Goal: Task Accomplishment & Management: Manage account settings

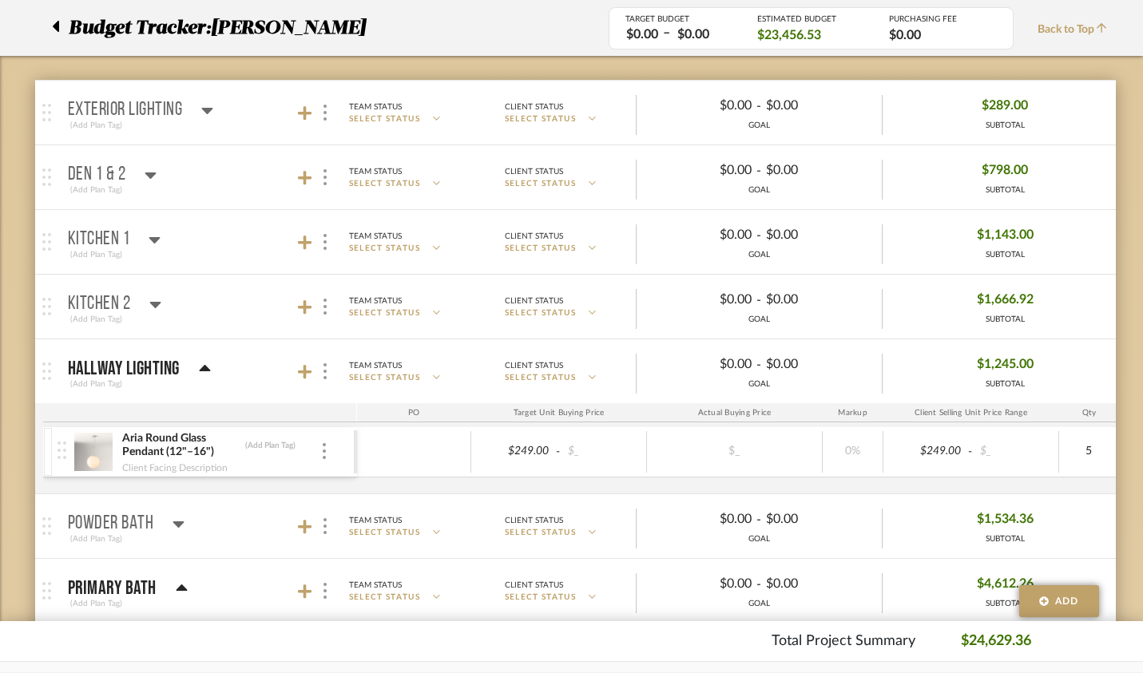
scroll to position [229, 0]
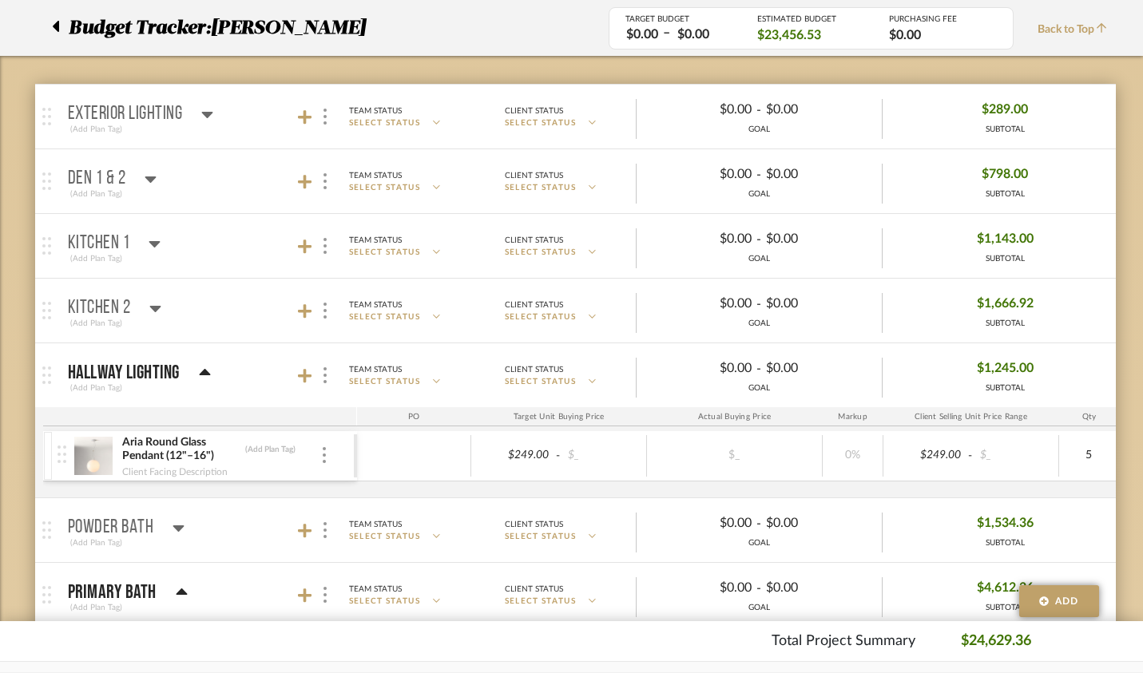
click at [149, 240] on icon at bounding box center [155, 243] width 12 height 19
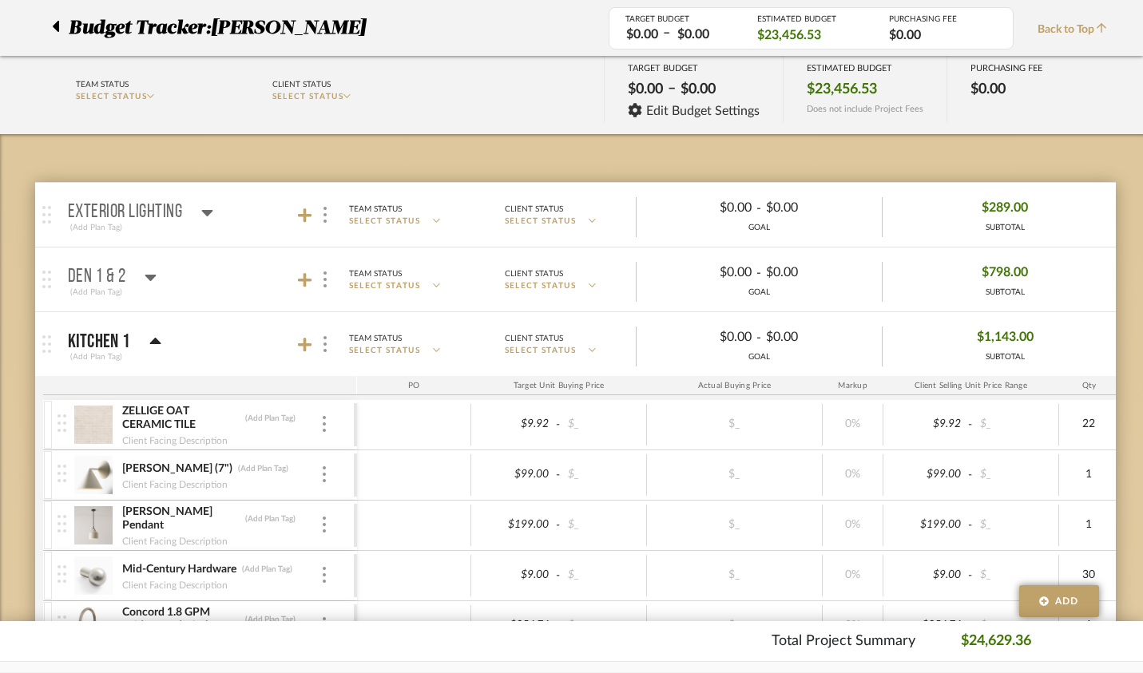
scroll to position [112, 0]
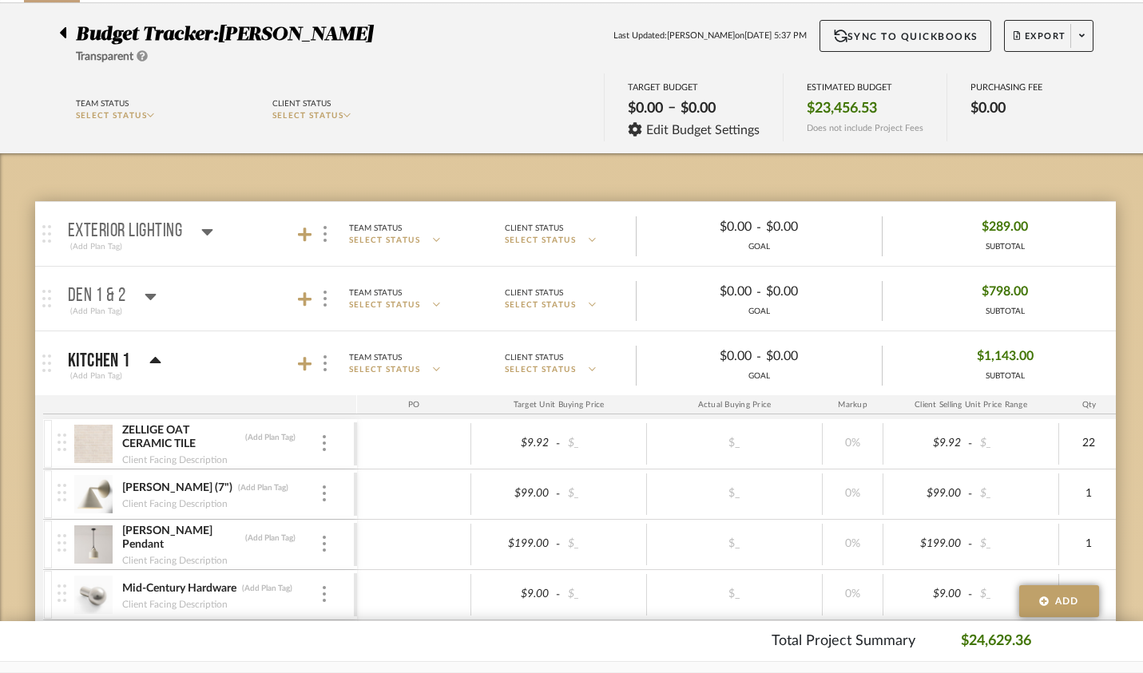
click at [201, 226] on icon at bounding box center [207, 231] width 12 height 19
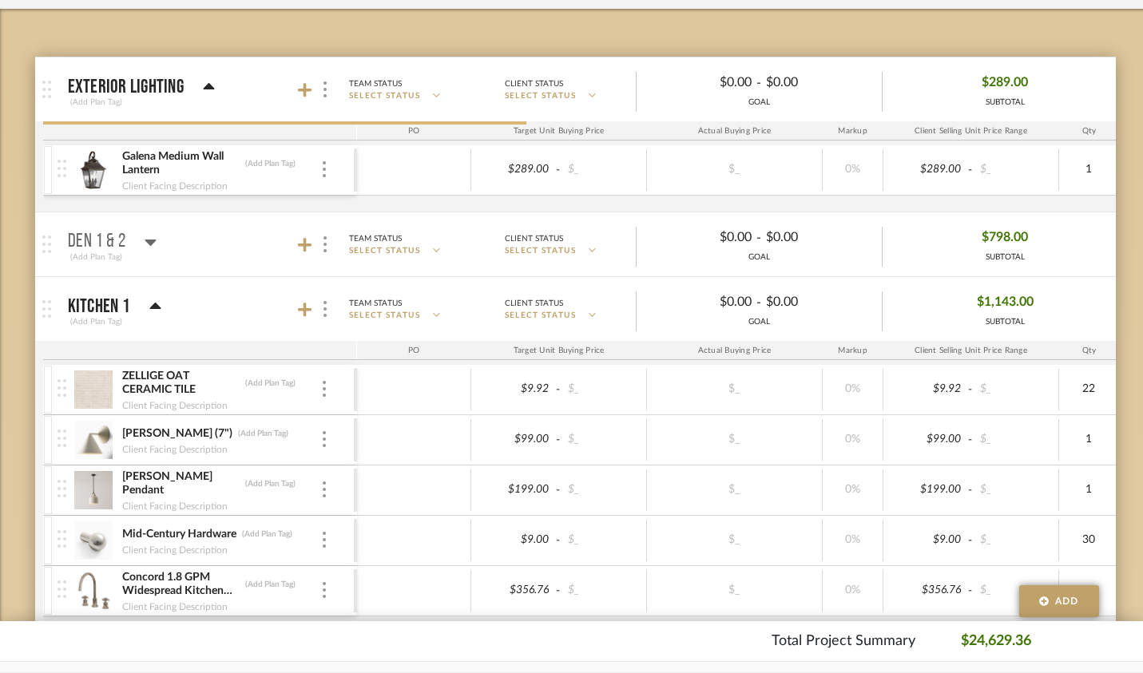
scroll to position [257, 0]
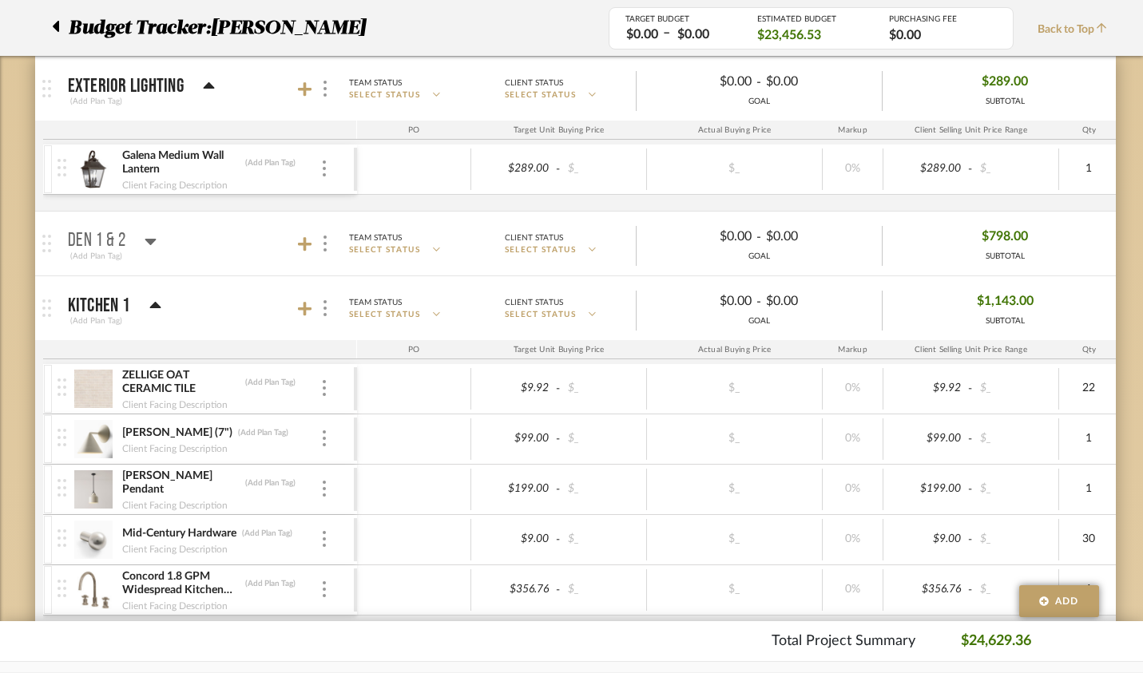
click at [145, 239] on icon at bounding box center [150, 242] width 11 height 6
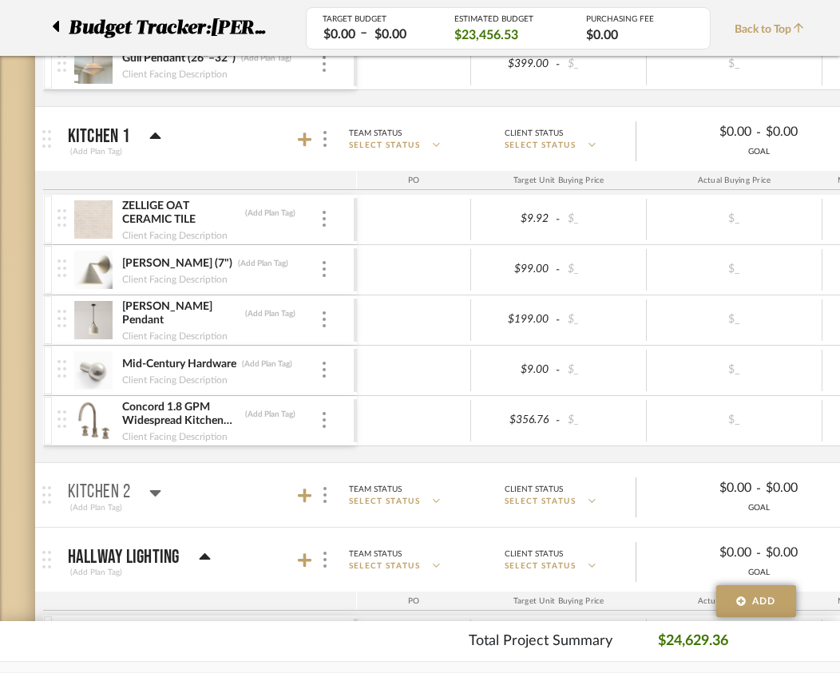
scroll to position [439, 0]
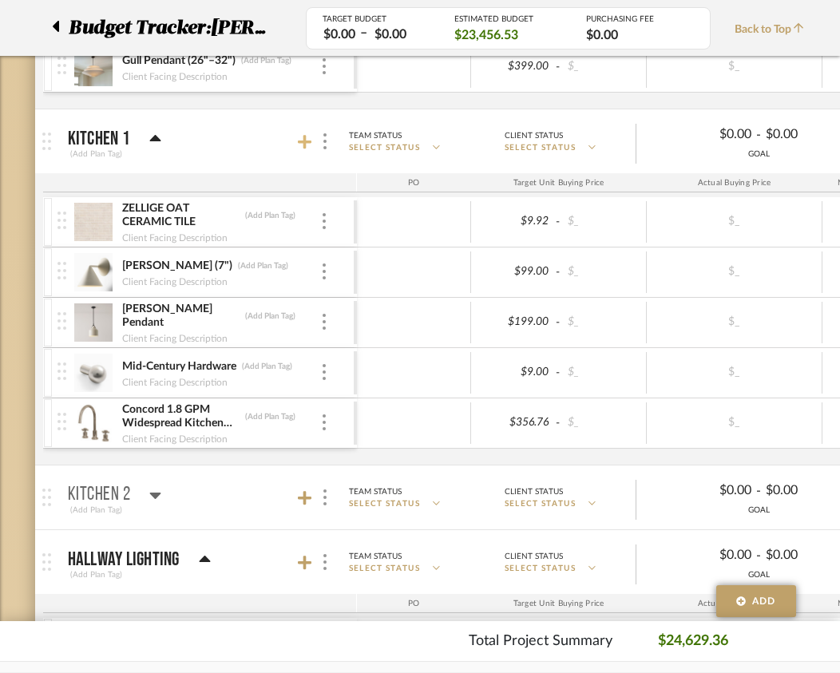
click at [305, 141] on icon at bounding box center [305, 142] width 14 height 14
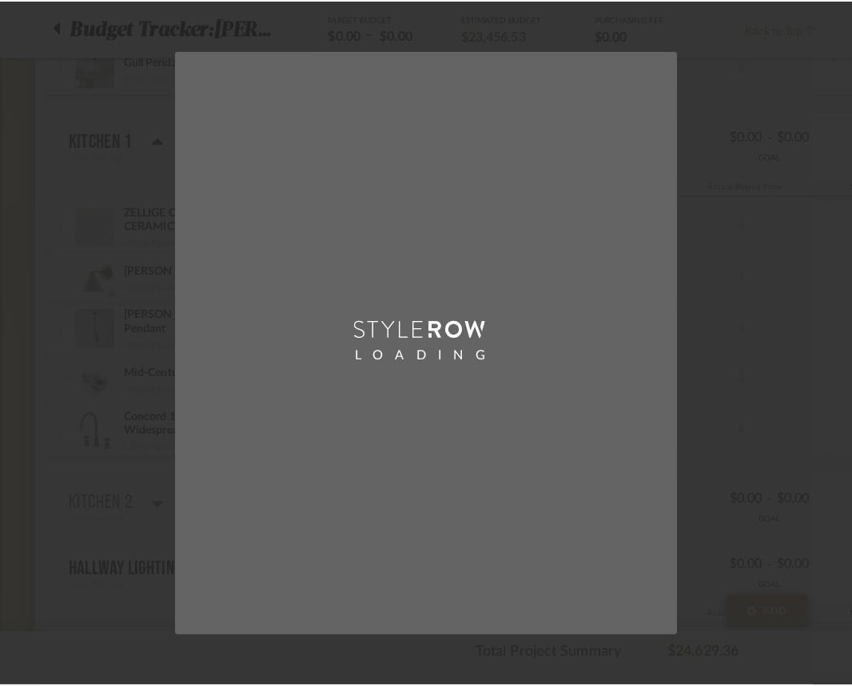
scroll to position [0, 0]
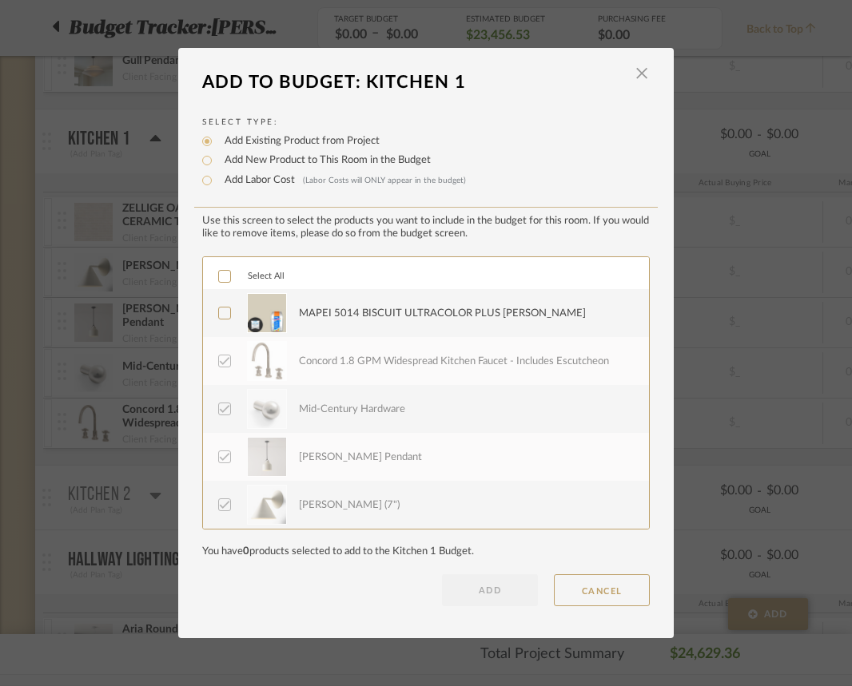
click at [219, 316] on icon at bounding box center [224, 313] width 11 height 11
click at [518, 597] on button "ADD" at bounding box center [490, 590] width 96 height 32
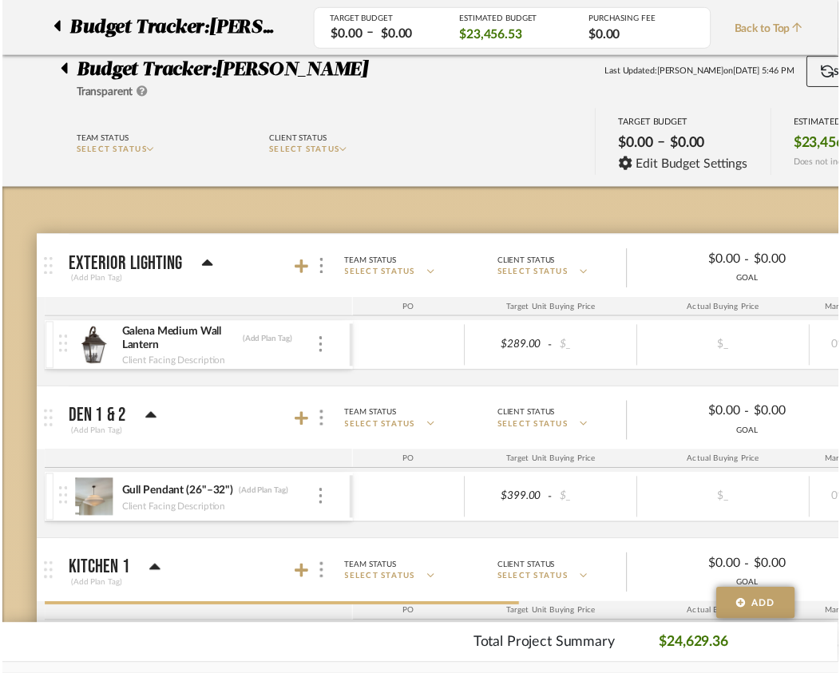
scroll to position [439, 0]
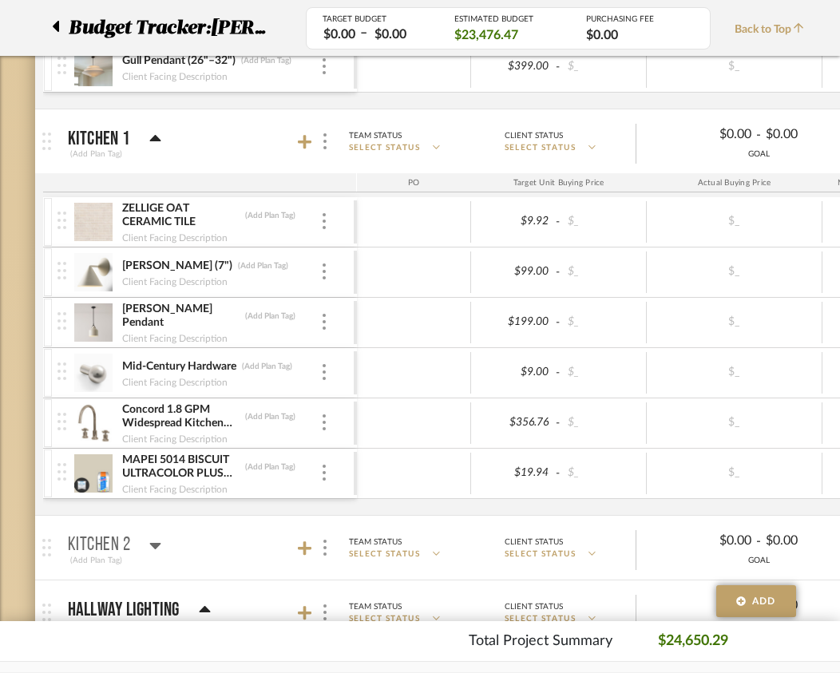
click at [59, 468] on img at bounding box center [62, 472] width 9 height 18
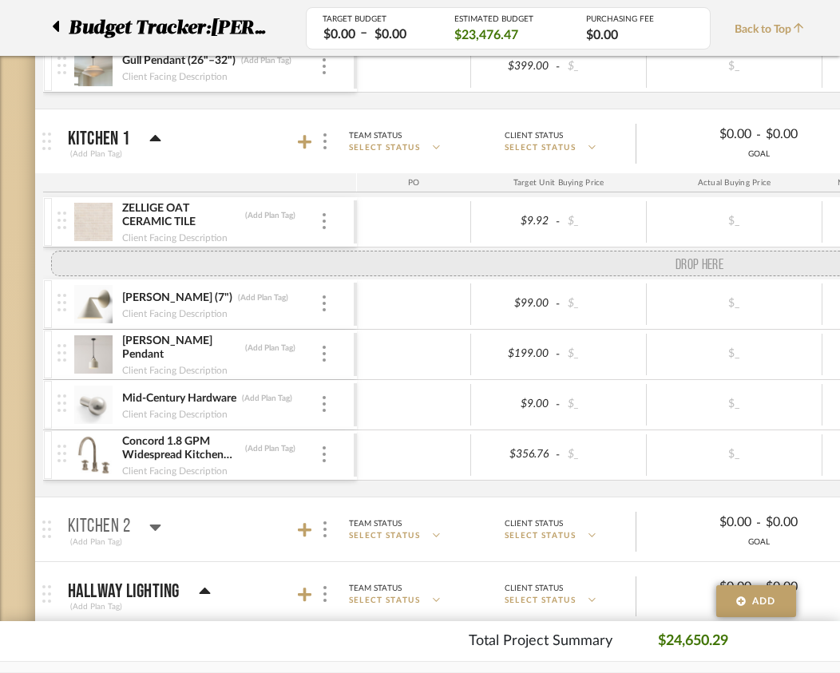
drag, startPoint x: 59, startPoint y: 468, endPoint x: 59, endPoint y: 260, distance: 208.5
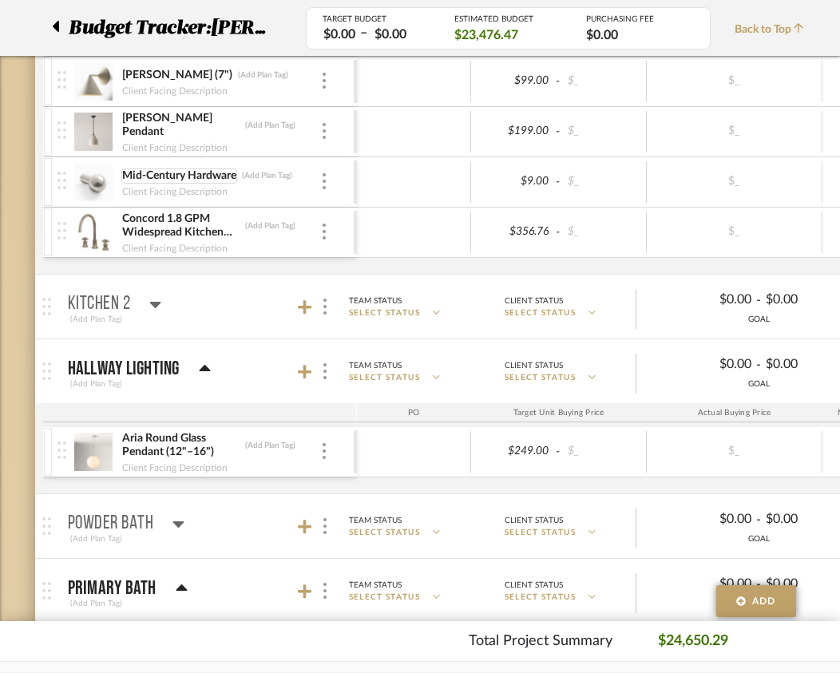
scroll to position [685, 0]
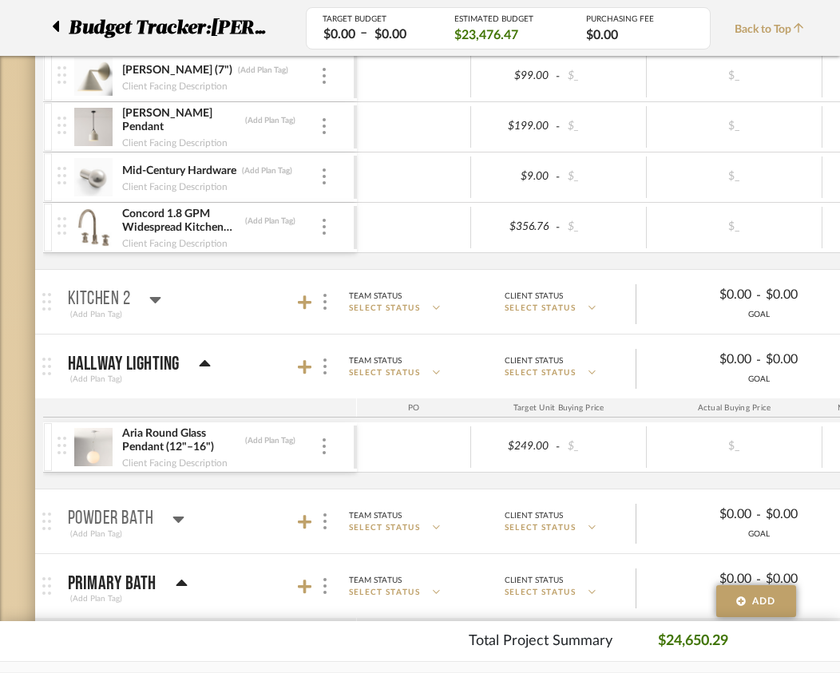
click at [153, 297] on icon at bounding box center [155, 300] width 11 height 6
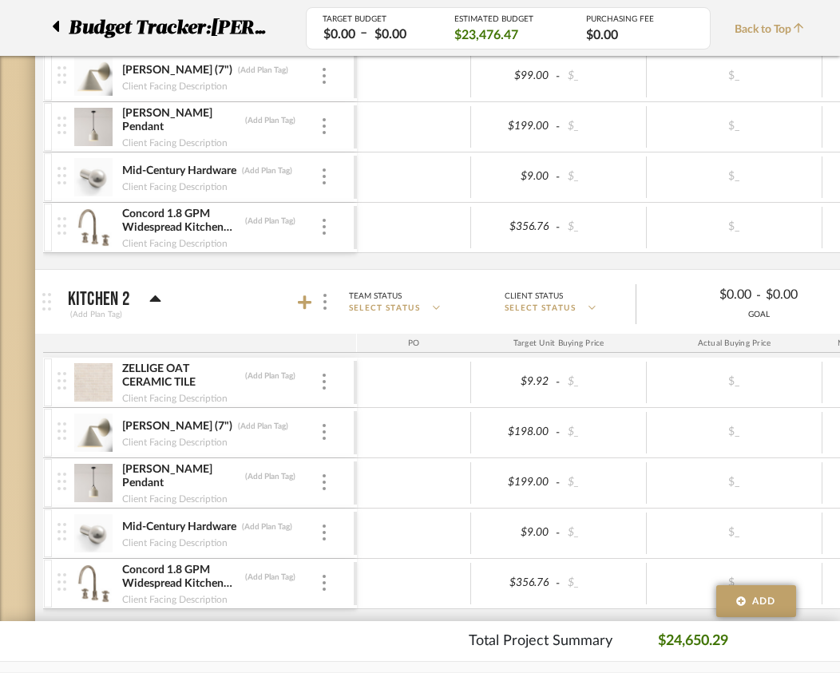
scroll to position [765, 0]
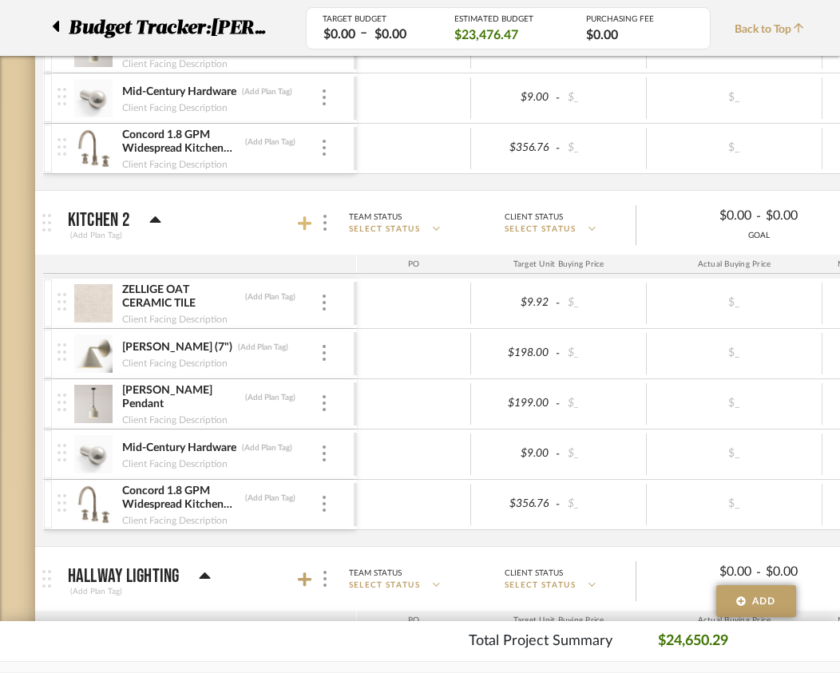
click at [306, 222] on icon at bounding box center [305, 223] width 14 height 14
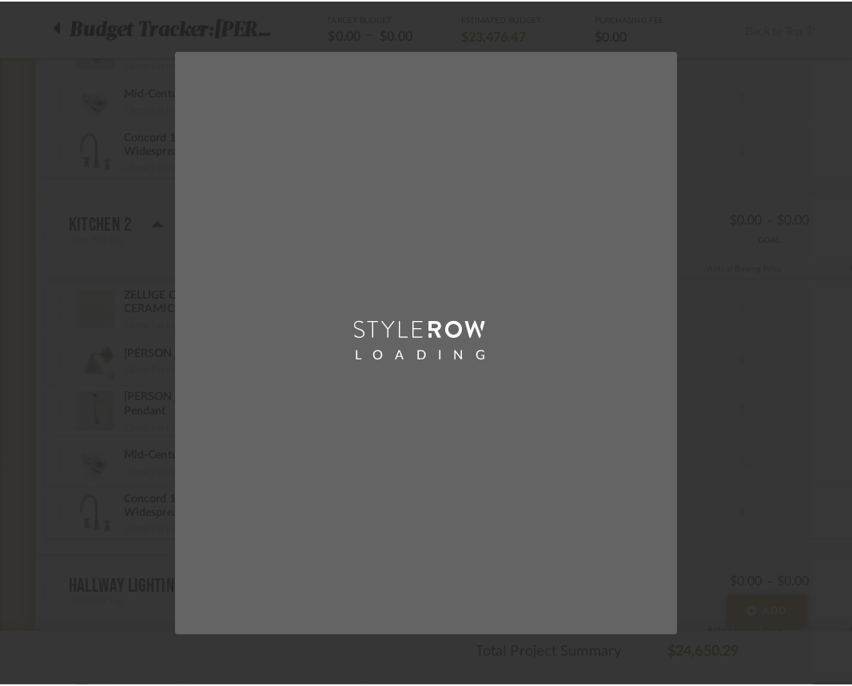
scroll to position [0, 0]
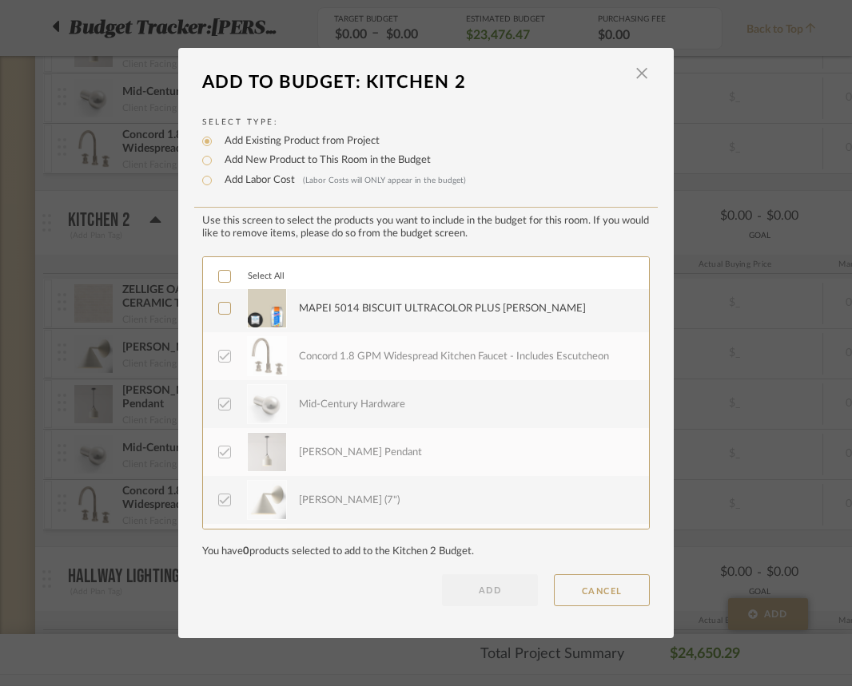
click at [219, 315] on div at bounding box center [224, 308] width 13 height 13
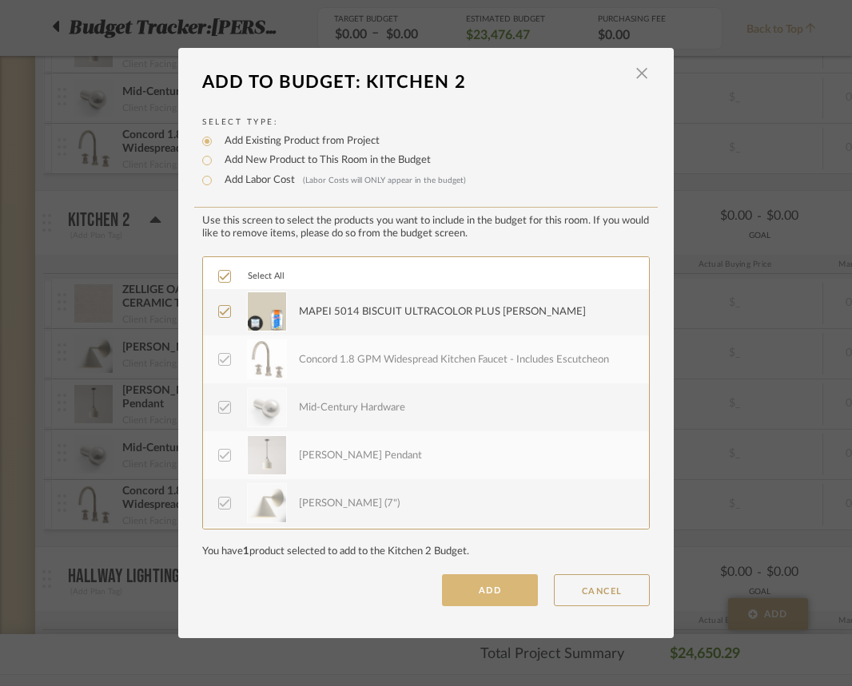
click at [491, 590] on button "ADD" at bounding box center [490, 590] width 96 height 32
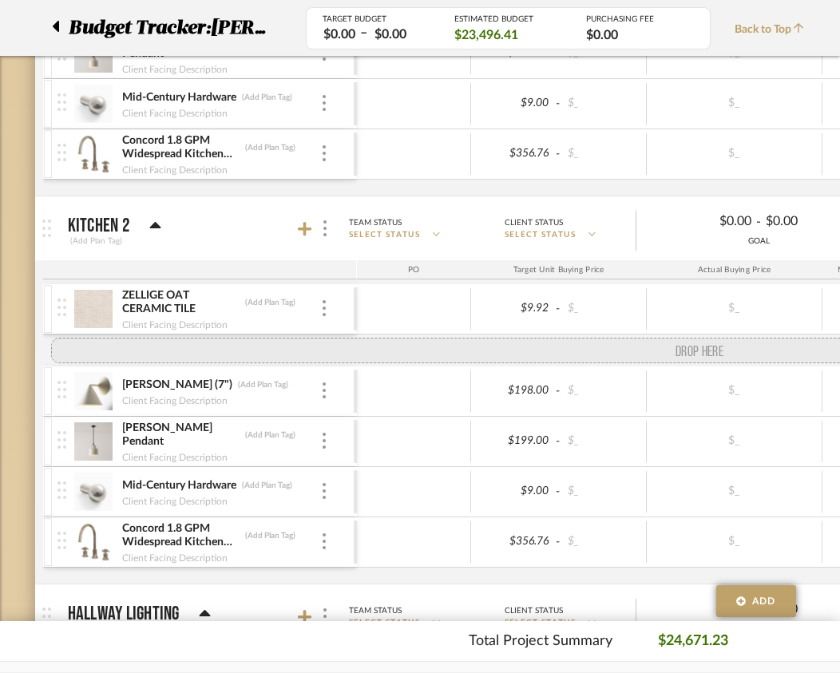
scroll to position [753, 0]
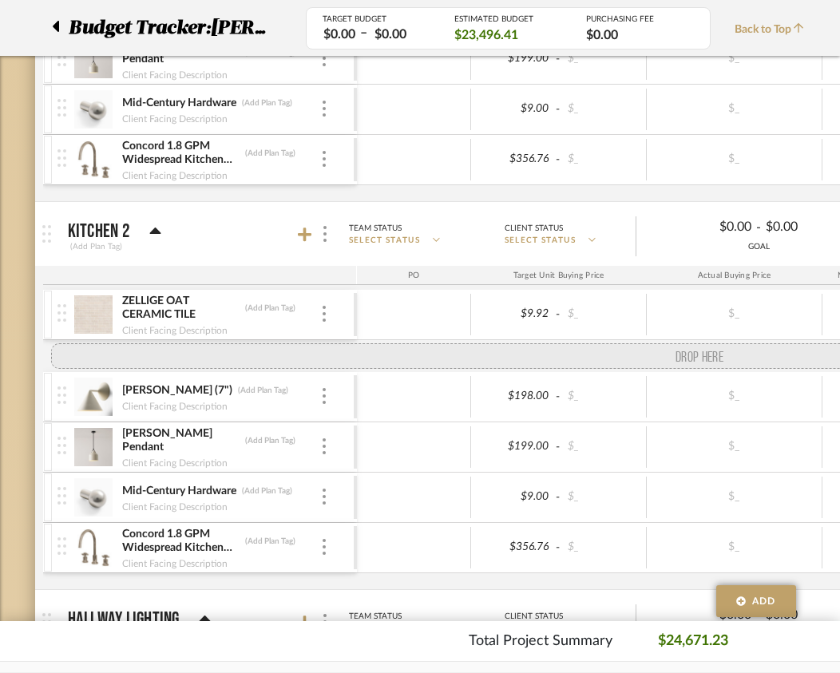
drag, startPoint x: 58, startPoint y: 567, endPoint x: 54, endPoint y: 350, distance: 217.3
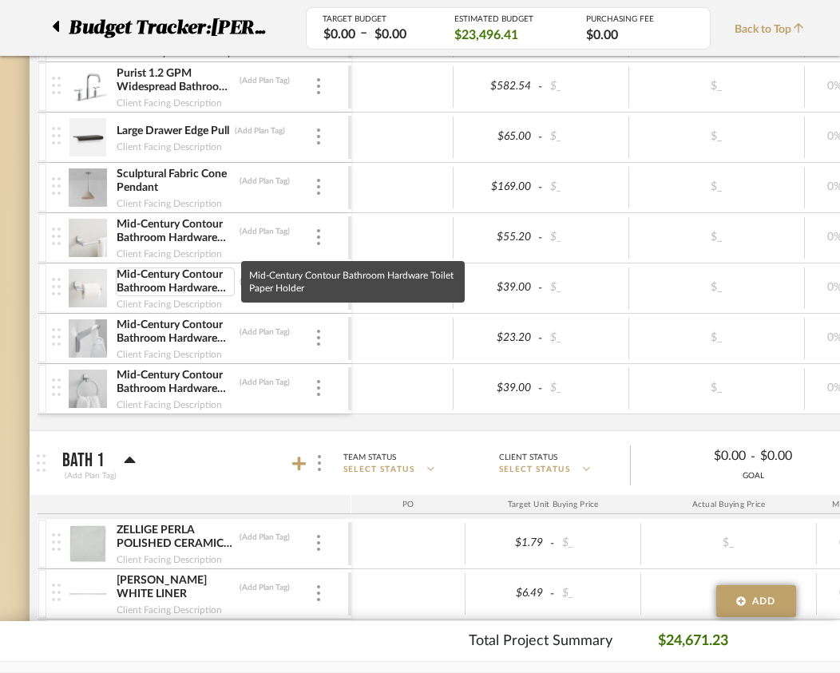
scroll to position [0, 0]
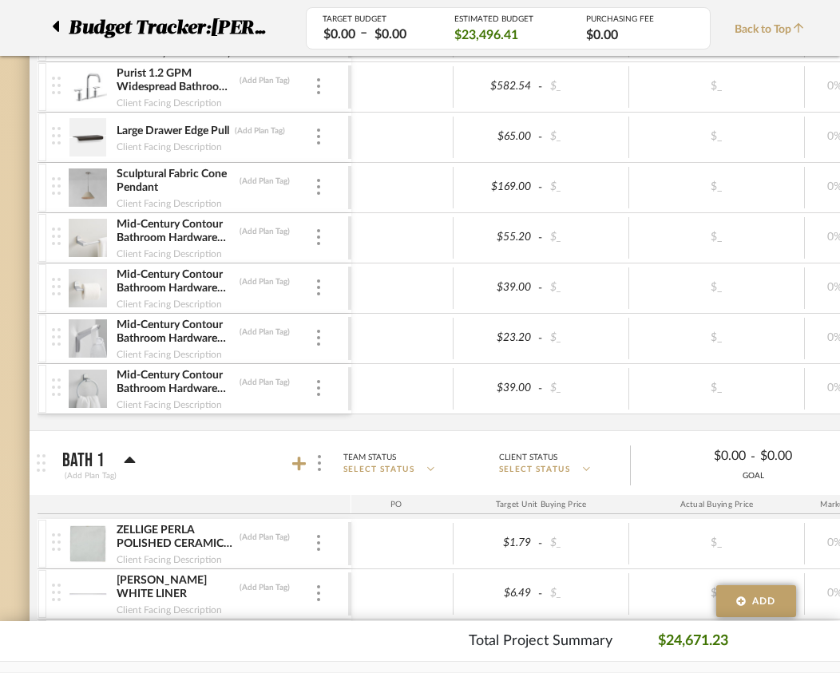
click at [77, 287] on img at bounding box center [88, 288] width 39 height 38
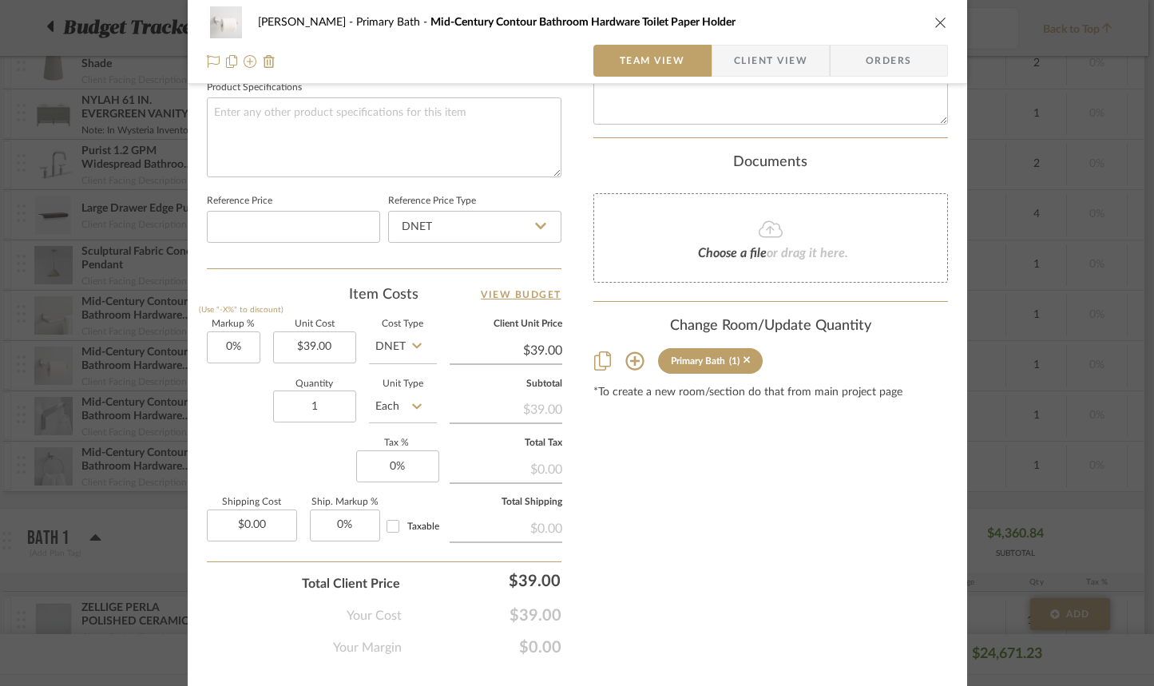
scroll to position [778, 0]
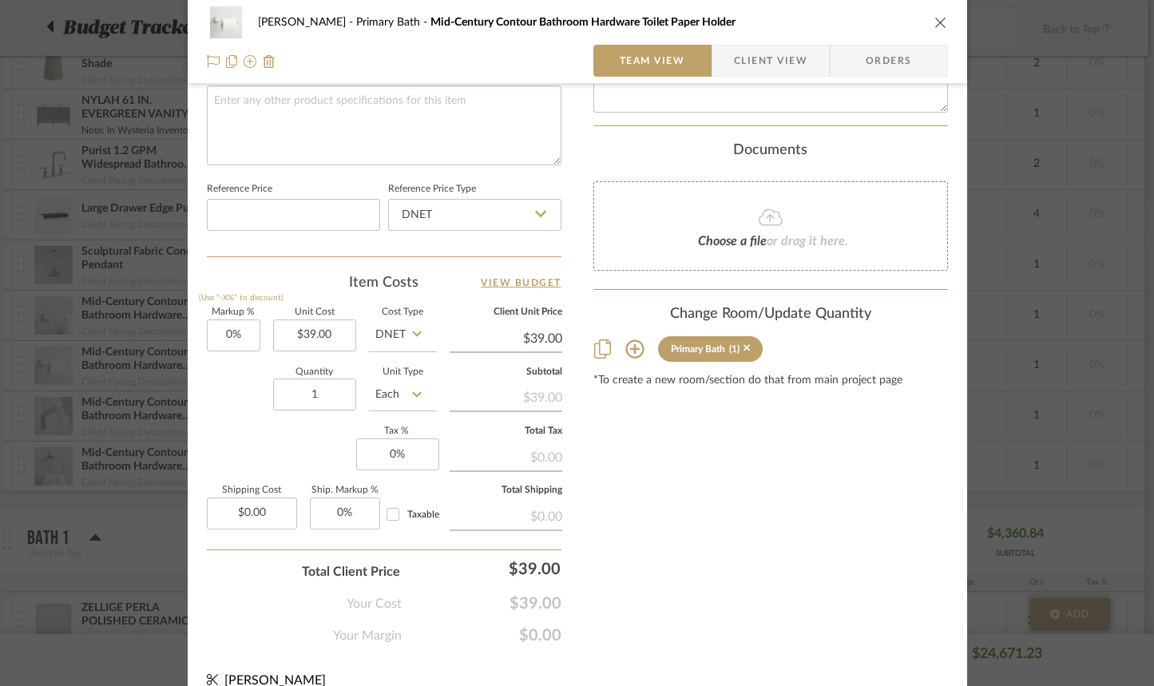
click at [633, 351] on icon at bounding box center [635, 349] width 18 height 18
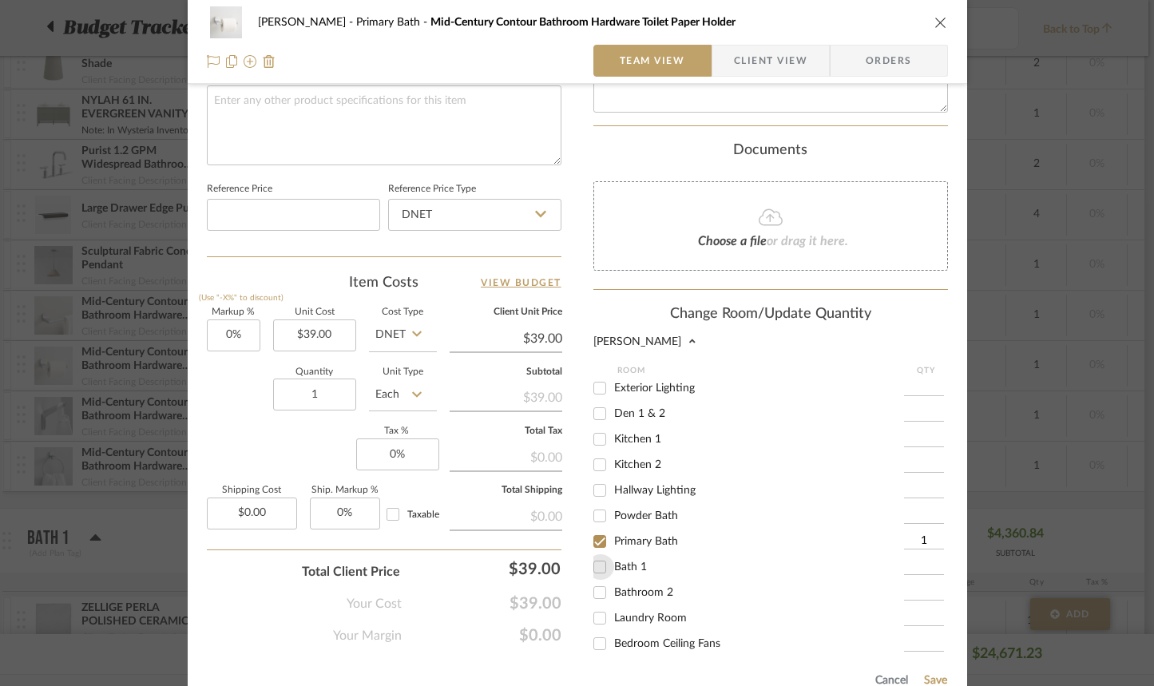
click at [598, 572] on input "Bath 1" at bounding box center [600, 567] width 26 height 26
checkbox input "true"
type input "1"
click at [598, 597] on input "Bathroom 2" at bounding box center [600, 593] width 26 height 26
checkbox input "true"
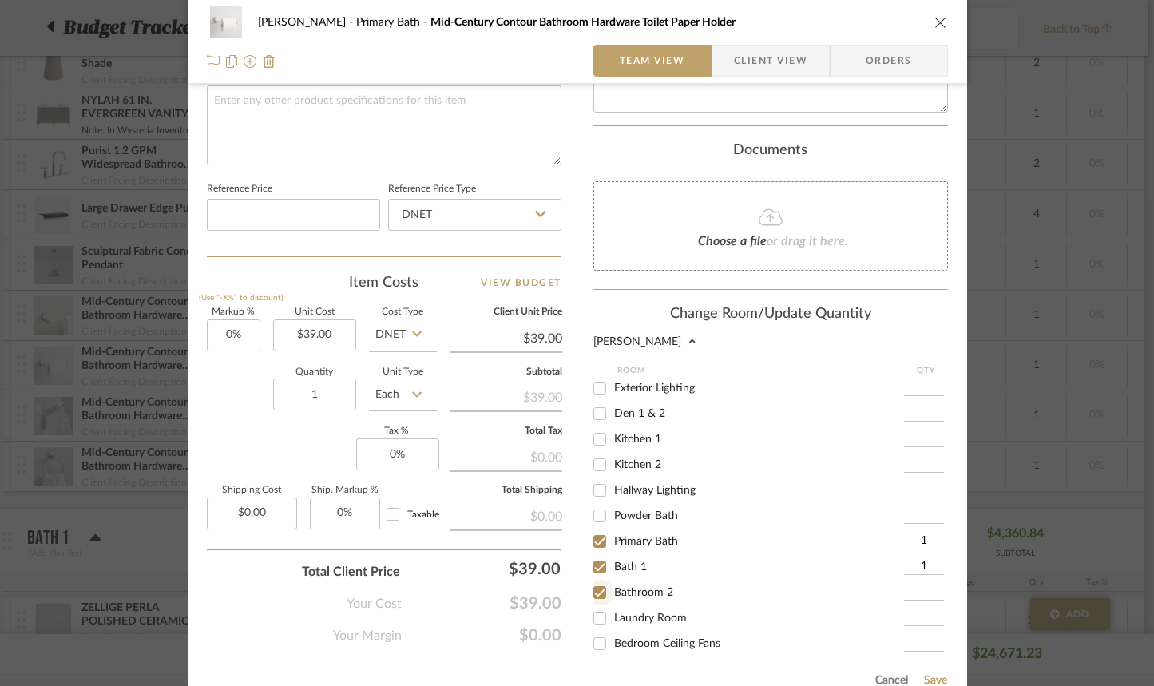
type input "1"
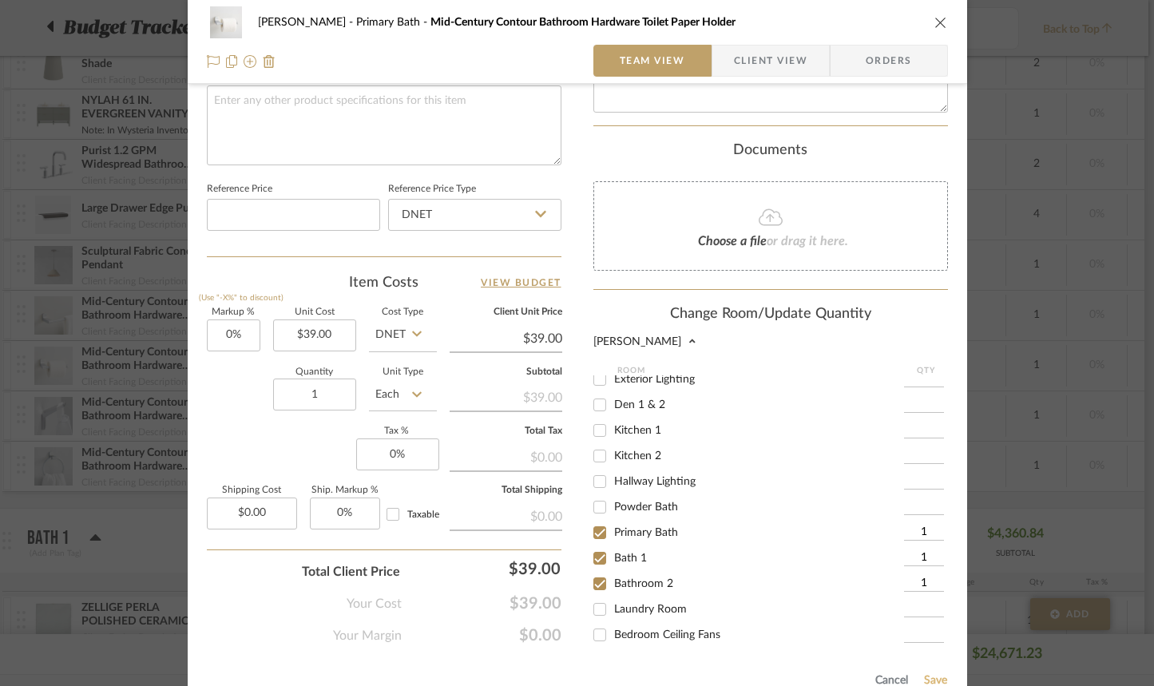
click at [935, 673] on button "Save" at bounding box center [936, 680] width 25 height 13
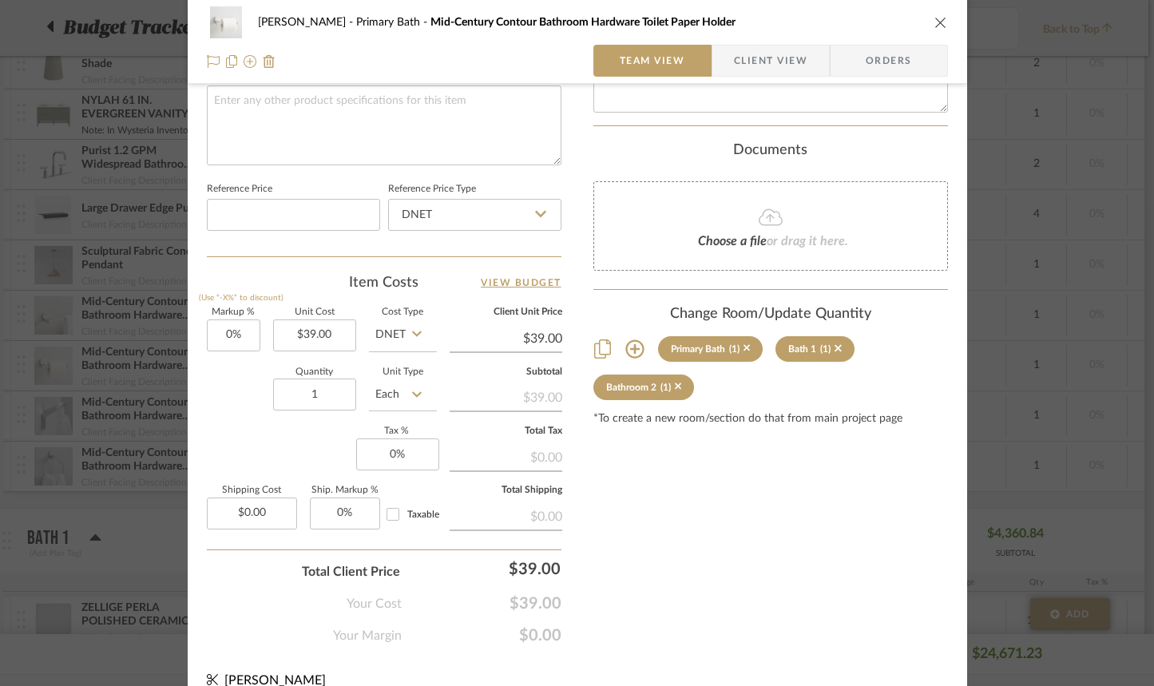
click at [938, 24] on icon "close" at bounding box center [941, 22] width 13 height 13
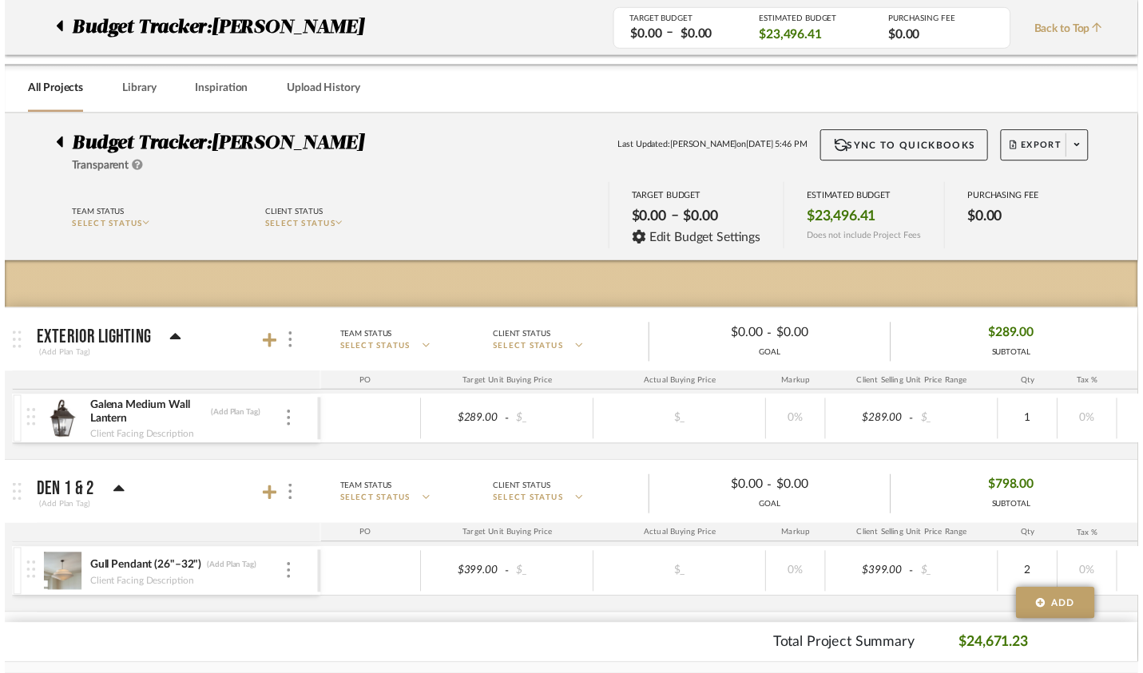
scroll to position [2058, 6]
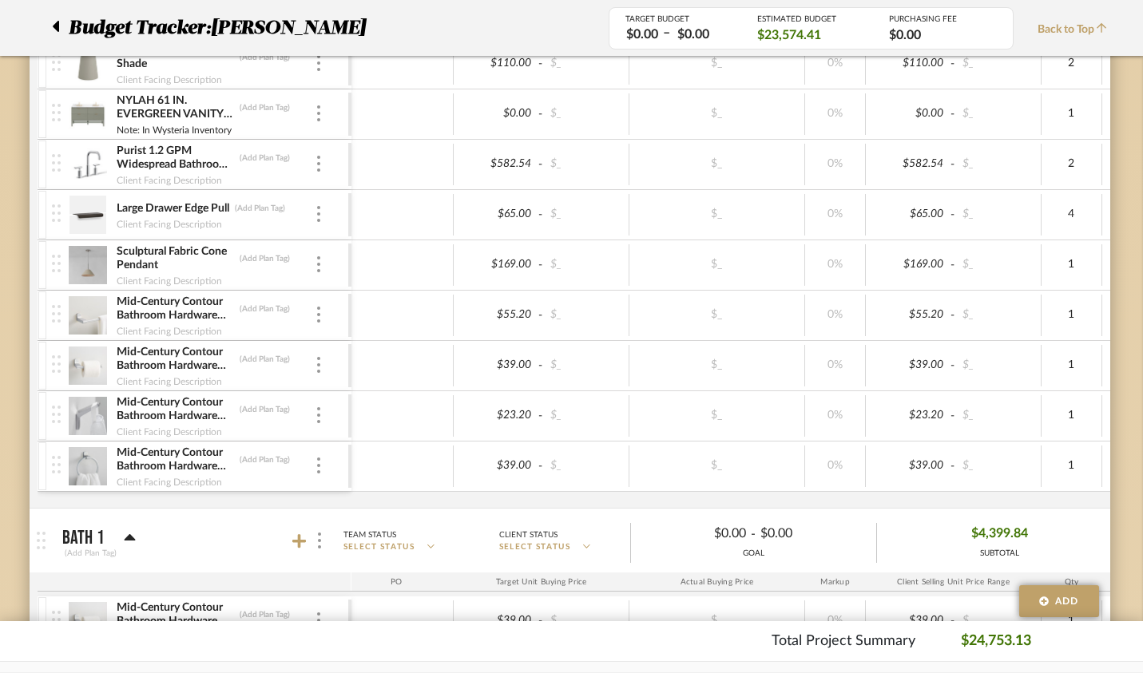
click at [69, 460] on img at bounding box center [88, 466] width 39 height 38
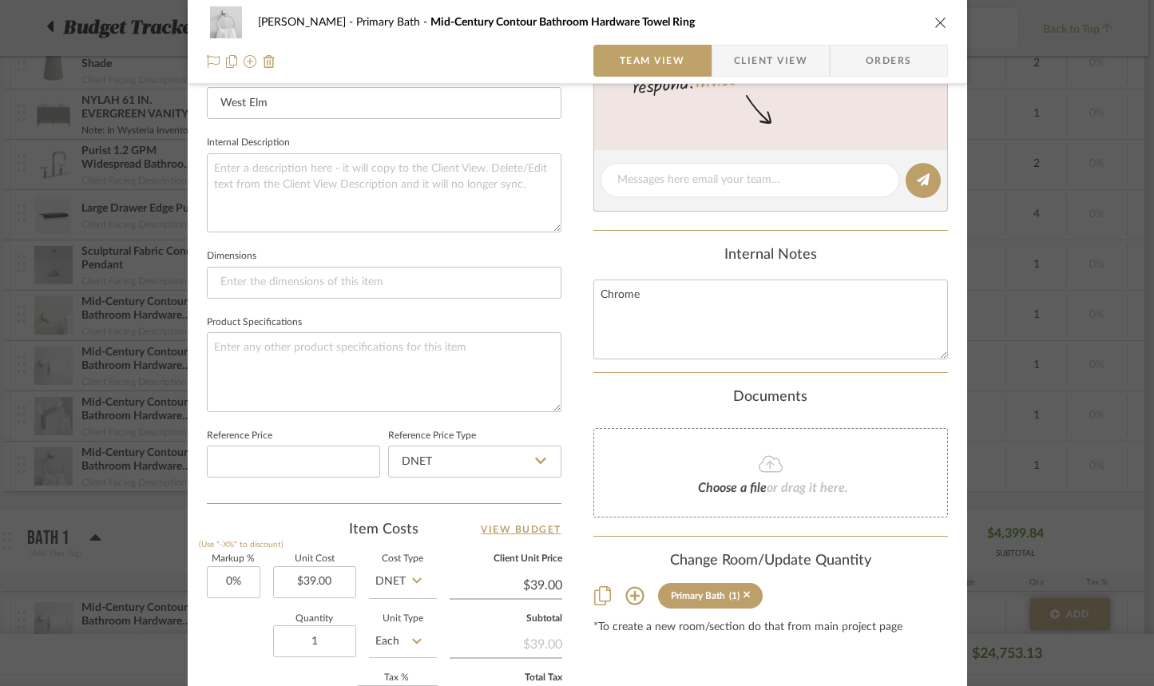
scroll to position [551, 0]
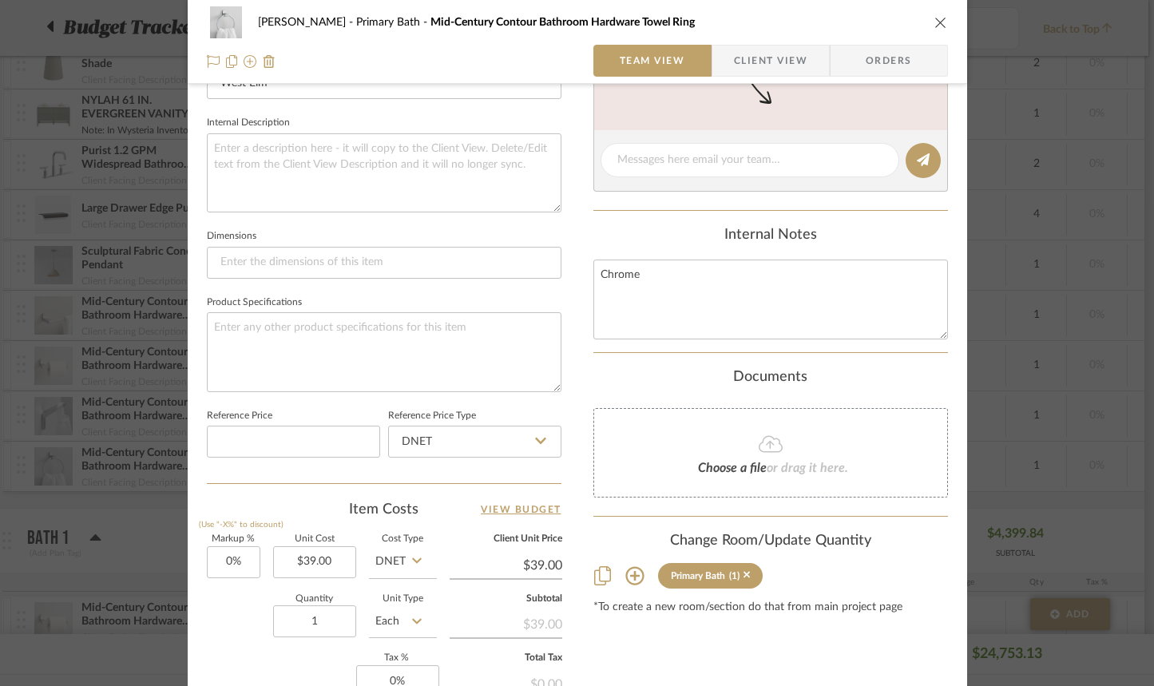
click at [634, 576] on icon at bounding box center [635, 575] width 19 height 19
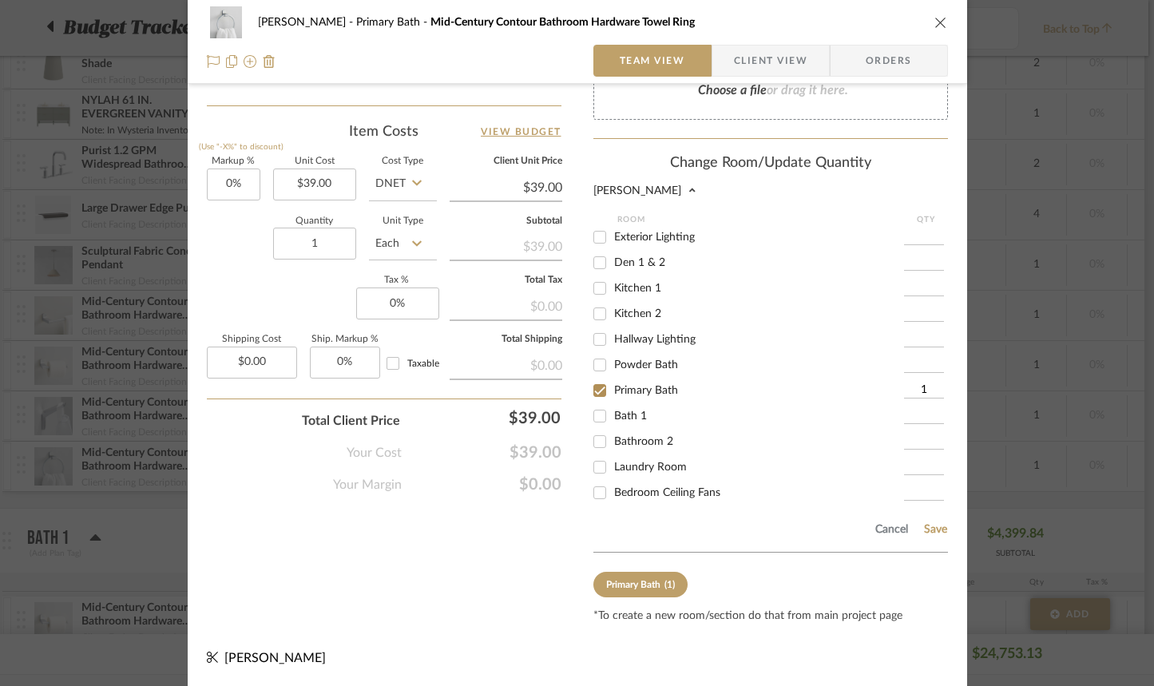
scroll to position [17, 0]
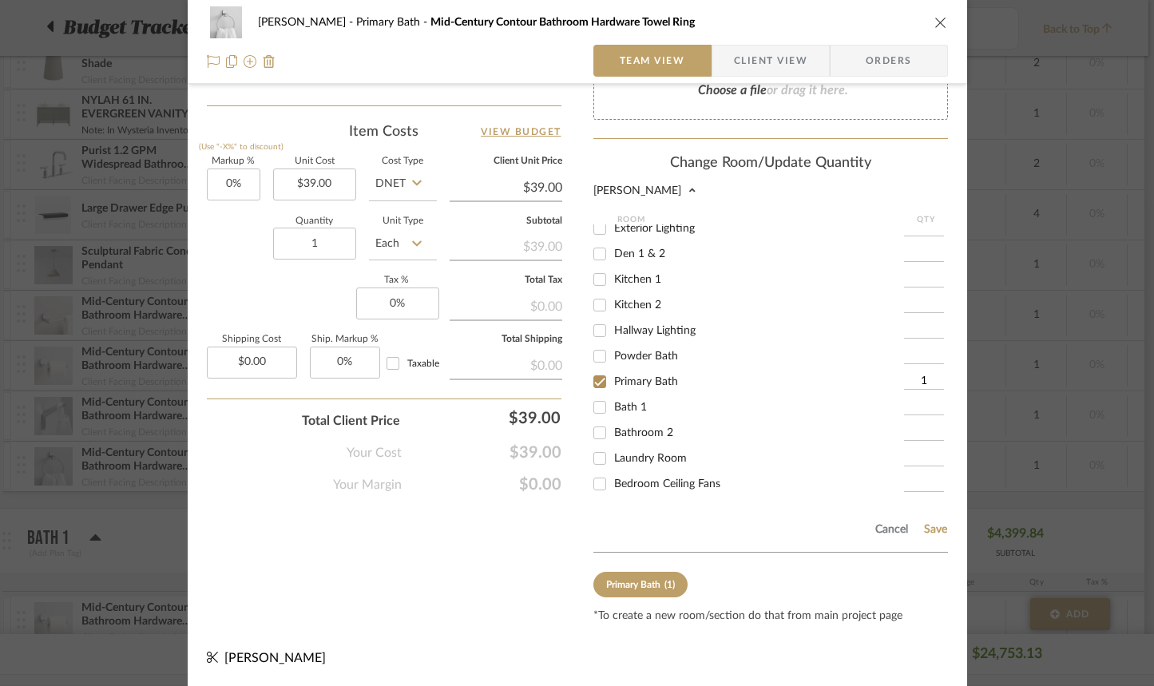
click at [595, 353] on input "Powder Bath" at bounding box center [600, 357] width 26 height 26
checkbox input "true"
type input "1"
click at [598, 411] on input "Bath 1" at bounding box center [600, 408] width 26 height 26
checkbox input "true"
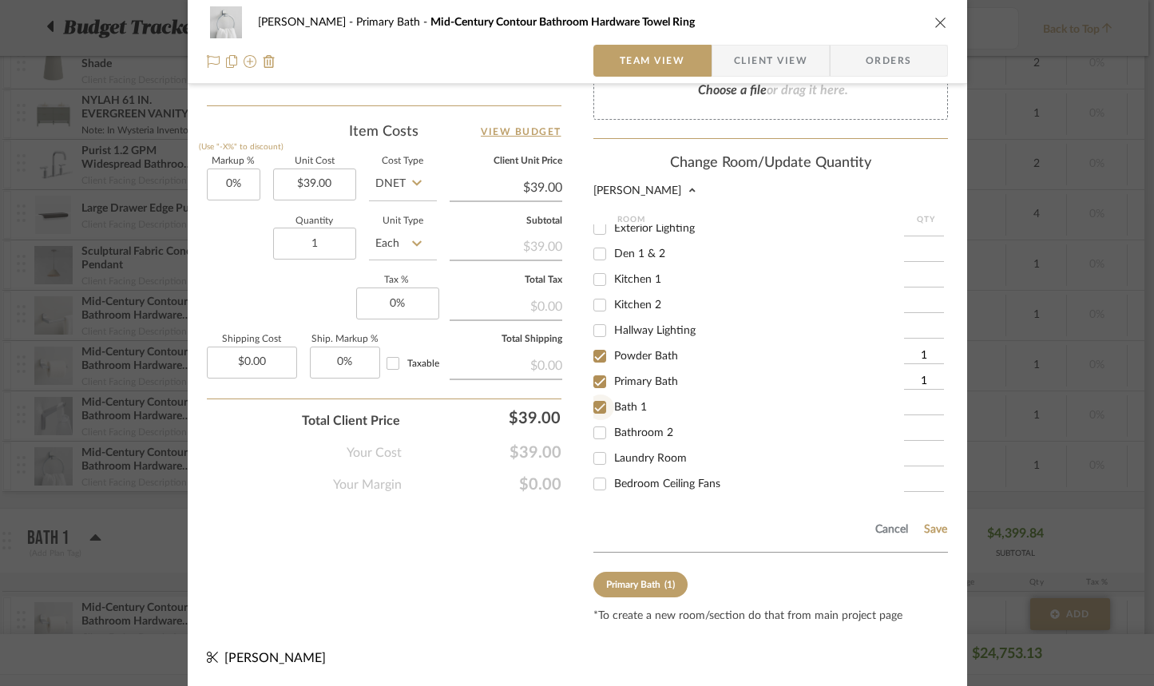
type input "1"
click at [594, 432] on input "Bathroom 2" at bounding box center [600, 433] width 26 height 26
checkbox input "true"
type input "1"
click at [934, 526] on button "Save" at bounding box center [936, 529] width 25 height 13
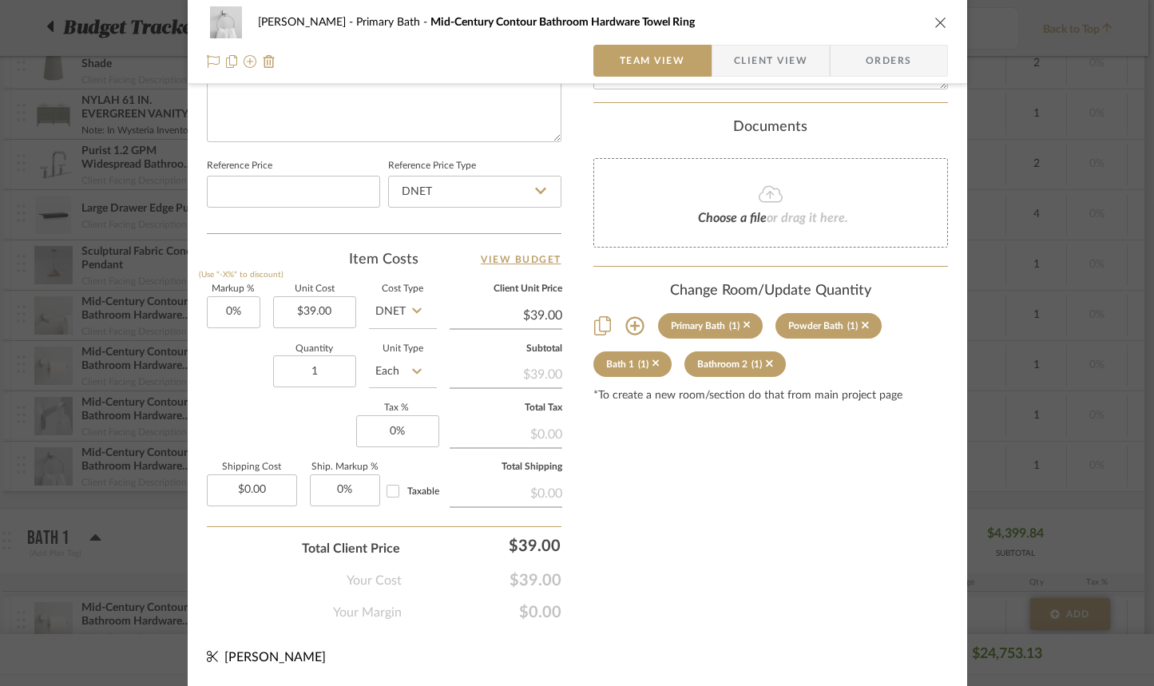
scroll to position [798, 0]
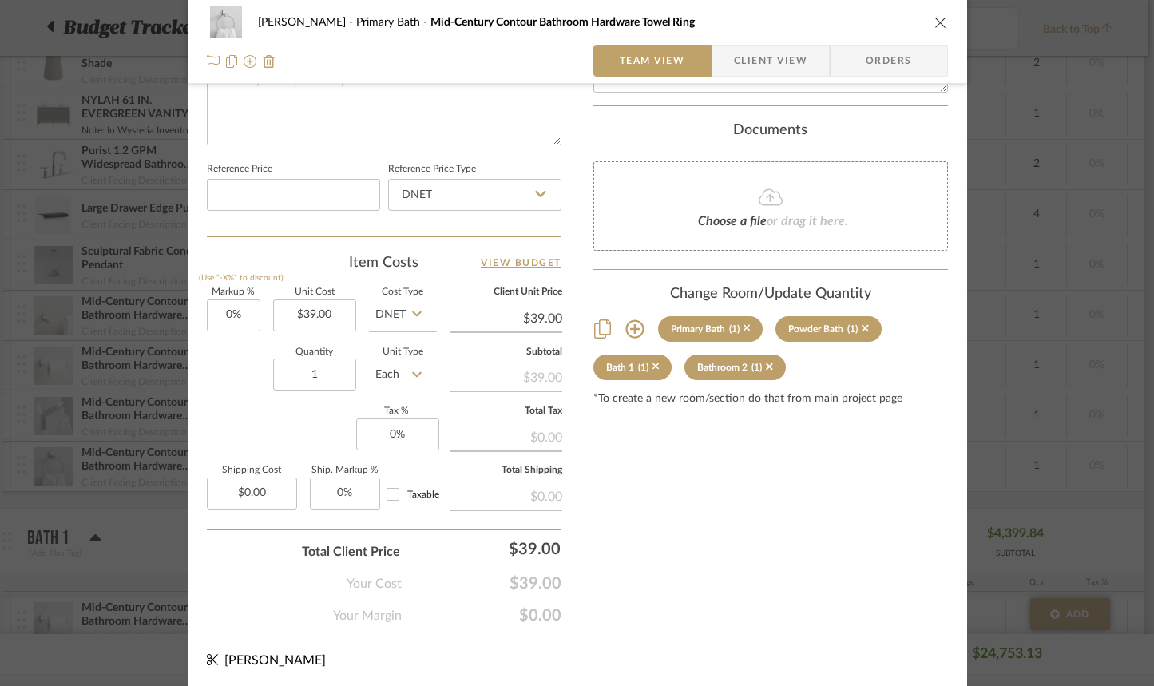
click at [121, 548] on div "Bartholomew Primary Bath Mid-Century Contour Bathroom Hardware Towel Ring Team …" at bounding box center [577, 343] width 1154 height 686
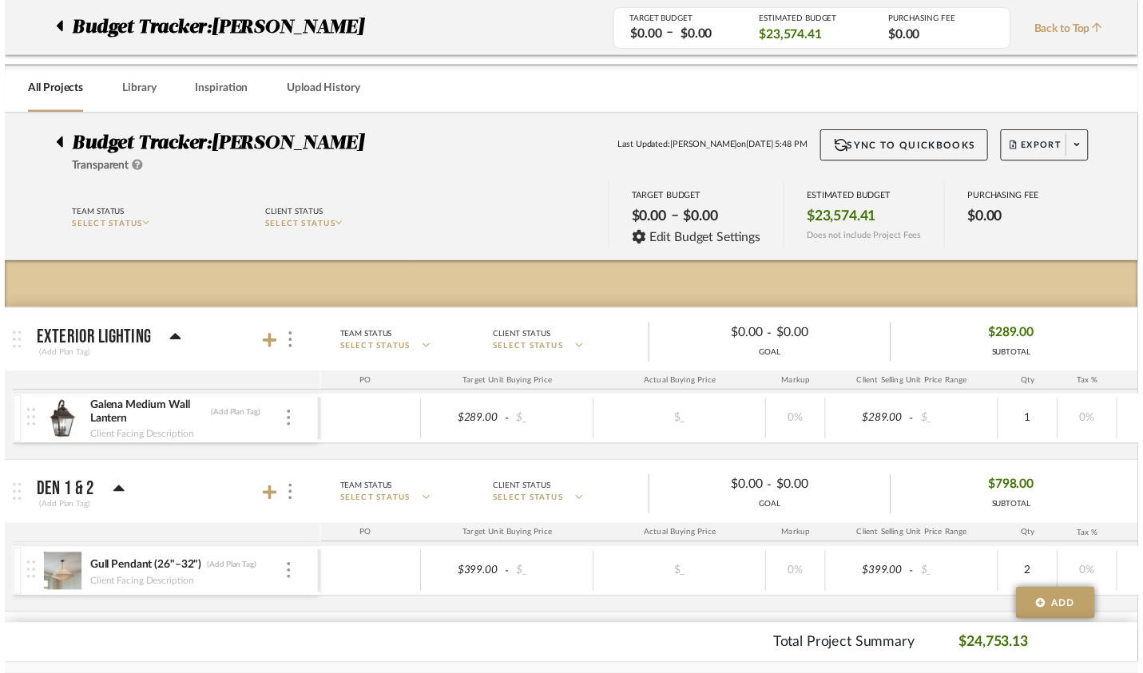
scroll to position [2058, 6]
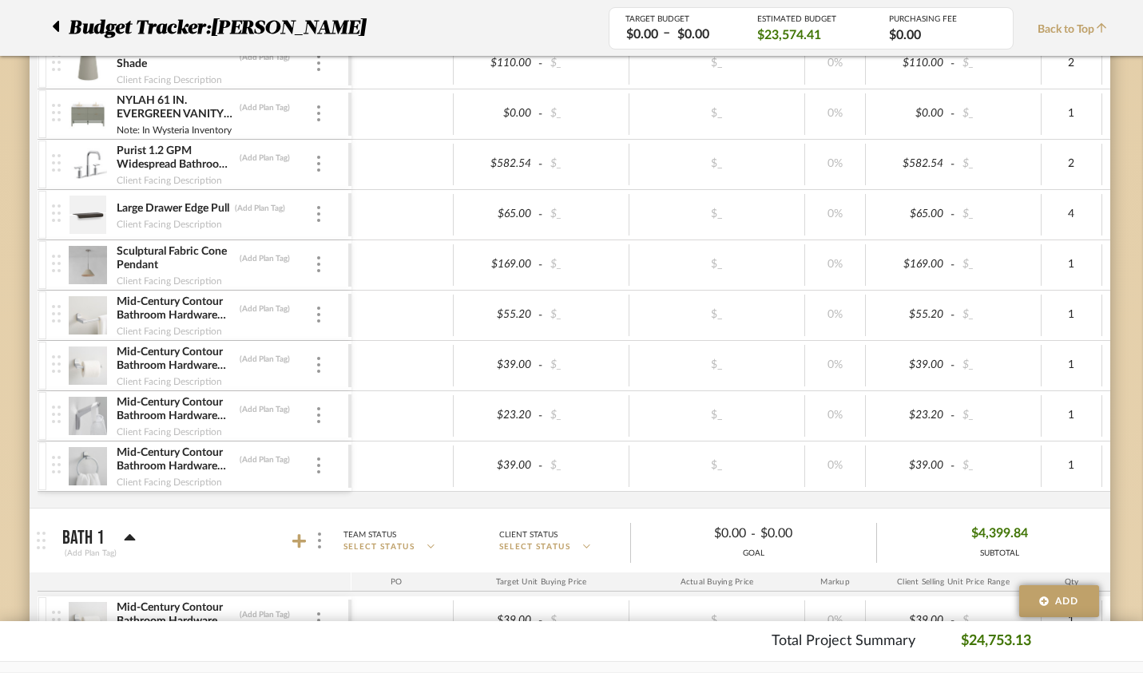
click at [69, 363] on img at bounding box center [88, 366] width 39 height 38
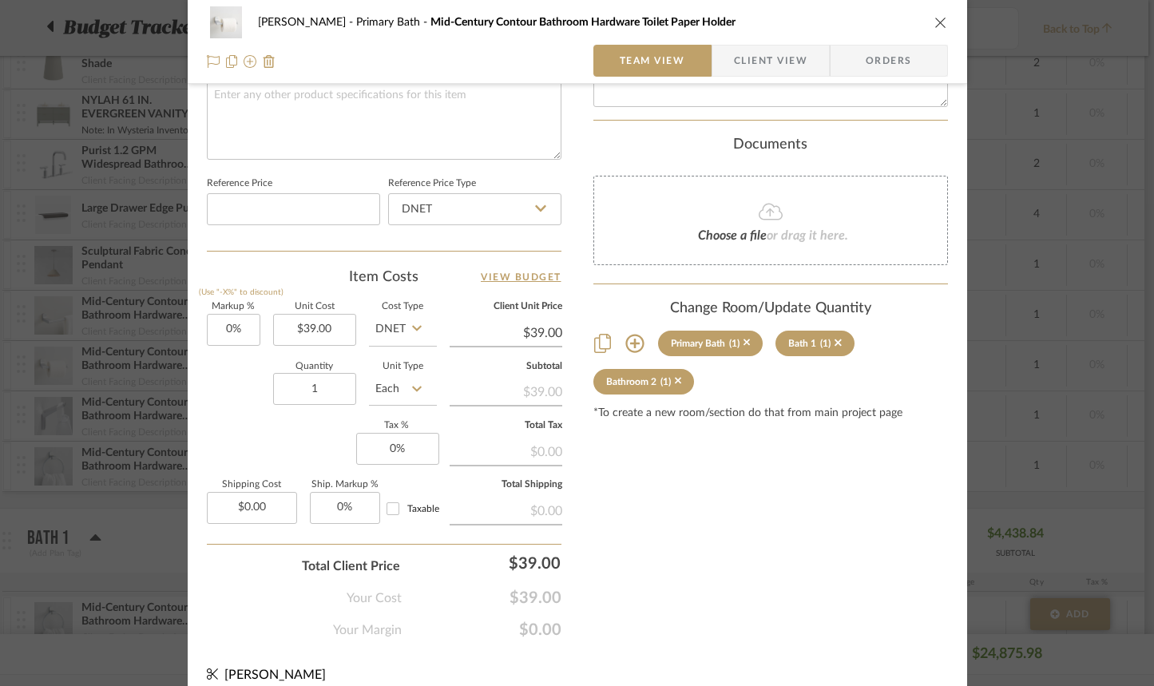
scroll to position [798, 0]
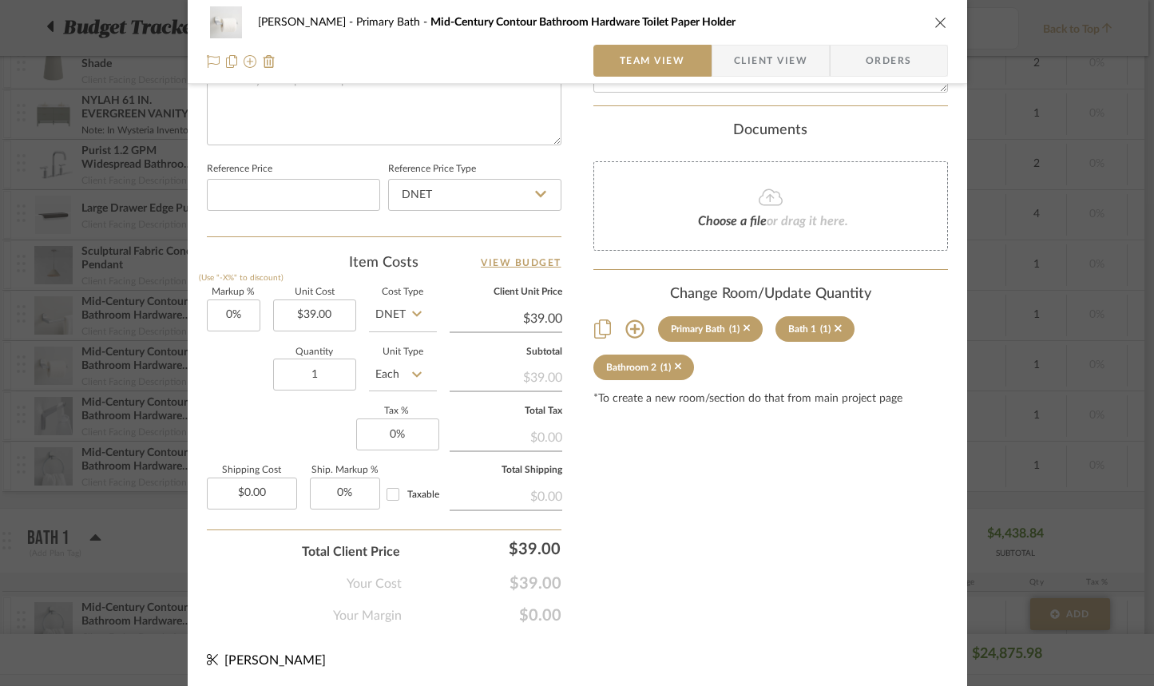
click at [630, 330] on icon at bounding box center [635, 329] width 18 height 18
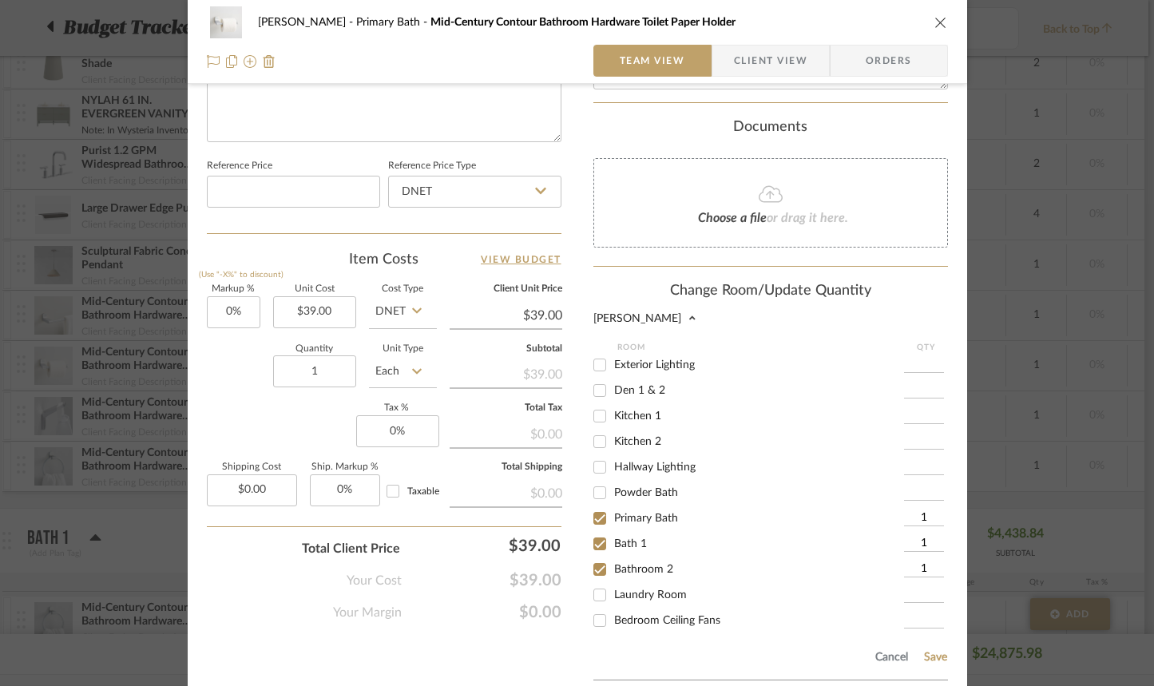
scroll to position [795, 0]
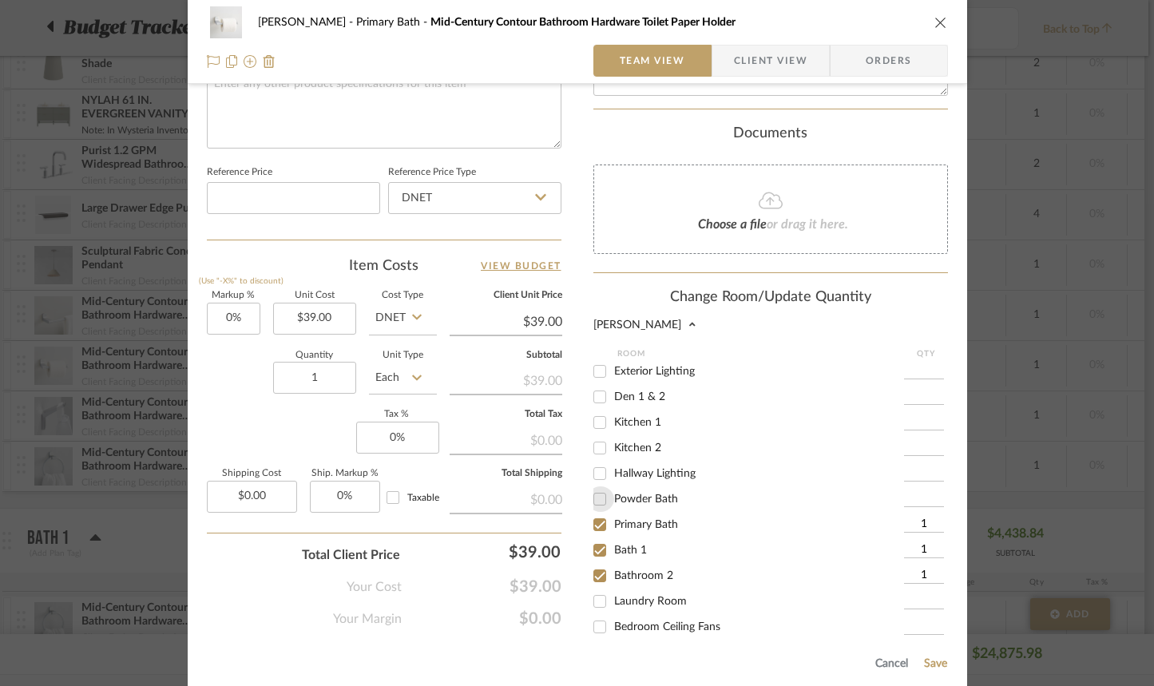
click at [597, 504] on input "Powder Bath" at bounding box center [600, 500] width 26 height 26
checkbox input "true"
type input "1"
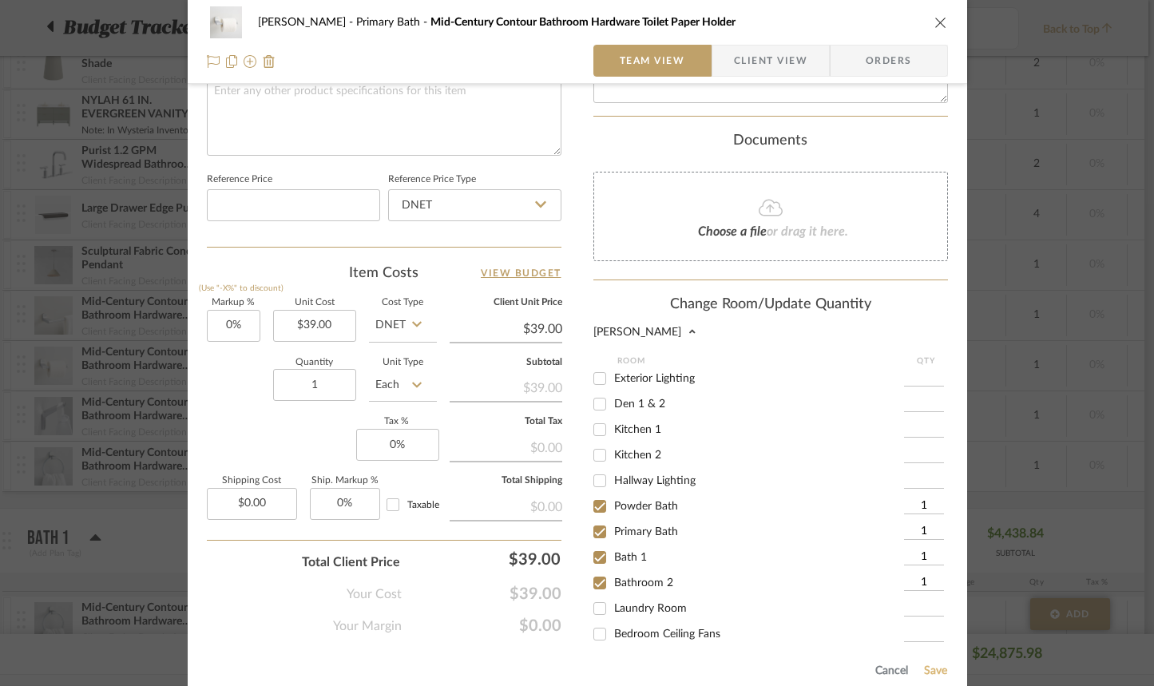
click at [935, 669] on button "Save" at bounding box center [936, 671] width 25 height 13
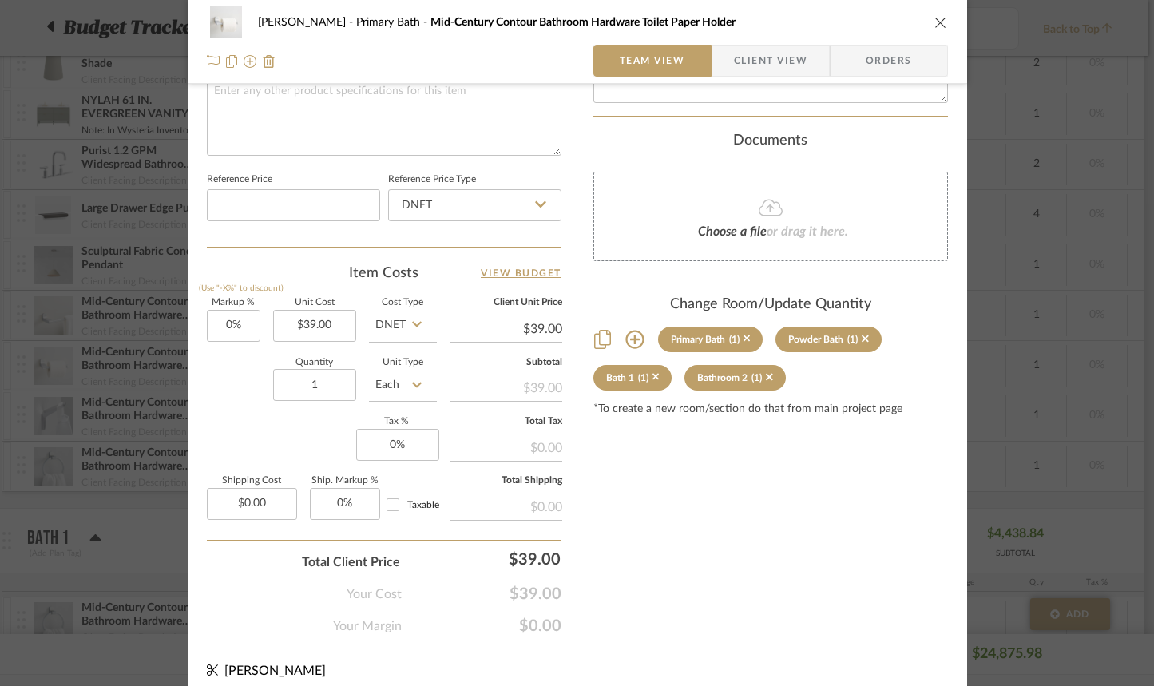
click at [105, 550] on div "Bartholomew Primary Bath Mid-Century Contour Bathroom Hardware Toilet Paper Hol…" at bounding box center [577, 343] width 1154 height 686
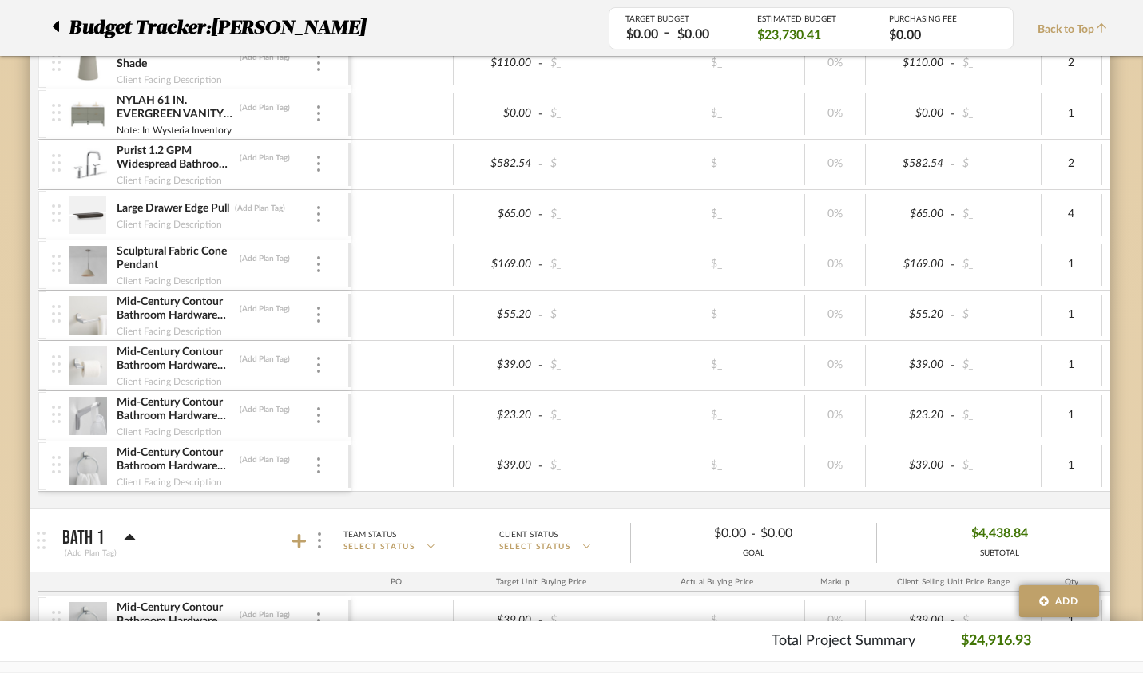
scroll to position [2058, 0]
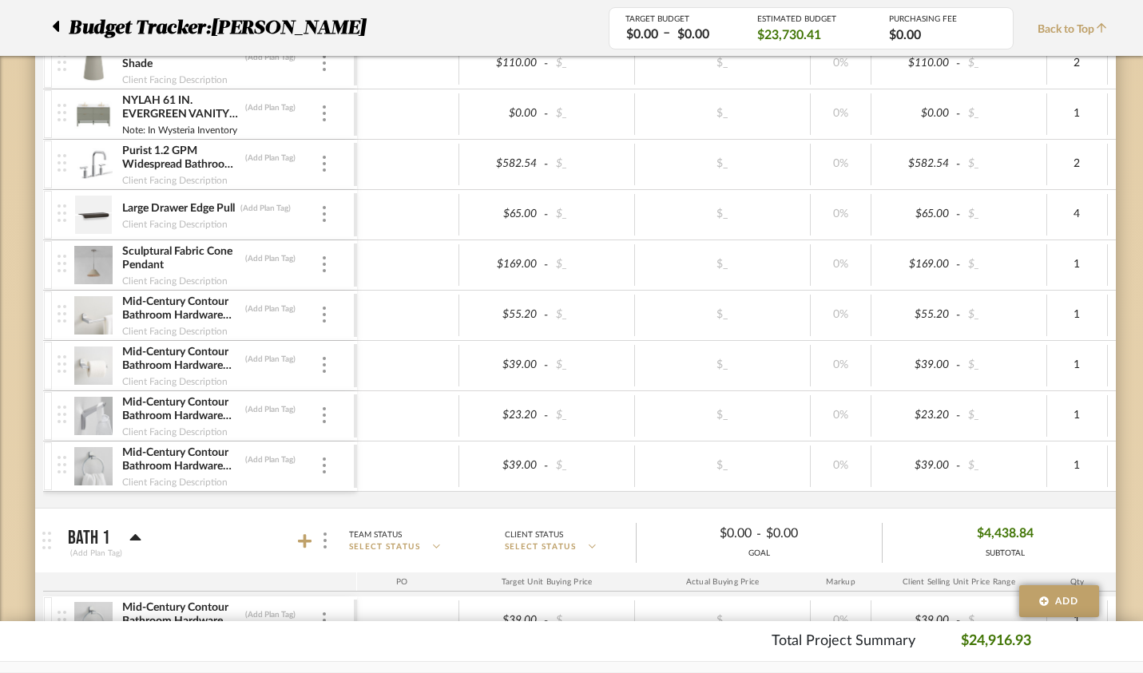
click at [74, 322] on img at bounding box center [93, 315] width 39 height 38
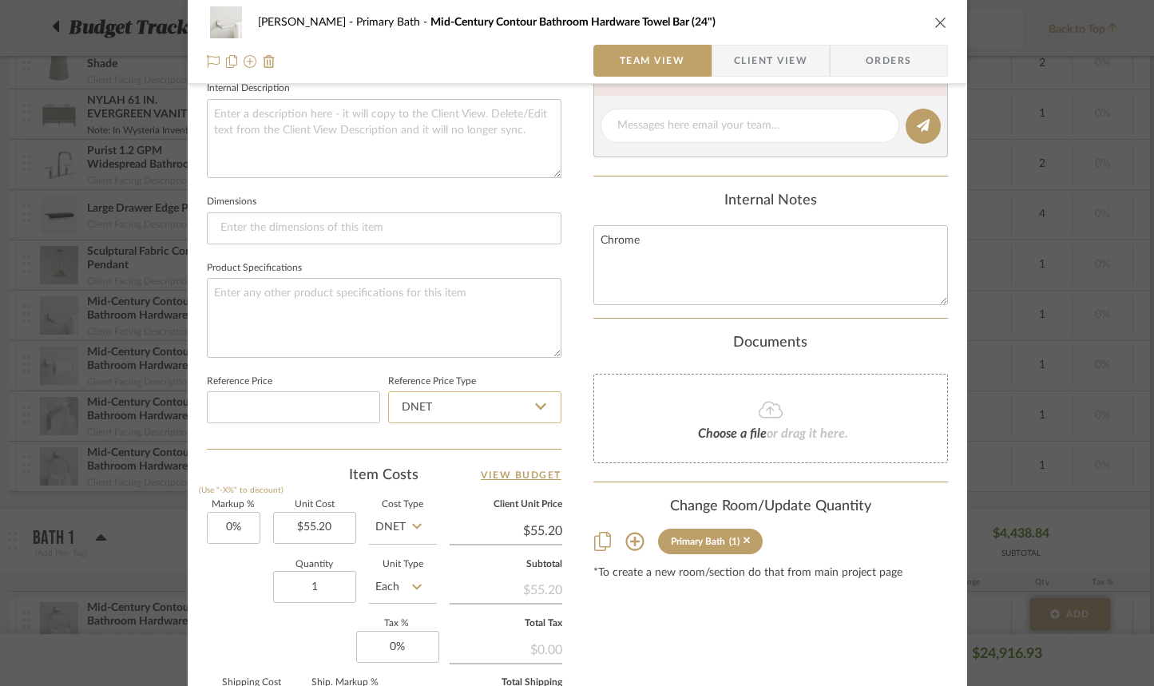
scroll to position [798, 0]
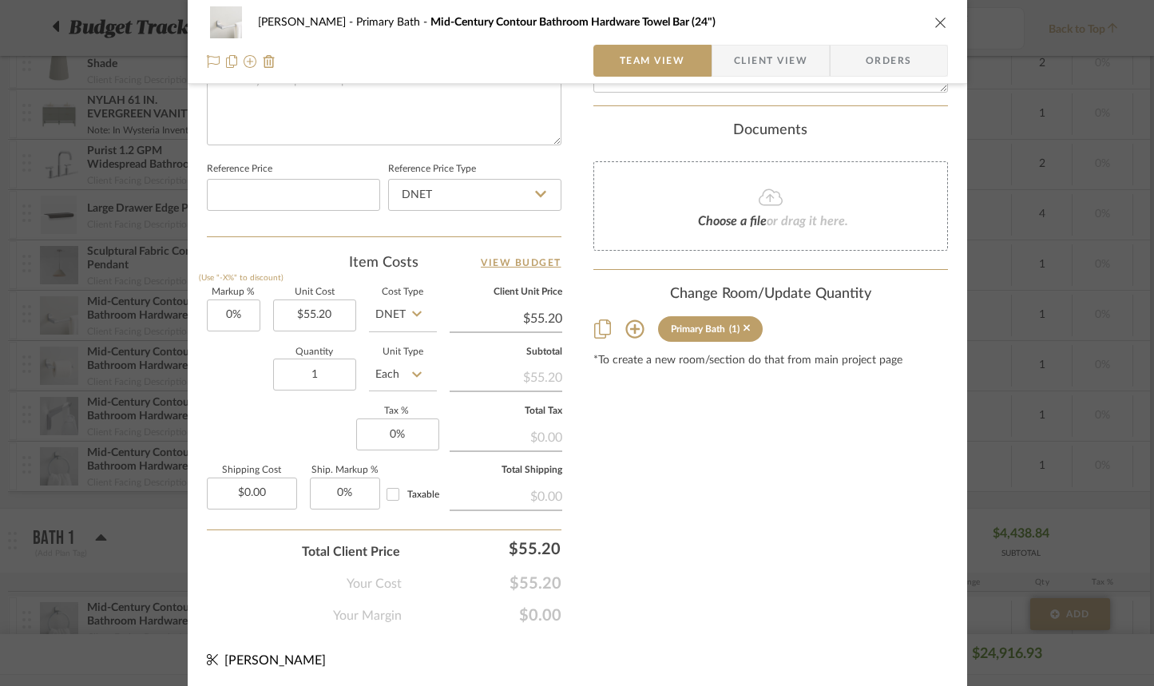
click at [627, 331] on icon at bounding box center [635, 329] width 19 height 19
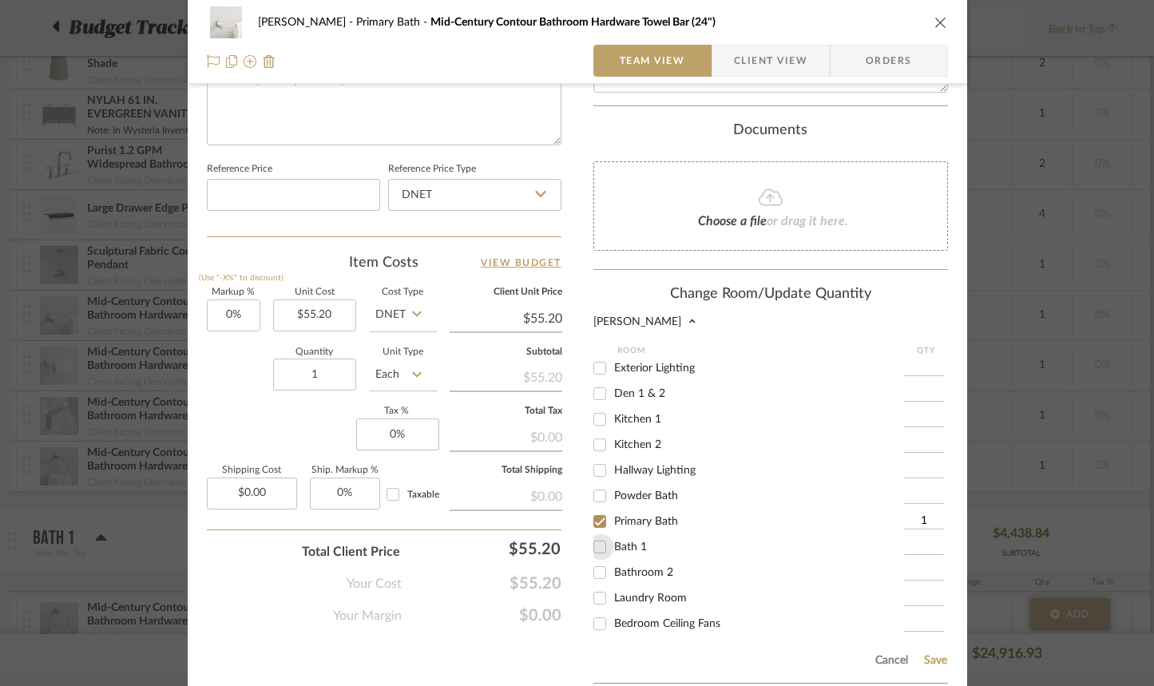
drag, startPoint x: 597, startPoint y: 553, endPoint x: 599, endPoint y: 561, distance: 8.3
click at [597, 553] on input "Bath 1" at bounding box center [600, 547] width 26 height 26
checkbox input "true"
type input "1"
click at [595, 575] on input "Bathroom 2" at bounding box center [600, 573] width 26 height 26
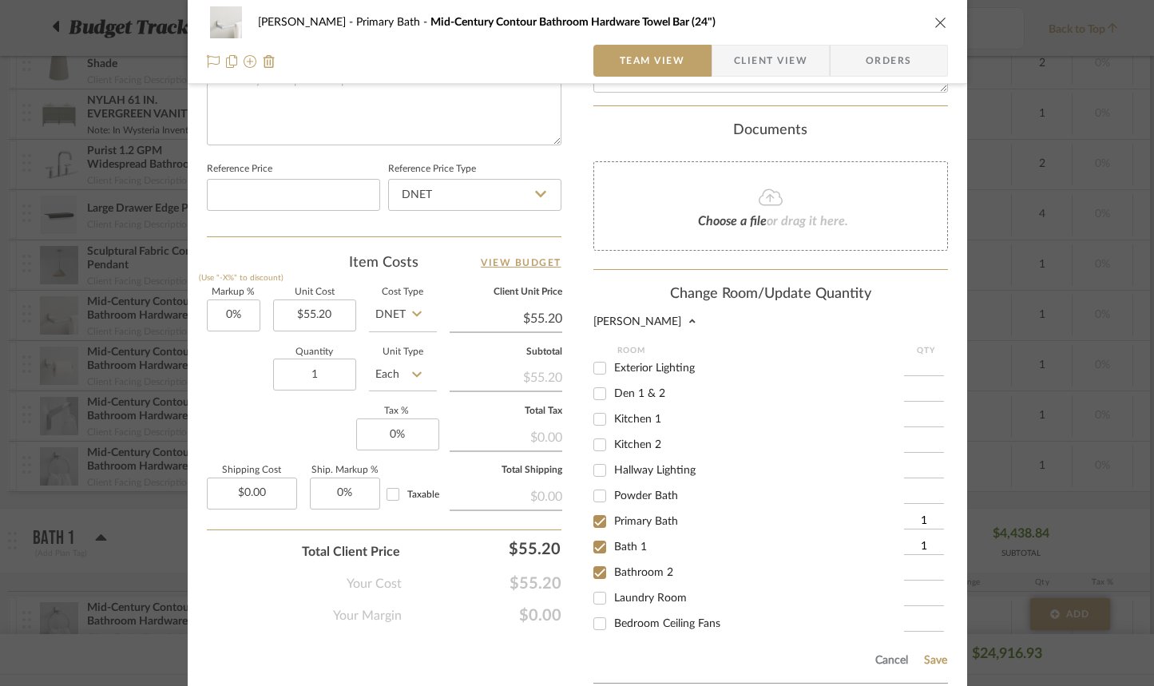
checkbox input "true"
type input "1"
click at [927, 658] on button "Save" at bounding box center [936, 660] width 25 height 13
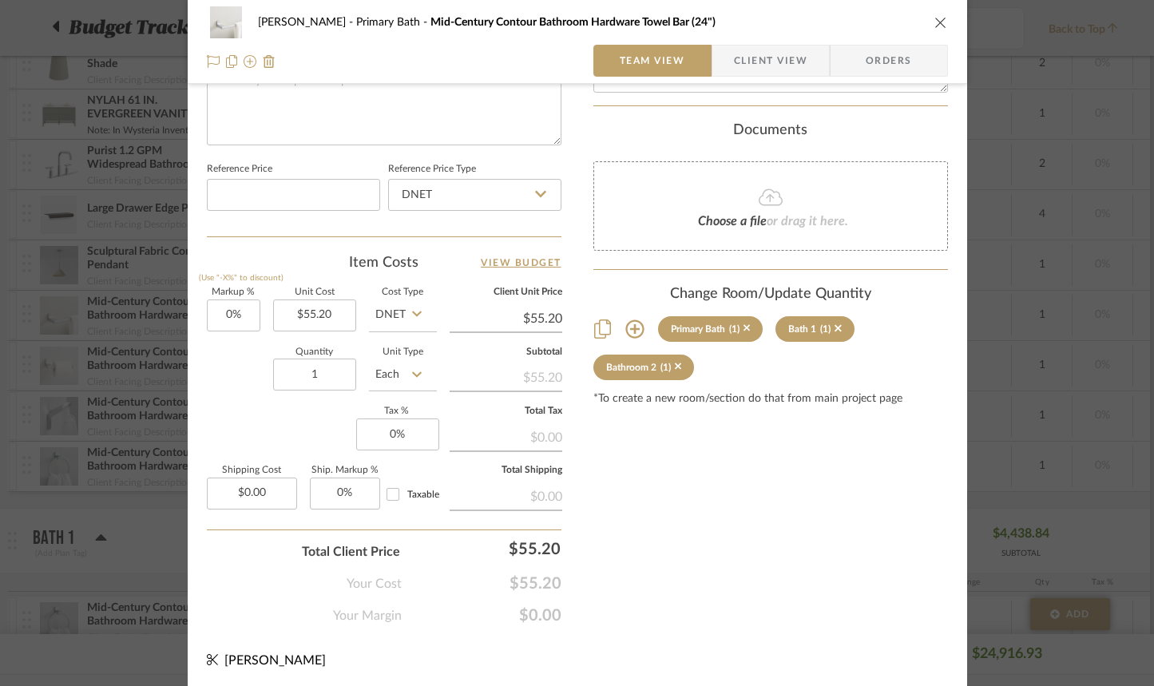
click at [935, 17] on icon "close" at bounding box center [941, 22] width 13 height 13
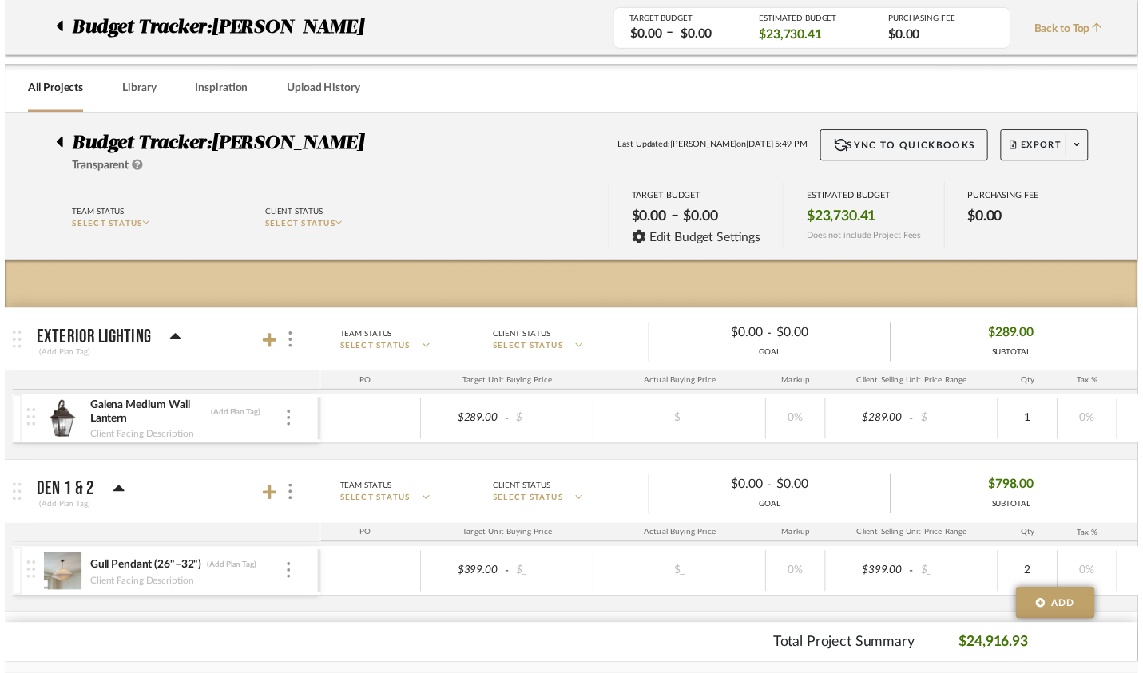
scroll to position [2058, 0]
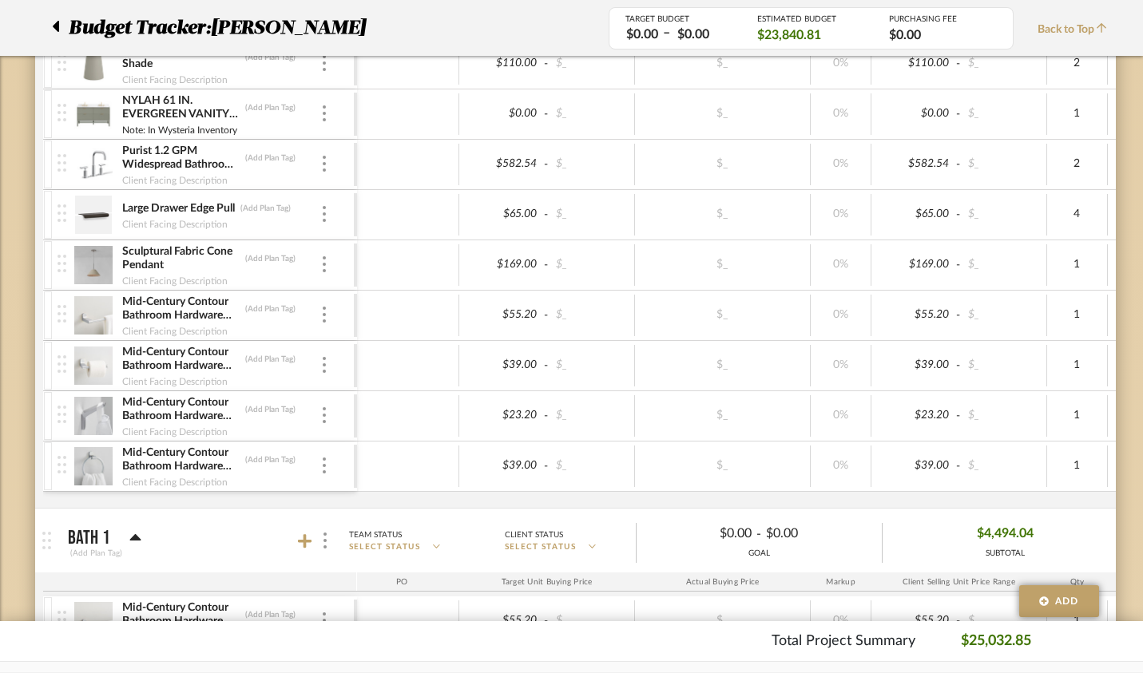
click at [74, 422] on img at bounding box center [93, 416] width 39 height 38
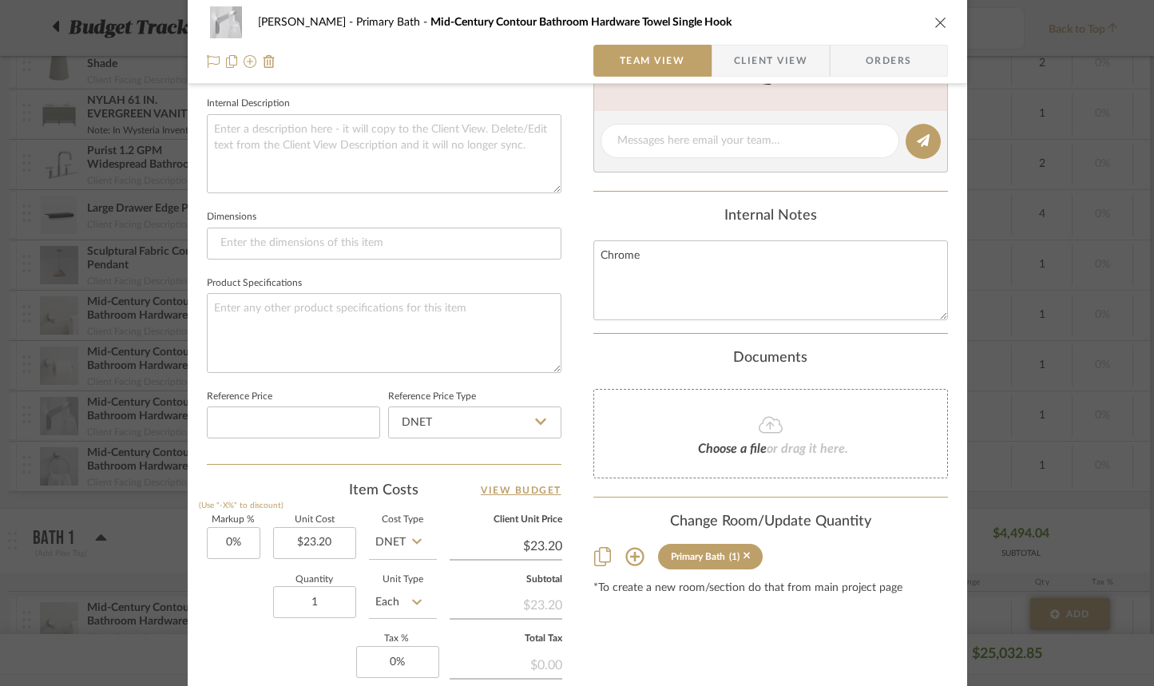
scroll to position [798, 0]
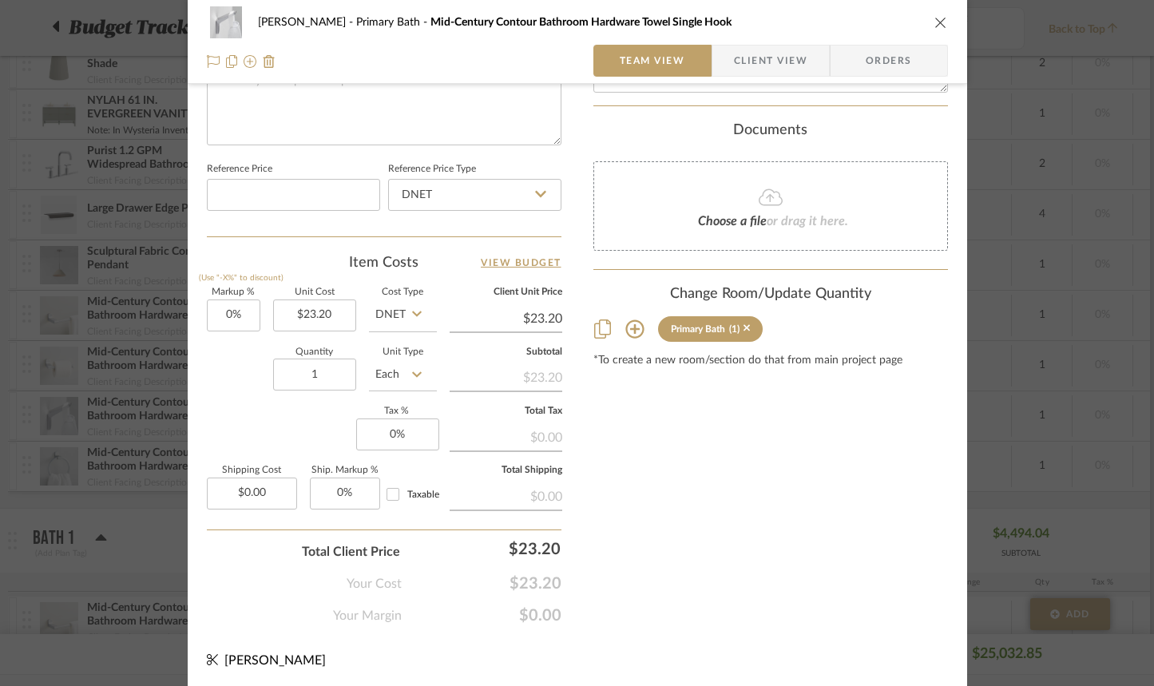
click at [628, 329] on icon at bounding box center [635, 329] width 18 height 18
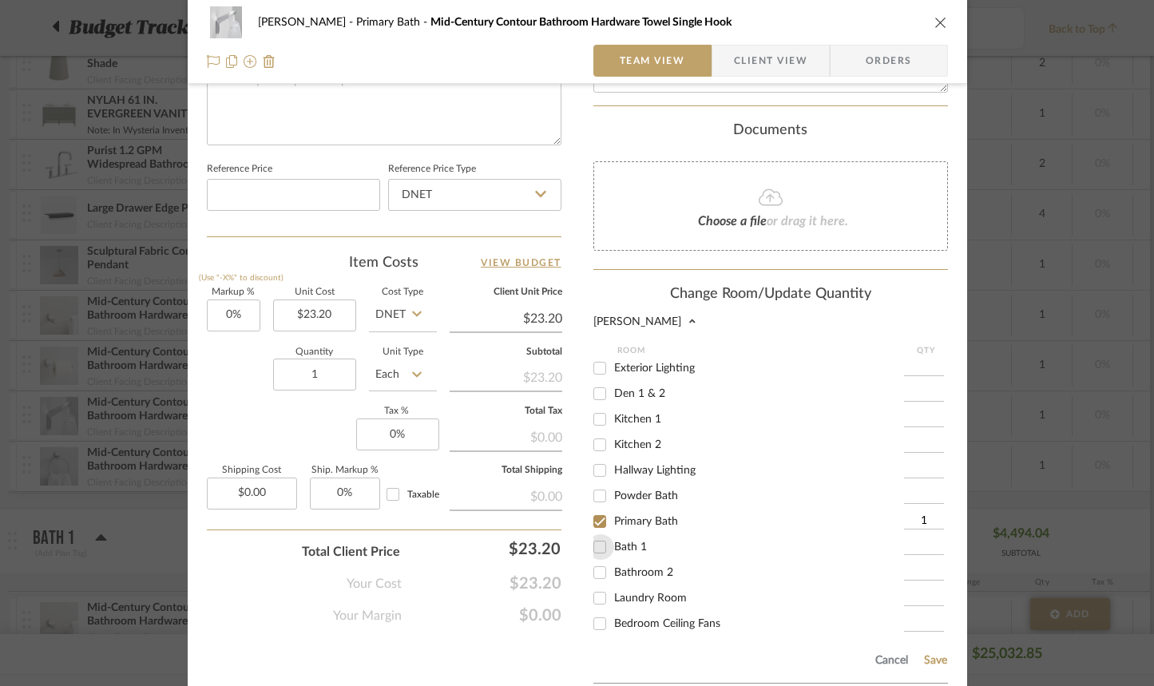
click at [594, 554] on input "Bath 1" at bounding box center [600, 547] width 26 height 26
checkbox input "true"
type input "1"
click at [930, 661] on button "Save" at bounding box center [936, 660] width 25 height 13
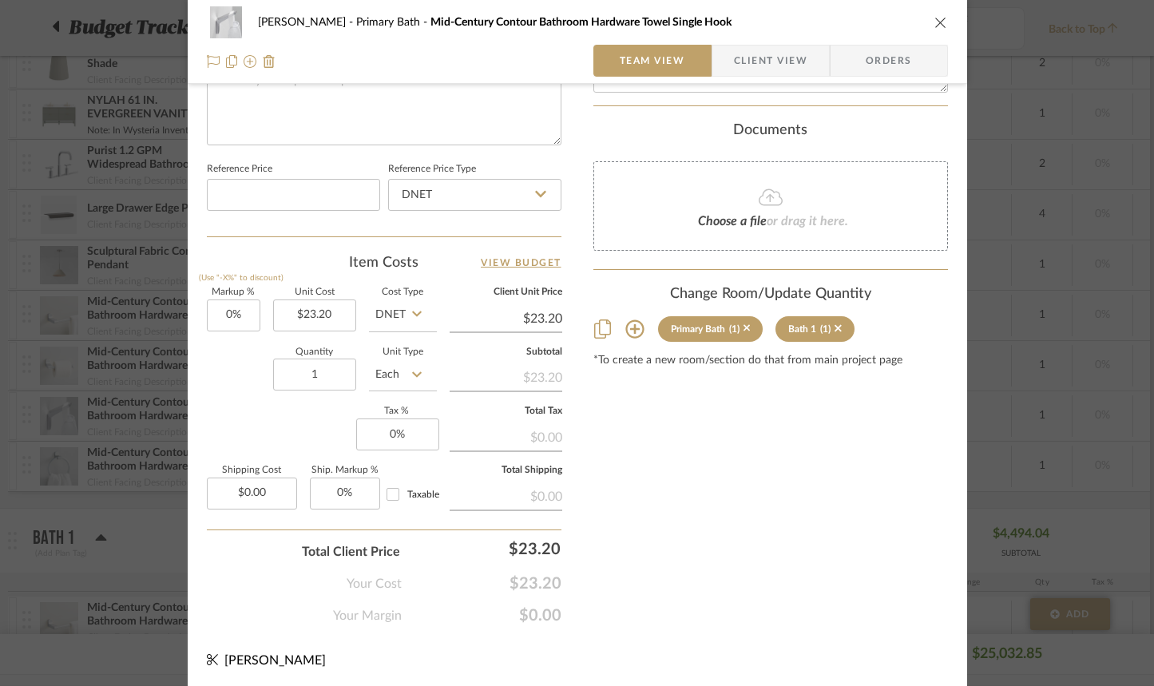
click at [936, 22] on icon "close" at bounding box center [941, 22] width 13 height 13
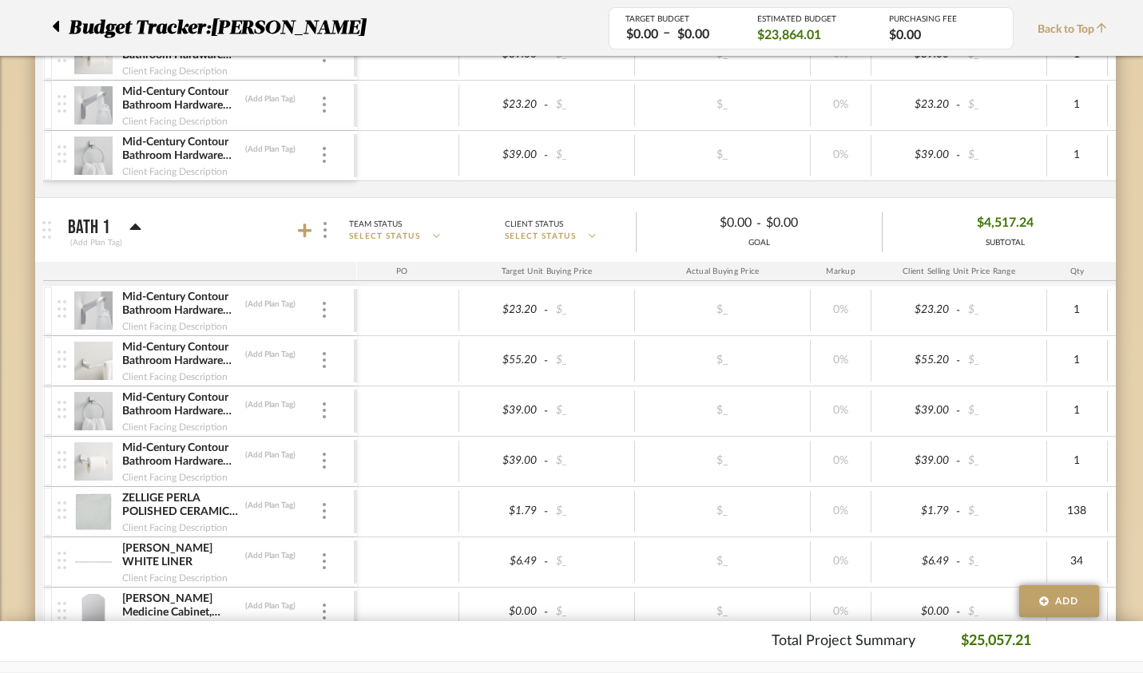
scroll to position [2366, 0]
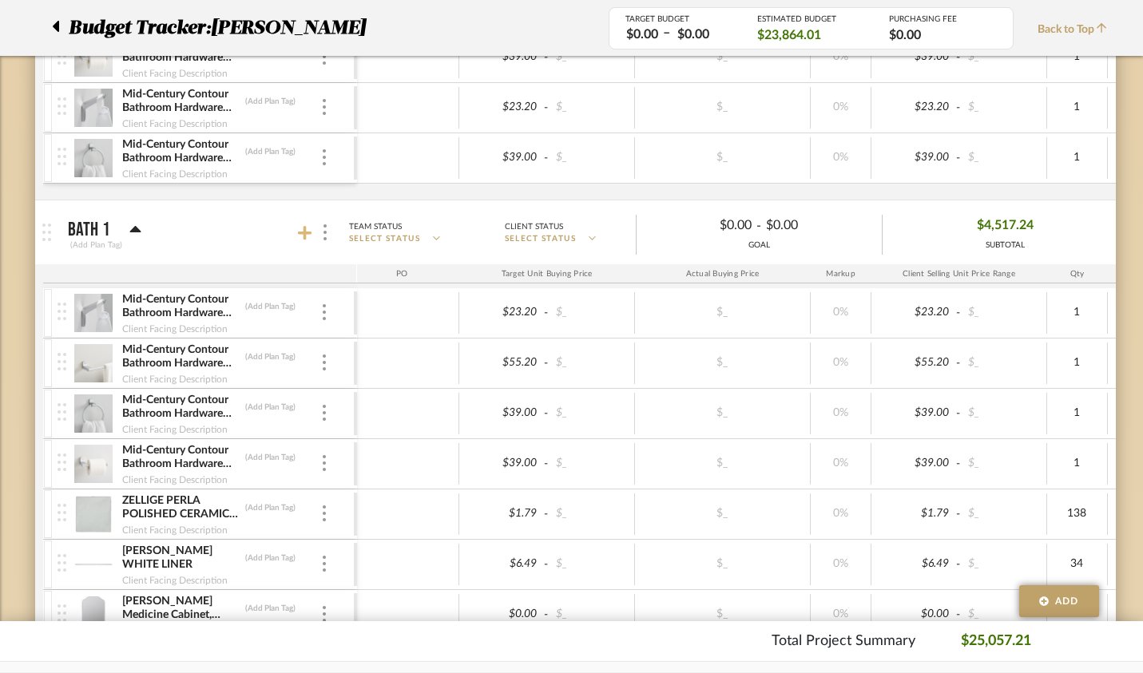
click at [298, 238] on icon at bounding box center [305, 233] width 14 height 16
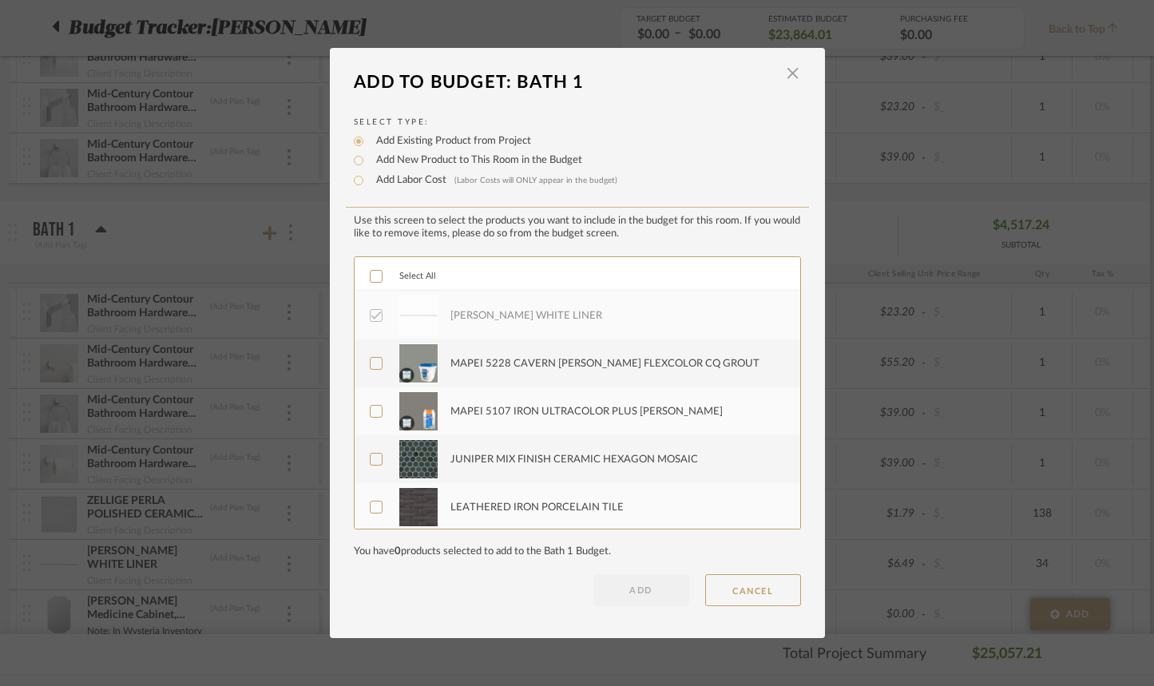
scroll to position [623, 0]
click at [756, 600] on button "CANCEL" at bounding box center [753, 590] width 96 height 32
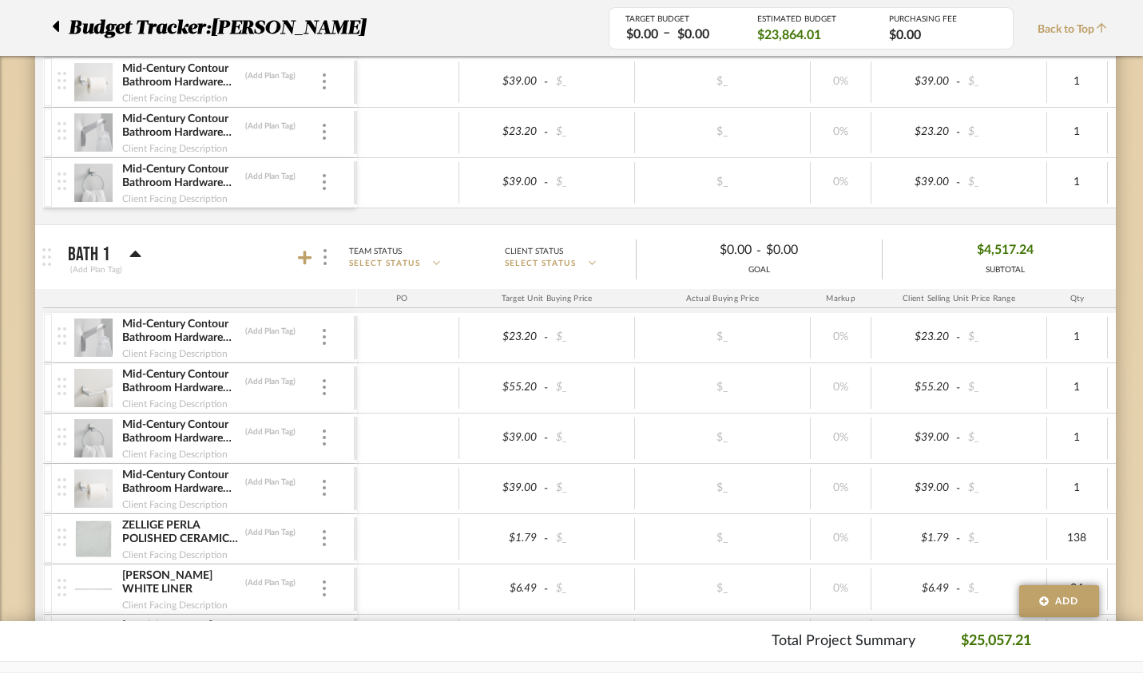
scroll to position [2342, 0]
click at [298, 259] on icon at bounding box center [305, 257] width 14 height 16
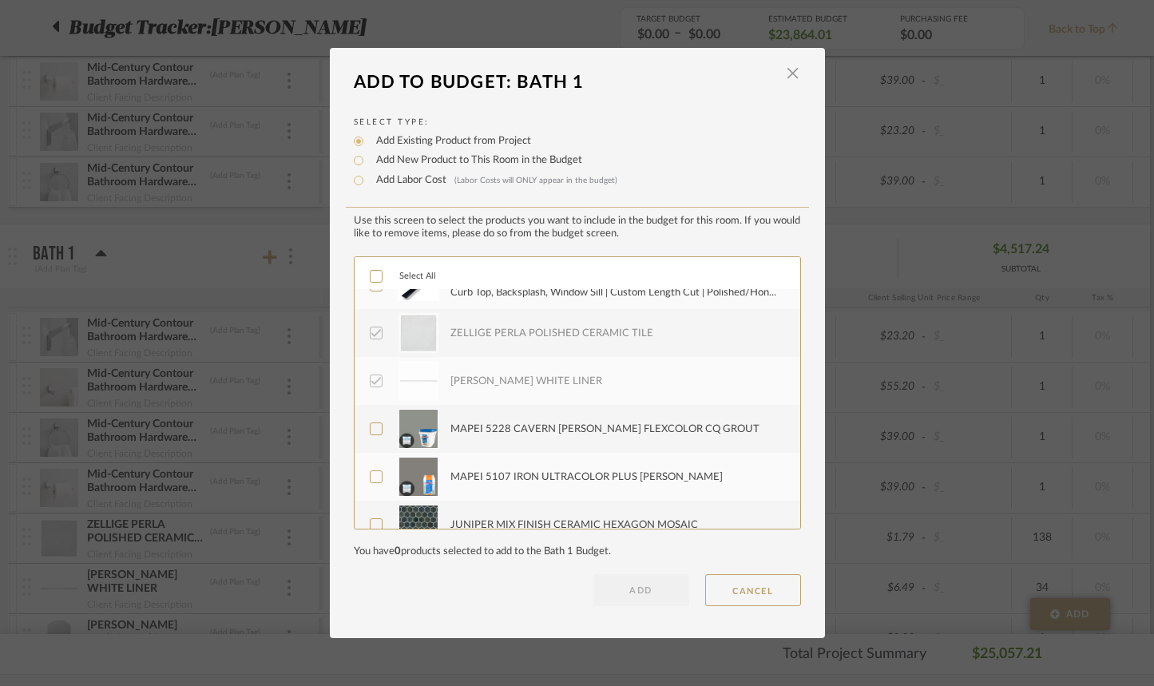
scroll to position [623, 0]
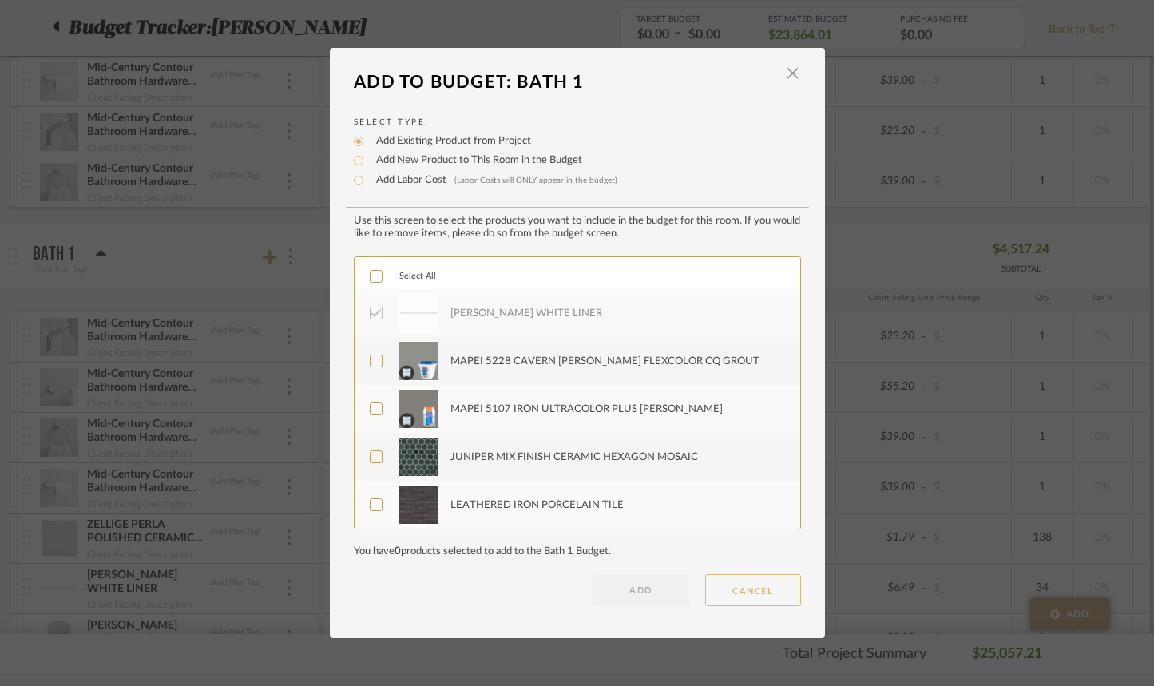
click at [743, 592] on button "CANCEL" at bounding box center [753, 590] width 96 height 32
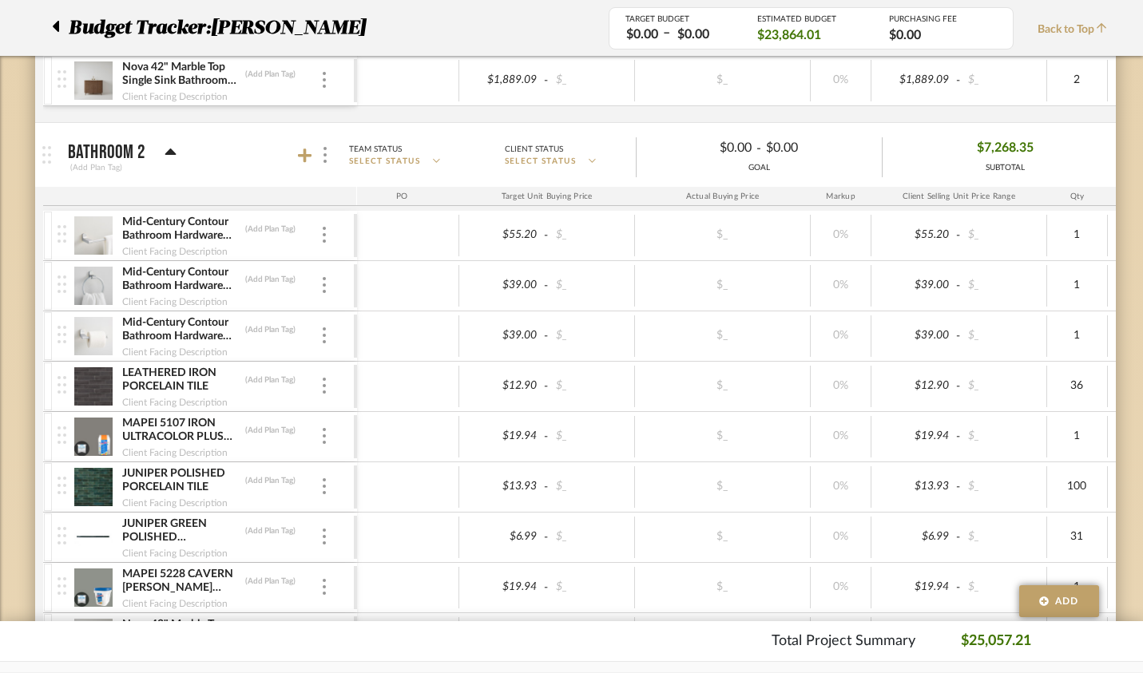
scroll to position [3021, 0]
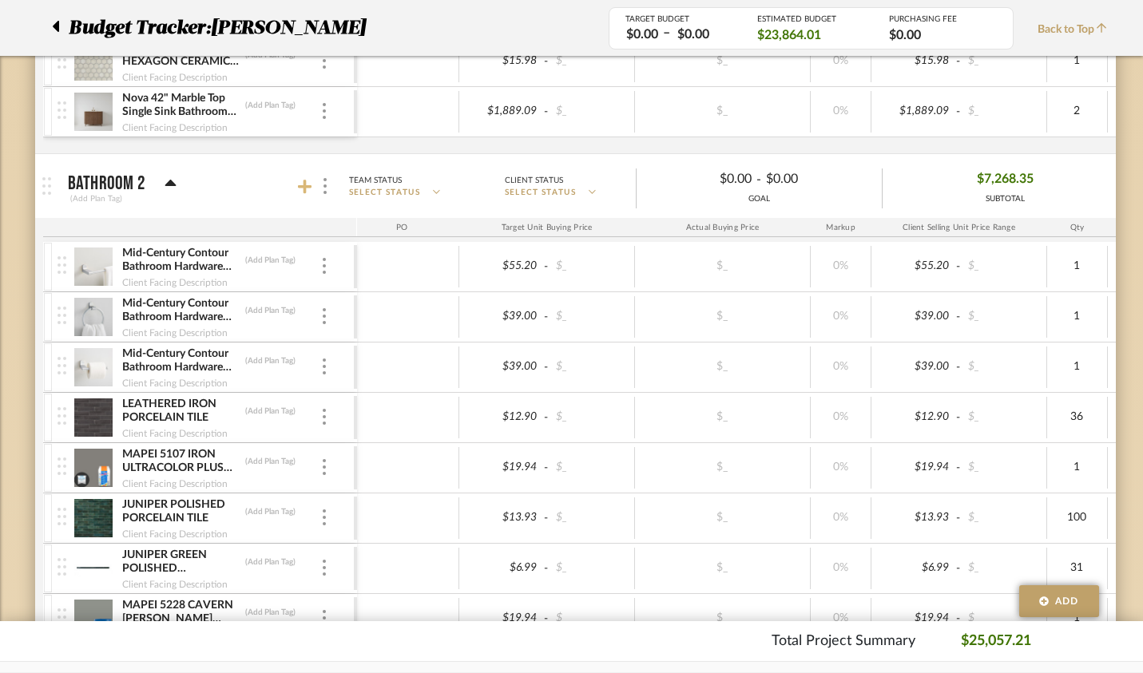
click at [298, 186] on icon at bounding box center [305, 187] width 14 height 14
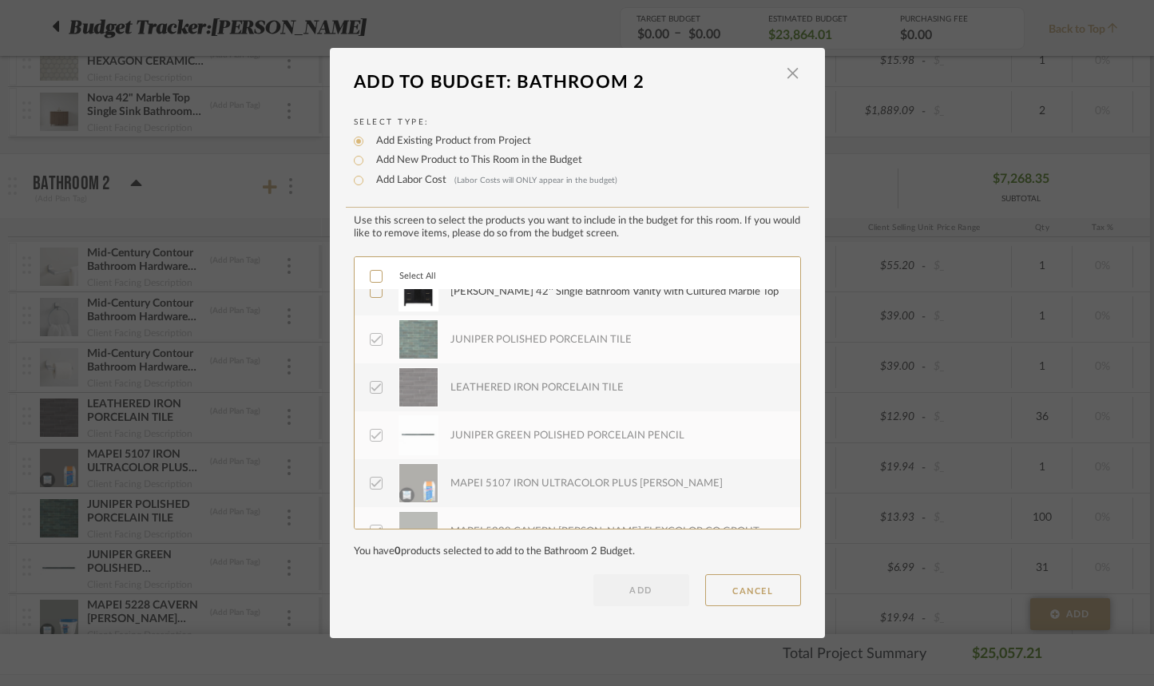
scroll to position [431, 0]
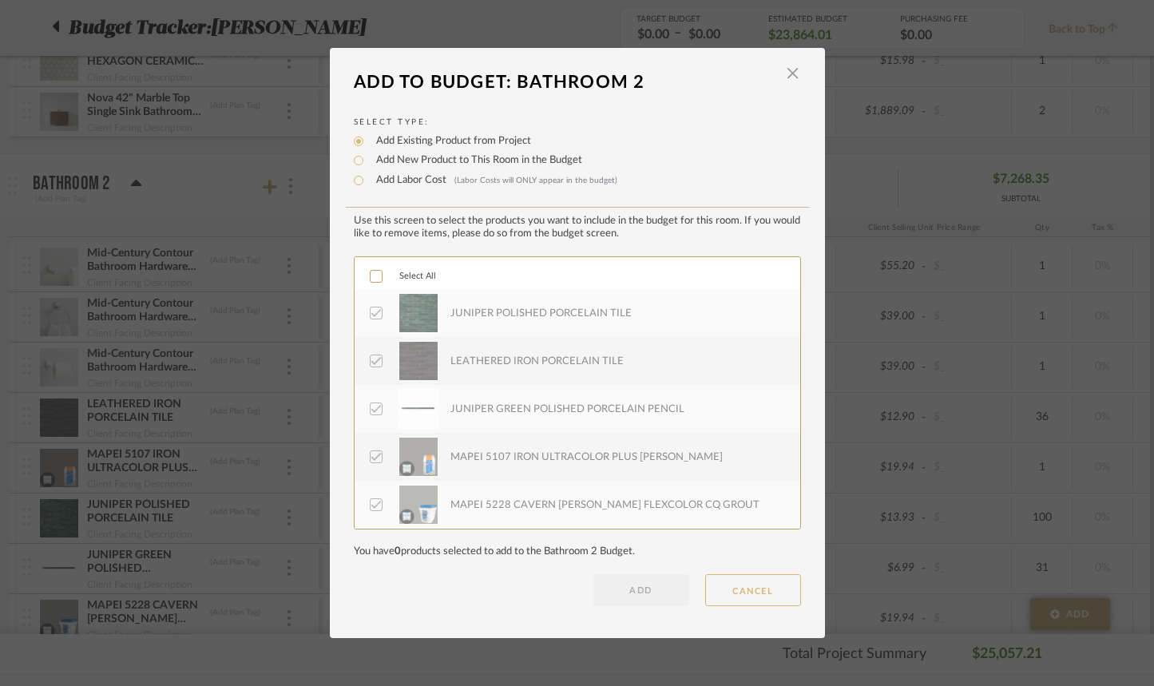
click at [734, 583] on button "CANCEL" at bounding box center [753, 590] width 96 height 32
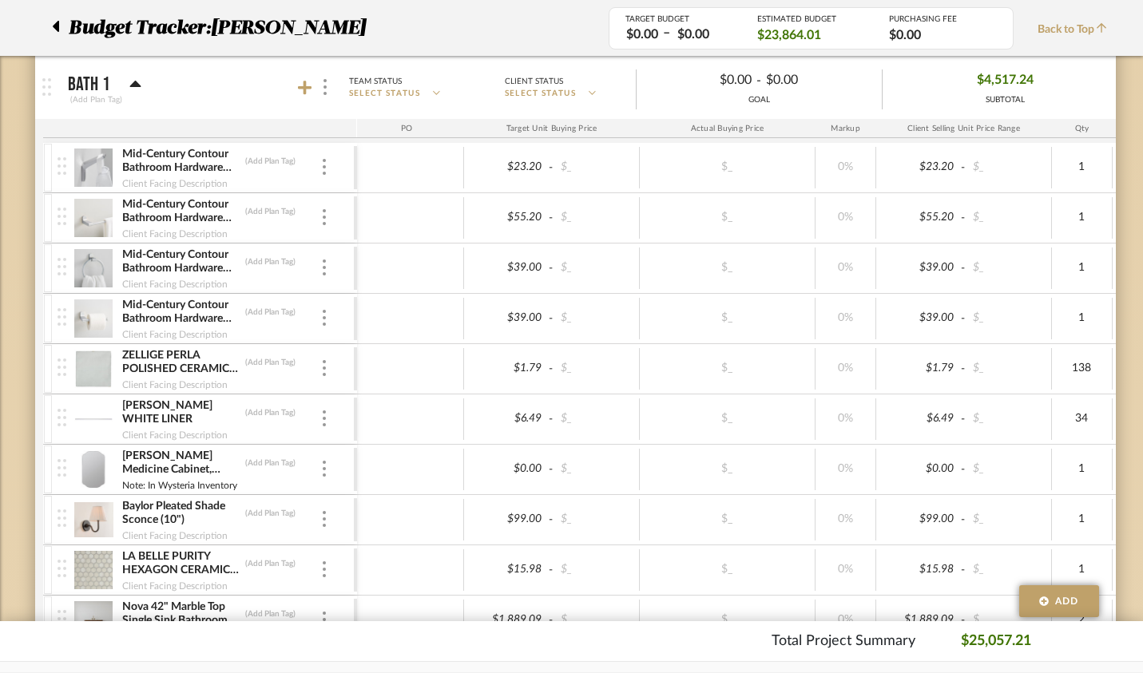
scroll to position [2627, 0]
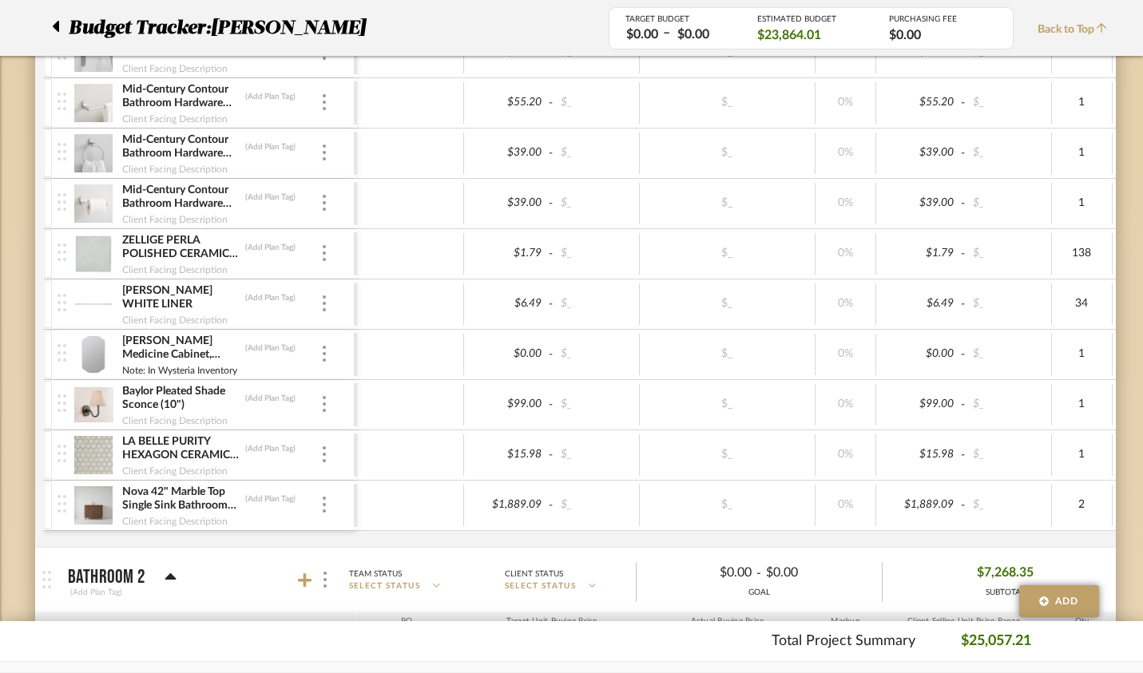
click at [74, 456] on img at bounding box center [93, 455] width 39 height 38
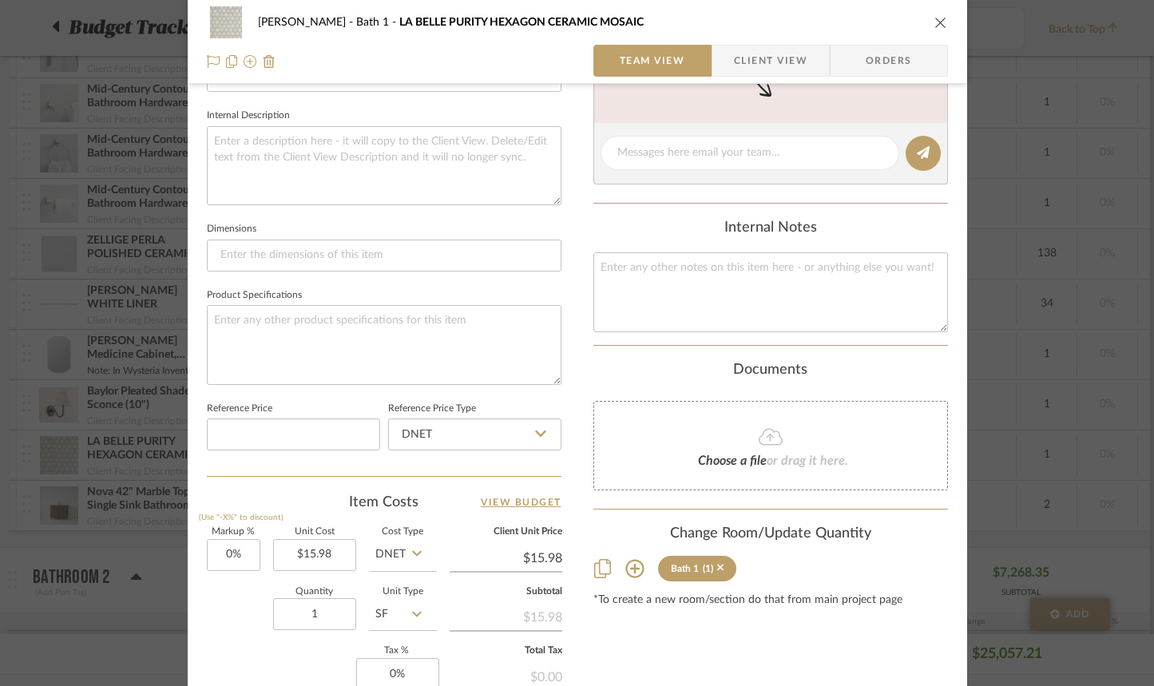
scroll to position [671, 0]
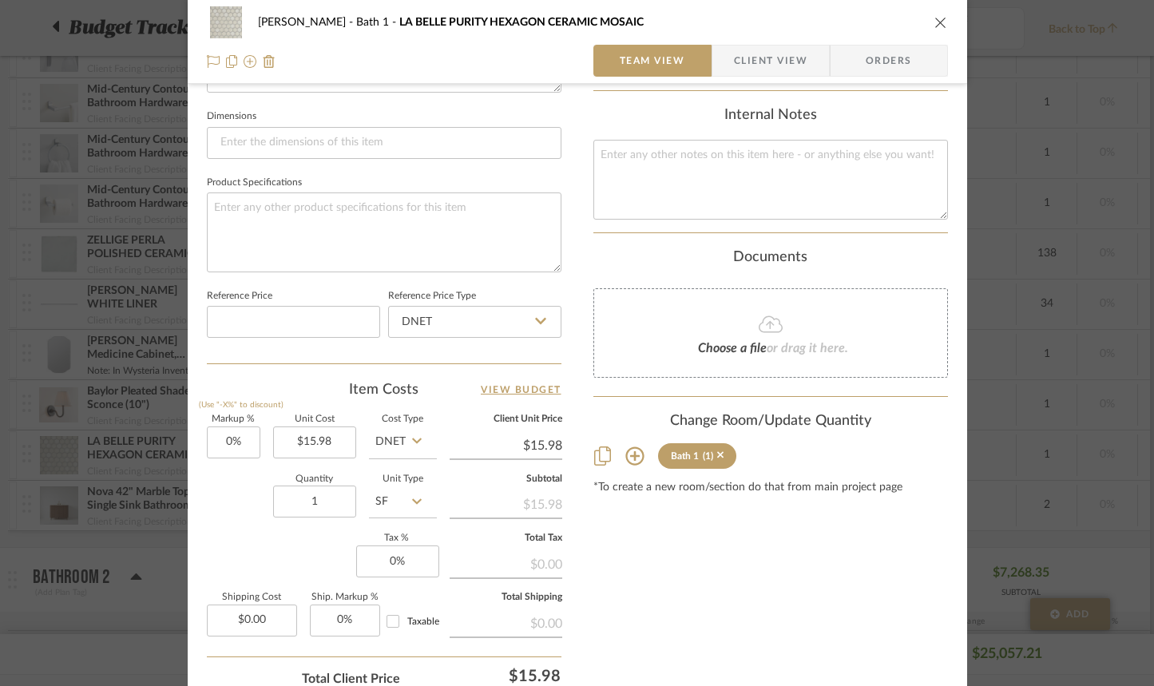
click at [626, 457] on icon at bounding box center [635, 456] width 18 height 18
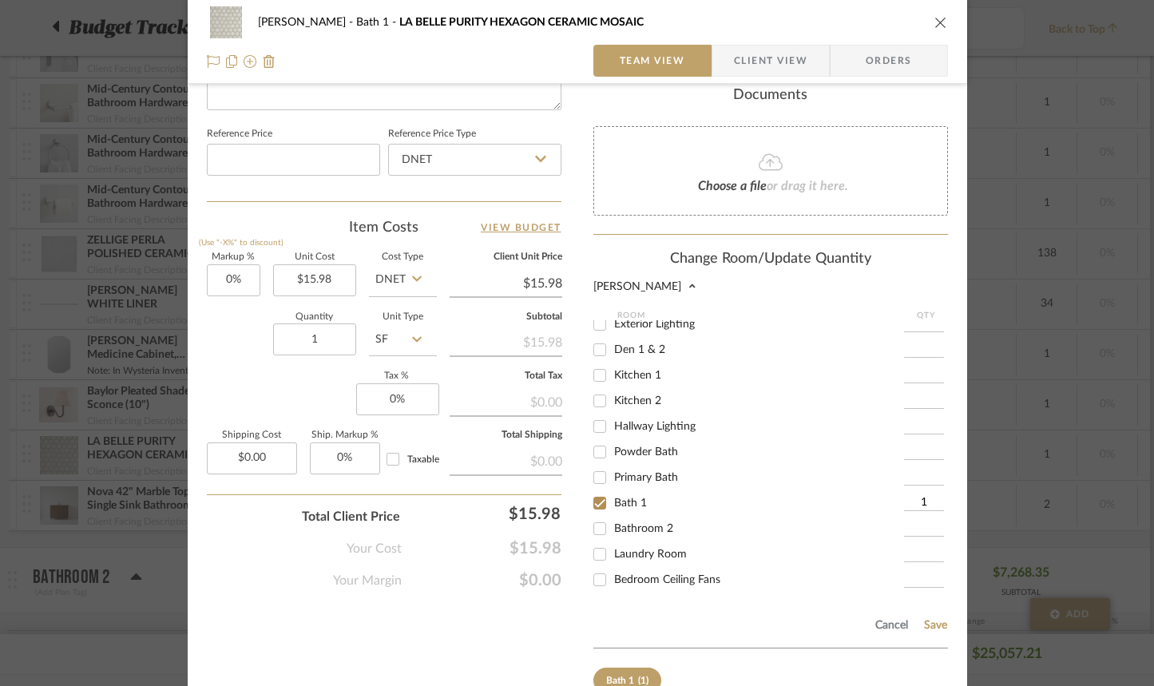
scroll to position [835, 0]
click at [591, 524] on input "Bathroom 2" at bounding box center [600, 527] width 26 height 26
checkbox input "true"
type input "1"
click at [934, 622] on button "Save" at bounding box center [936, 624] width 25 height 13
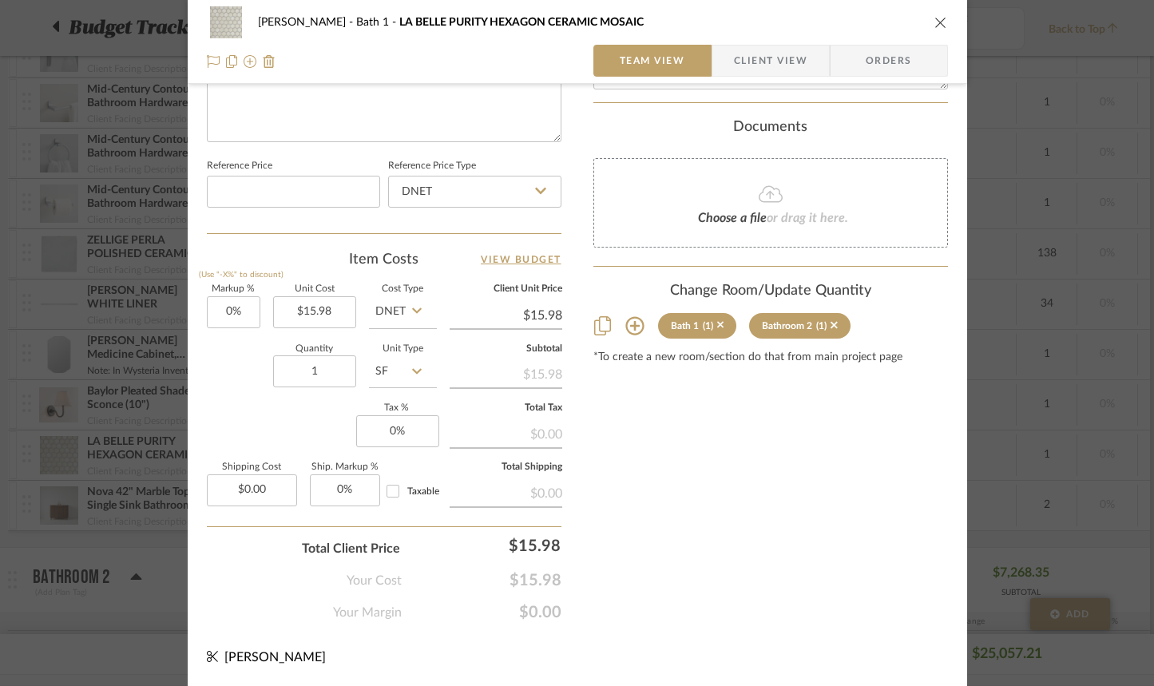
scroll to position [798, 0]
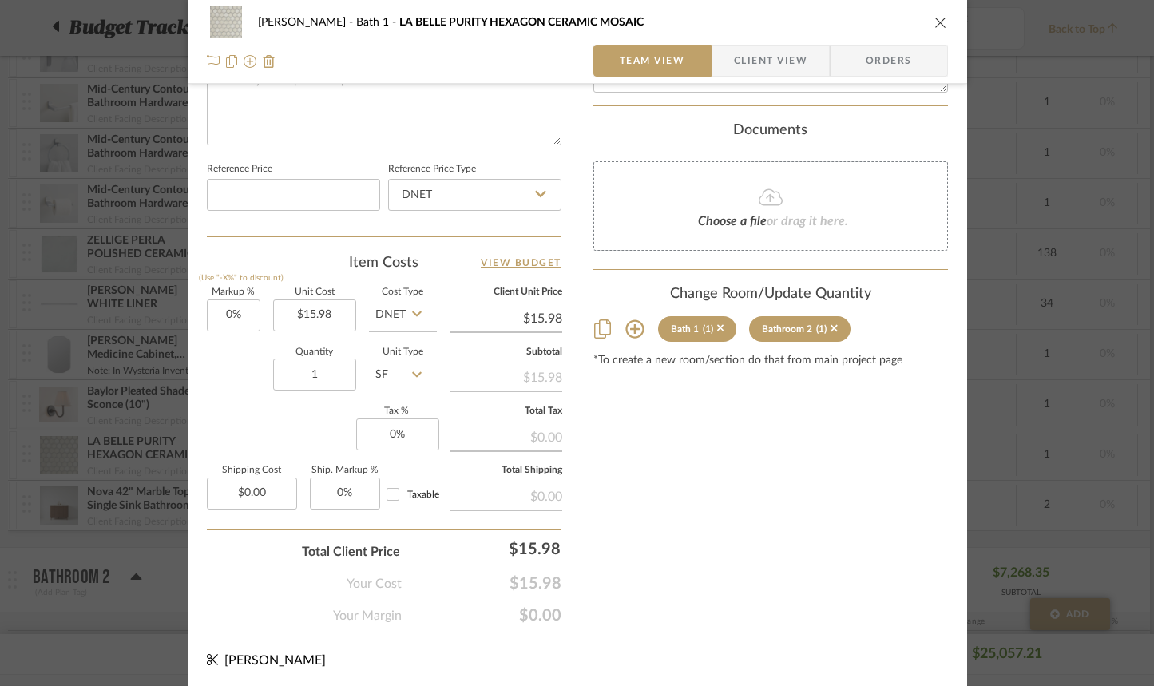
click at [937, 22] on icon "close" at bounding box center [941, 22] width 13 height 13
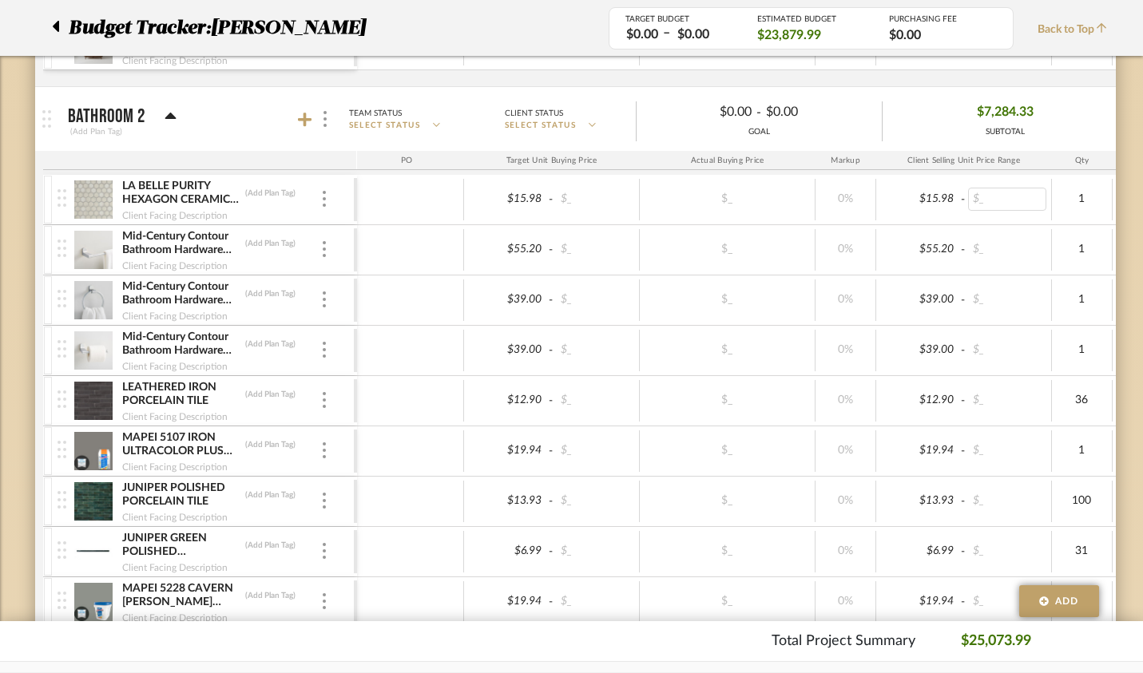
scroll to position [0, 3]
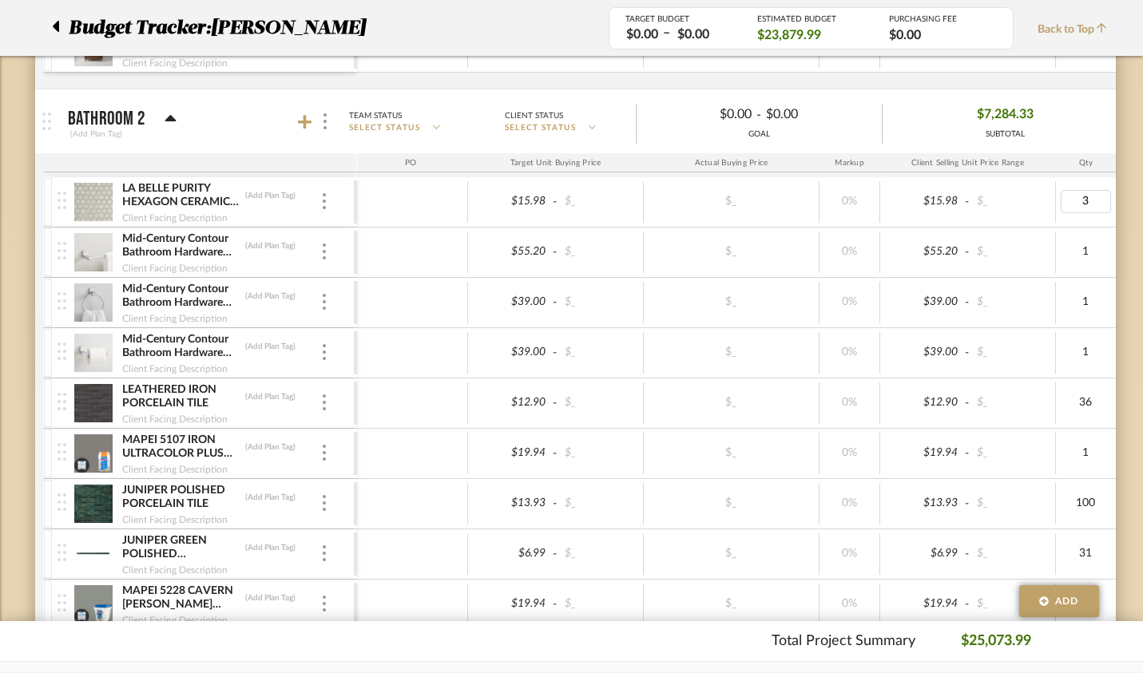
type input "36"
click at [323, 403] on img at bounding box center [324, 403] width 3 height 16
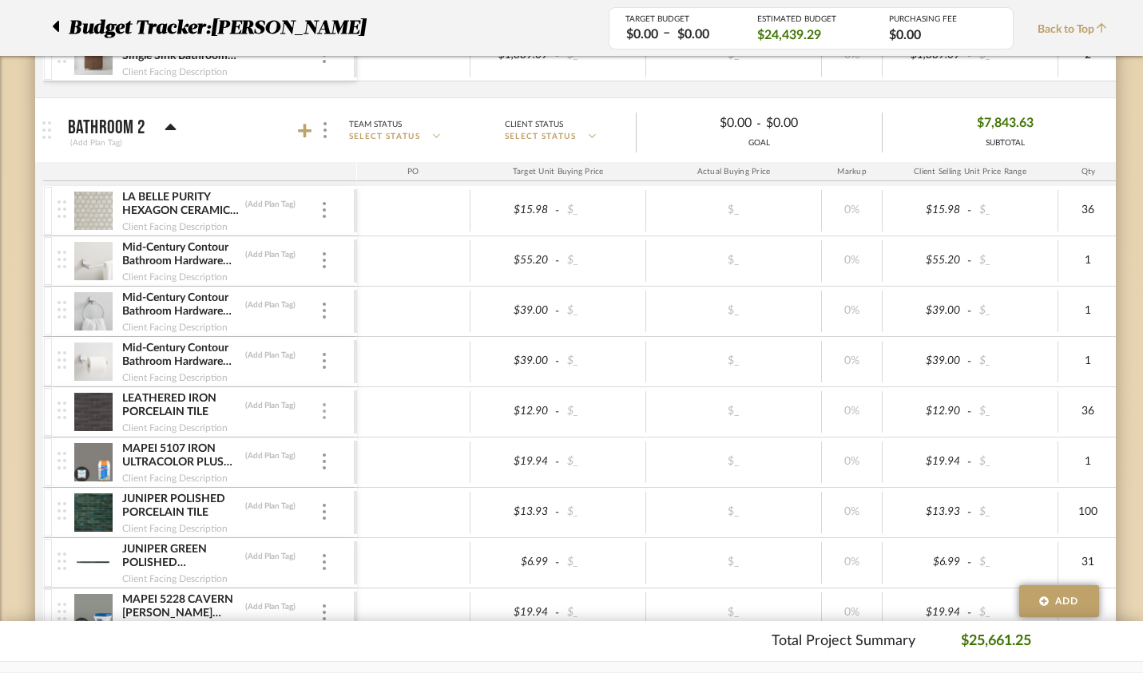
click at [323, 412] on img at bounding box center [324, 411] width 3 height 16
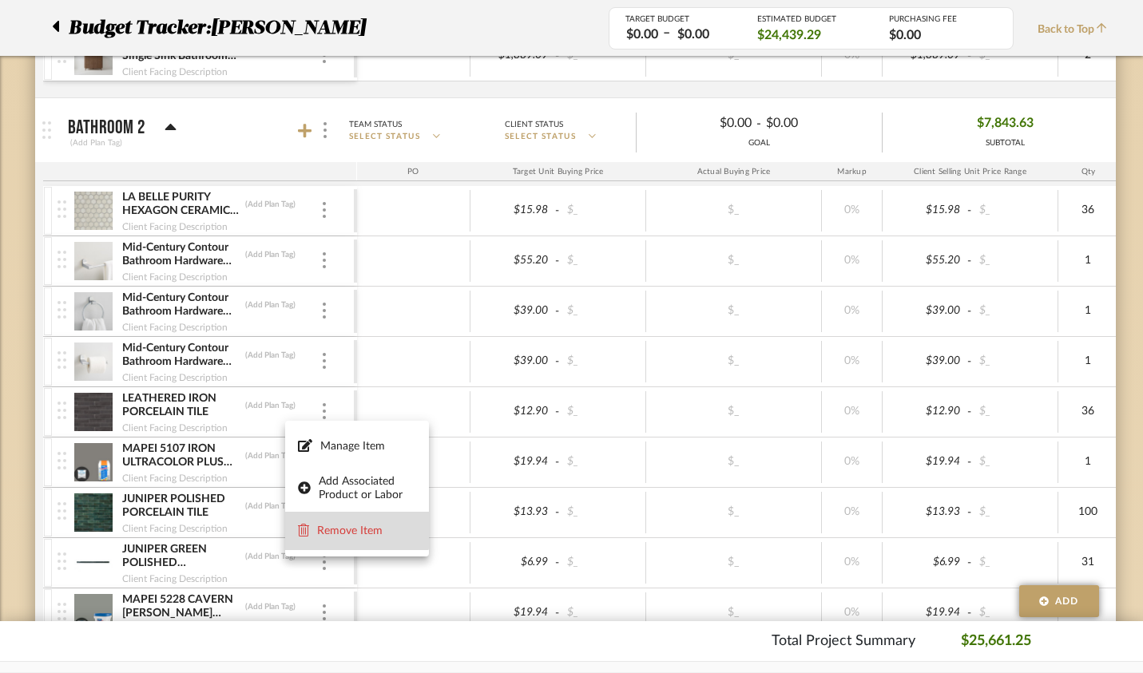
click at [344, 529] on span "Remove Item" at bounding box center [366, 532] width 99 height 14
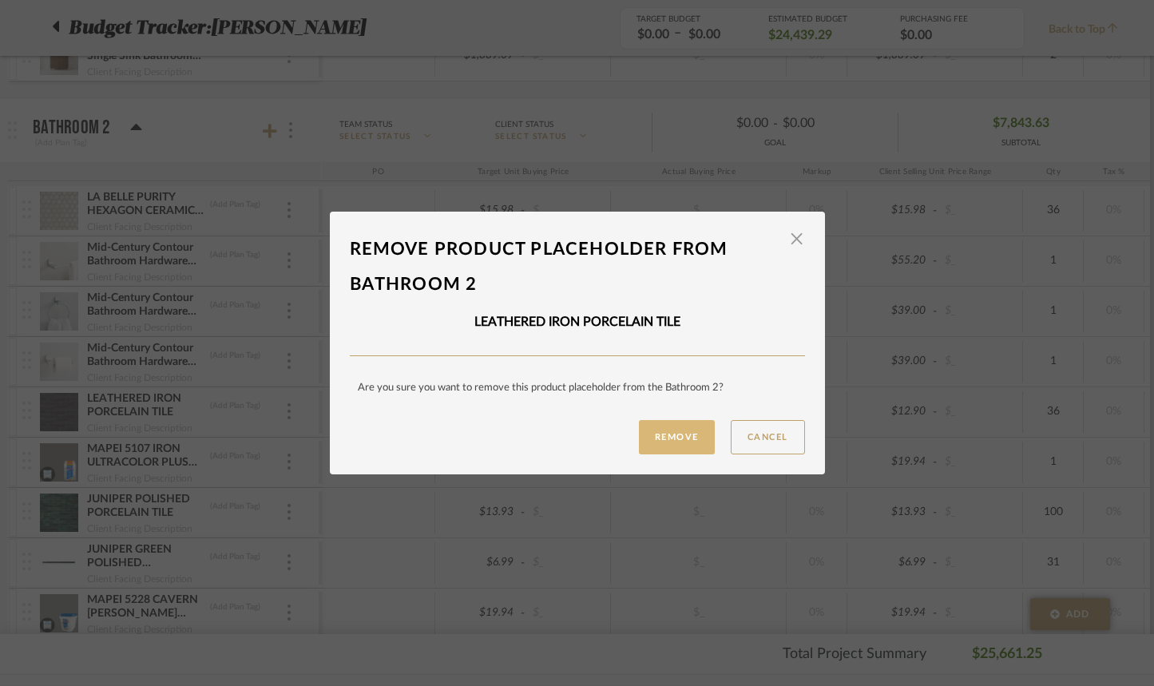
click at [669, 434] on button "Remove" at bounding box center [677, 437] width 76 height 34
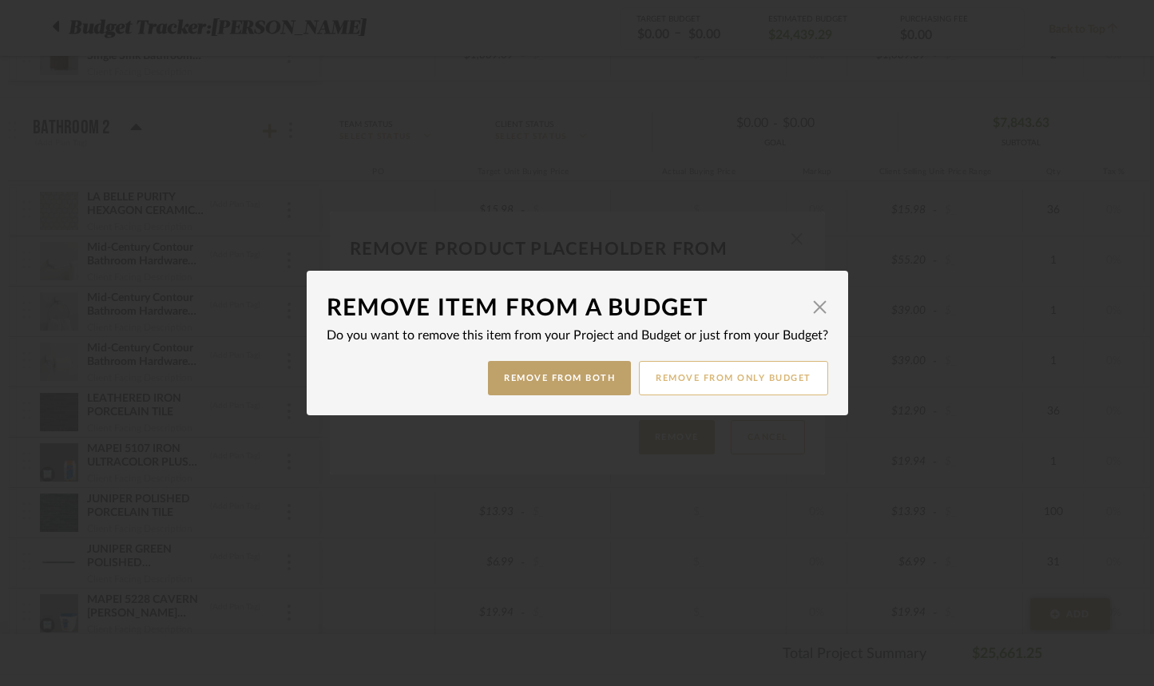
click at [683, 377] on button "Remove from only Budget" at bounding box center [733, 378] width 189 height 34
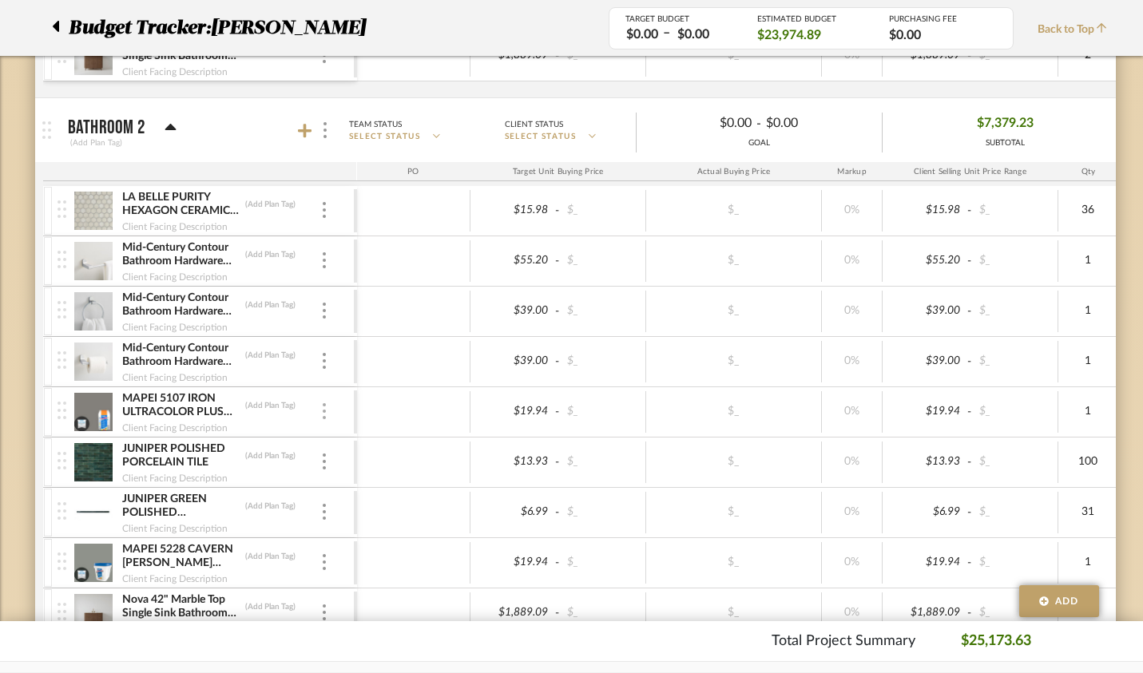
click at [323, 414] on img at bounding box center [324, 411] width 3 height 16
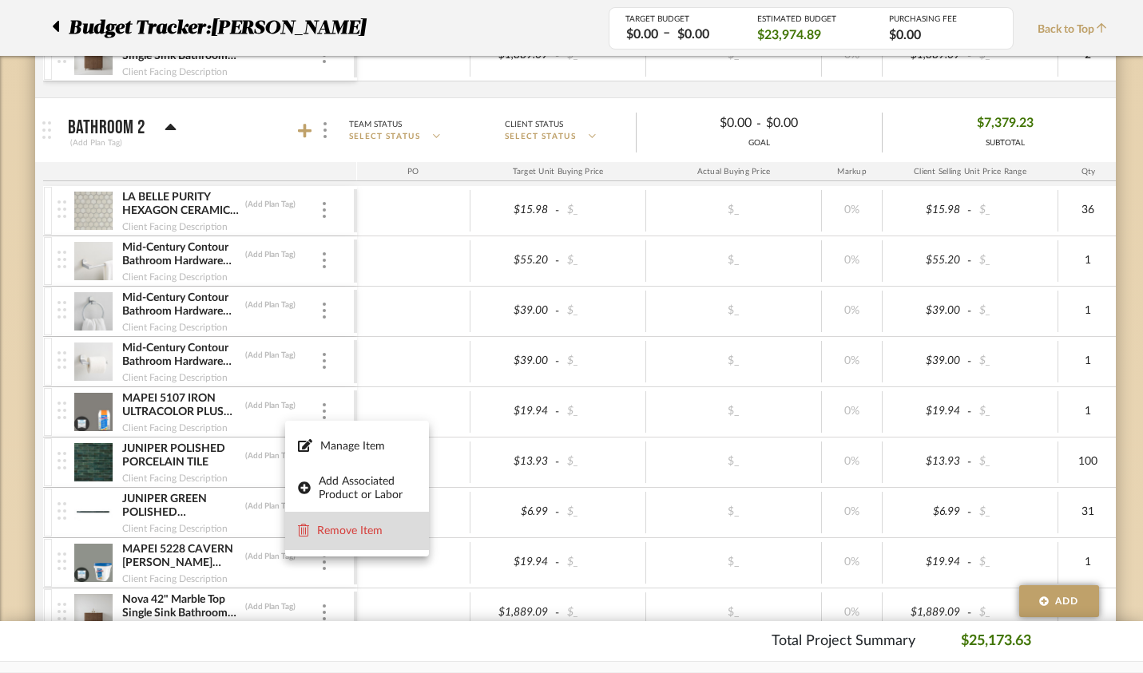
click at [363, 534] on span "Remove Item" at bounding box center [366, 532] width 99 height 14
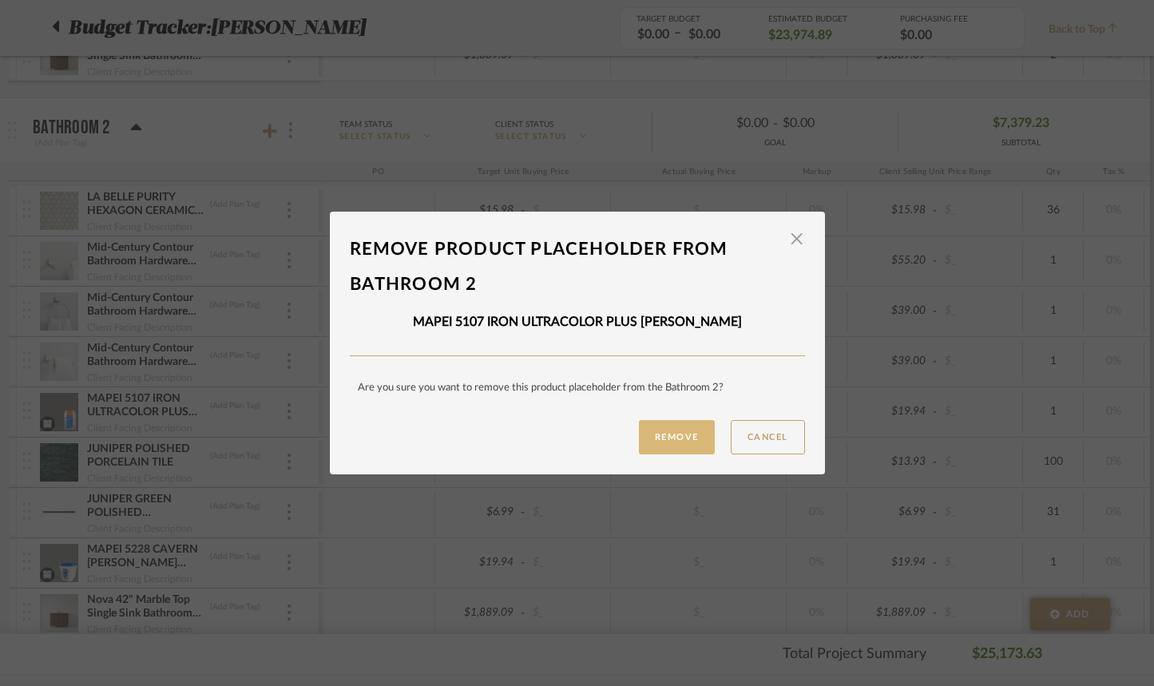
click at [689, 435] on button "Remove" at bounding box center [677, 437] width 76 height 34
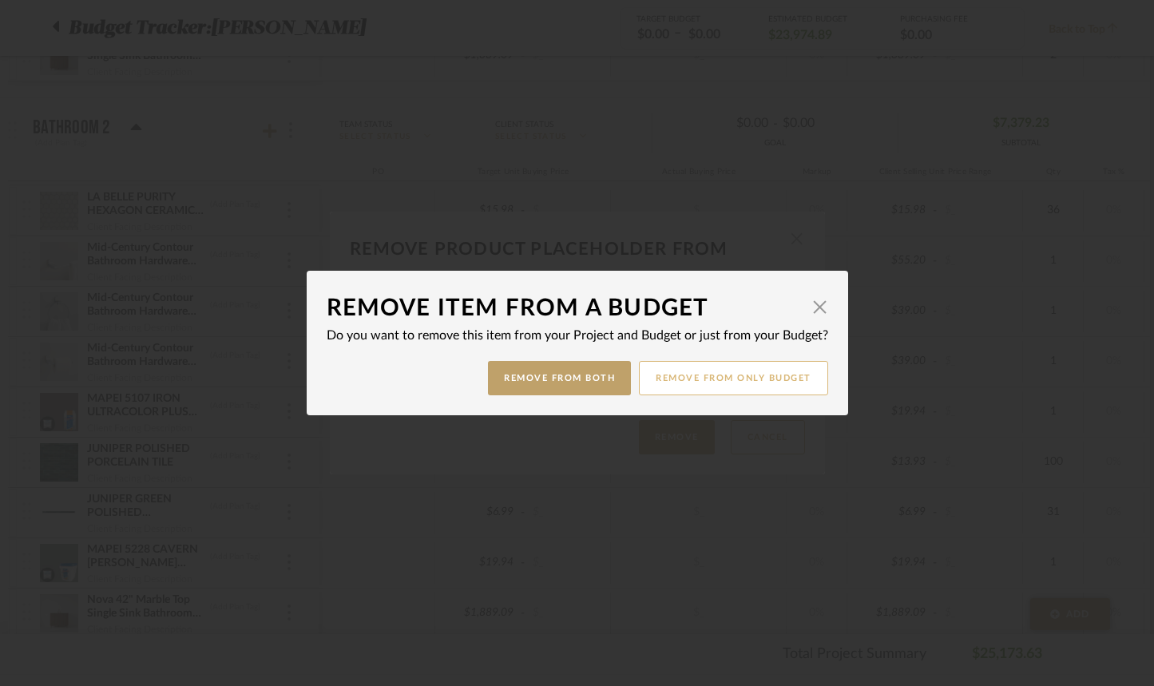
click at [663, 378] on button "Remove from only Budget" at bounding box center [733, 378] width 189 height 34
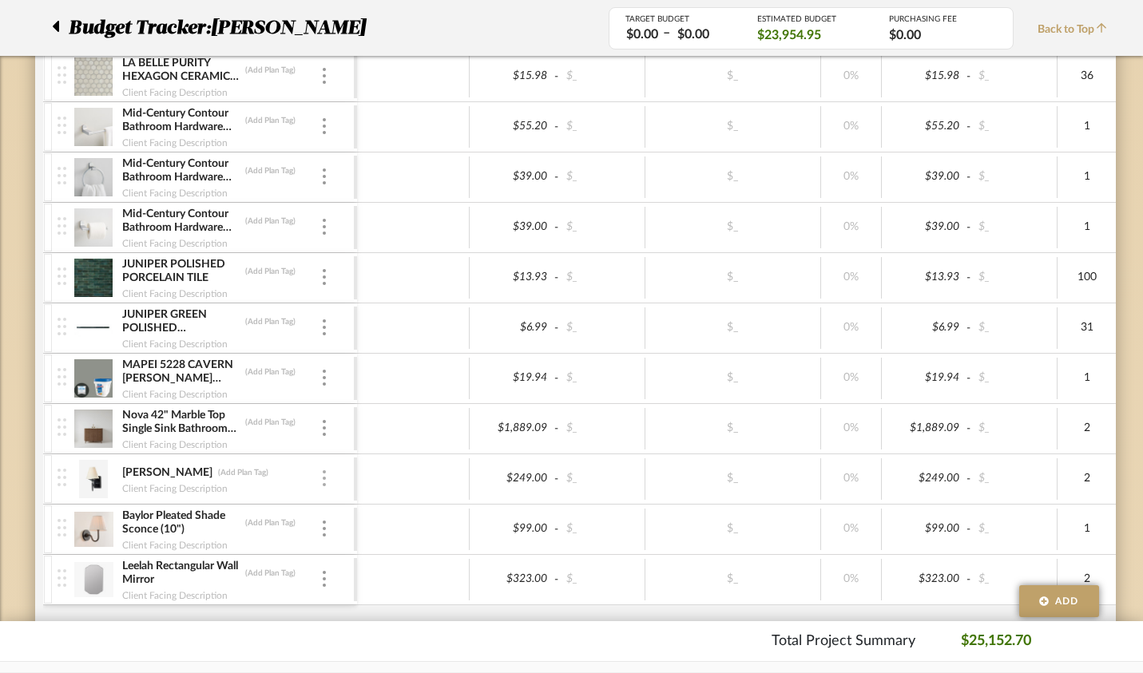
click at [320, 479] on div at bounding box center [324, 480] width 8 height 18
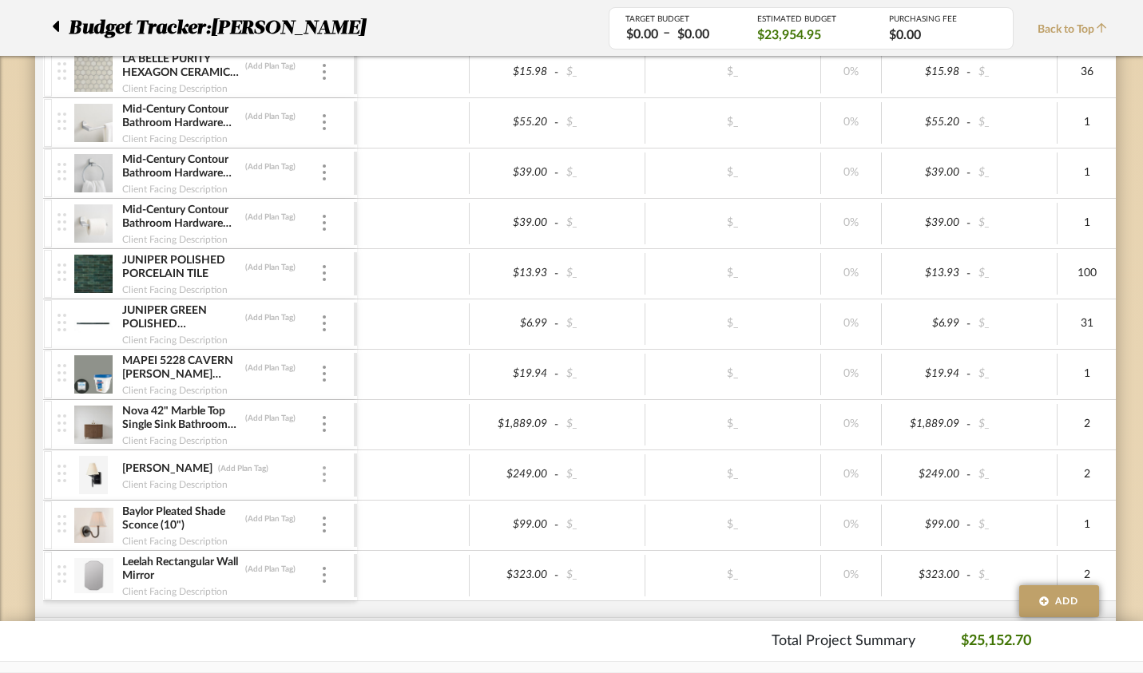
click at [323, 479] on img at bounding box center [324, 475] width 3 height 16
click at [323, 479] on img at bounding box center [324, 473] width 3 height 16
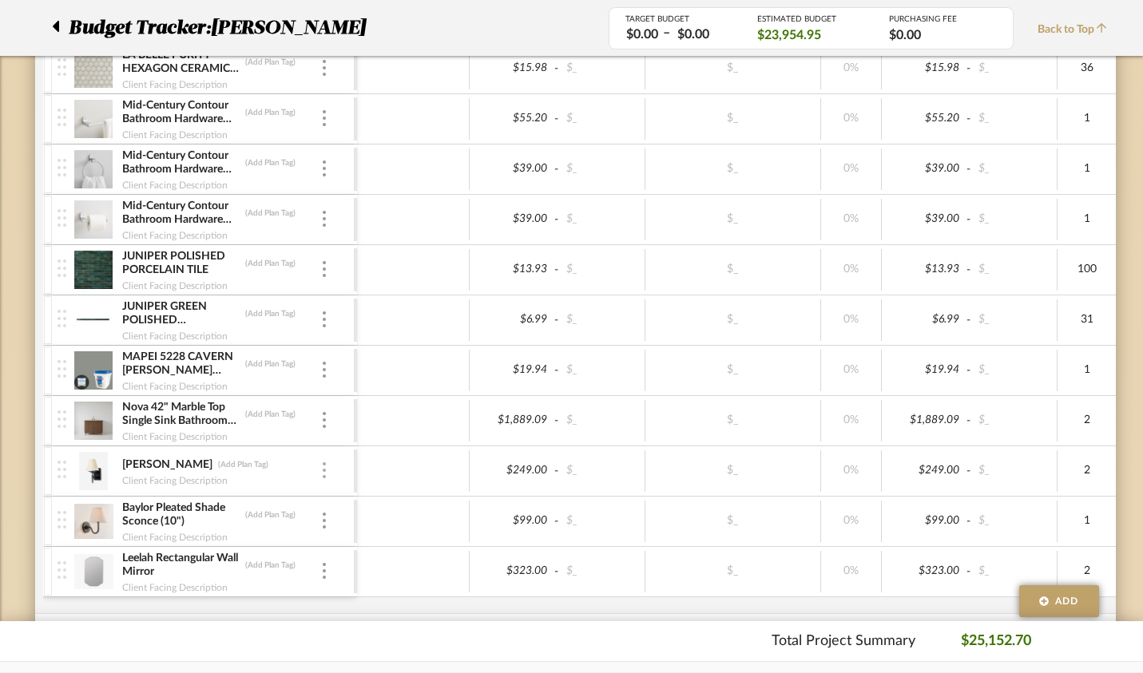
click at [323, 471] on img at bounding box center [324, 471] width 3 height 16
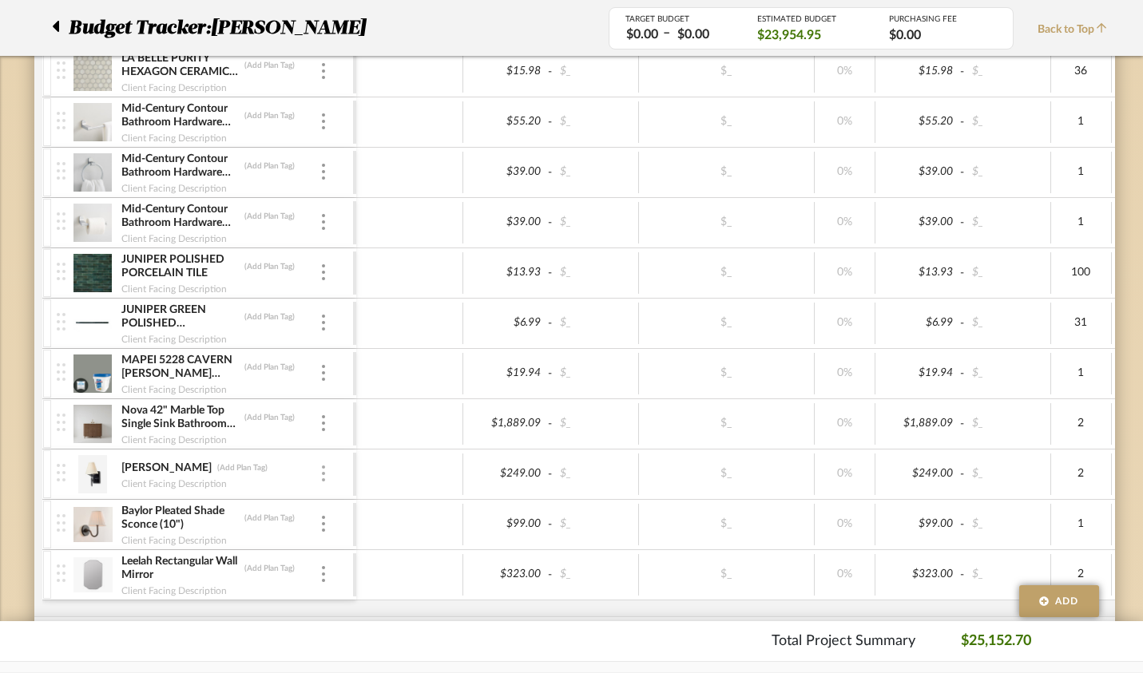
click at [322, 475] on img at bounding box center [323, 474] width 3 height 16
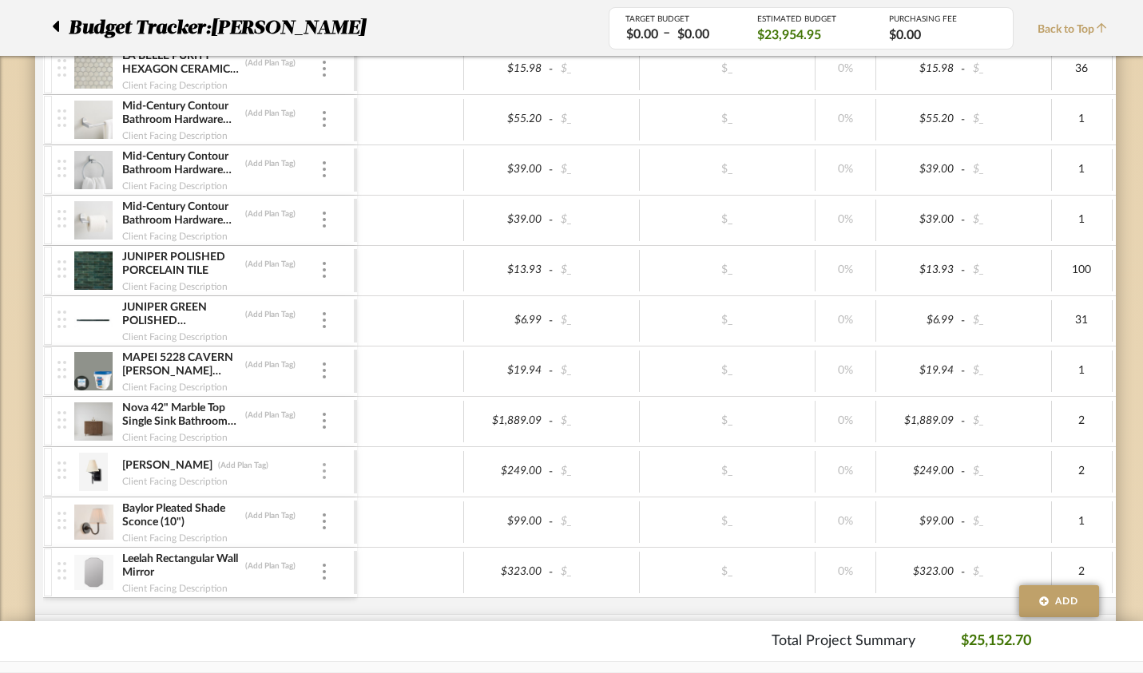
click at [323, 473] on img at bounding box center [324, 471] width 3 height 16
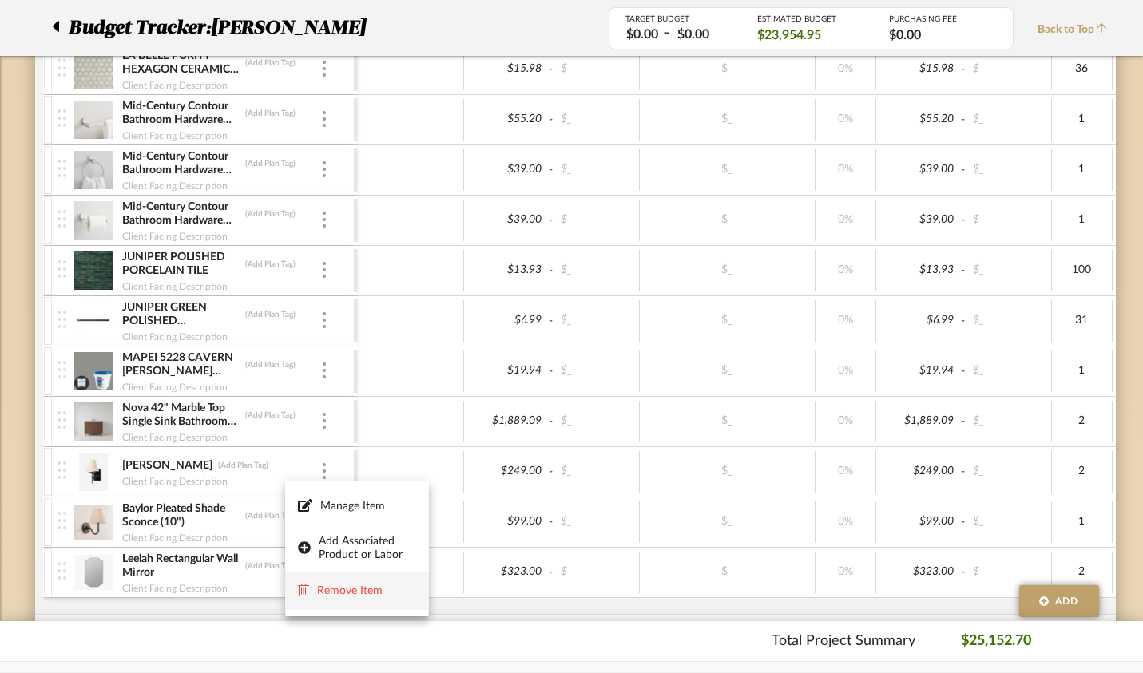
click at [343, 601] on button "Remove Item" at bounding box center [357, 591] width 144 height 38
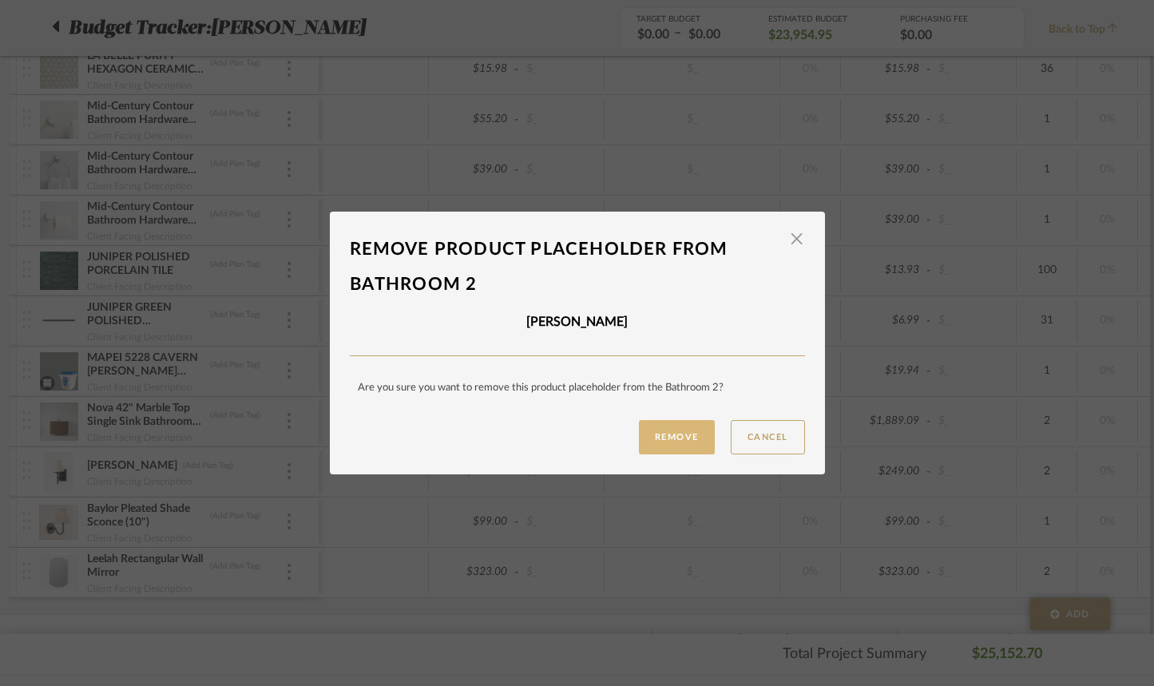
click at [693, 439] on button "Remove" at bounding box center [677, 437] width 76 height 34
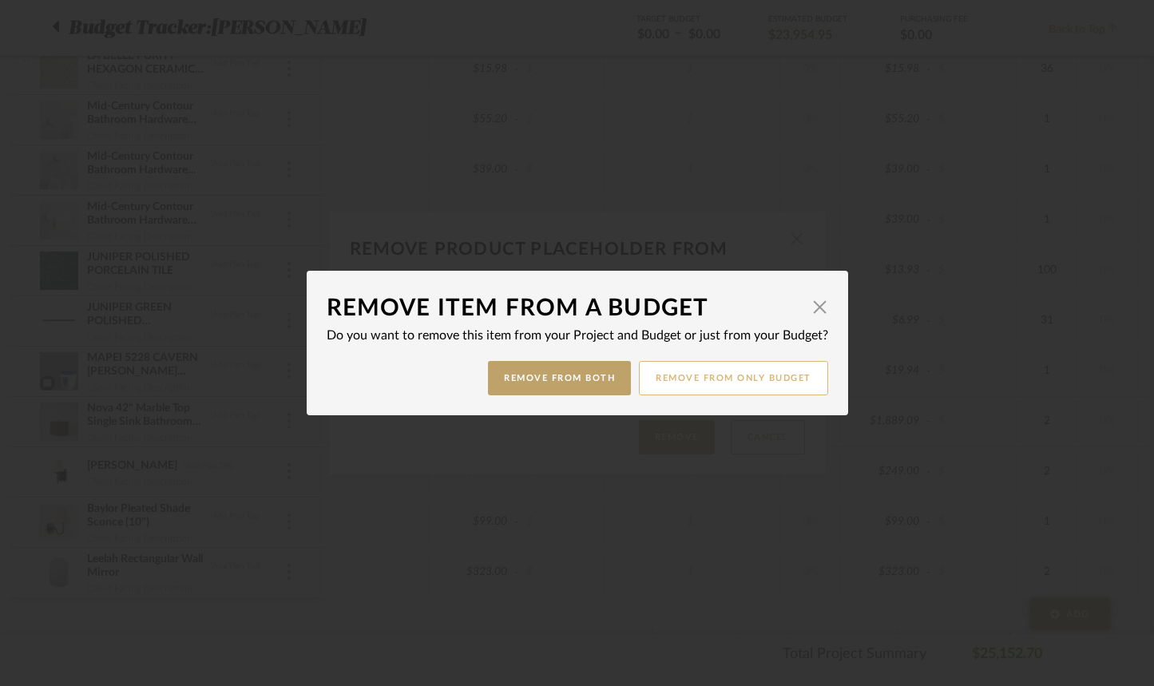
click at [689, 383] on button "Remove from only Budget" at bounding box center [733, 378] width 189 height 34
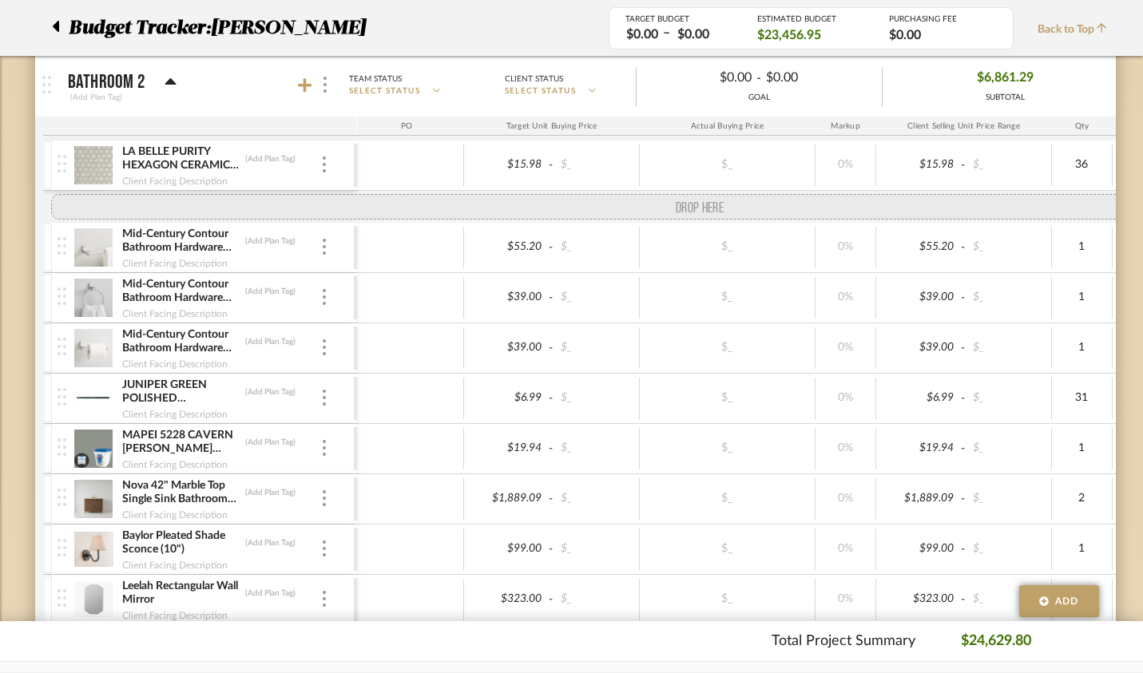
drag, startPoint x: 24, startPoint y: 371, endPoint x: 34, endPoint y: 214, distance: 156.9
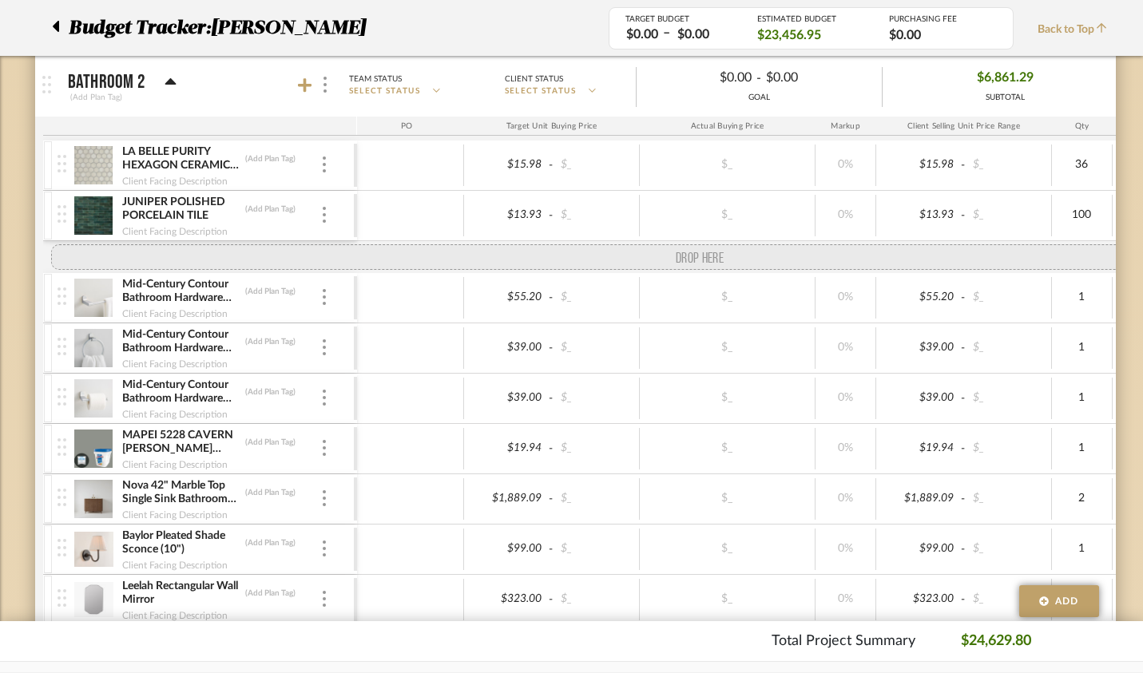
drag, startPoint x: 30, startPoint y: 423, endPoint x: 29, endPoint y: 258, distance: 164.6
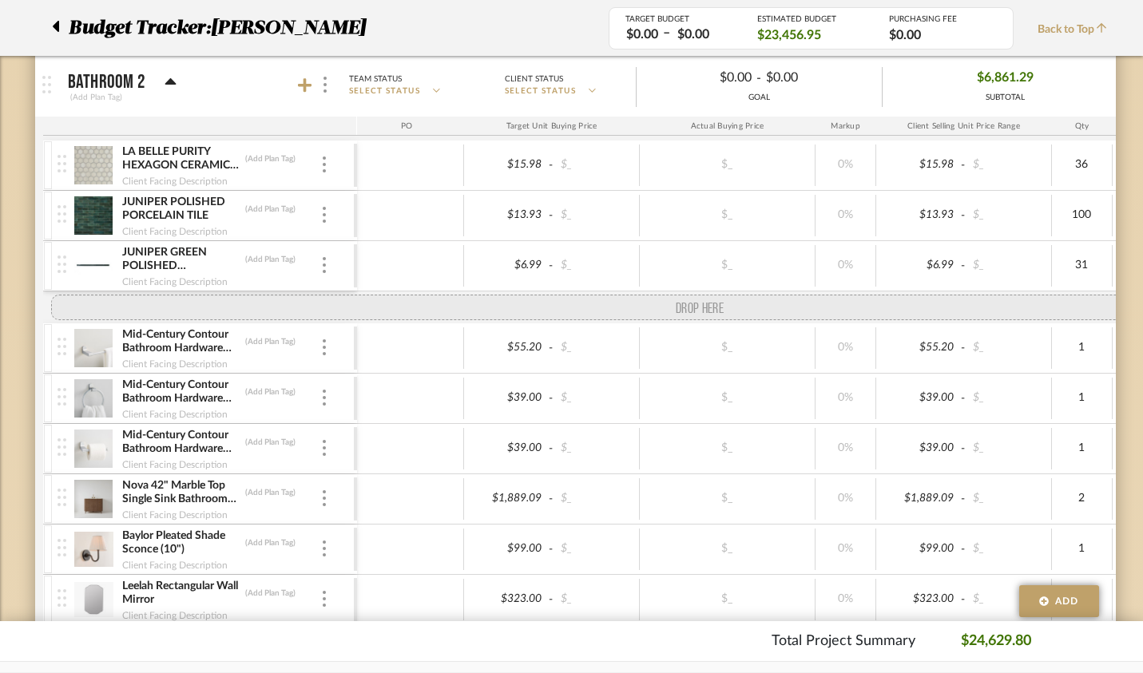
drag, startPoint x: 27, startPoint y: 463, endPoint x: 34, endPoint y: 308, distance: 155.1
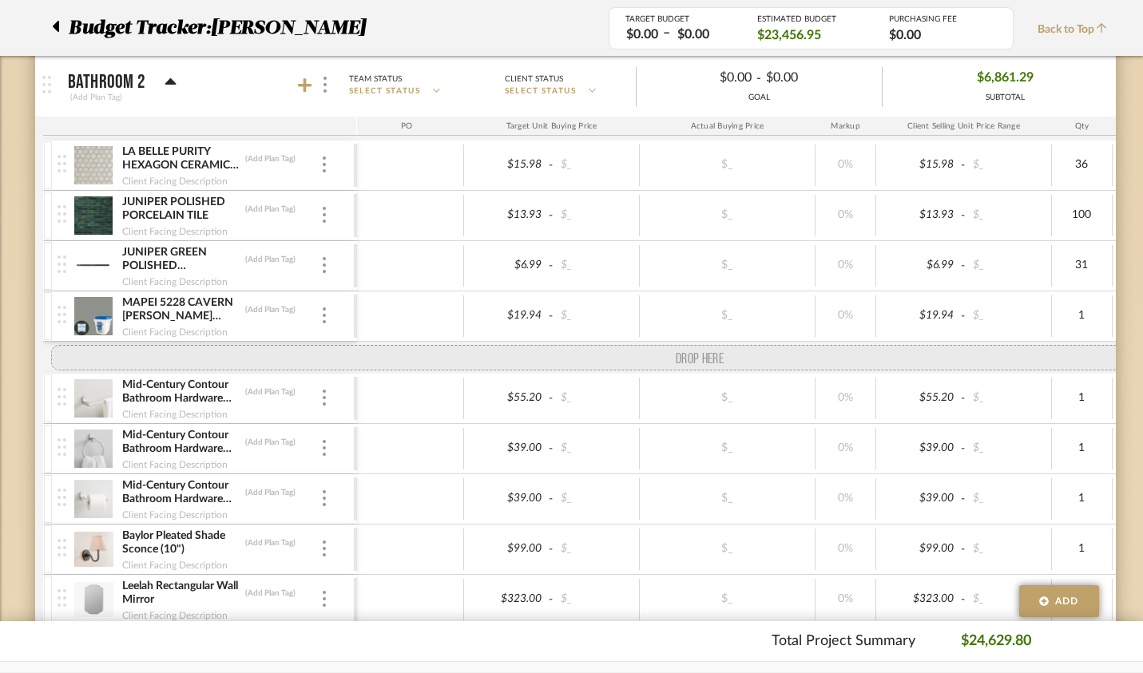
drag, startPoint x: 24, startPoint y: 518, endPoint x: 41, endPoint y: 359, distance: 159.1
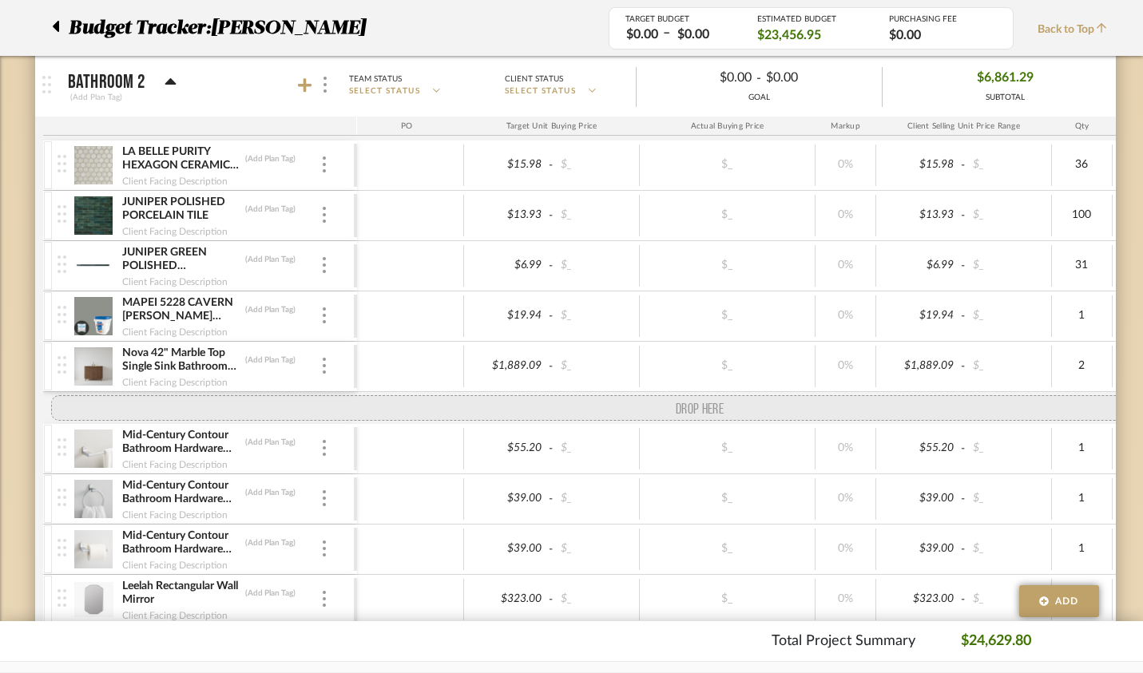
drag, startPoint x: 24, startPoint y: 562, endPoint x: 36, endPoint y: 402, distance: 161.0
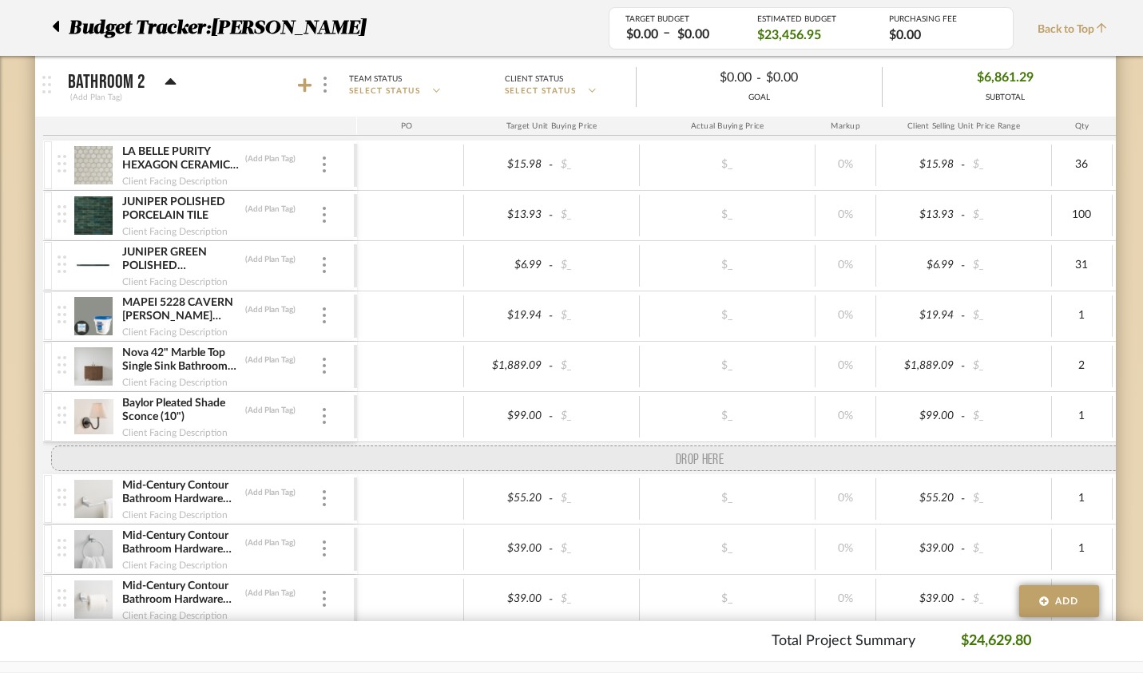
drag, startPoint x: 33, startPoint y: 610, endPoint x: 44, endPoint y: 450, distance: 160.2
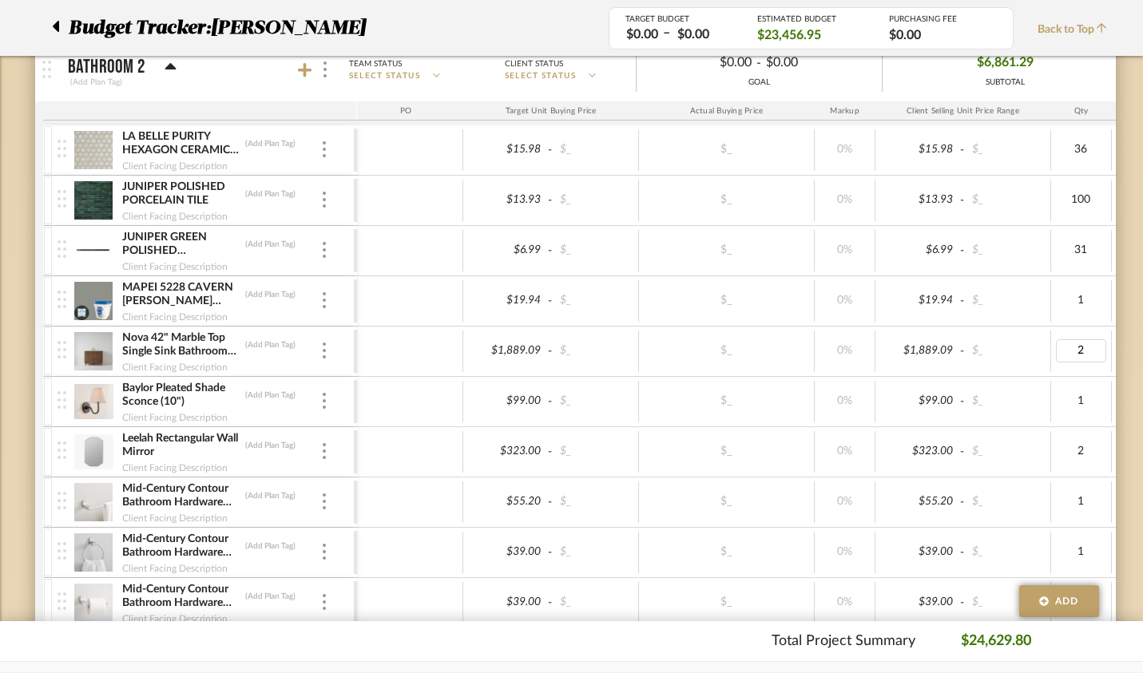
type input "1"
click at [701, 88] on div "GOAL" at bounding box center [759, 83] width 245 height 12
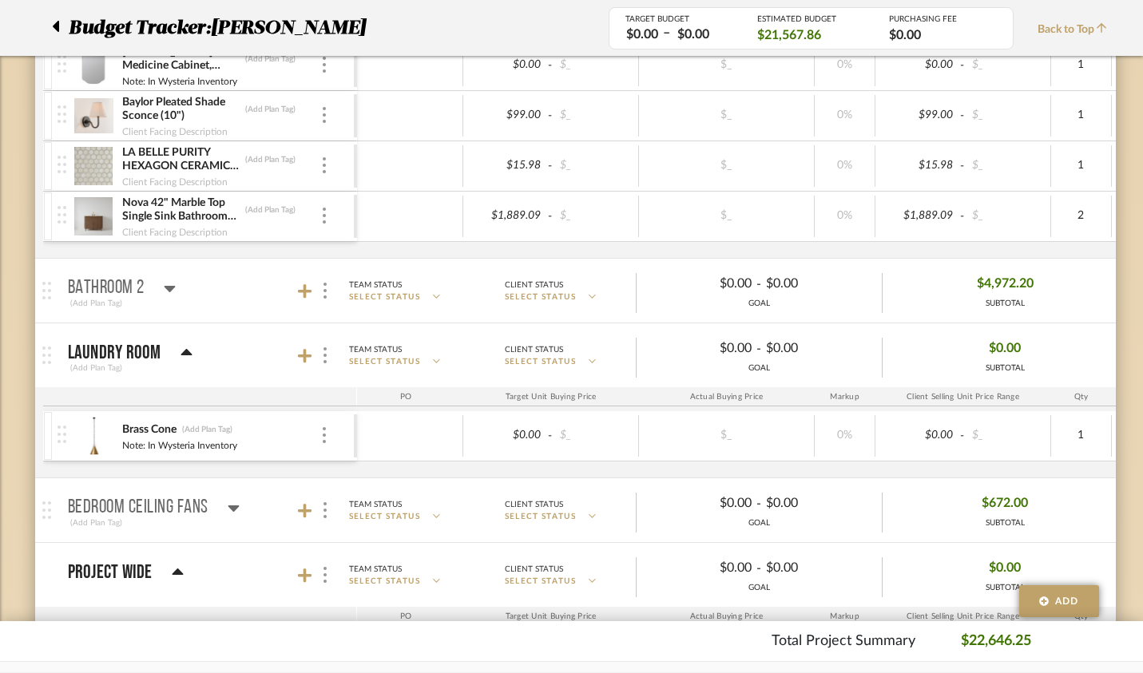
click at [164, 284] on icon at bounding box center [170, 288] width 12 height 19
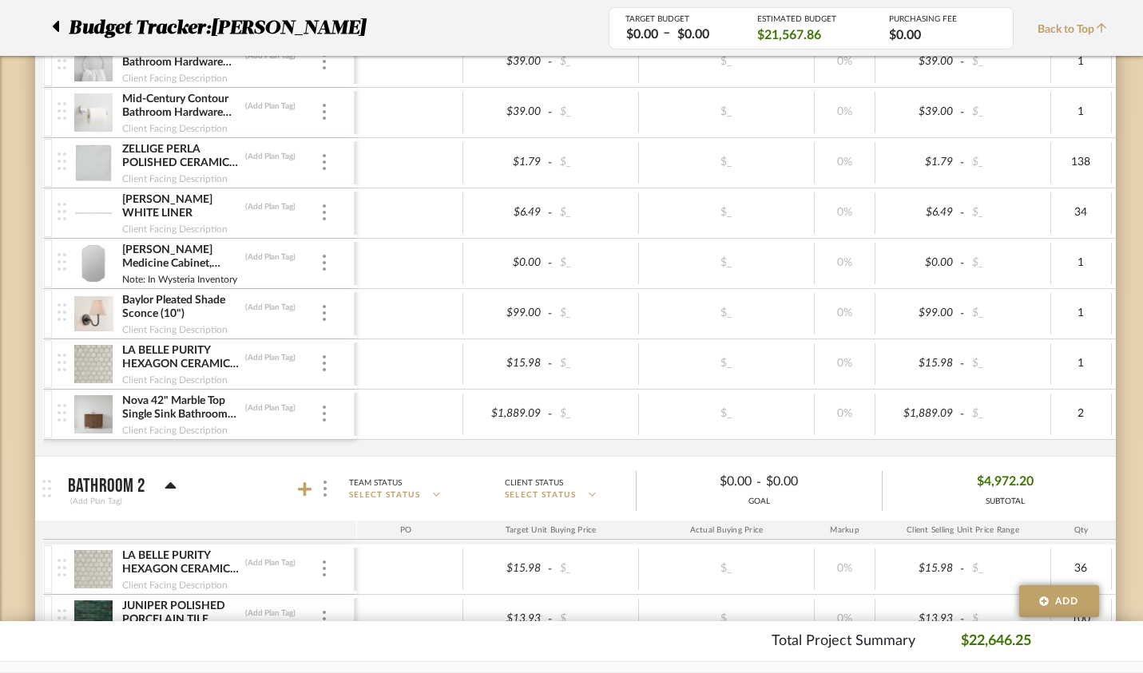
scroll to position [2716, 1]
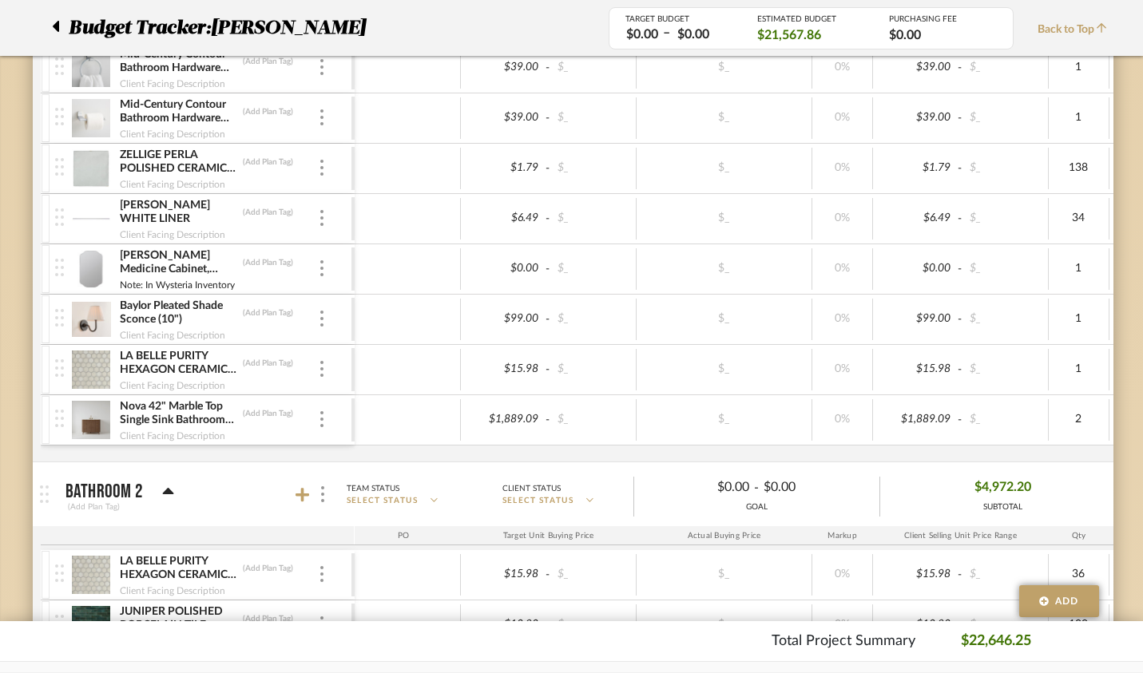
click at [72, 407] on img at bounding box center [91, 420] width 39 height 38
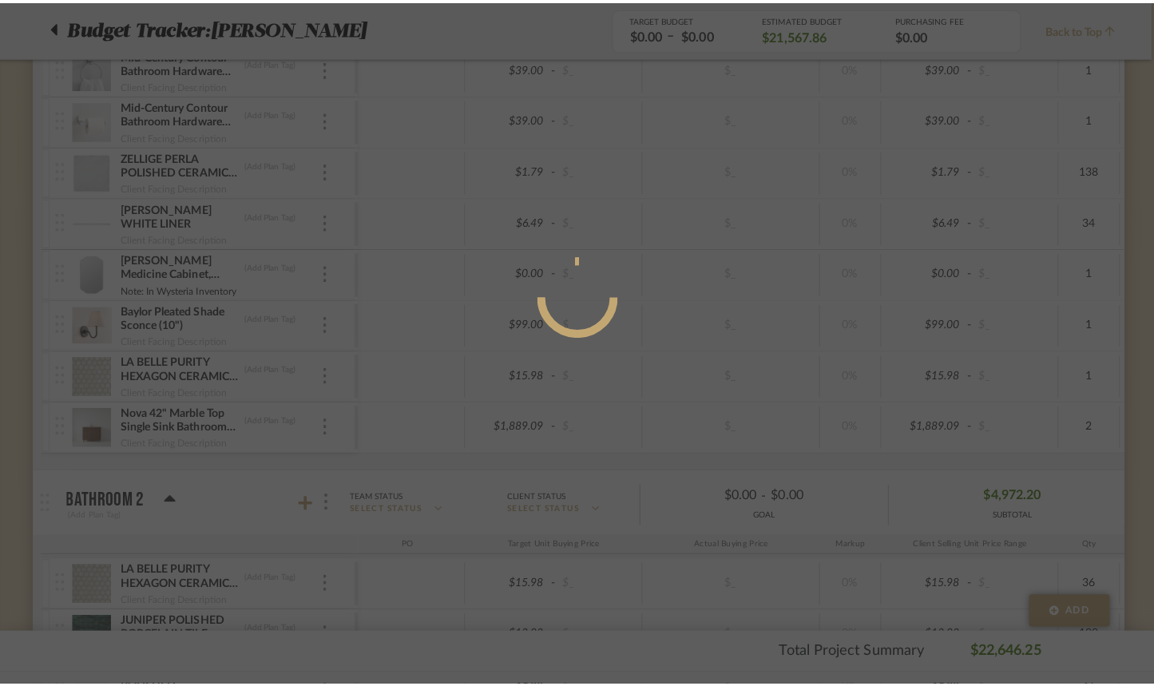
scroll to position [0, 0]
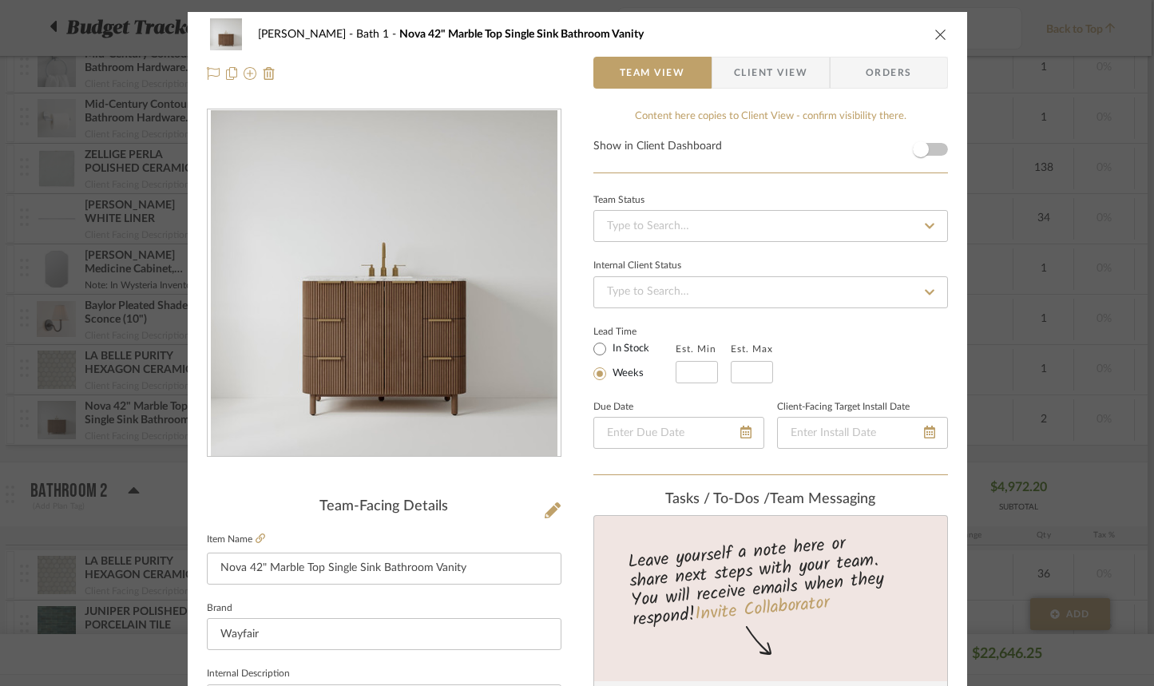
click at [940, 31] on icon "close" at bounding box center [941, 34] width 13 height 13
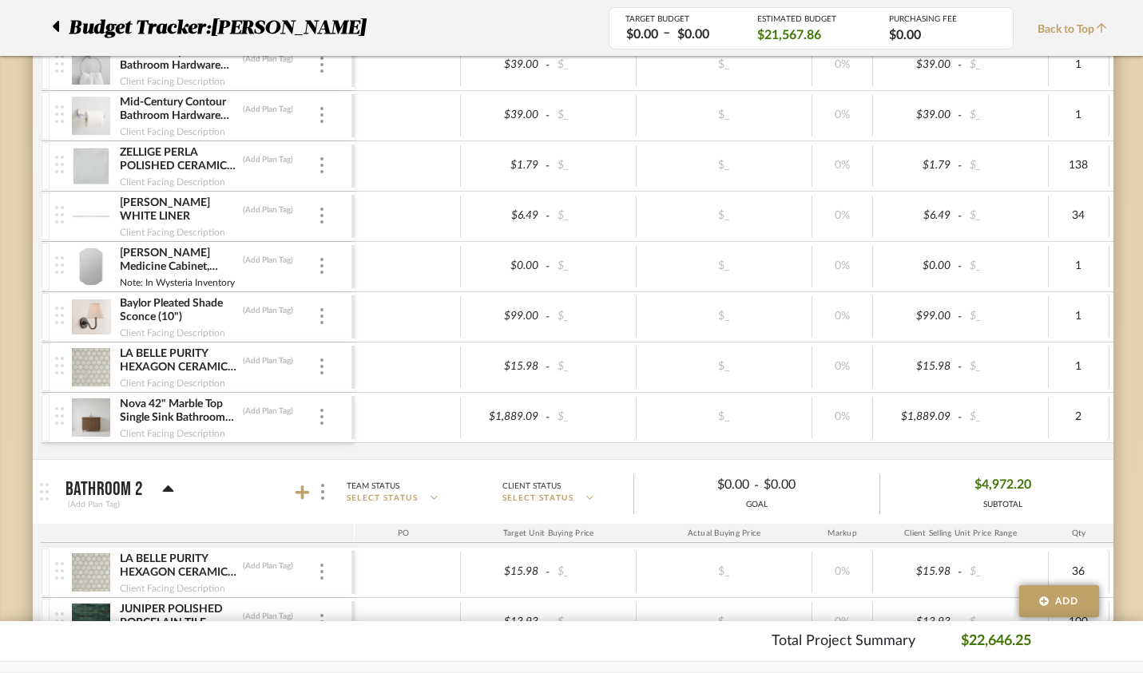
scroll to position [2717, 2]
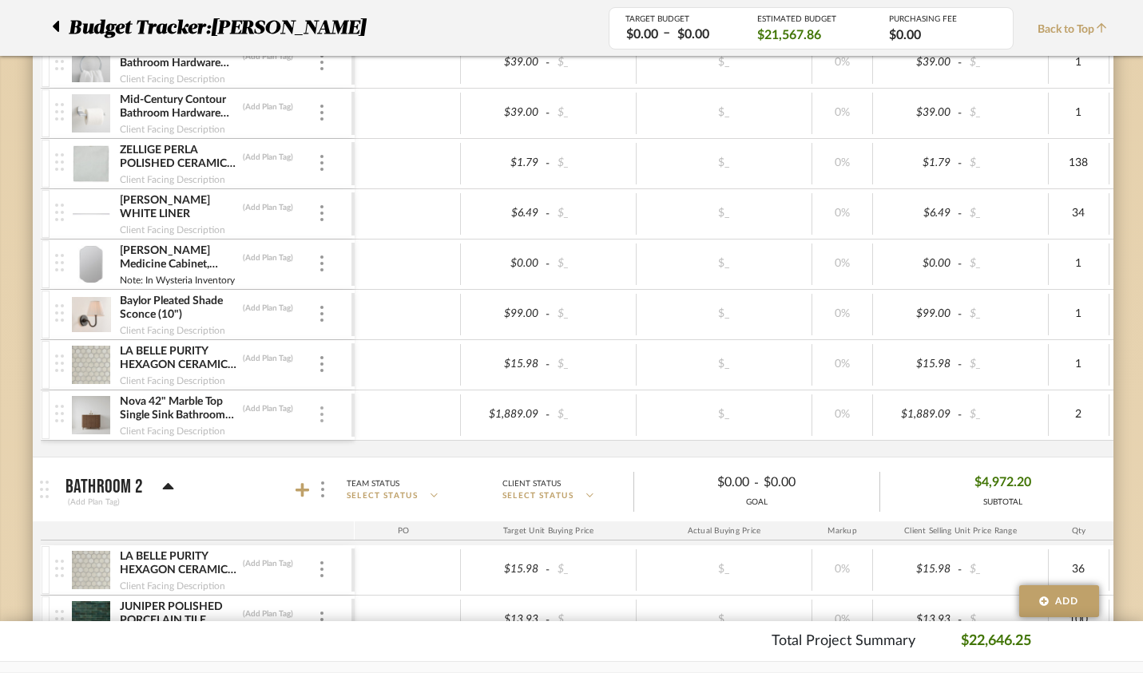
click at [320, 420] on img at bounding box center [321, 415] width 3 height 16
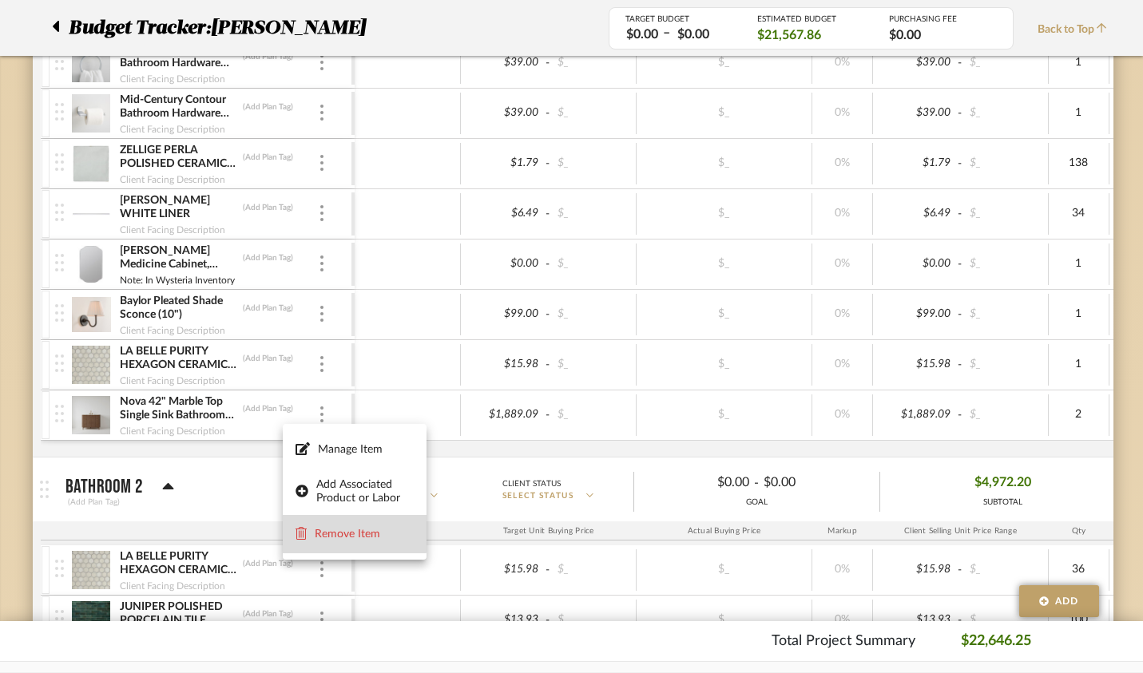
click at [340, 528] on span "Remove Item" at bounding box center [364, 534] width 99 height 14
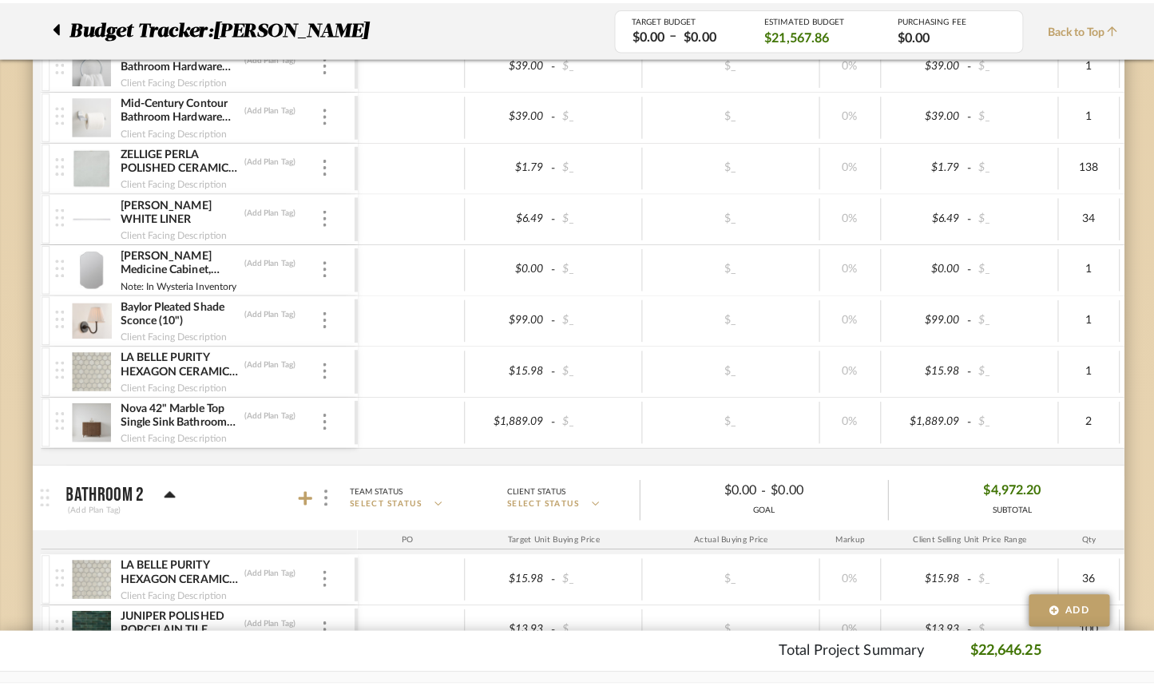
scroll to position [0, 0]
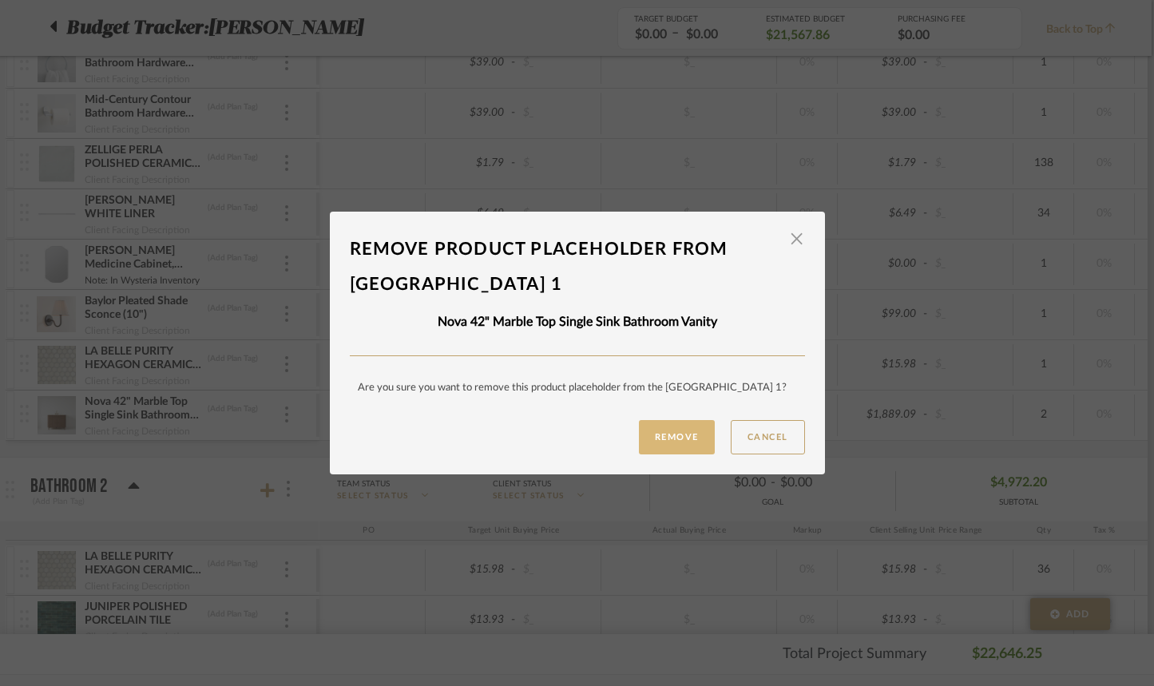
click at [667, 440] on button "Remove" at bounding box center [677, 437] width 76 height 34
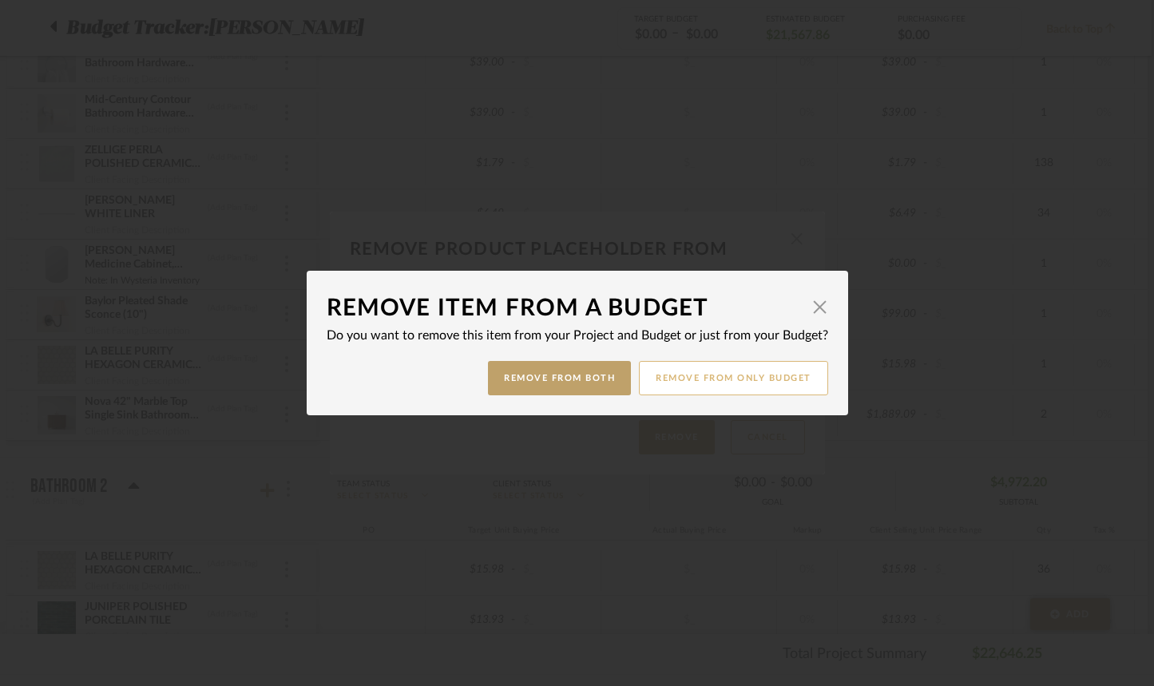
click at [699, 385] on button "Remove from only Budget" at bounding box center [733, 378] width 189 height 34
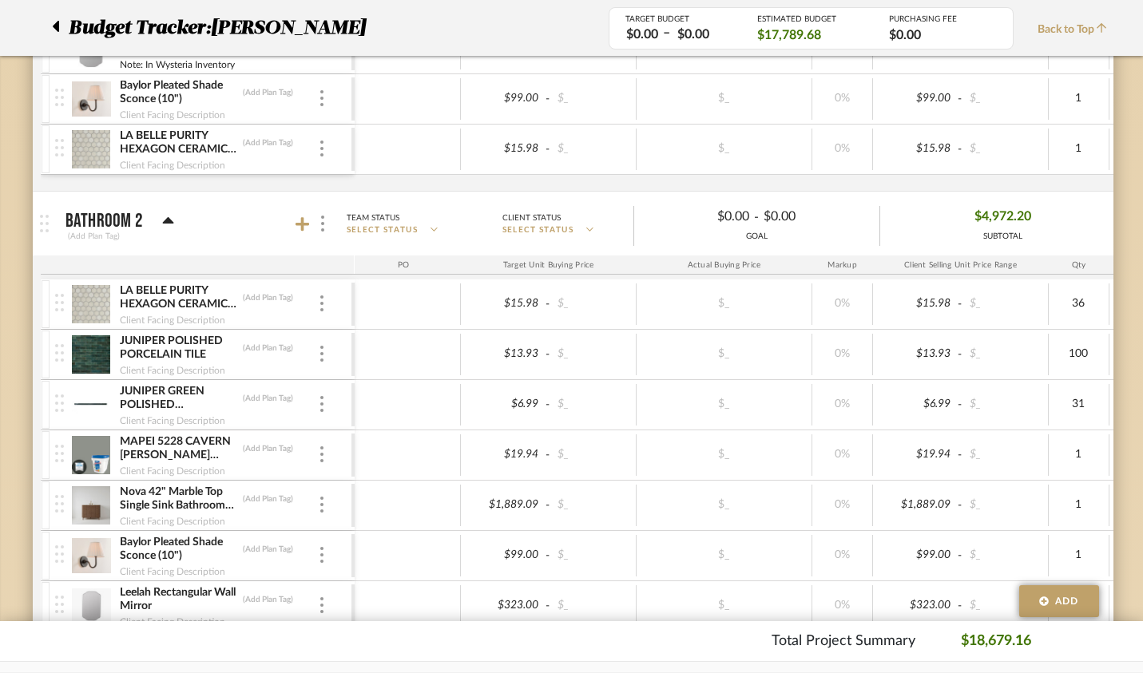
scroll to position [0, 10]
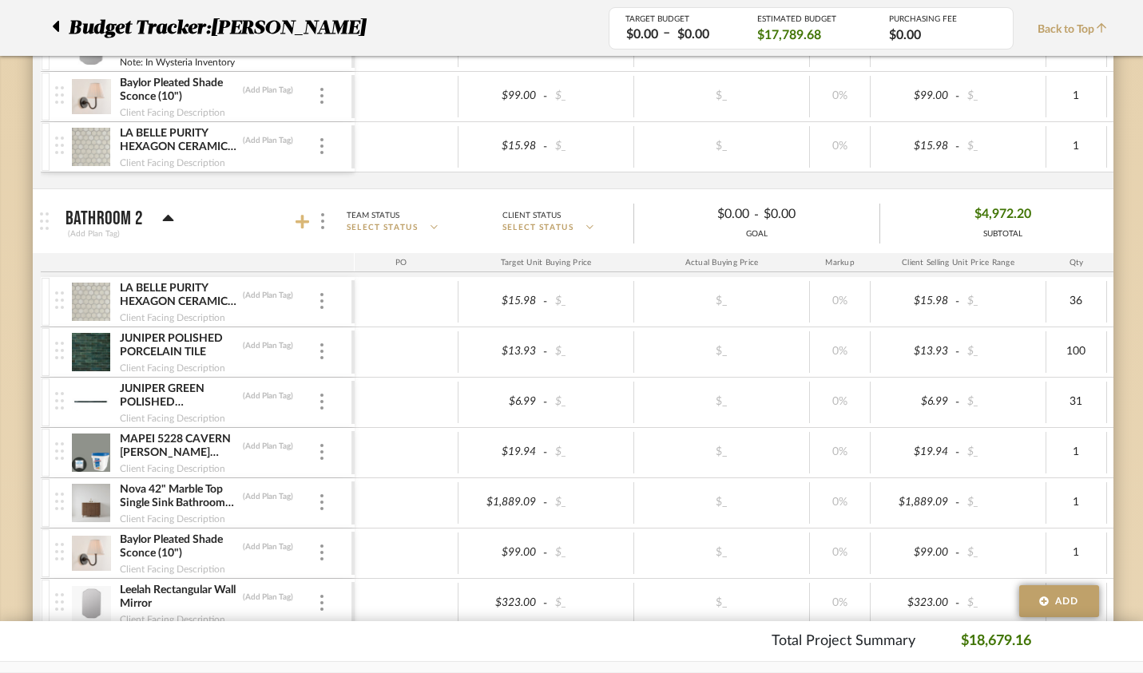
click at [296, 215] on icon at bounding box center [303, 222] width 14 height 16
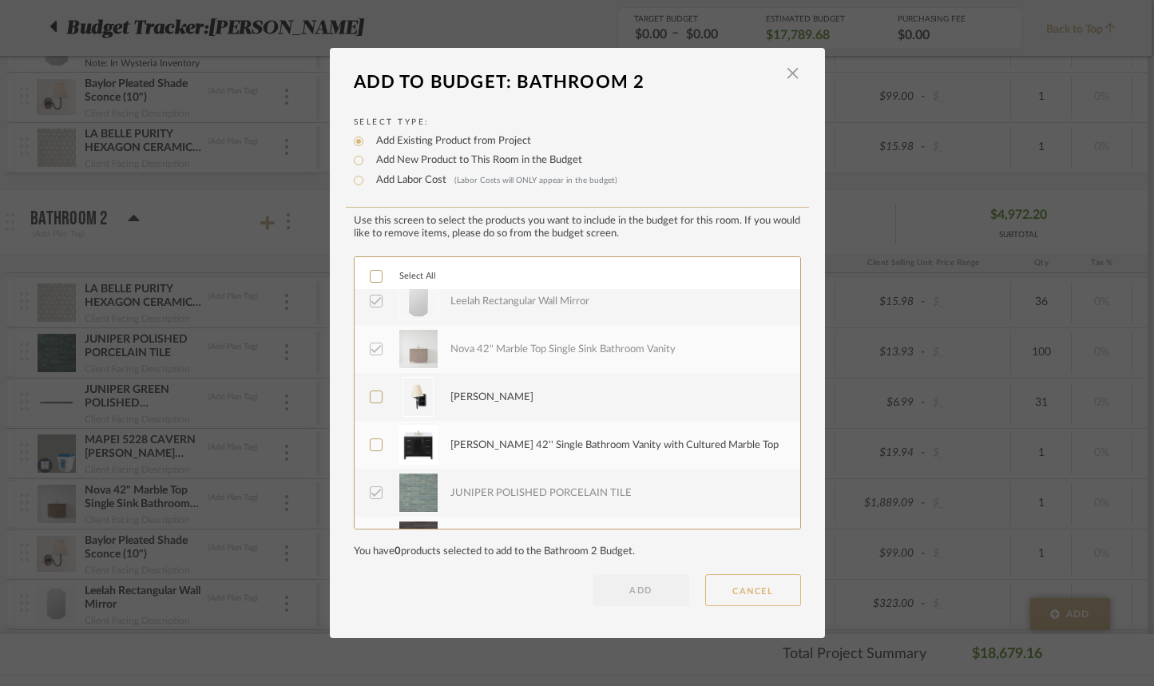
click at [737, 589] on button "CANCEL" at bounding box center [753, 590] width 96 height 32
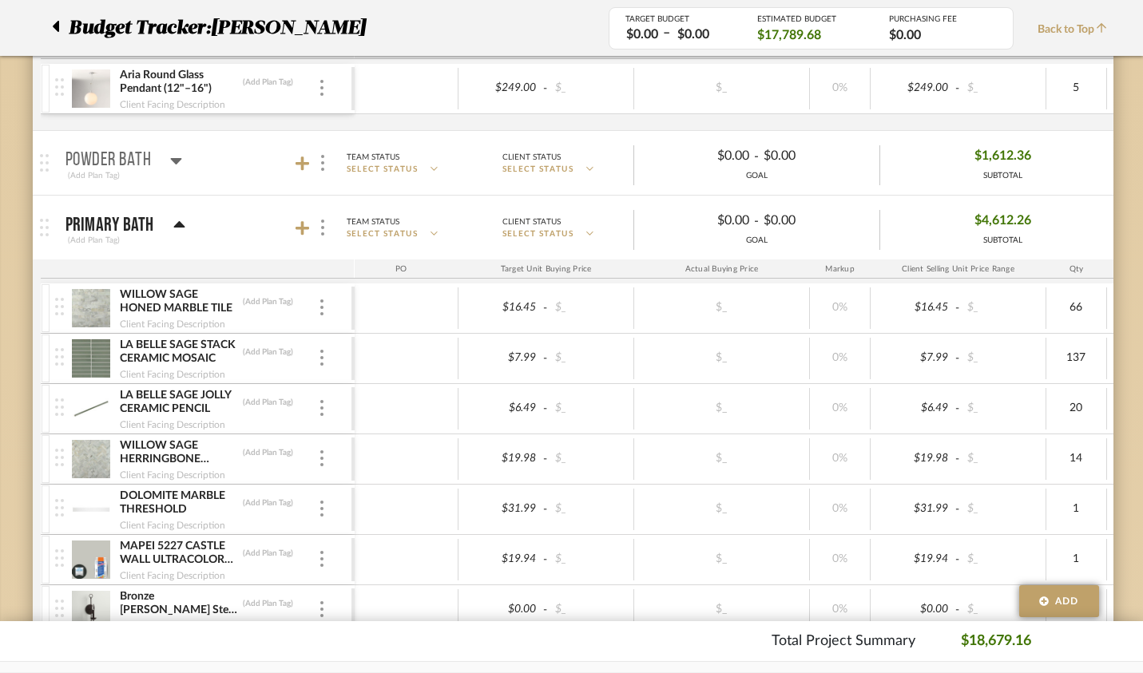
scroll to position [1420, 2]
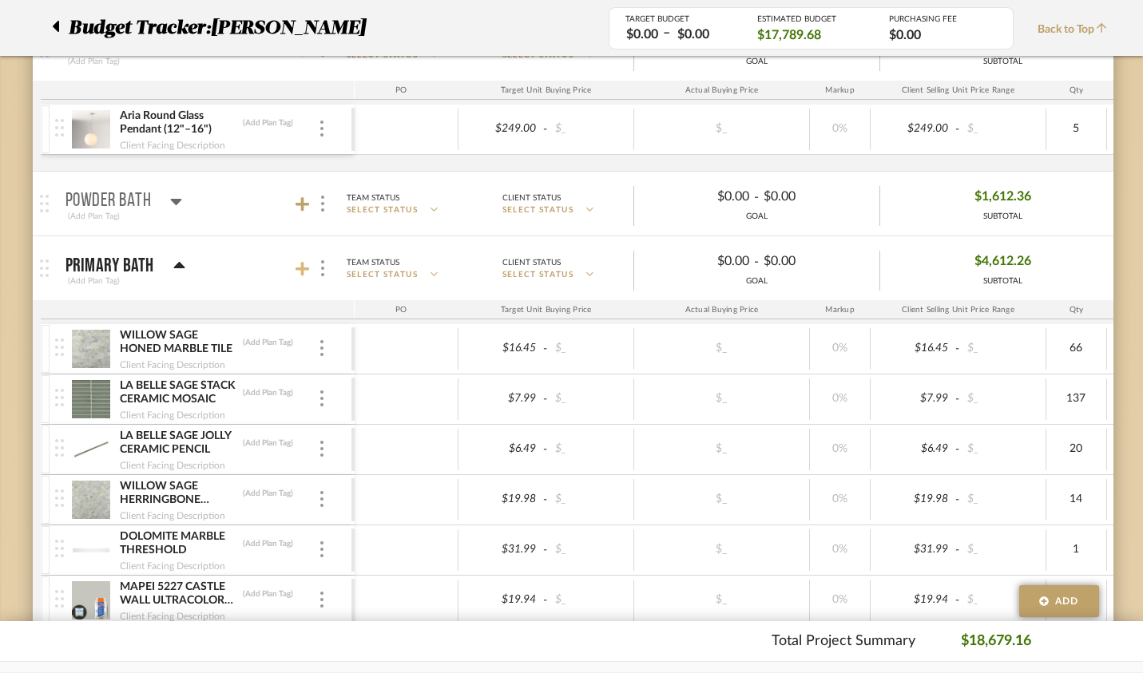
click at [296, 269] on icon at bounding box center [303, 269] width 14 height 14
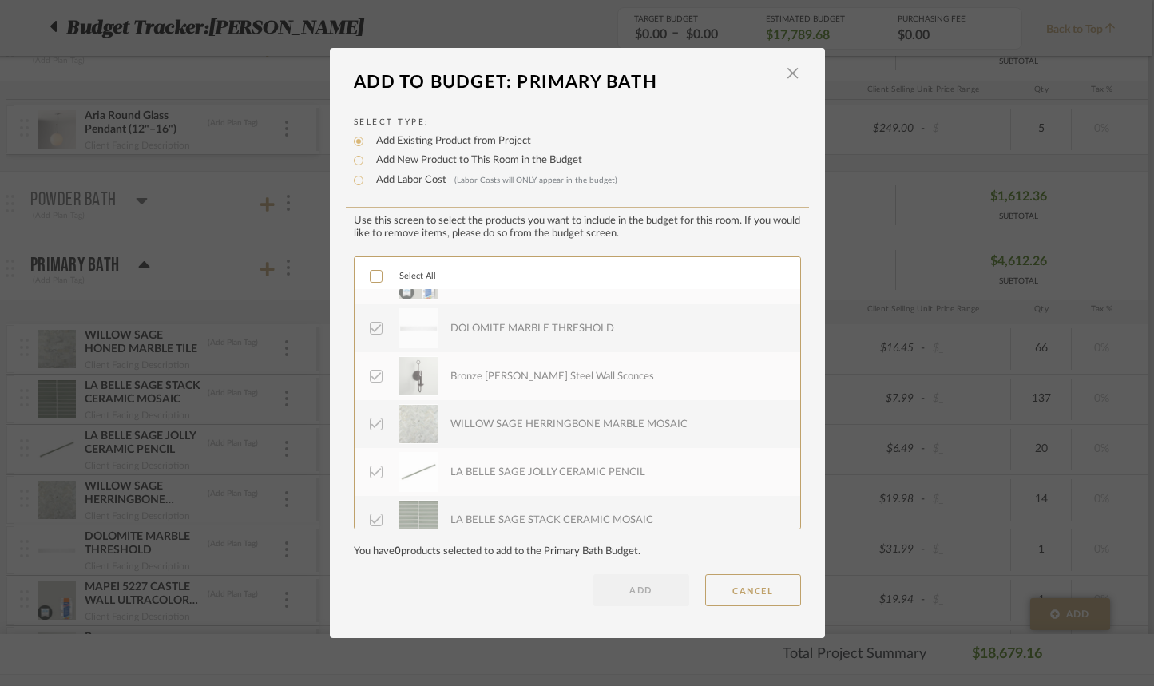
scroll to position [671, 0]
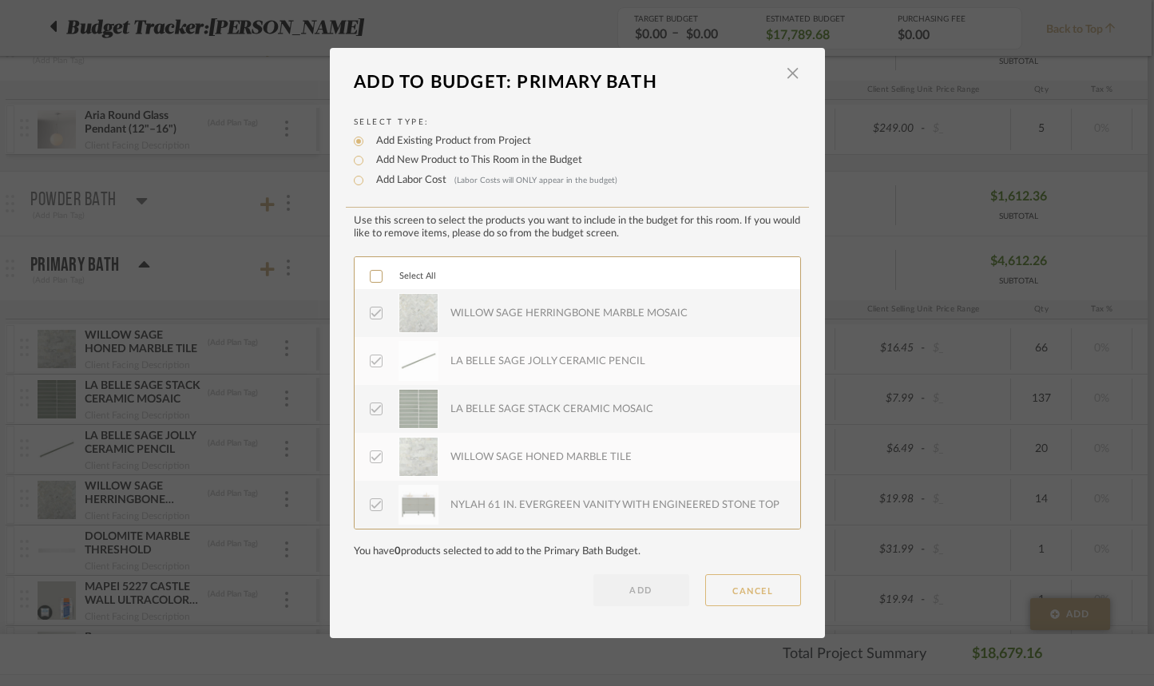
click at [745, 593] on button "CANCEL" at bounding box center [753, 590] width 96 height 32
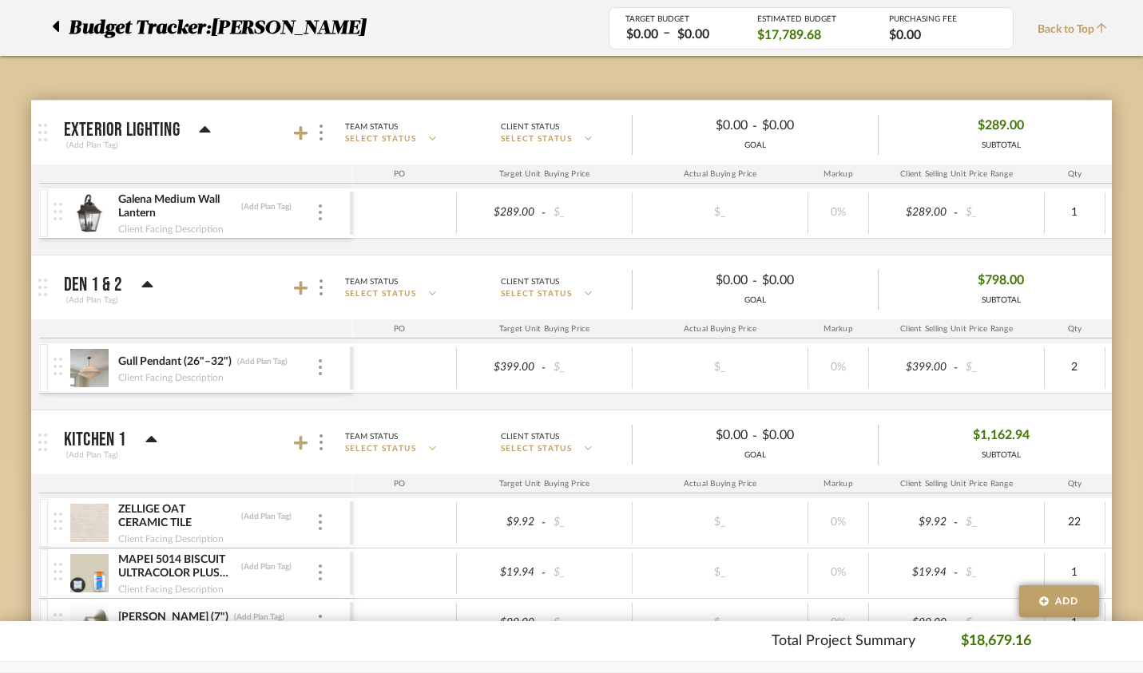
scroll to position [214, 4]
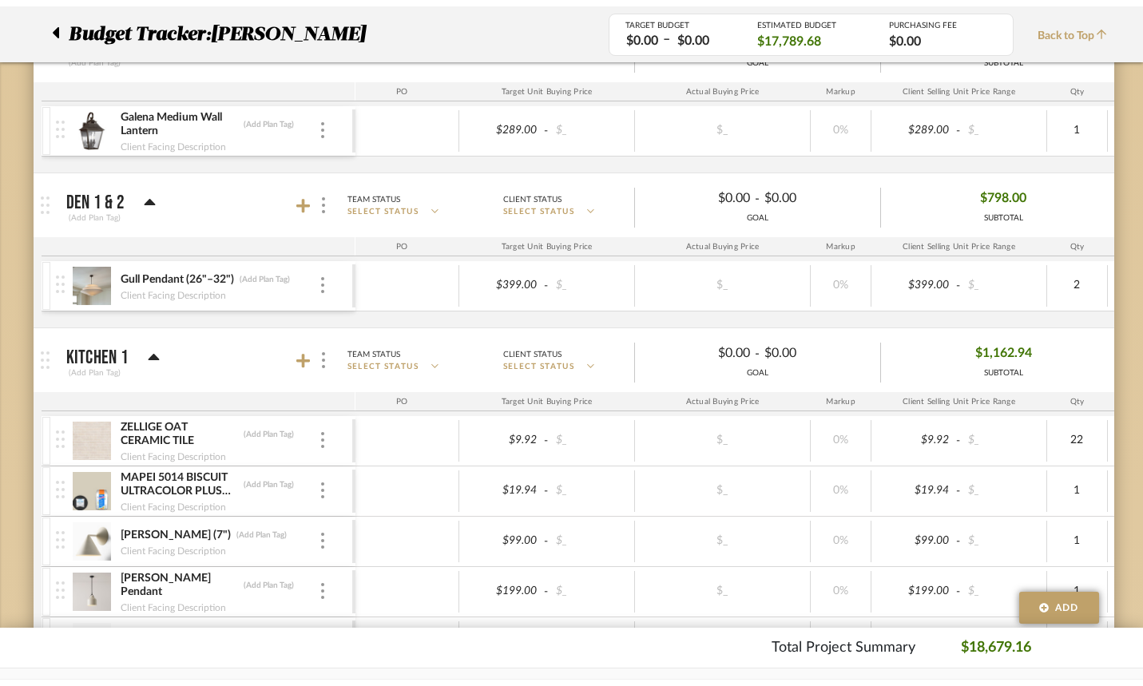
scroll to position [354, 0]
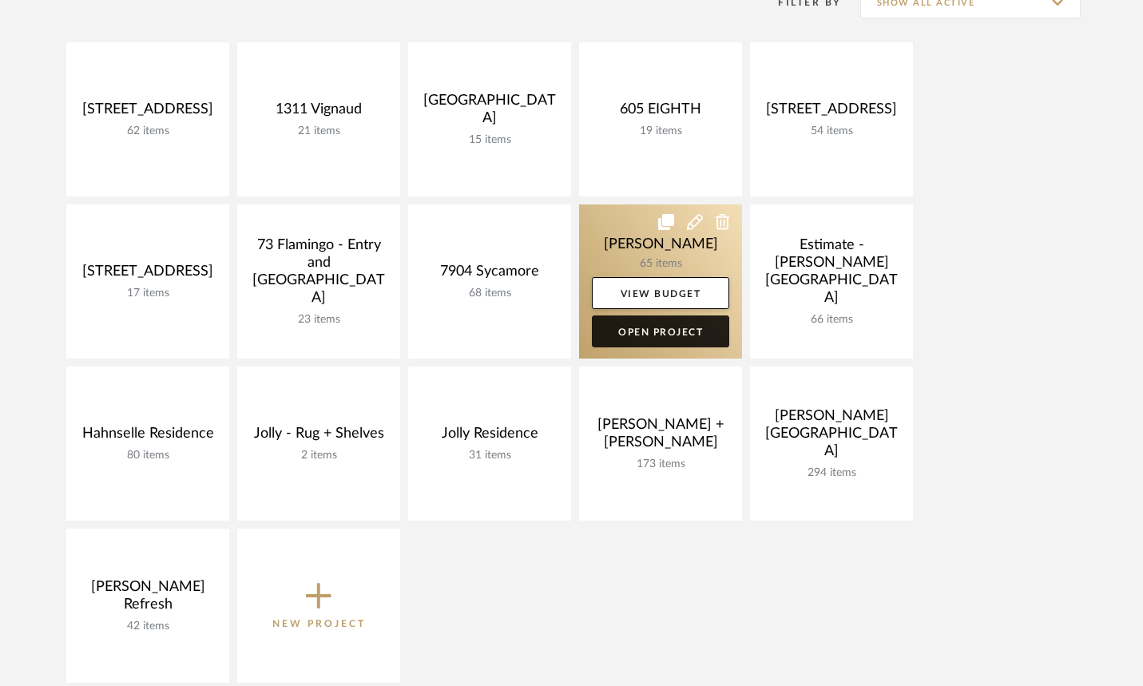
click at [647, 330] on link "Open Project" at bounding box center [660, 332] width 137 height 32
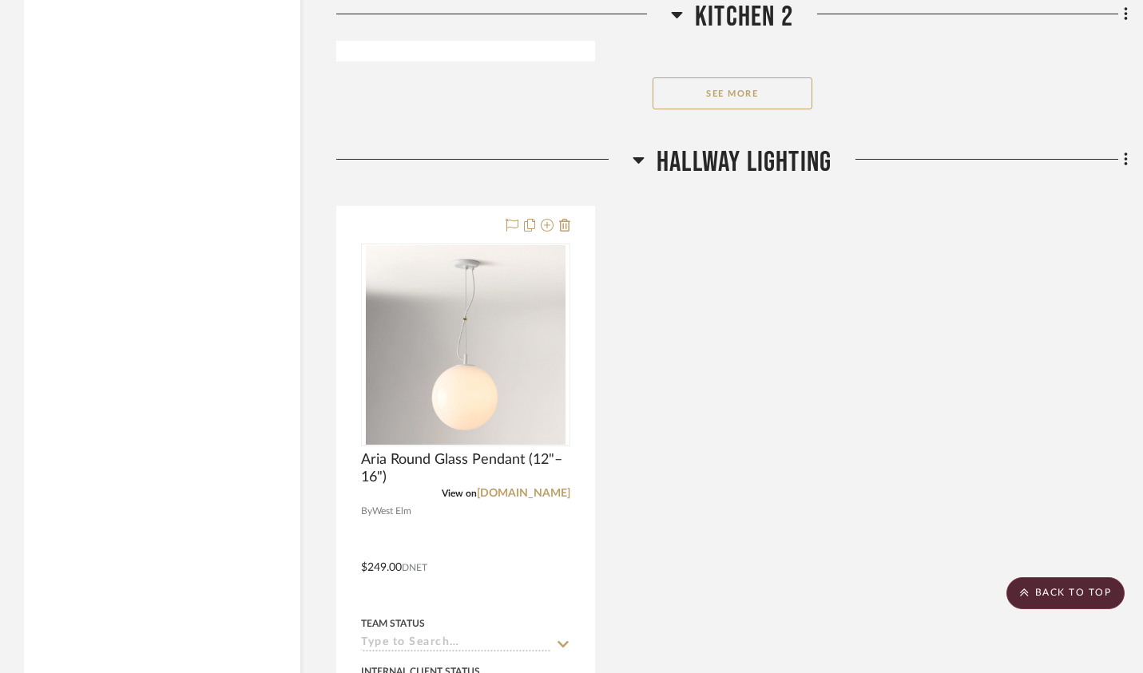
scroll to position [6318, 1]
click at [702, 95] on button "See More" at bounding box center [732, 93] width 160 height 32
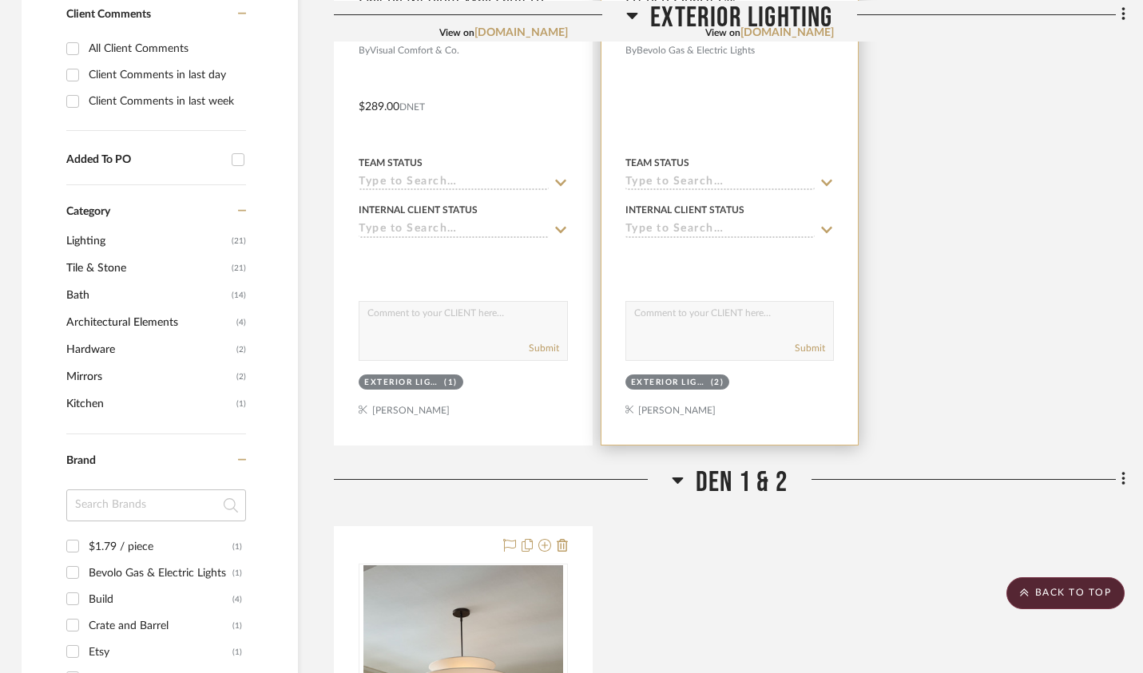
scroll to position [0, 2]
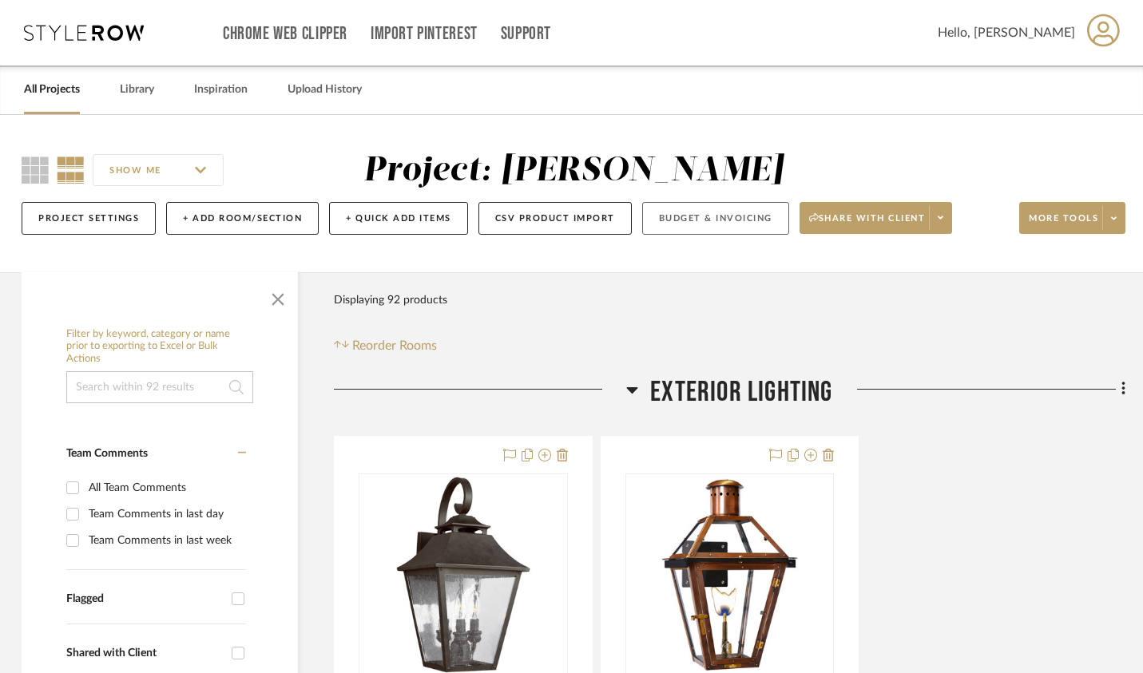
click at [700, 220] on button "Budget & Invoicing" at bounding box center [715, 218] width 147 height 33
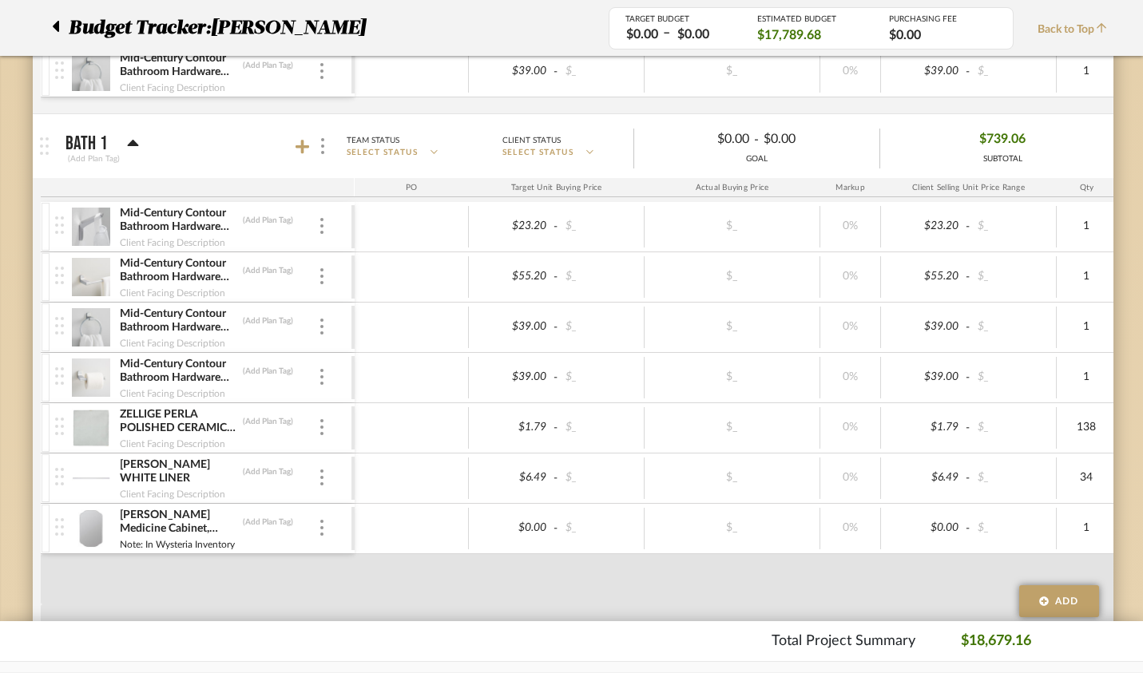
scroll to position [2511, 2]
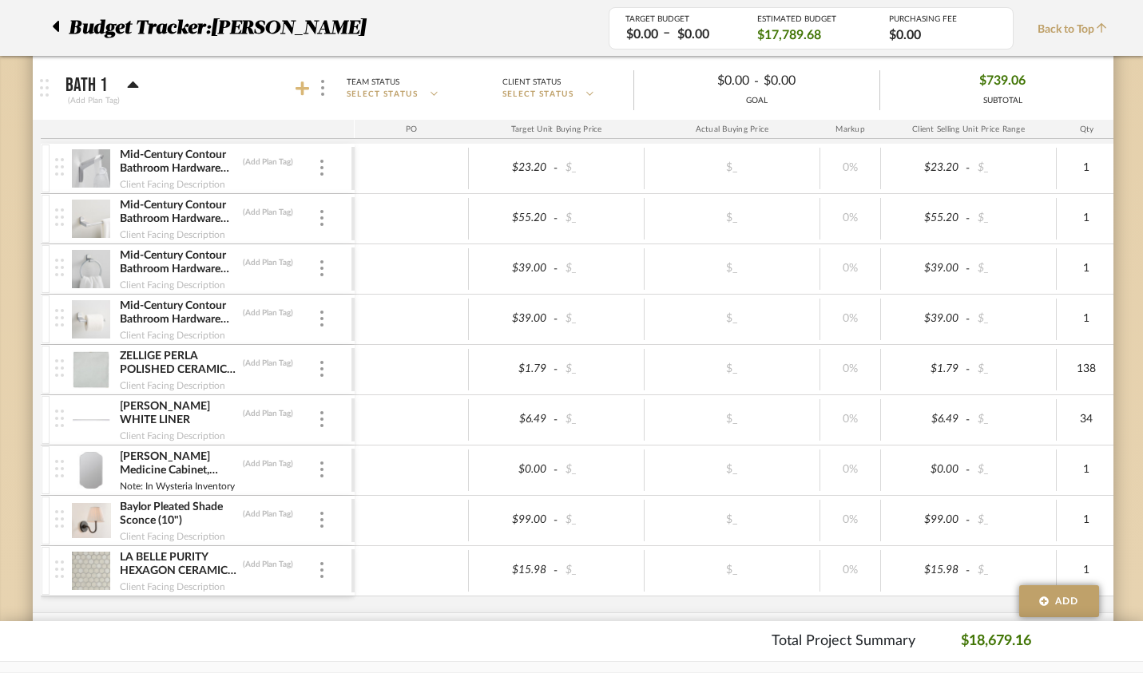
click at [296, 88] on icon at bounding box center [303, 88] width 14 height 14
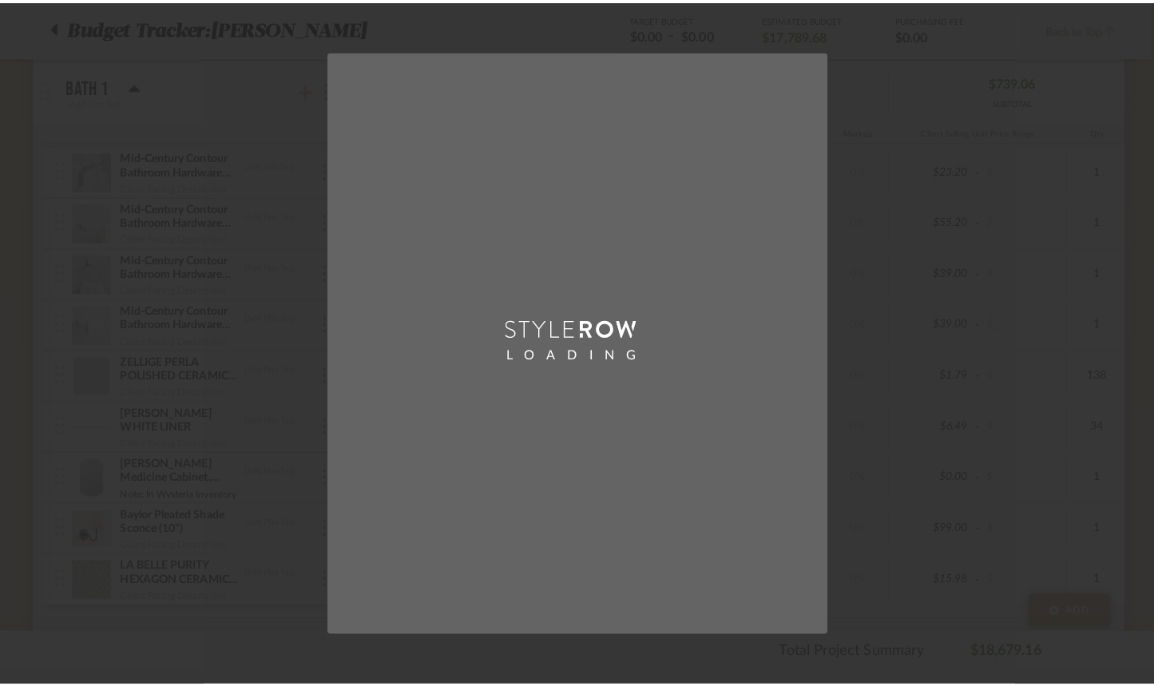
scroll to position [0, 0]
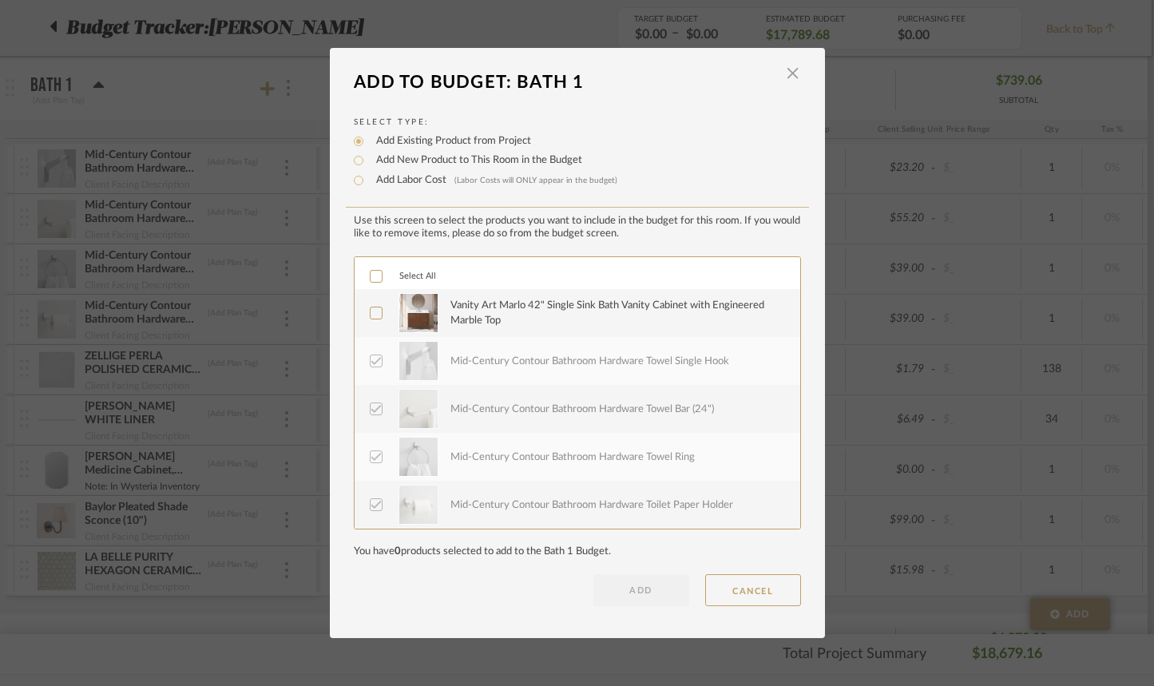
click at [371, 317] on icon at bounding box center [376, 313] width 11 height 11
click at [622, 604] on button "ADD" at bounding box center [642, 590] width 96 height 32
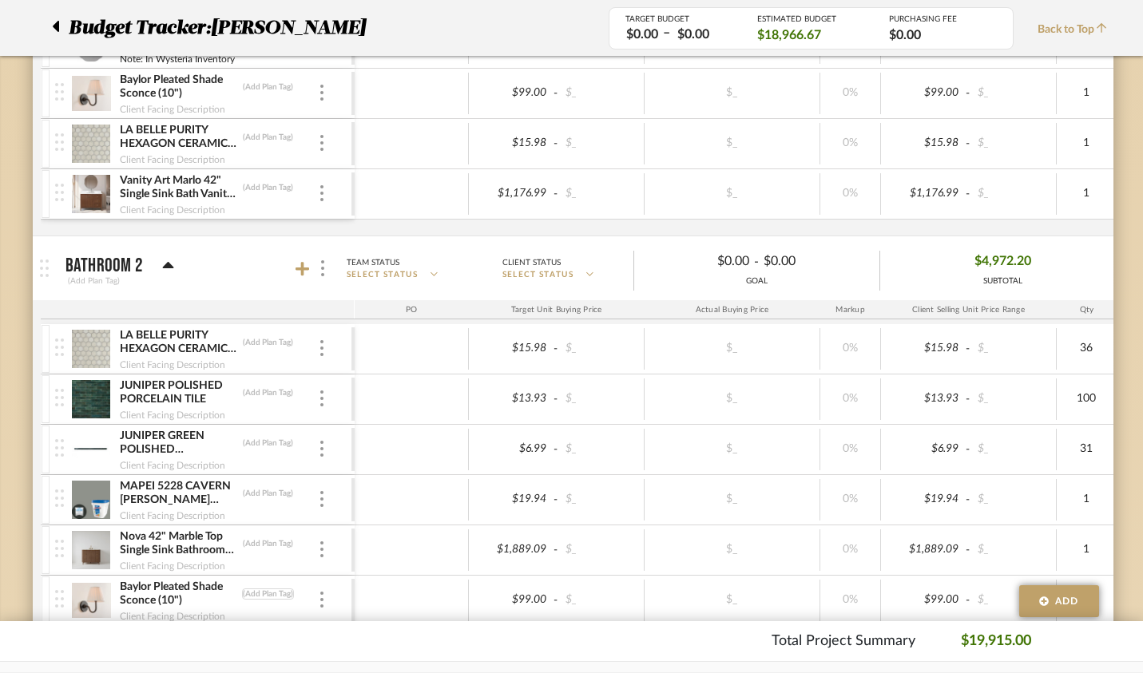
scroll to position [3163, 2]
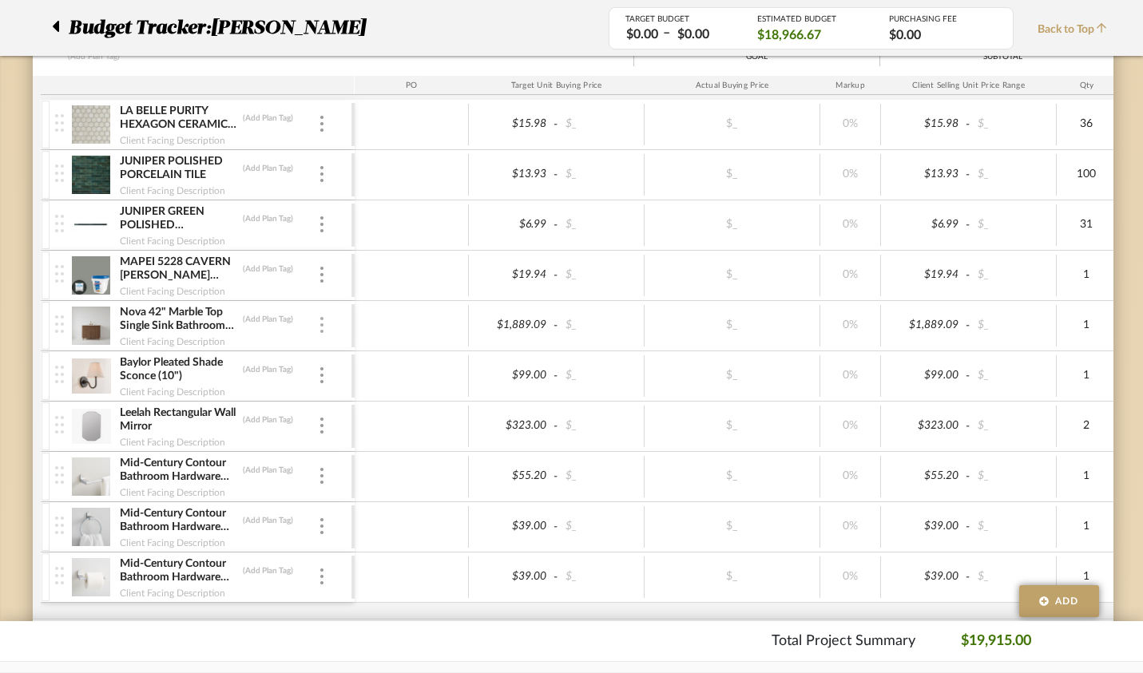
click at [320, 327] on img at bounding box center [321, 325] width 3 height 16
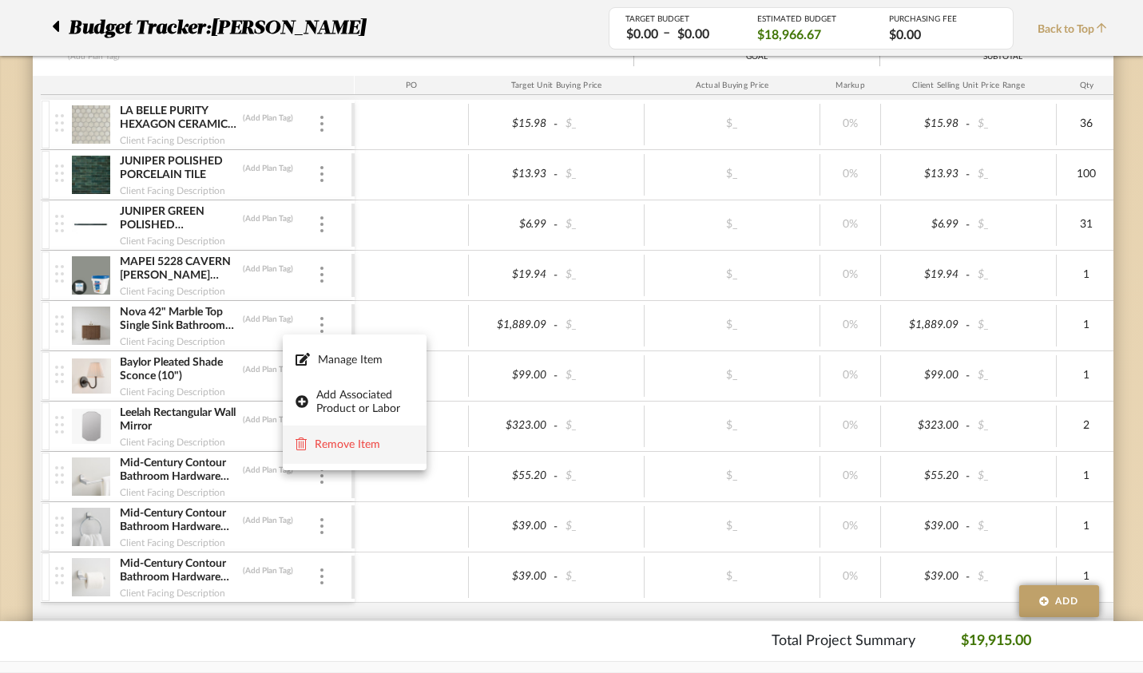
click at [347, 443] on span "Remove Item" at bounding box center [364, 446] width 99 height 14
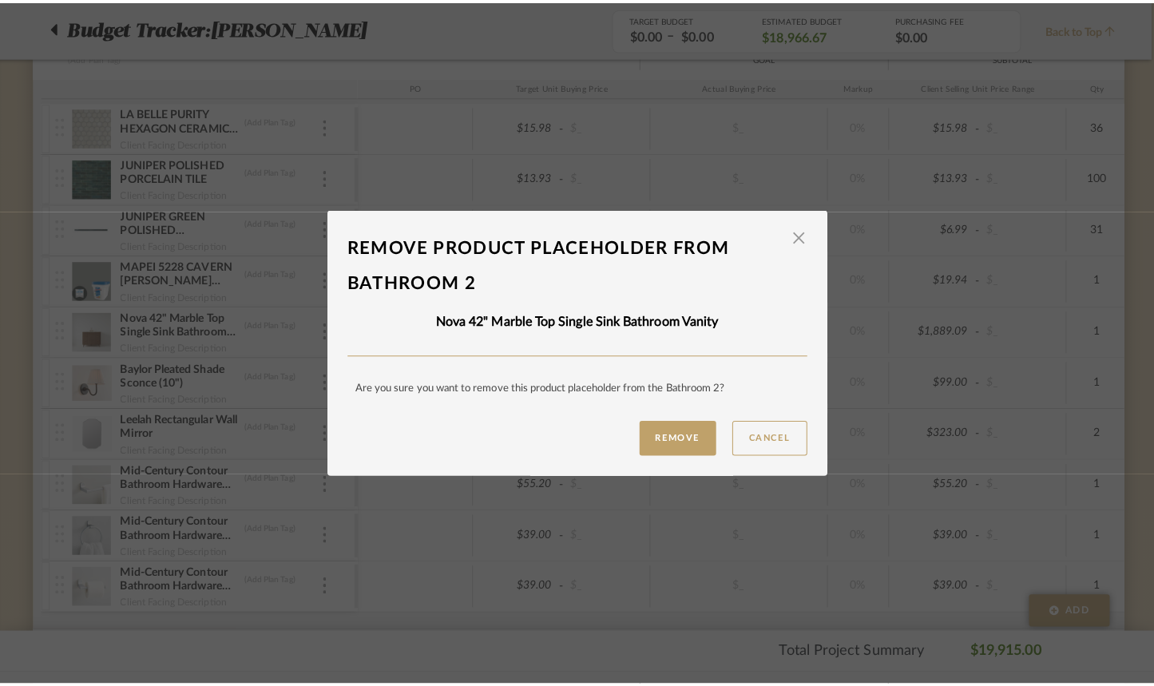
scroll to position [0, 0]
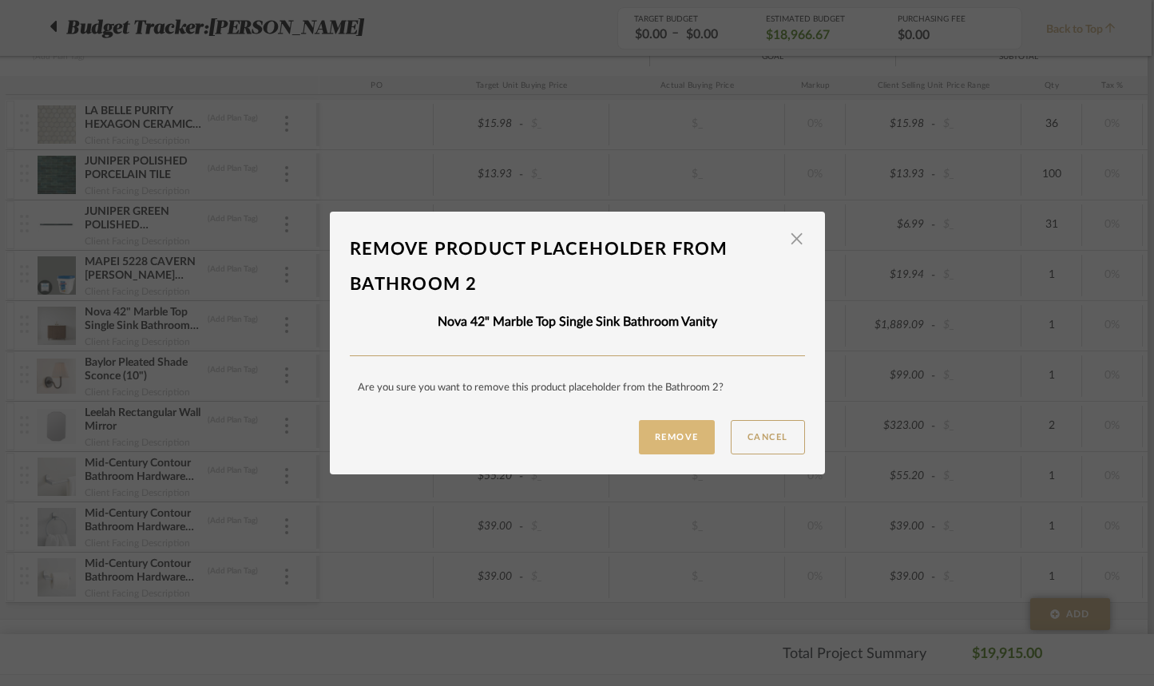
click at [680, 440] on button "Remove" at bounding box center [677, 437] width 76 height 34
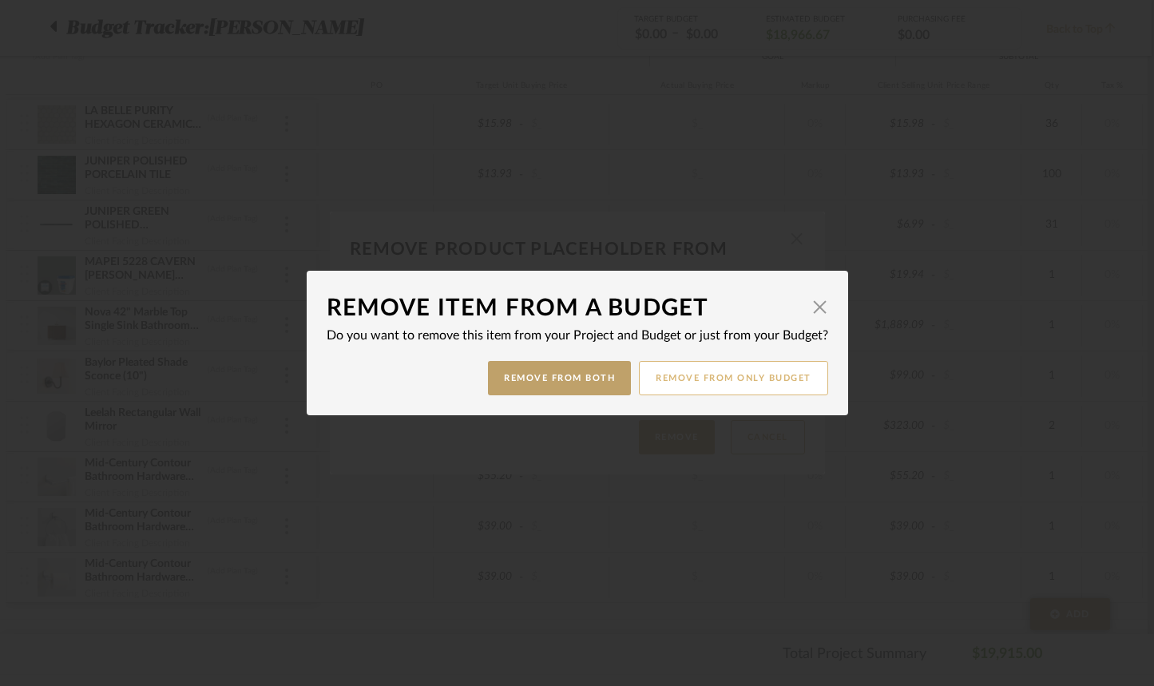
click at [683, 383] on button "Remove from only Budget" at bounding box center [733, 378] width 189 height 34
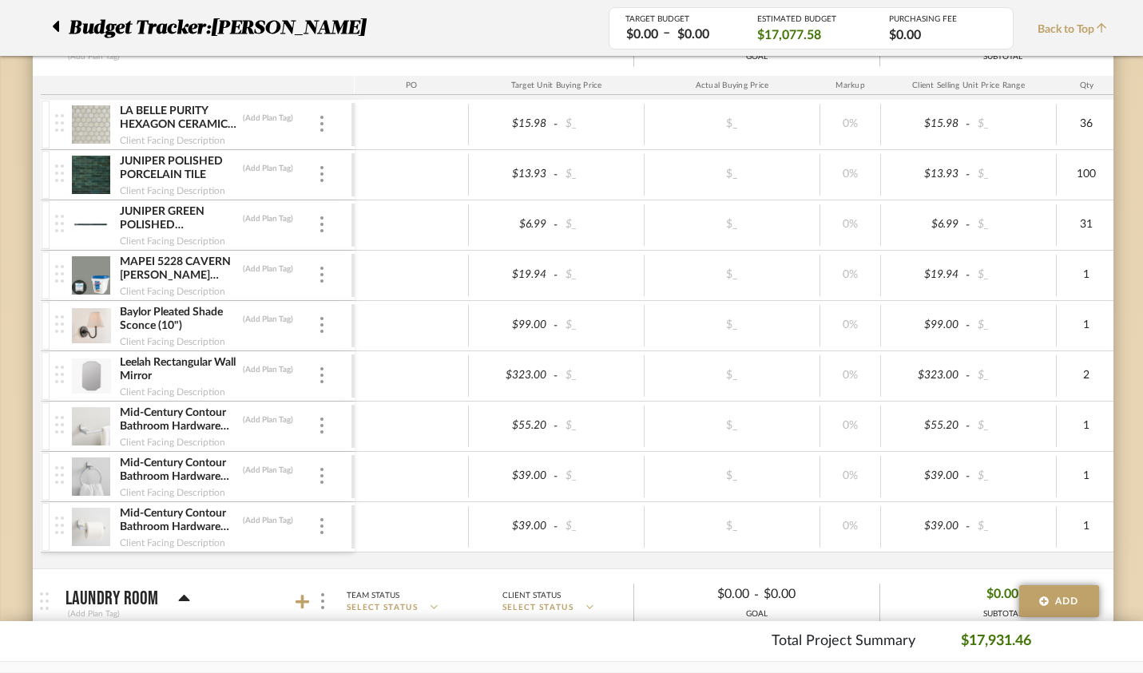
scroll to position [3063, 2]
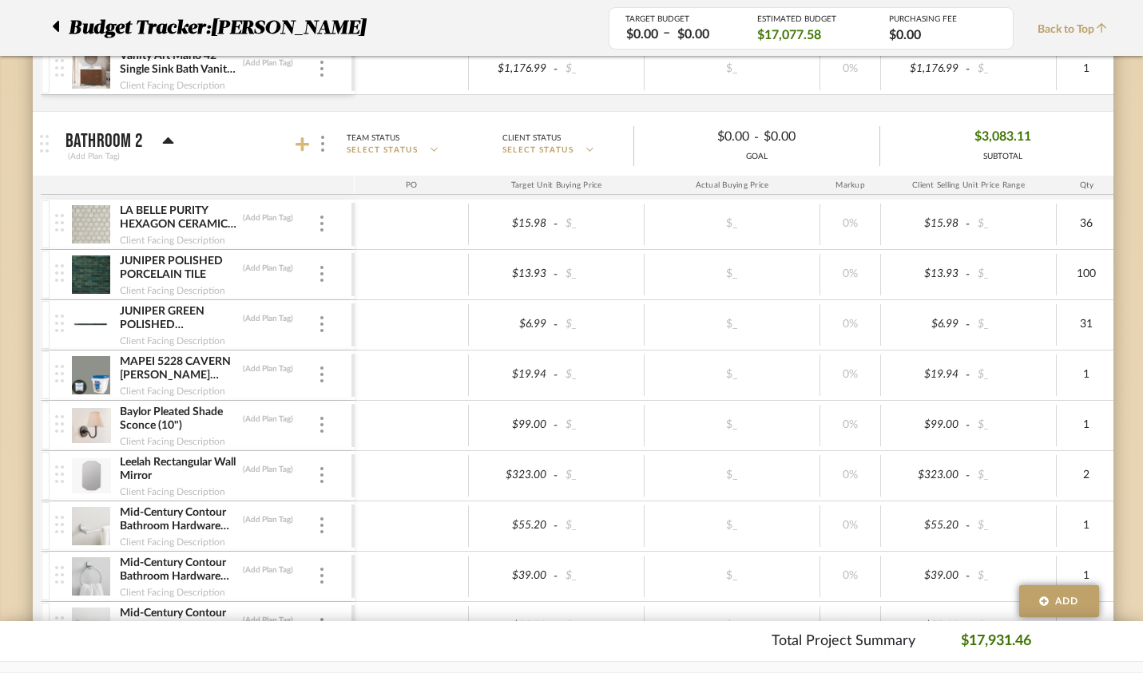
click at [296, 139] on icon at bounding box center [303, 145] width 14 height 16
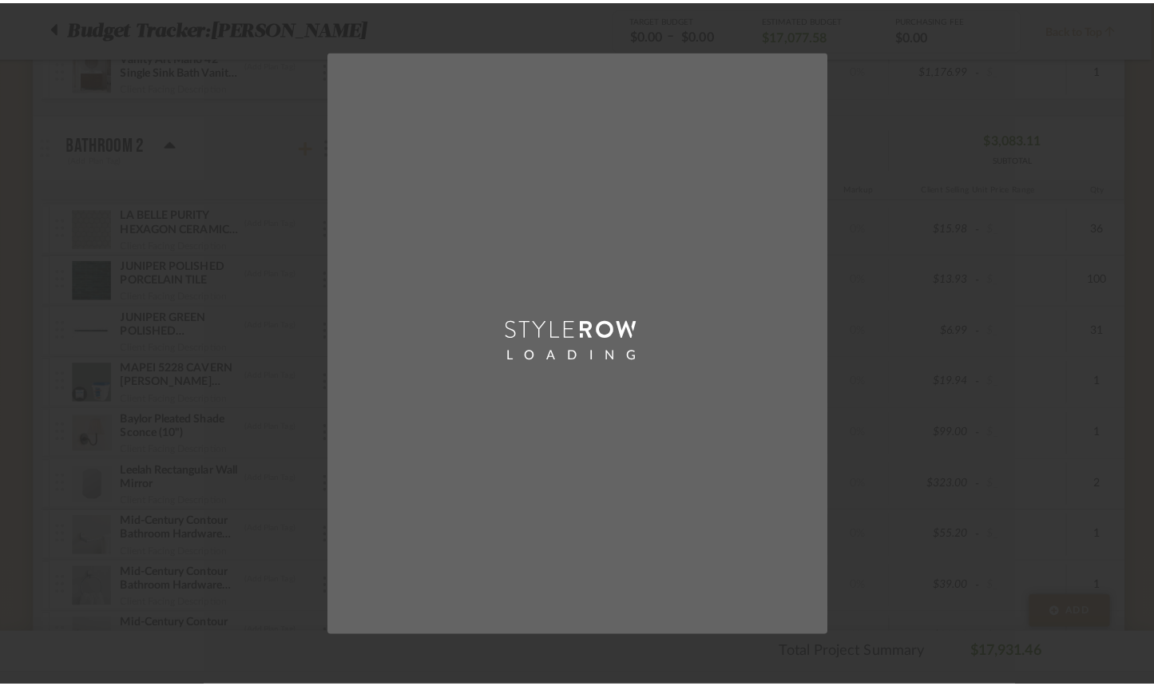
scroll to position [0, 0]
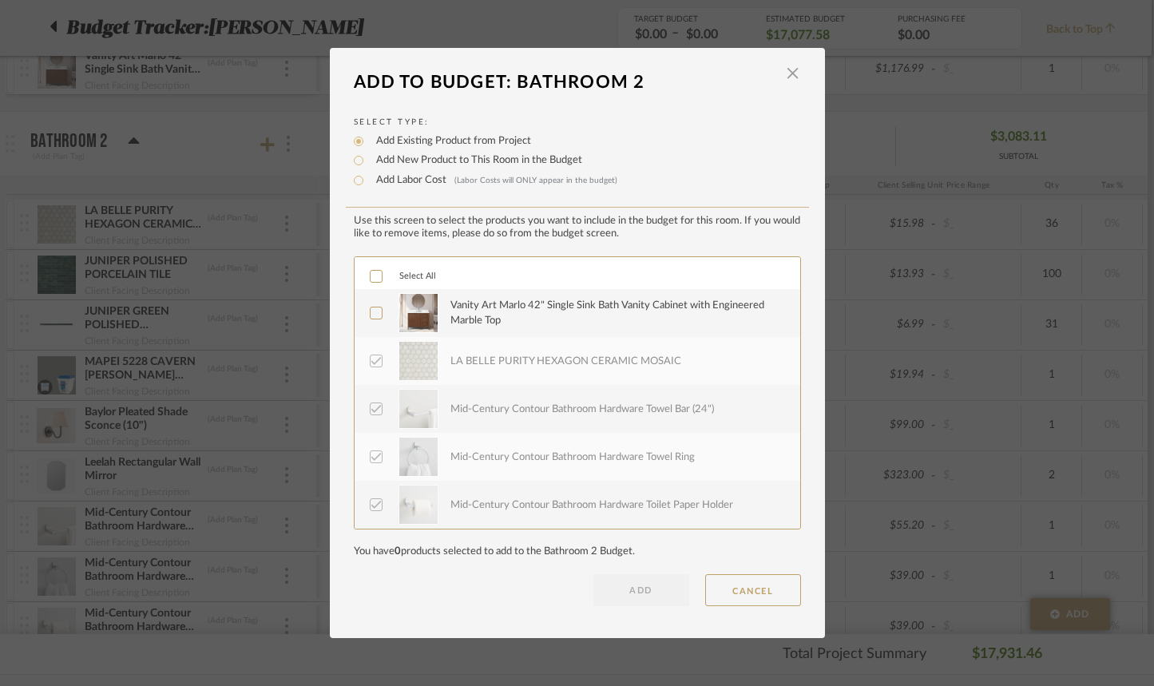
click at [371, 312] on icon at bounding box center [376, 313] width 11 height 11
click at [641, 587] on button "ADD" at bounding box center [642, 590] width 96 height 32
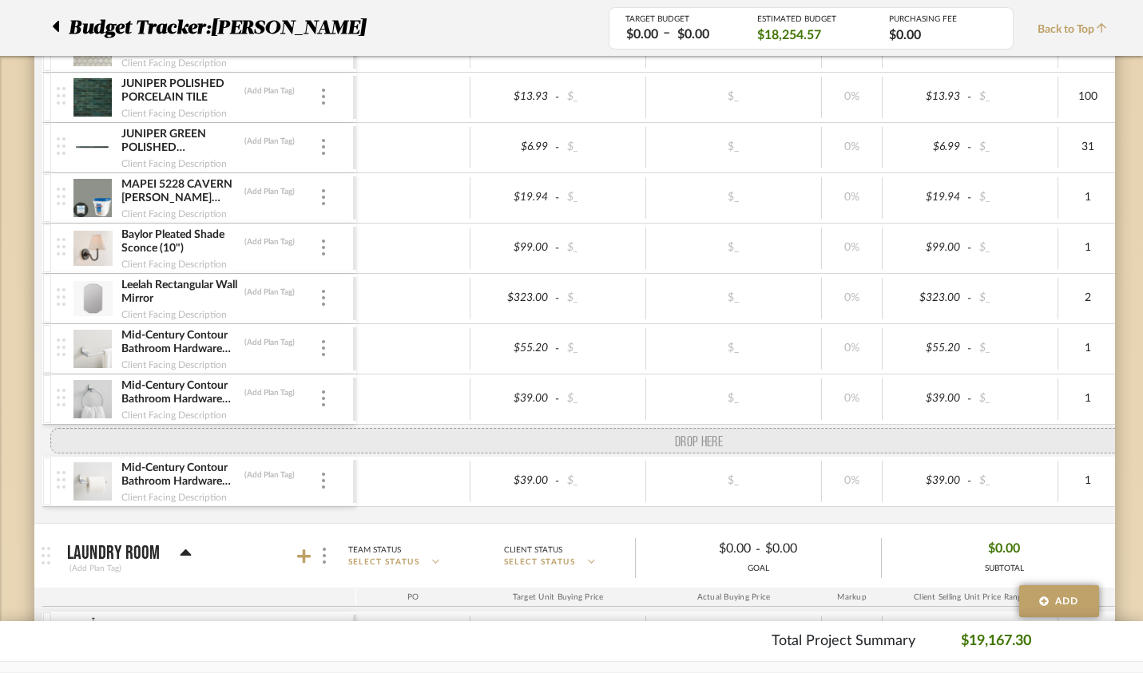
scroll to position [3240, 0]
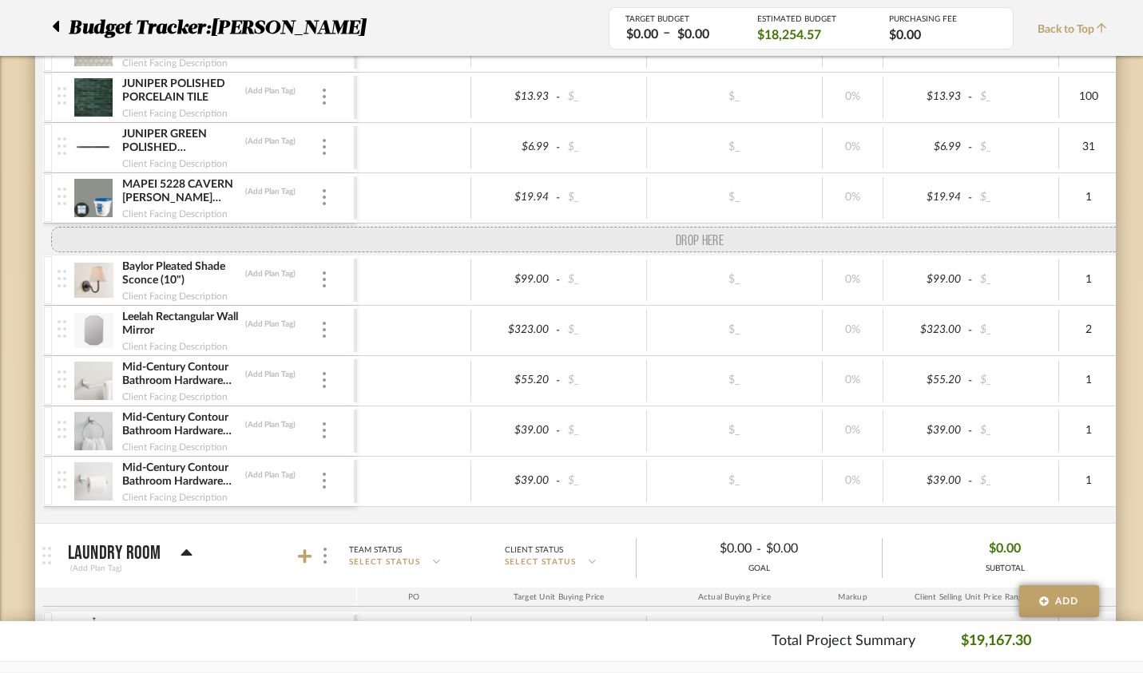
drag, startPoint x: 22, startPoint y: 500, endPoint x: 27, endPoint y: 236, distance: 264.5
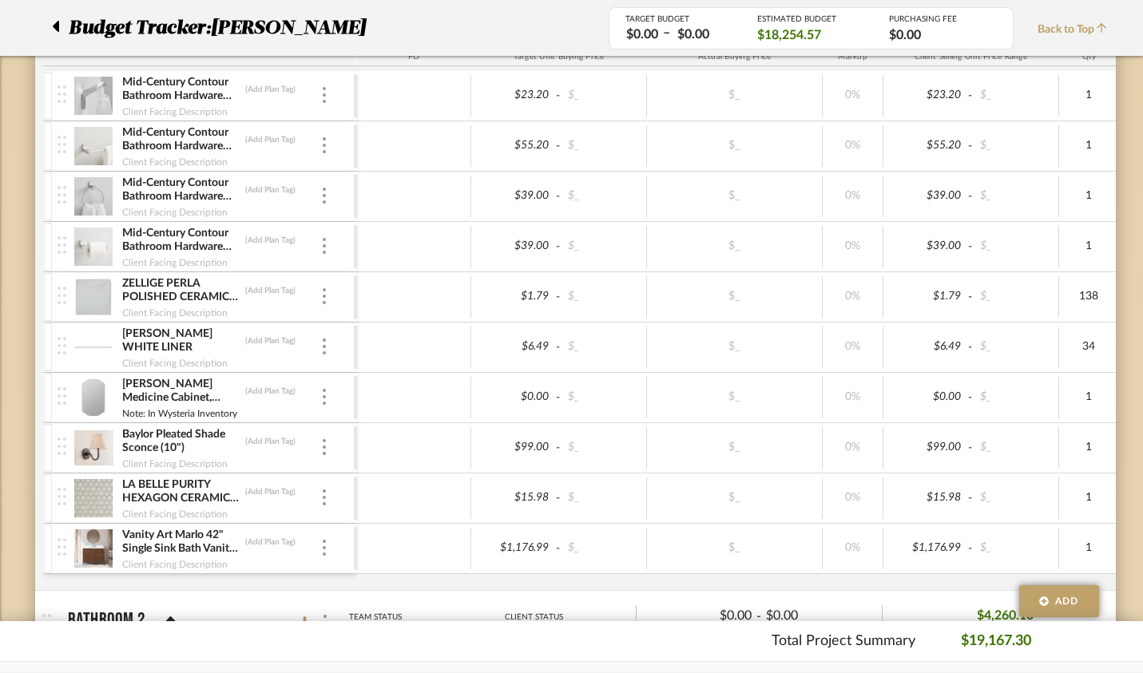
scroll to position [2578, 0]
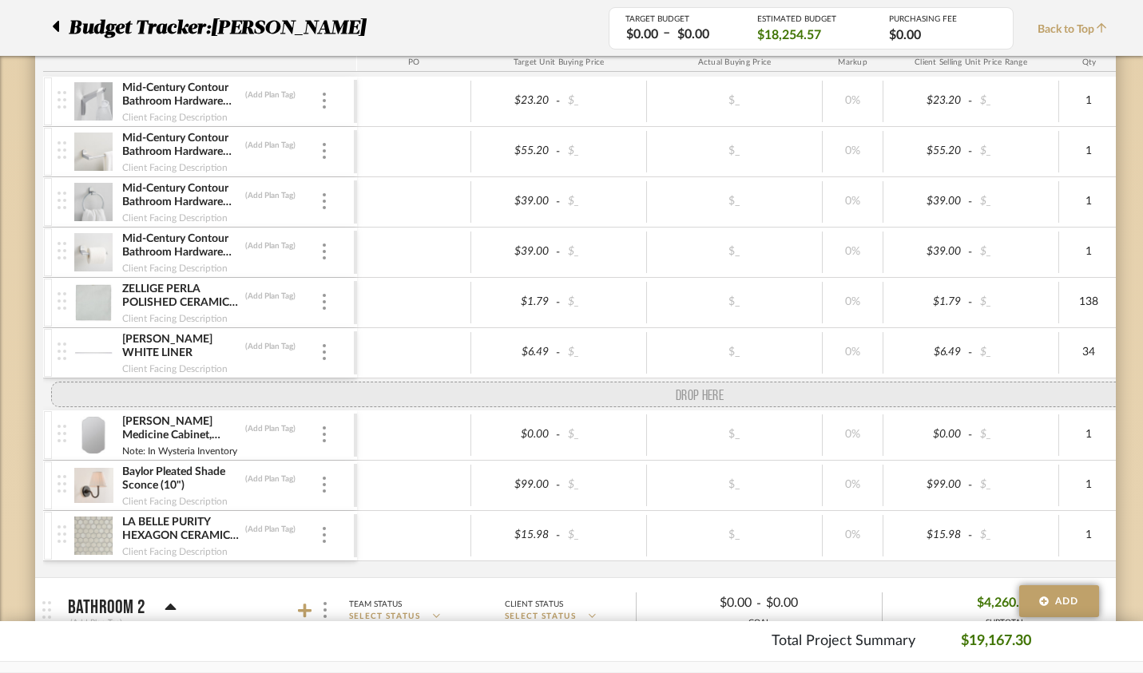
drag, startPoint x: 26, startPoint y: 553, endPoint x: 32, endPoint y: 391, distance: 161.5
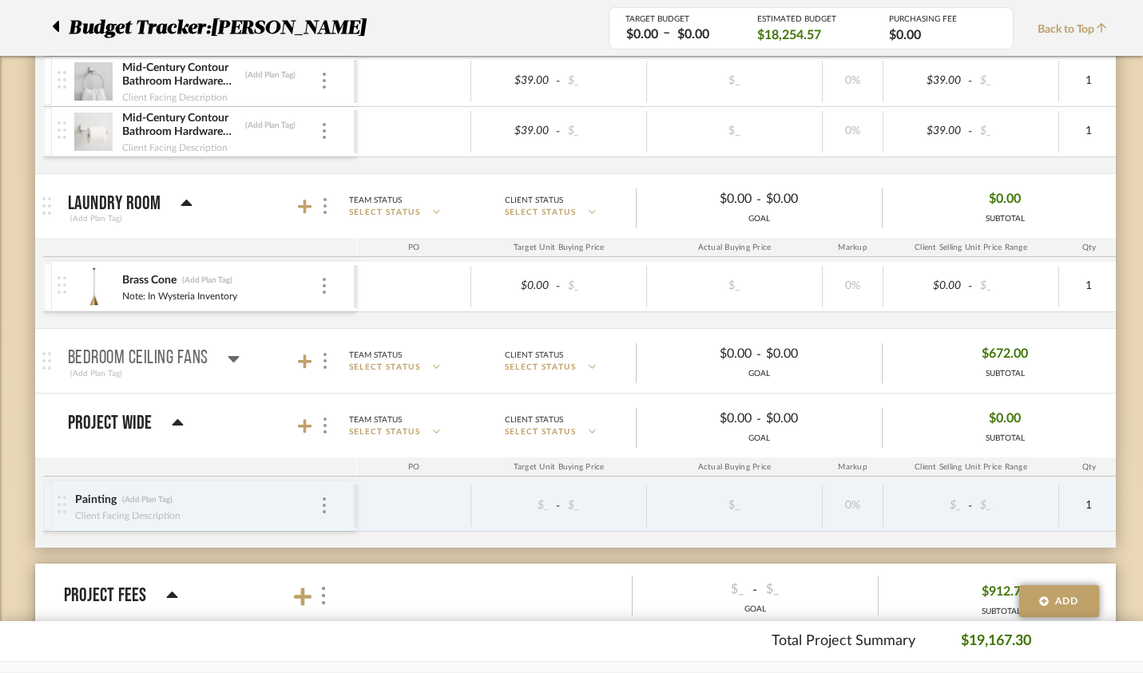
scroll to position [3604, 0]
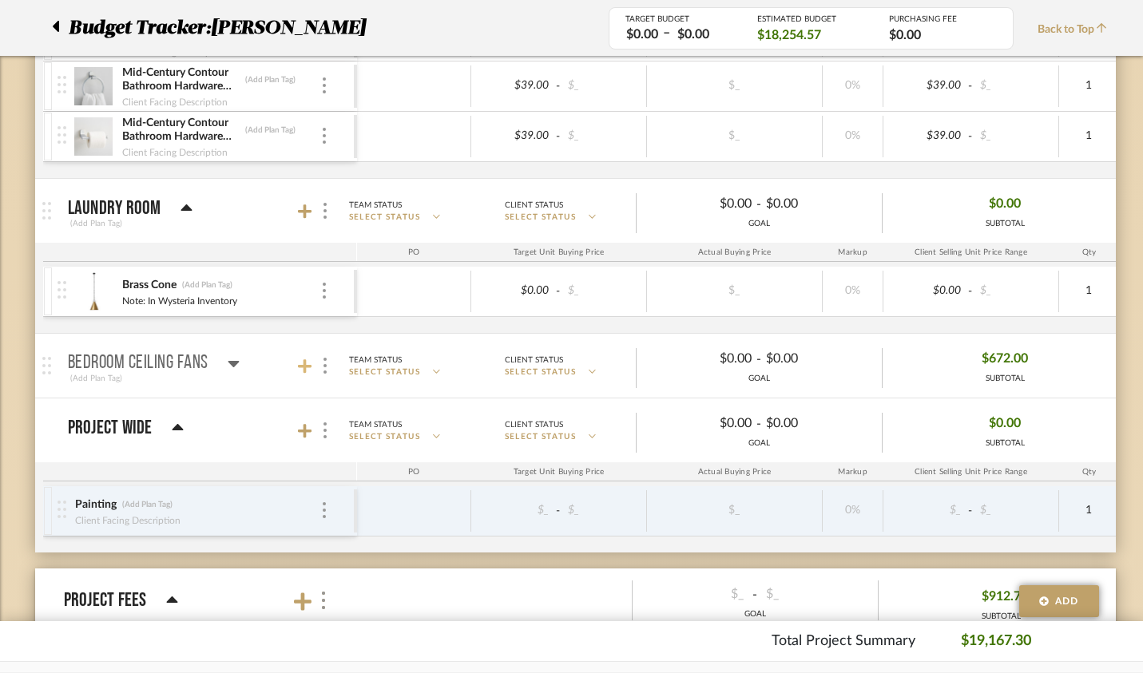
click at [298, 365] on icon at bounding box center [305, 366] width 14 height 14
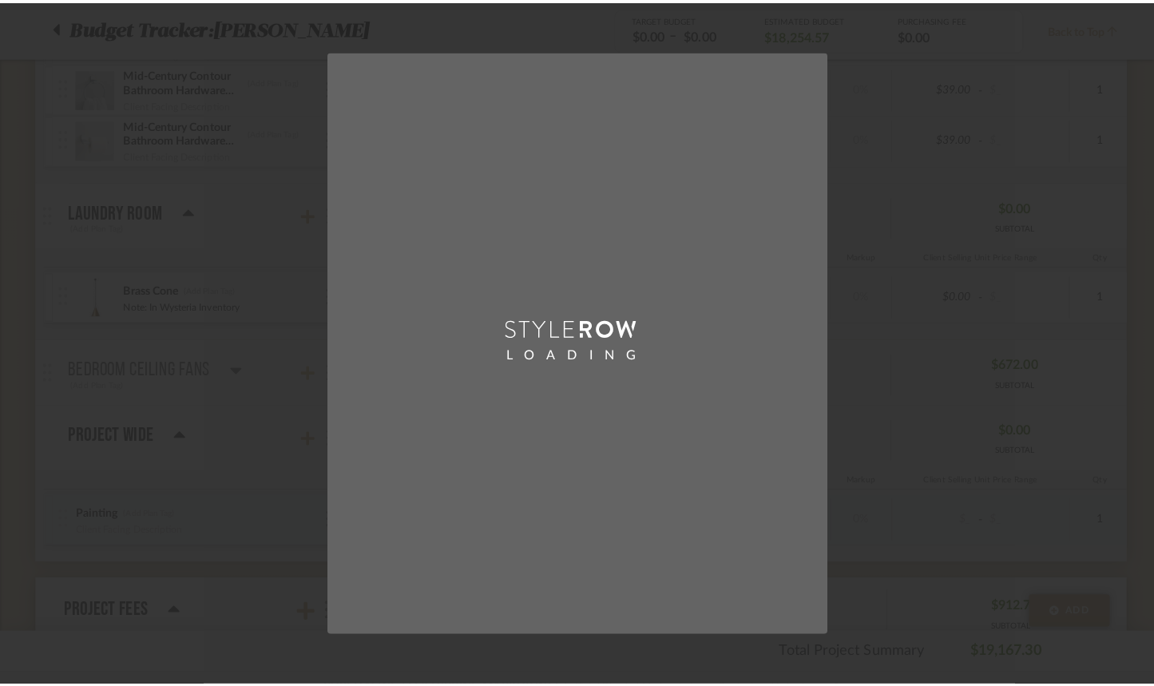
scroll to position [0, 0]
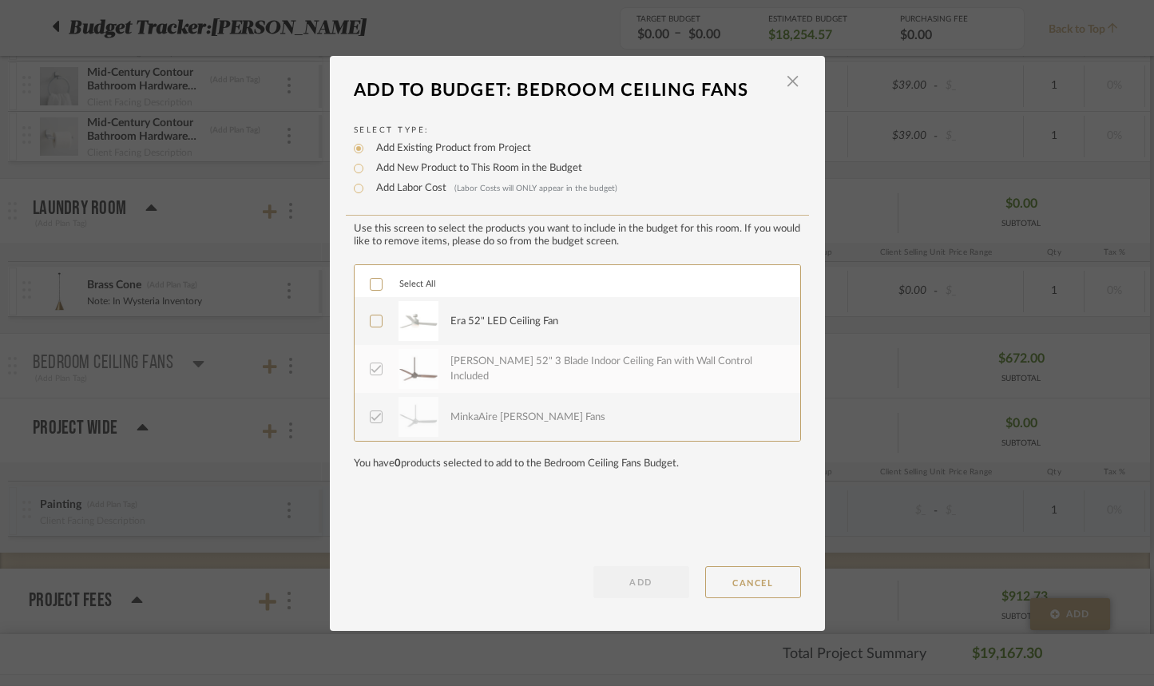
click at [373, 320] on icon at bounding box center [376, 321] width 11 height 11
click at [652, 585] on button "ADD" at bounding box center [642, 582] width 96 height 32
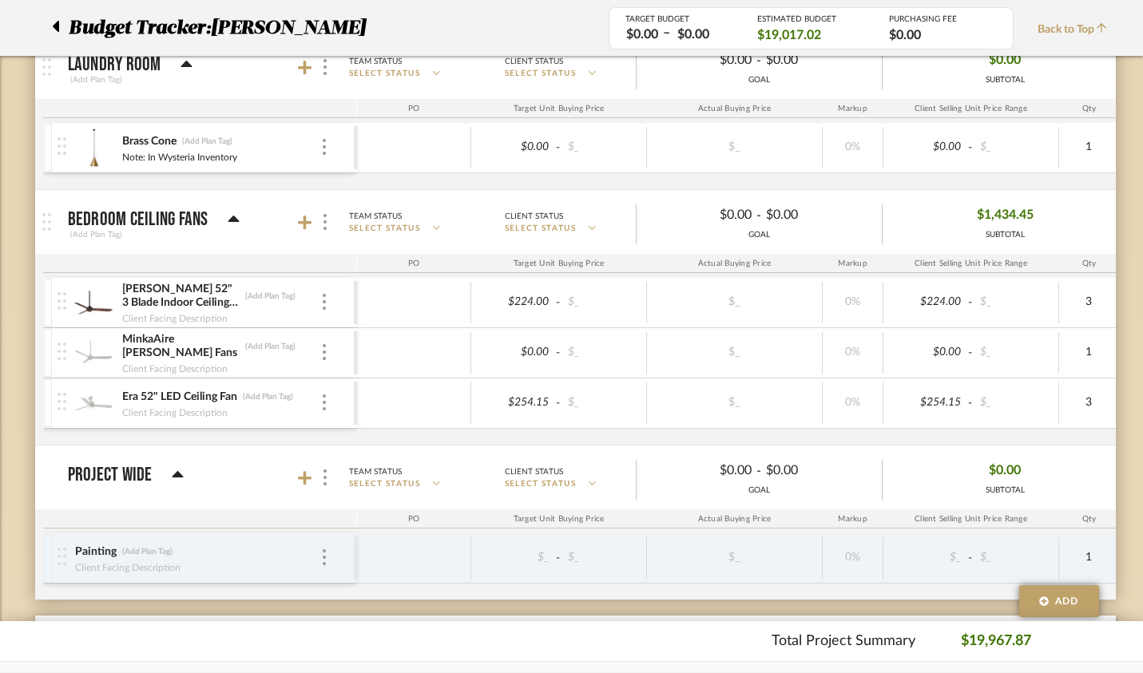
scroll to position [0, 1]
click at [296, 305] on div "Rudolph 52" 3 Blade Indoor Ceiling Fan with Wall Control Included (Add Plan Tag…" at bounding box center [206, 303] width 296 height 50
click at [323, 304] on img at bounding box center [324, 302] width 3 height 16
click at [336, 419] on span "Remove Item" at bounding box center [366, 422] width 99 height 14
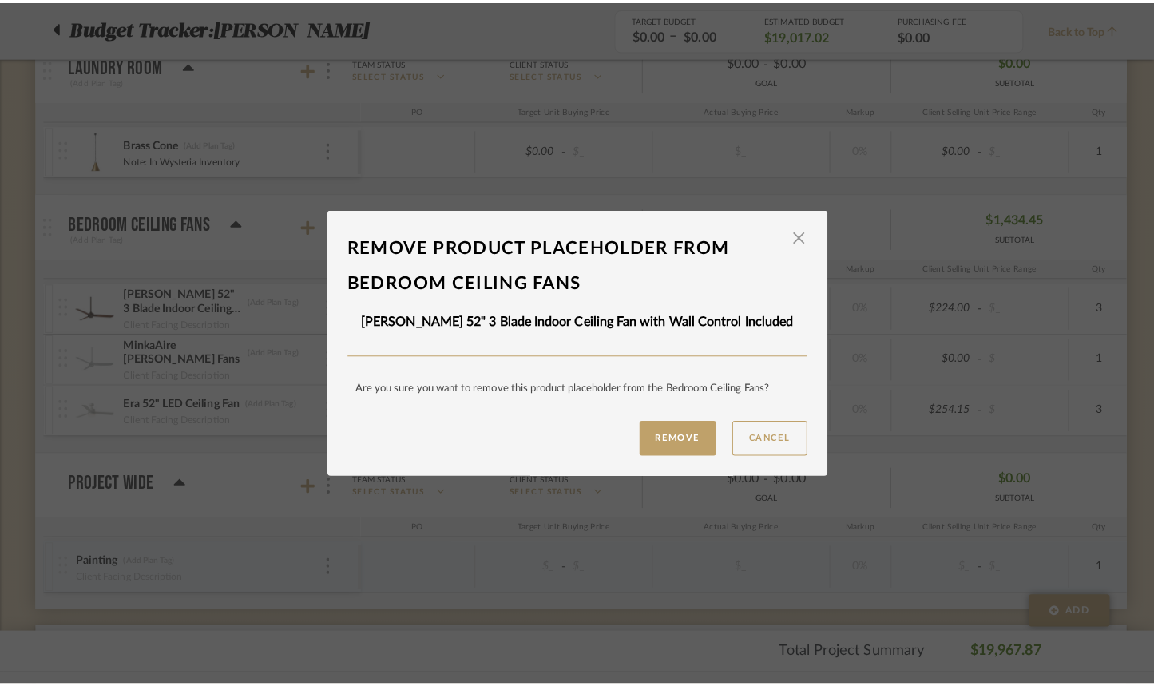
scroll to position [0, 0]
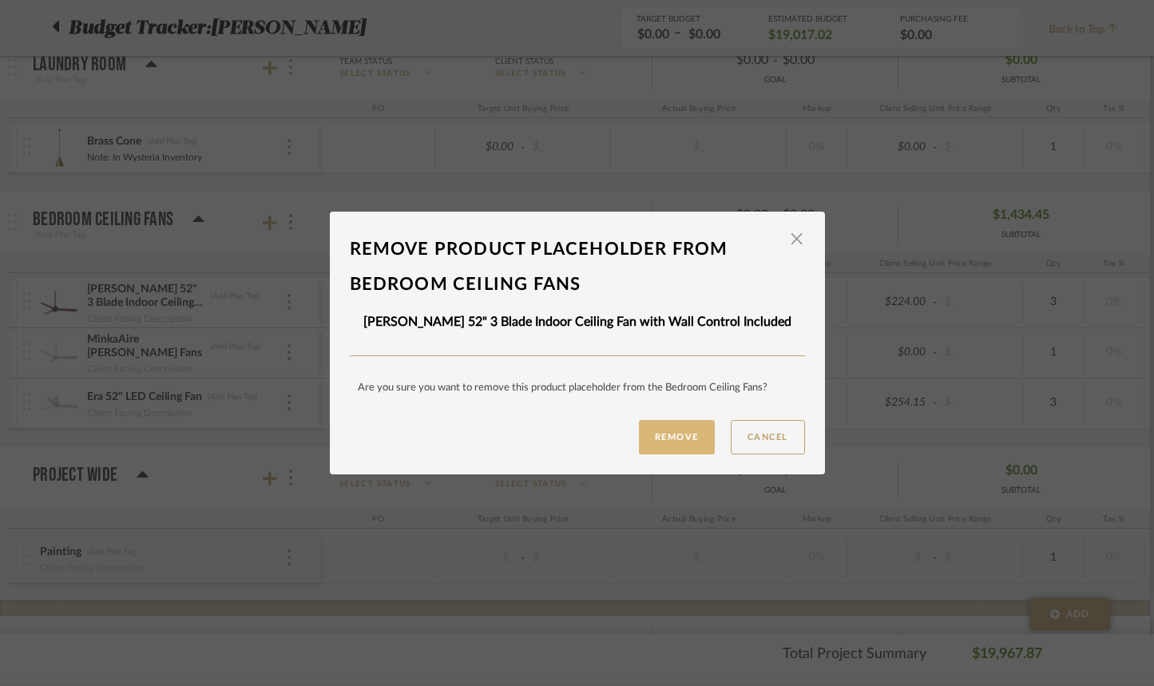
click at [677, 440] on button "Remove" at bounding box center [677, 437] width 76 height 34
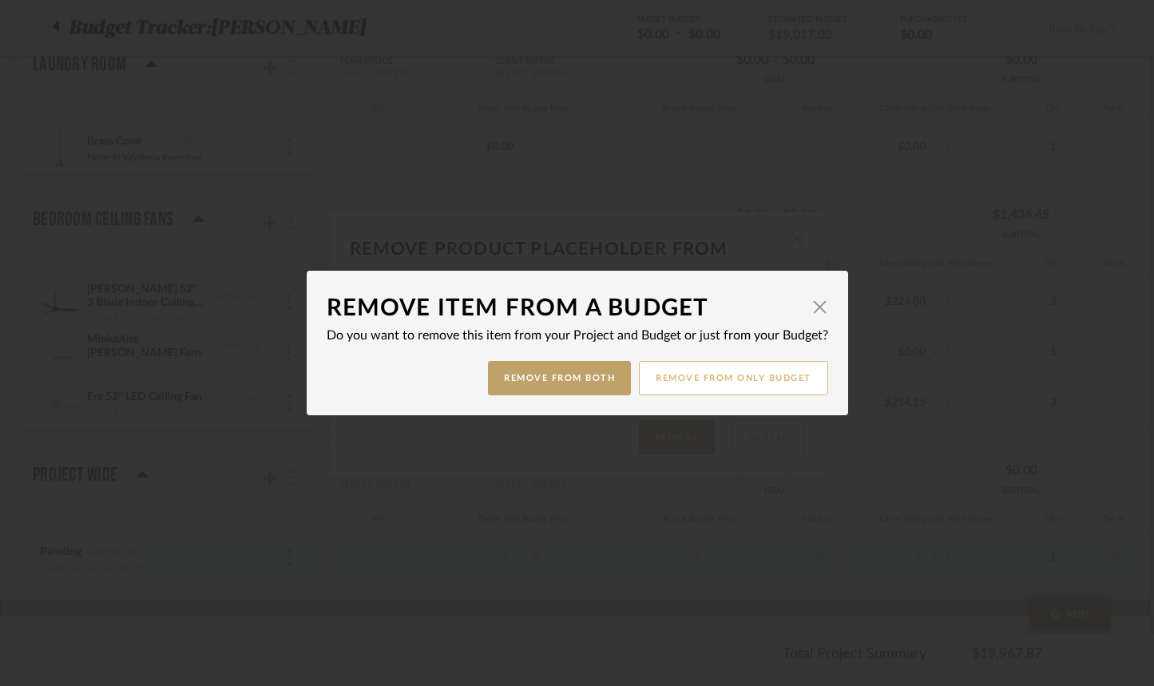
click at [681, 388] on button "Remove from only Budget" at bounding box center [733, 378] width 189 height 34
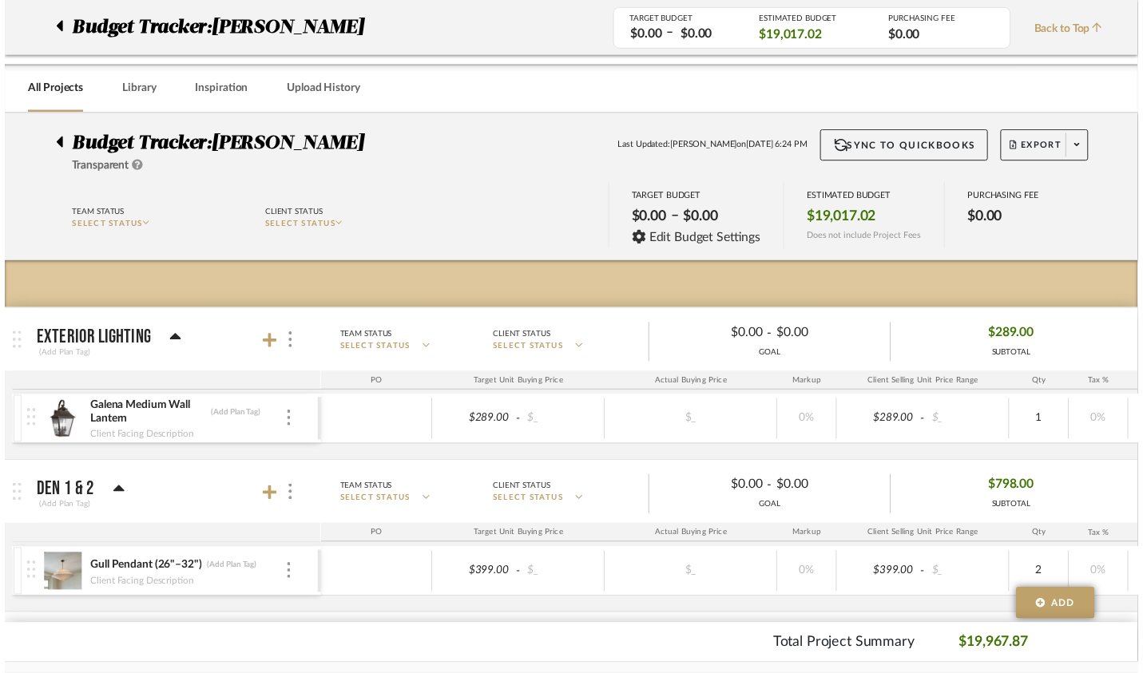
scroll to position [3748, 0]
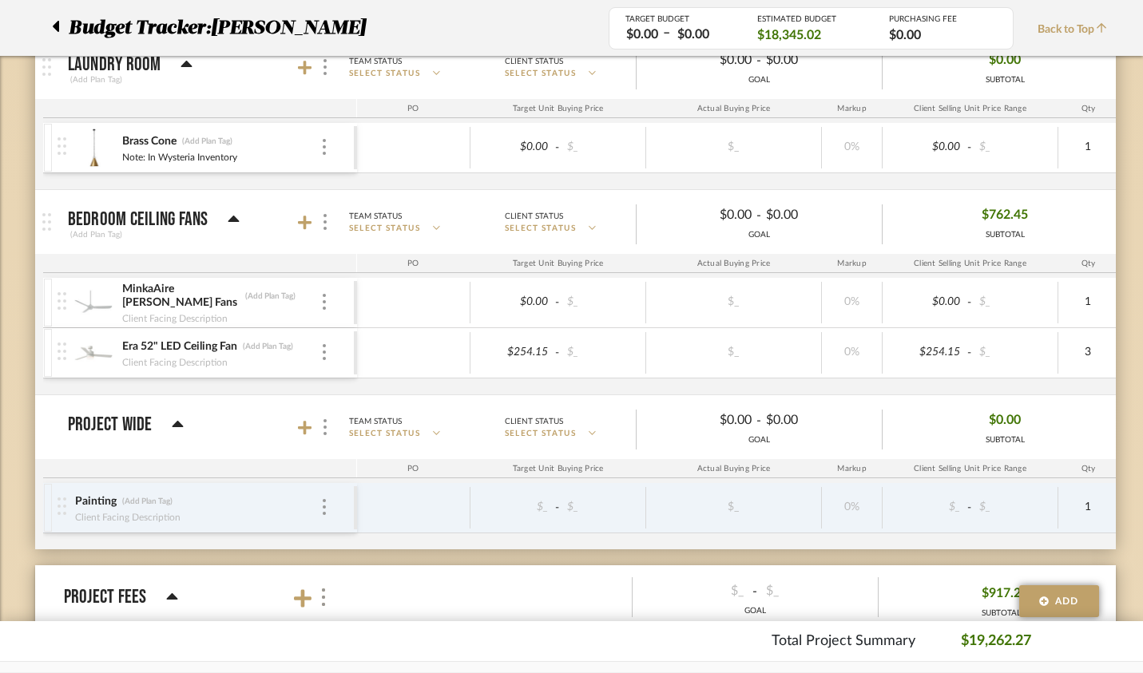
click at [293, 308] on div "MinkaAire Rudolph Rudolph Fans (Add Plan Tag) Client Facing Description" at bounding box center [206, 303] width 296 height 50
click at [323, 306] on img at bounding box center [324, 302] width 3 height 16
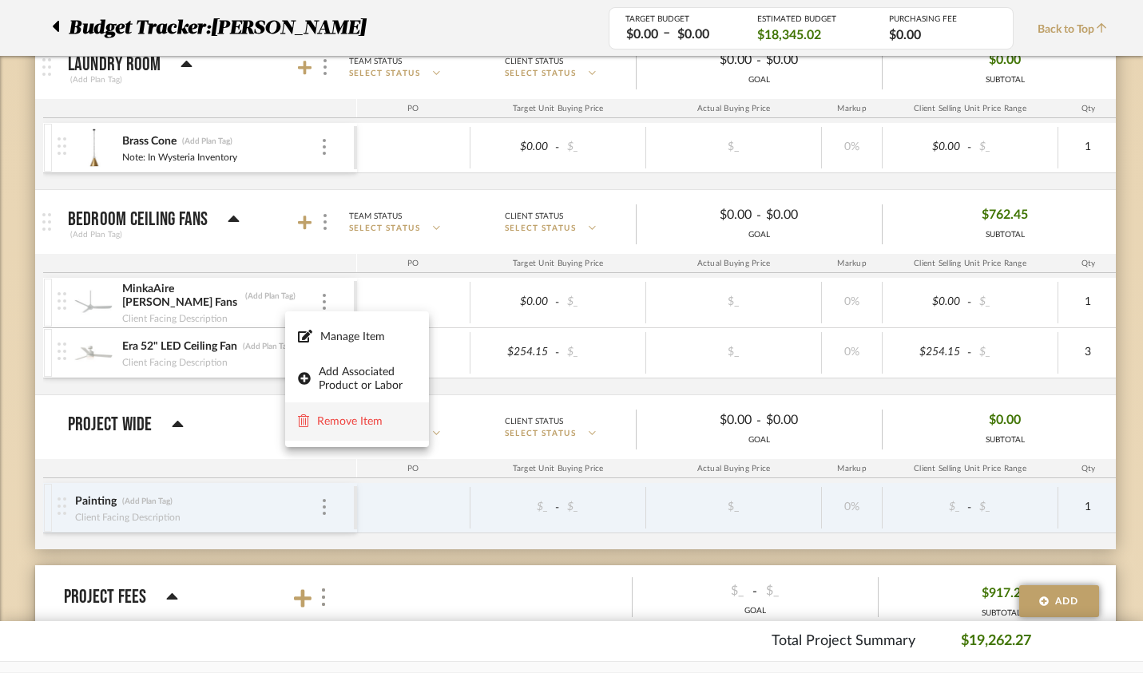
click at [369, 425] on span "Remove Item" at bounding box center [366, 422] width 99 height 14
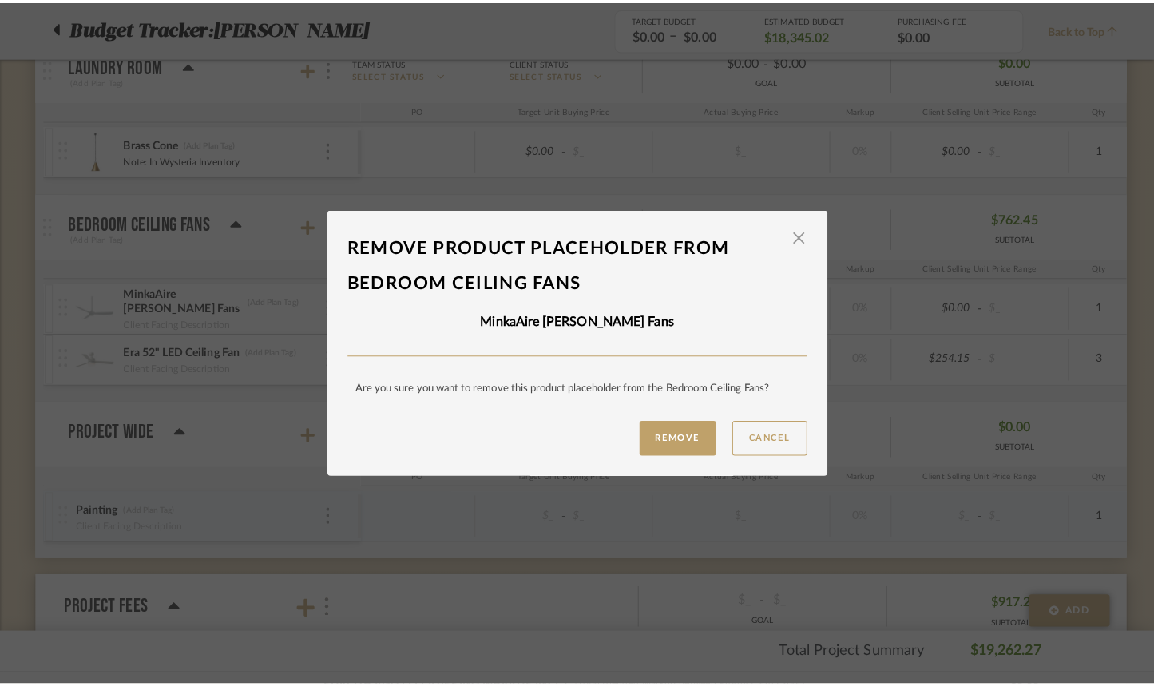
scroll to position [0, 0]
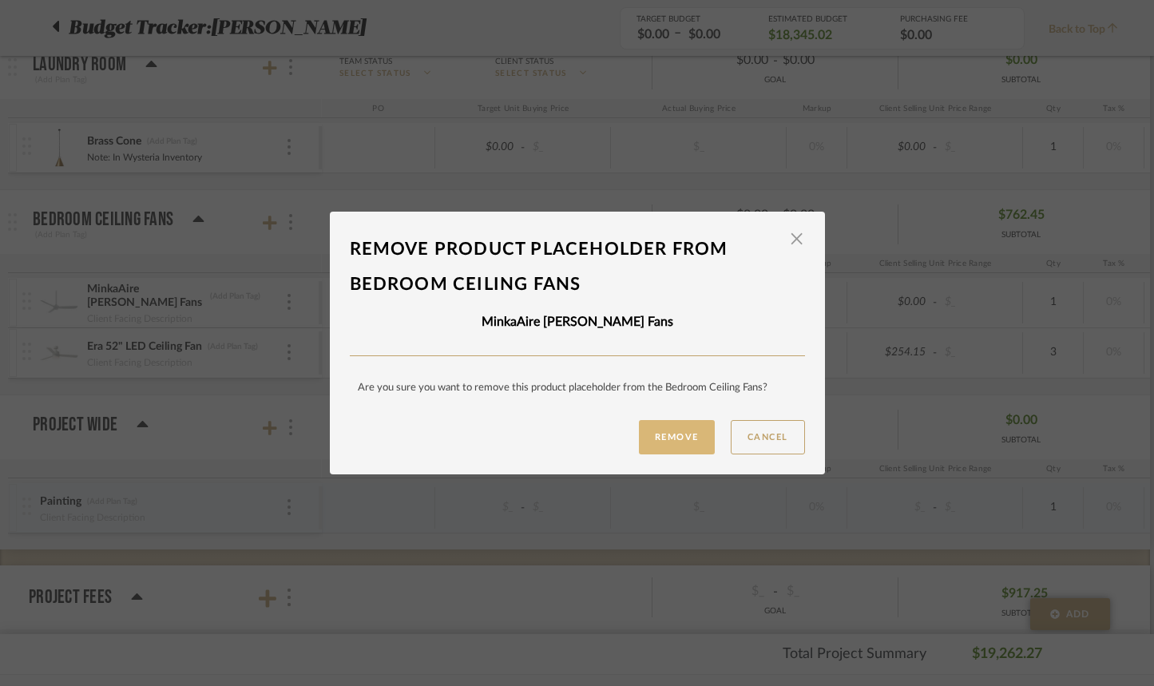
click at [691, 438] on button "Remove" at bounding box center [677, 437] width 76 height 34
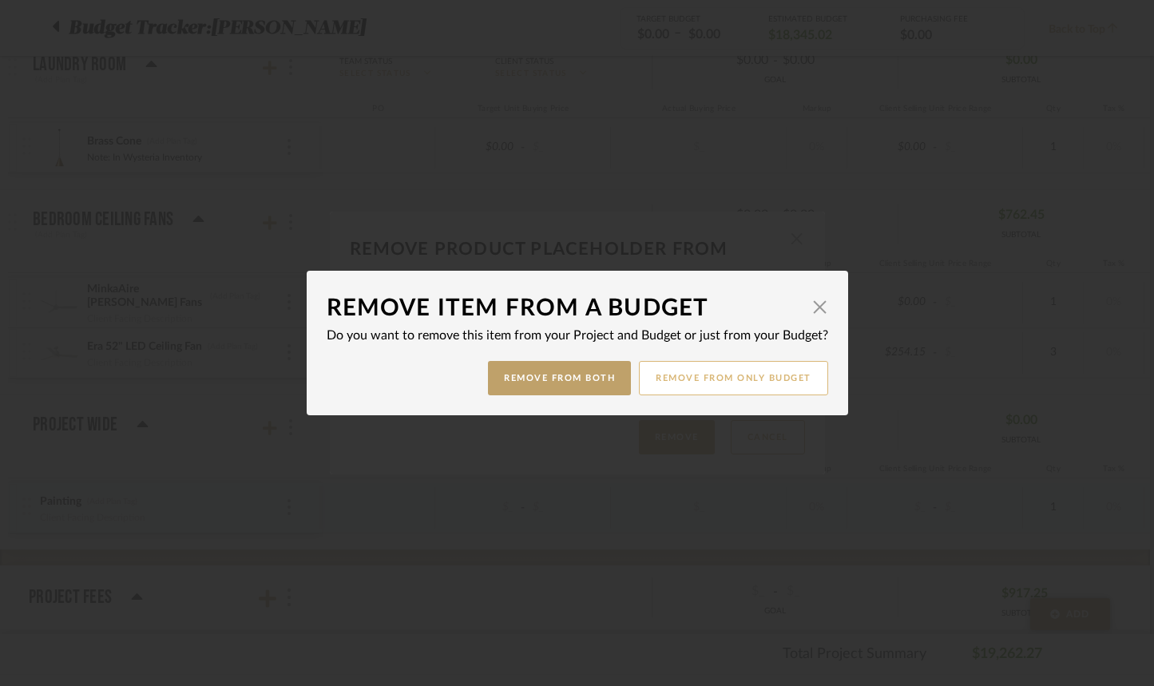
click at [684, 384] on button "Remove from only Budget" at bounding box center [733, 378] width 189 height 34
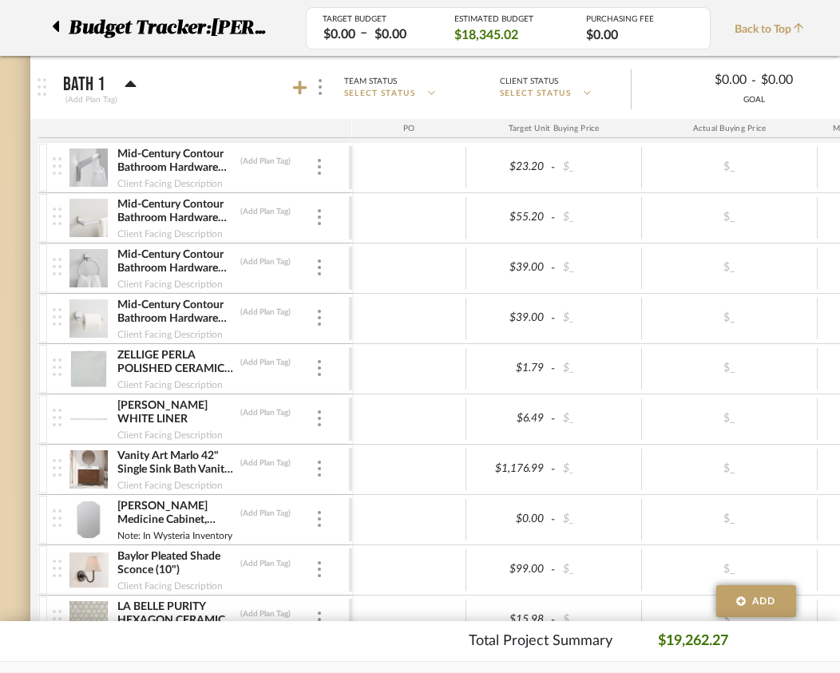
scroll to position [0, 1]
click at [297, 84] on icon at bounding box center [300, 88] width 14 height 16
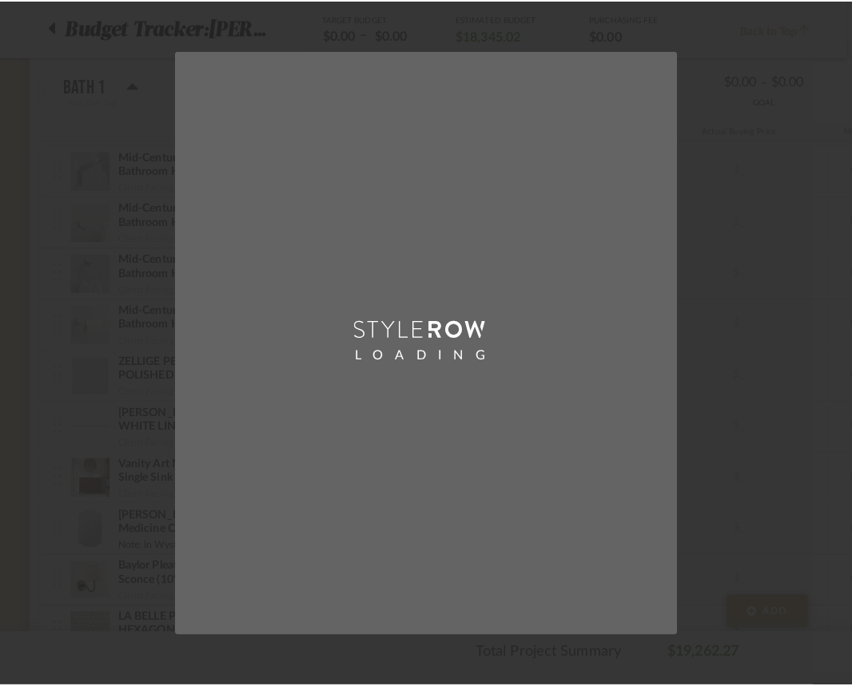
scroll to position [0, 0]
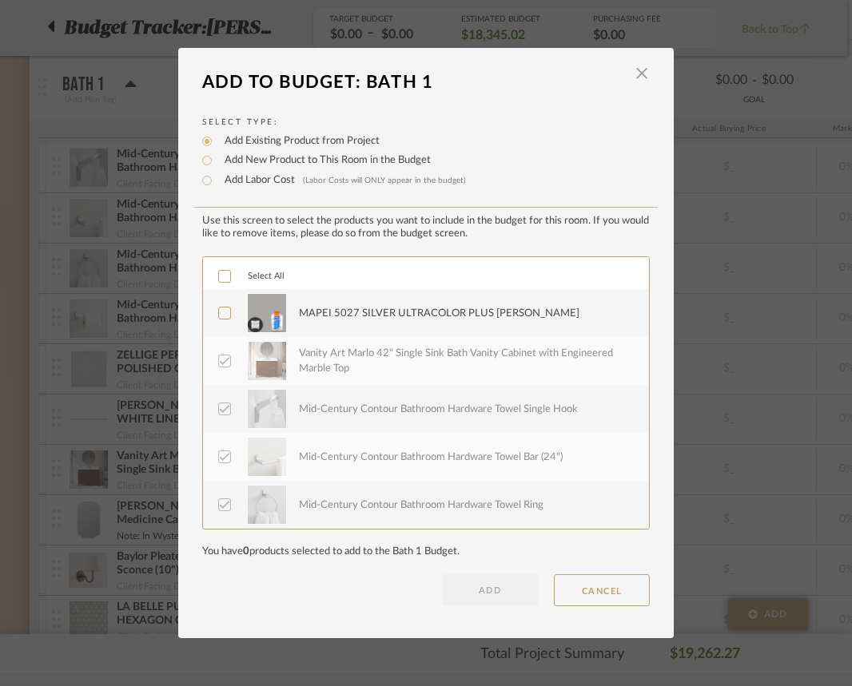
click at [219, 312] on icon at bounding box center [224, 313] width 11 height 11
click at [489, 591] on button "ADD" at bounding box center [490, 590] width 96 height 32
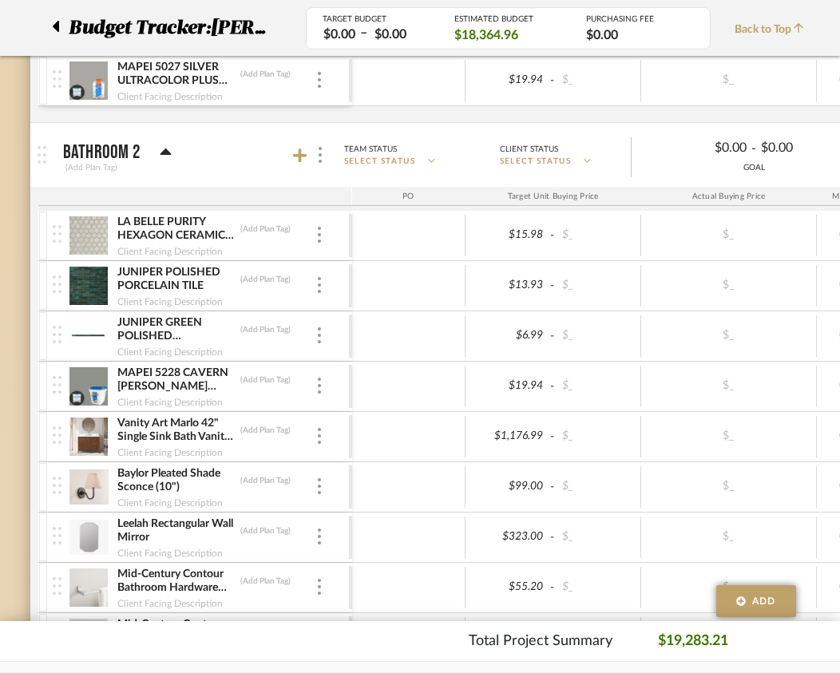
scroll to position [2993, 5]
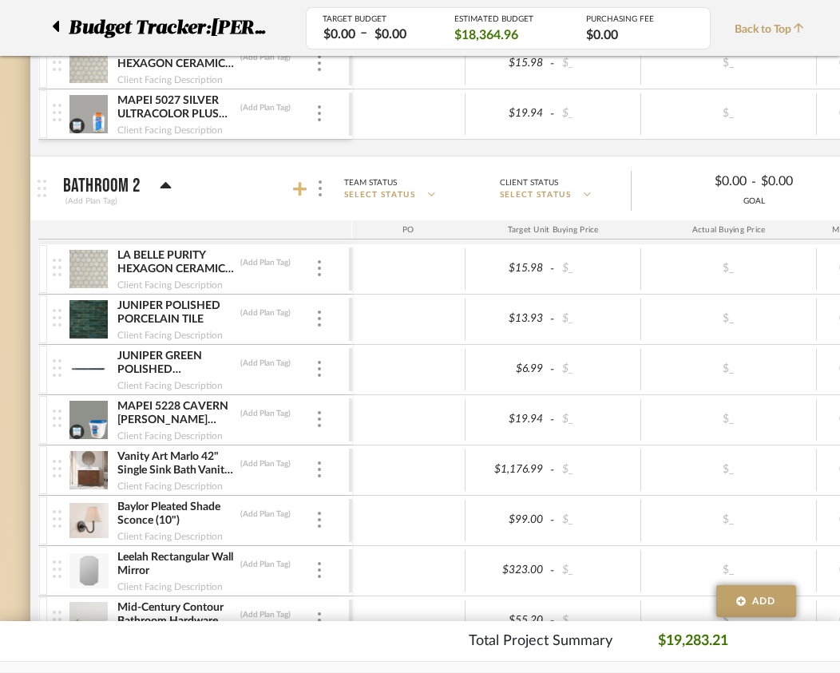
click at [300, 189] on icon at bounding box center [300, 189] width 14 height 14
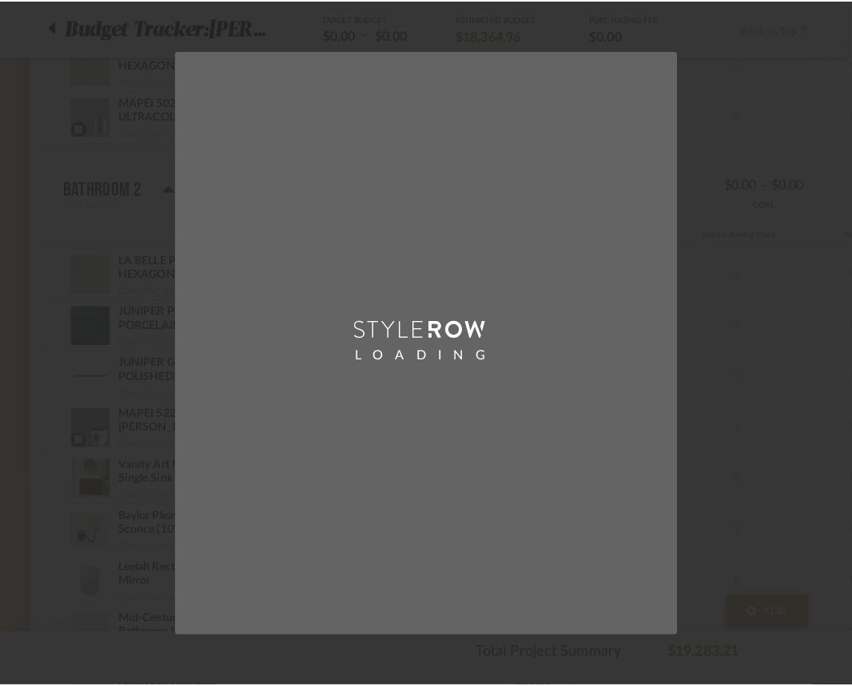
scroll to position [0, 0]
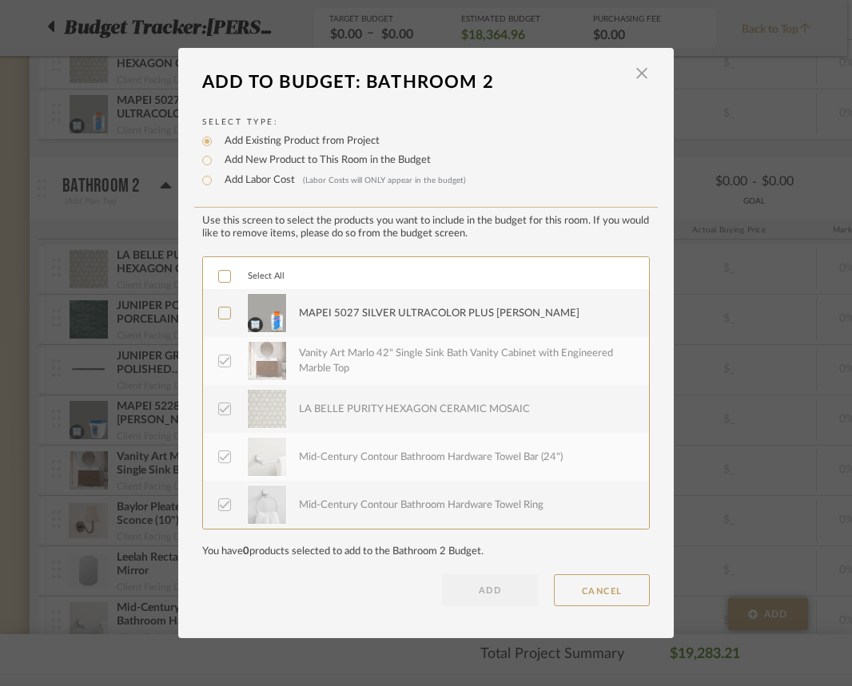
click at [219, 315] on icon at bounding box center [224, 313] width 11 height 11
click at [491, 598] on button "ADD" at bounding box center [490, 590] width 96 height 32
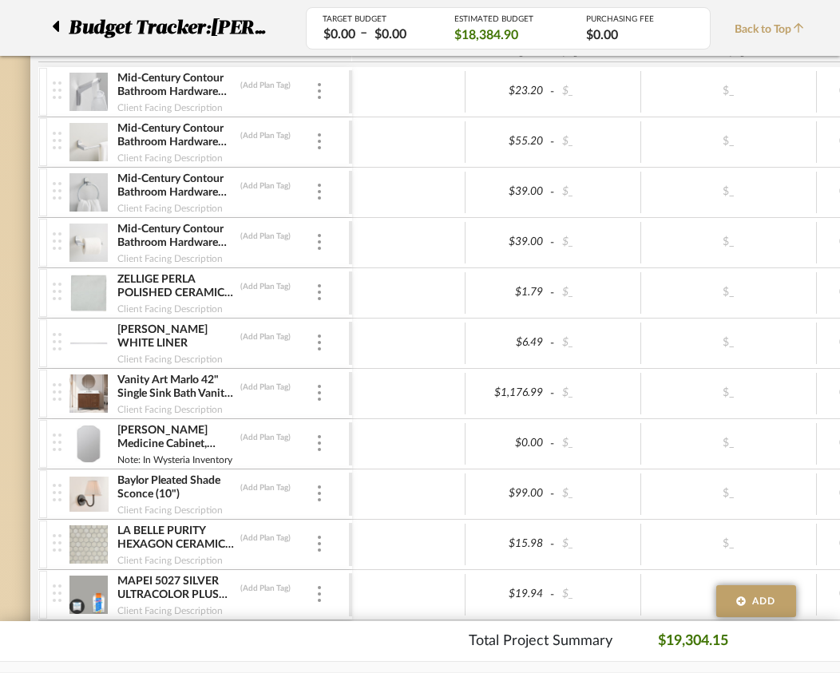
scroll to position [2496, 5]
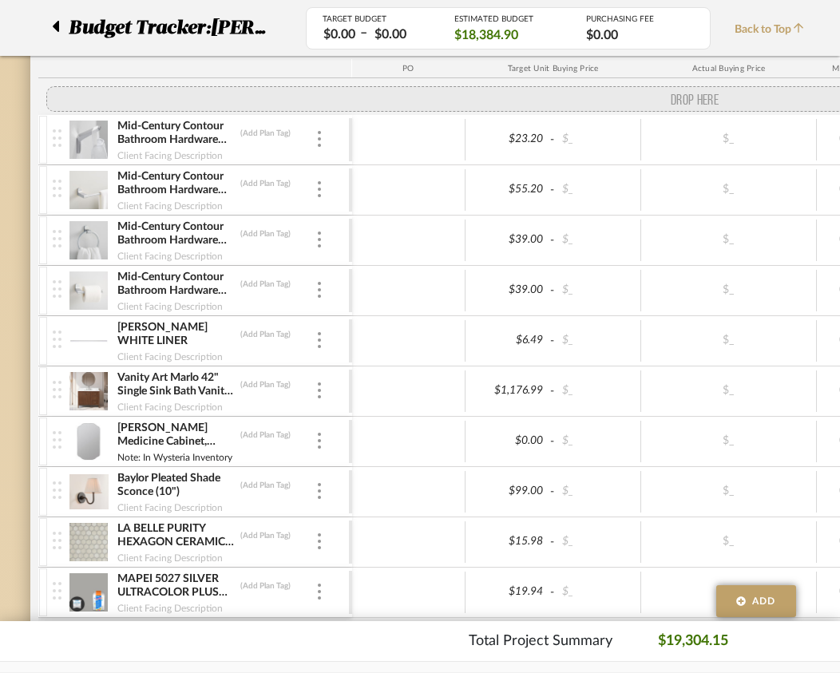
drag, startPoint x: 55, startPoint y: 311, endPoint x: 53, endPoint y: 109, distance: 202.1
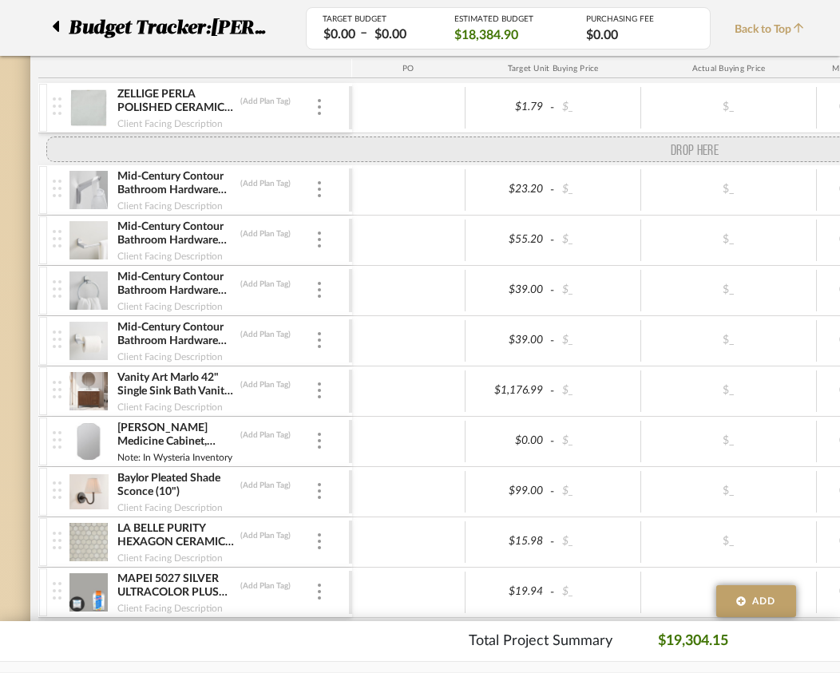
drag, startPoint x: 58, startPoint y: 358, endPoint x: 53, endPoint y: 150, distance: 207.8
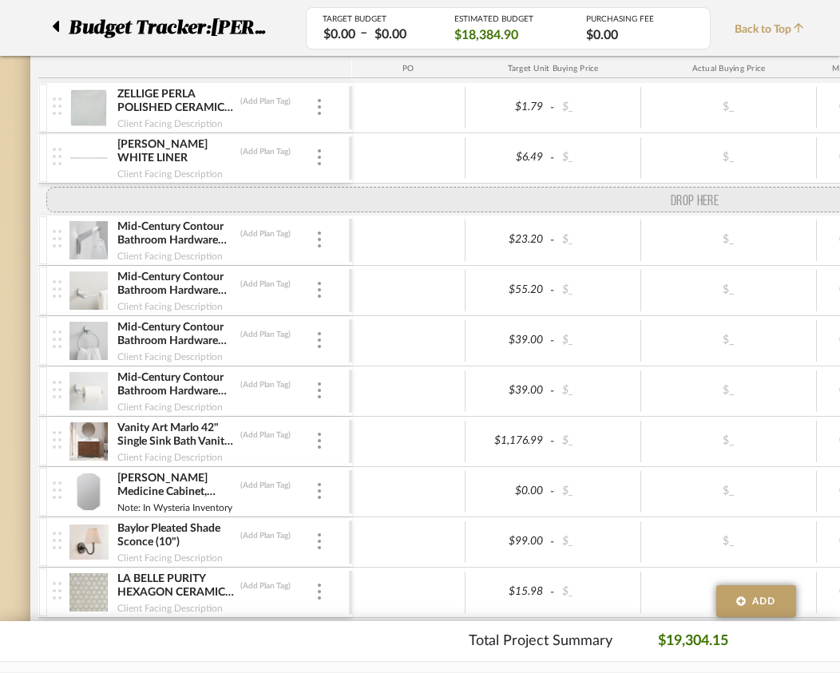
drag, startPoint x: 58, startPoint y: 601, endPoint x: 54, endPoint y: 195, distance: 405.9
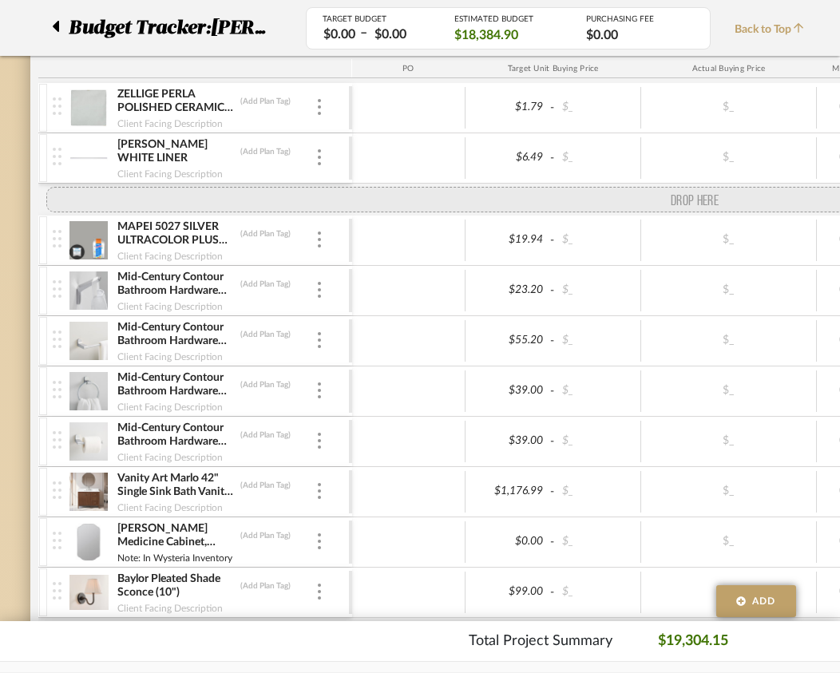
drag, startPoint x: 58, startPoint y: 604, endPoint x: 62, endPoint y: 199, distance: 405.1
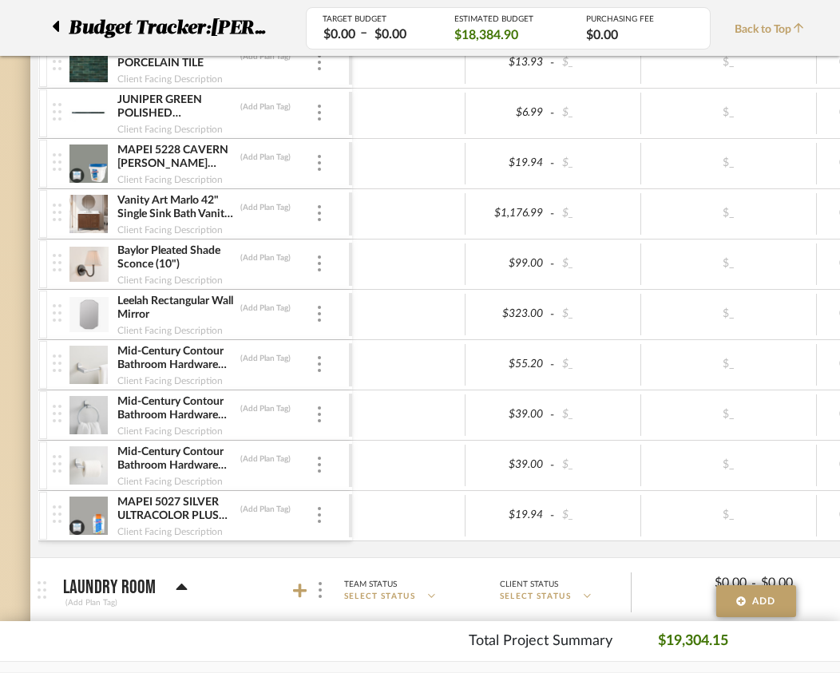
scroll to position [3248, 5]
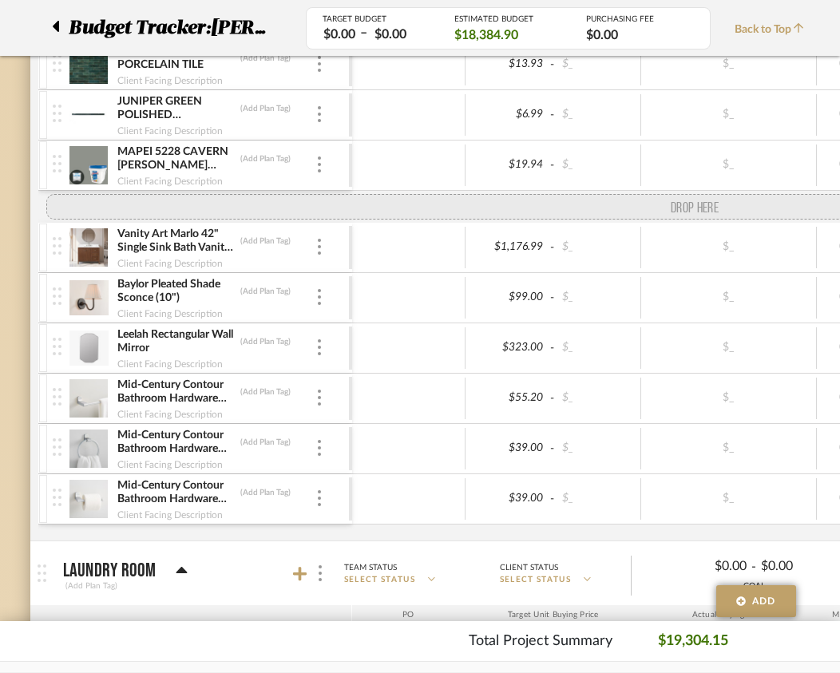
drag, startPoint x: 60, startPoint y: 525, endPoint x: 79, endPoint y: 233, distance: 292.2
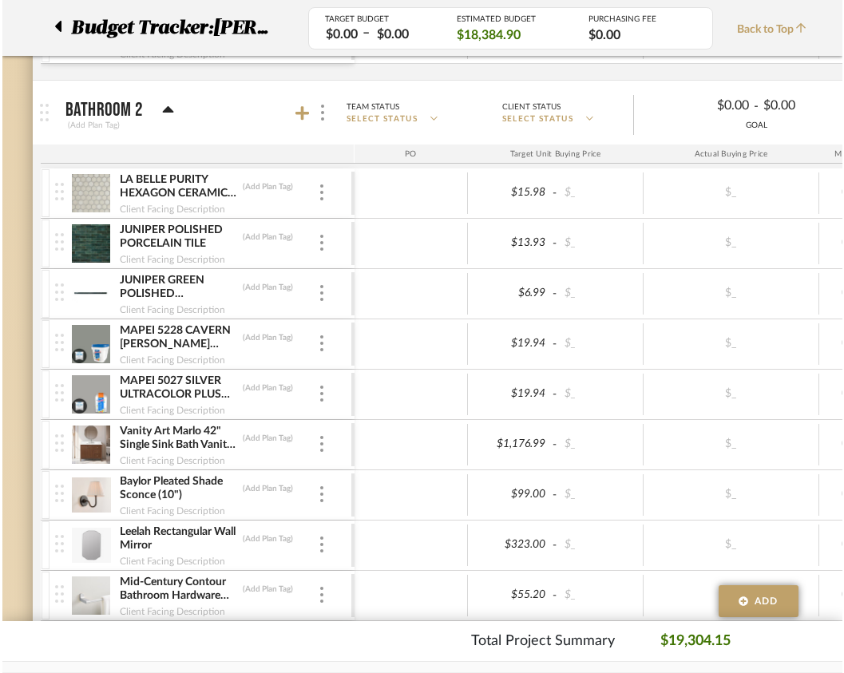
scroll to position [3048, 5]
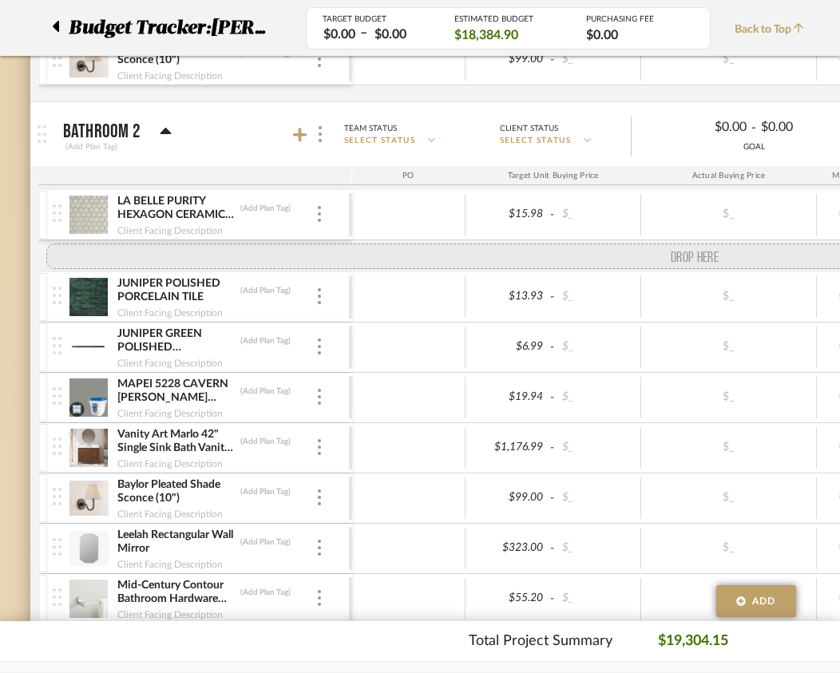
drag, startPoint x: 55, startPoint y: 414, endPoint x: 63, endPoint y: 242, distance: 171.9
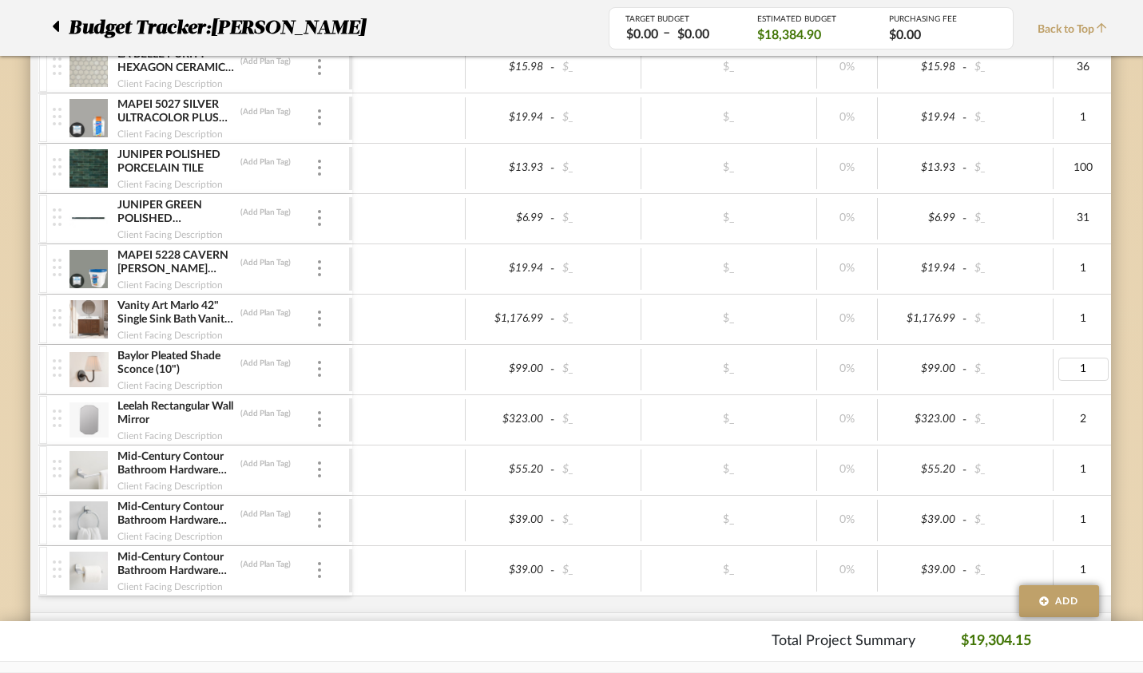
scroll to position [3269, 5]
type input "2"
click at [991, 602] on div "LA BELLE PURITY HEXAGON CERAMIC MOSAIC (Add Plan Tag) Client Facing Description…" at bounding box center [864, 329] width 1652 height 570
type input "1"
click at [1000, 609] on div "LA BELLE PURITY HEXAGON CERAMIC MOSAIC (Add Plan Tag) Client Facing Description…" at bounding box center [864, 329] width 1652 height 570
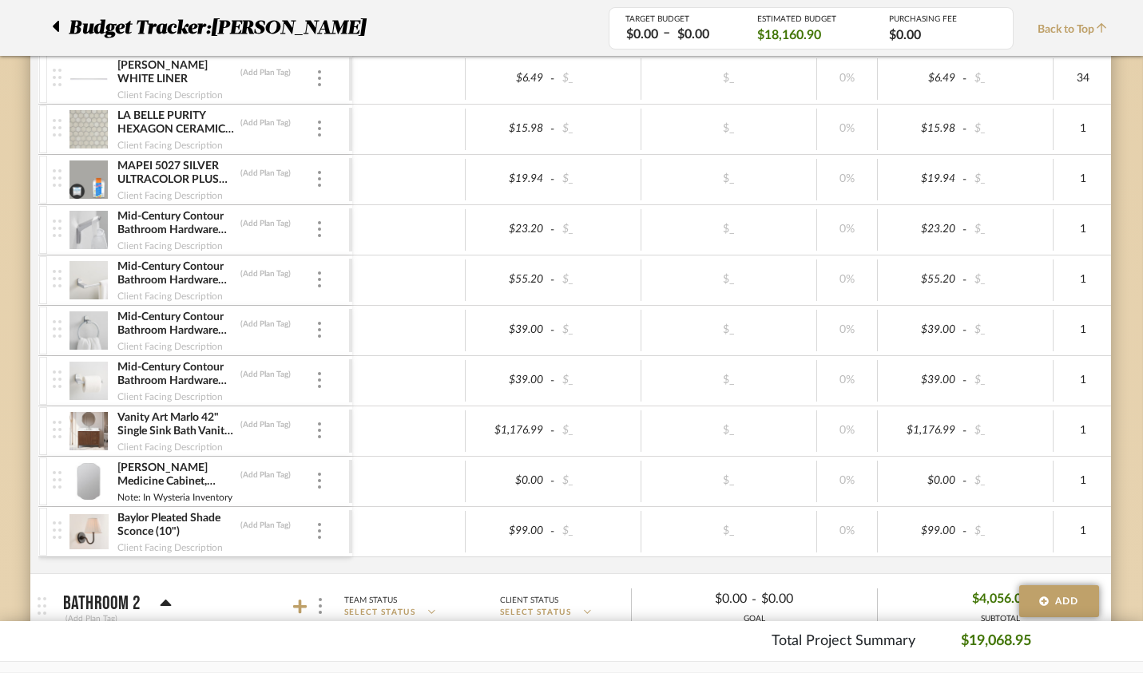
scroll to position [2650, 5]
click at [985, 570] on div "ZELLIGE PERLA POLISHED CERAMIC TILE (Add Plan Tag) Client Facing Description $1…" at bounding box center [864, 290] width 1652 height 570
type input "2"
click at [983, 571] on div "ZELLIGE PERLA POLISHED CERAMIC TILE (Add Plan Tag) Client Facing Description $1…" at bounding box center [864, 290] width 1652 height 570
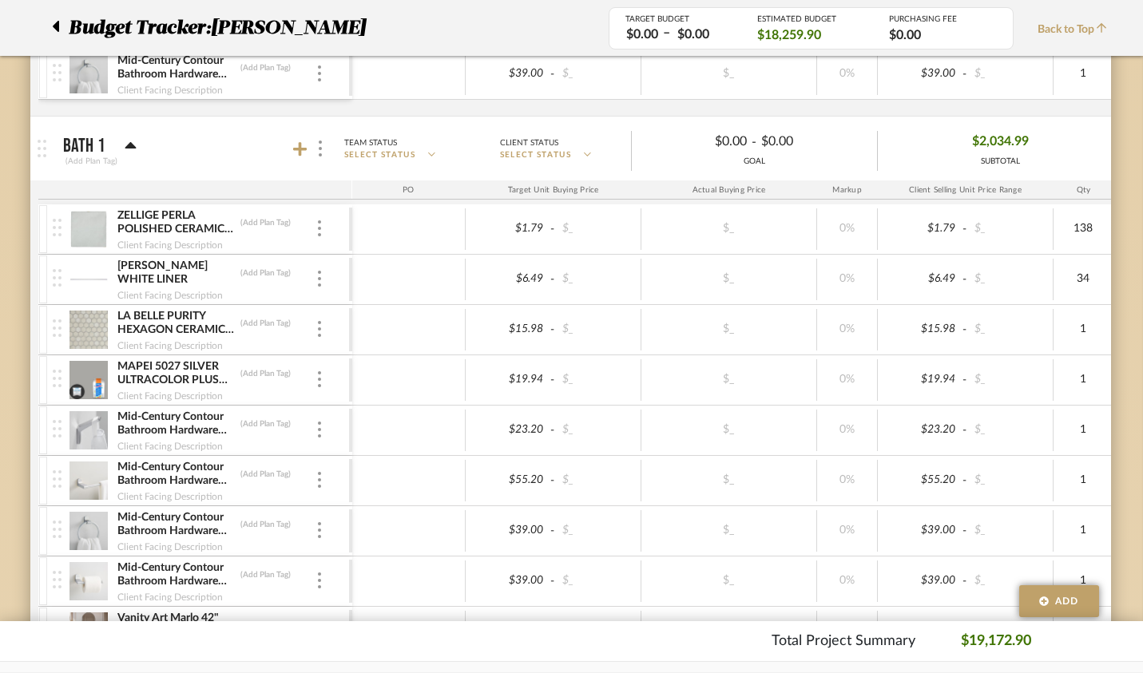
scroll to position [2449, 5]
type input "54"
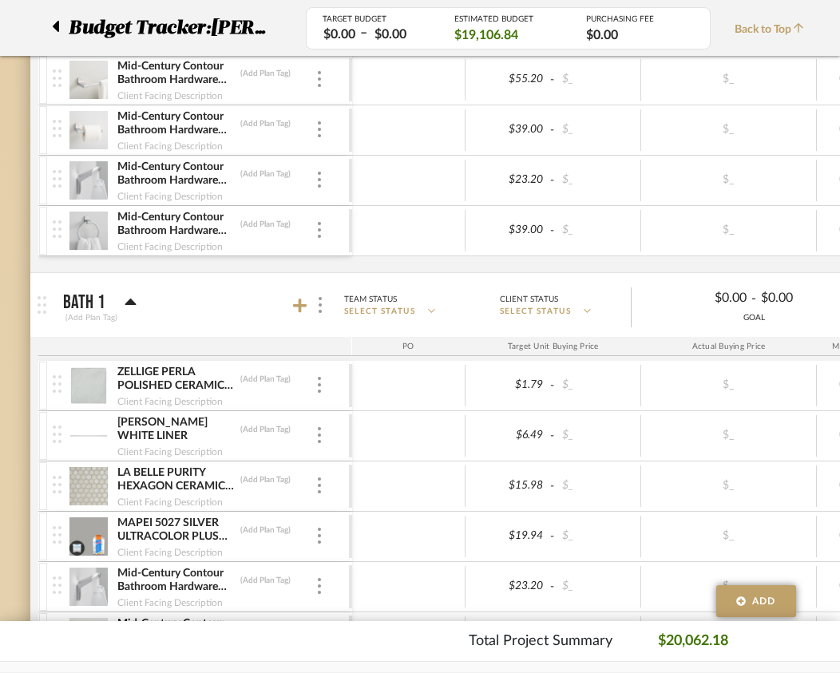
scroll to position [2245, 5]
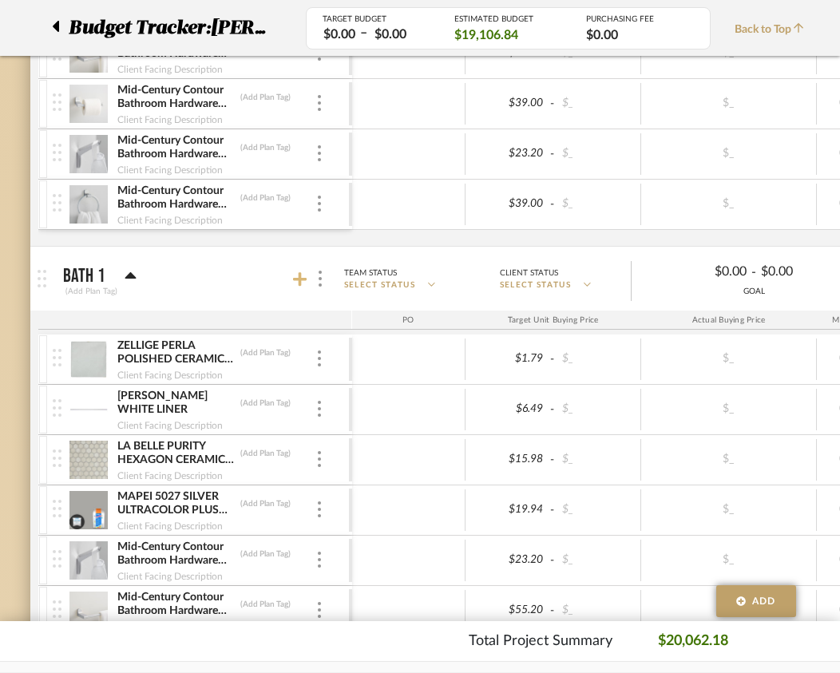
click at [304, 280] on icon at bounding box center [300, 279] width 14 height 14
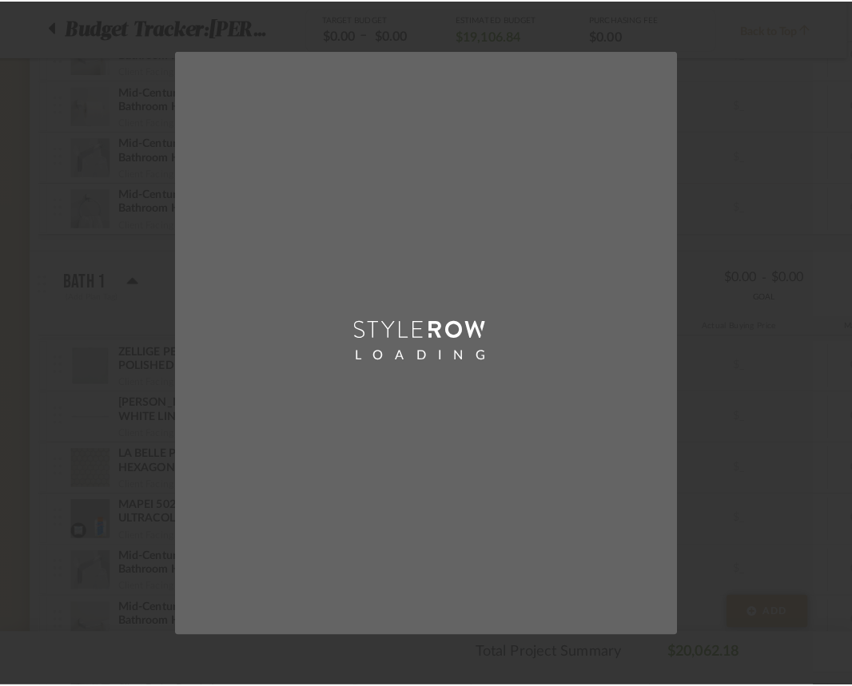
scroll to position [0, 0]
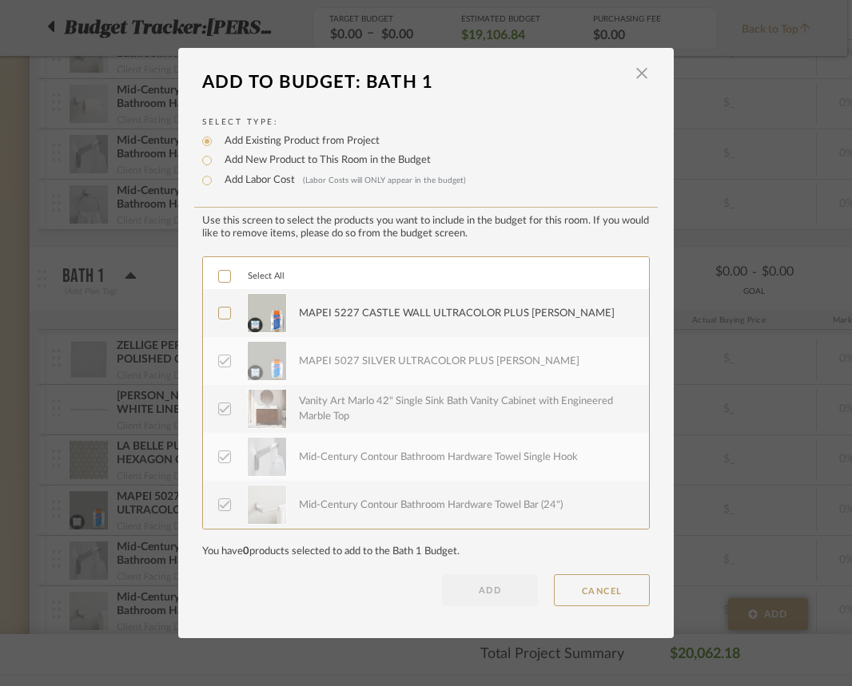
click at [219, 314] on icon at bounding box center [224, 313] width 11 height 11
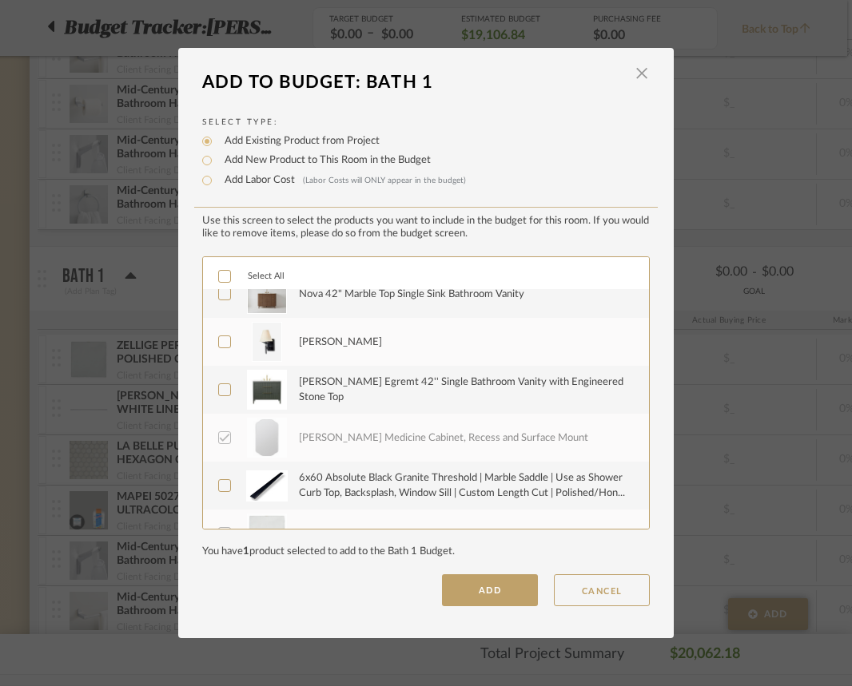
scroll to position [498, 0]
click at [483, 602] on button "ADD" at bounding box center [490, 590] width 96 height 32
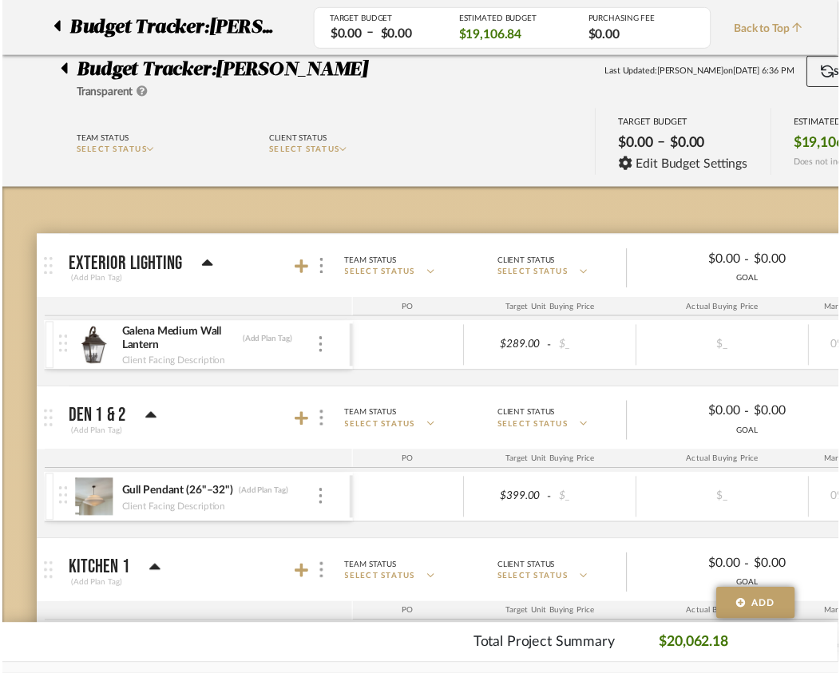
scroll to position [2245, 5]
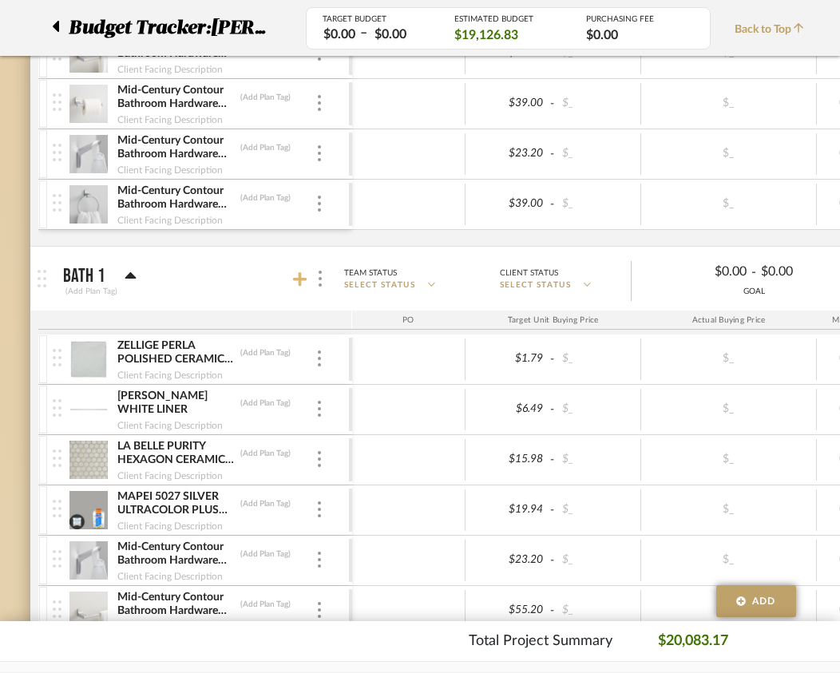
click at [294, 276] on icon at bounding box center [300, 280] width 14 height 16
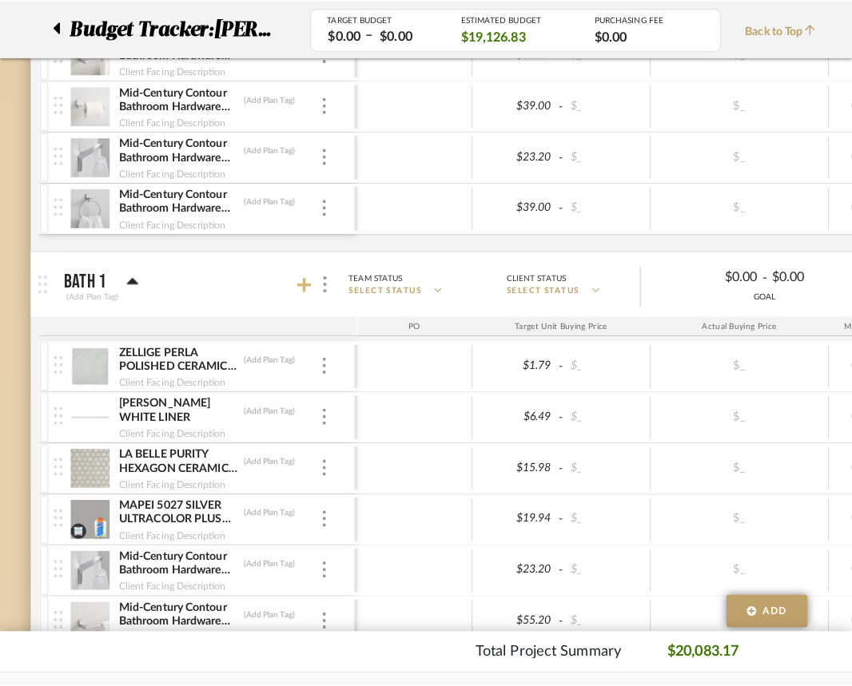
scroll to position [0, 0]
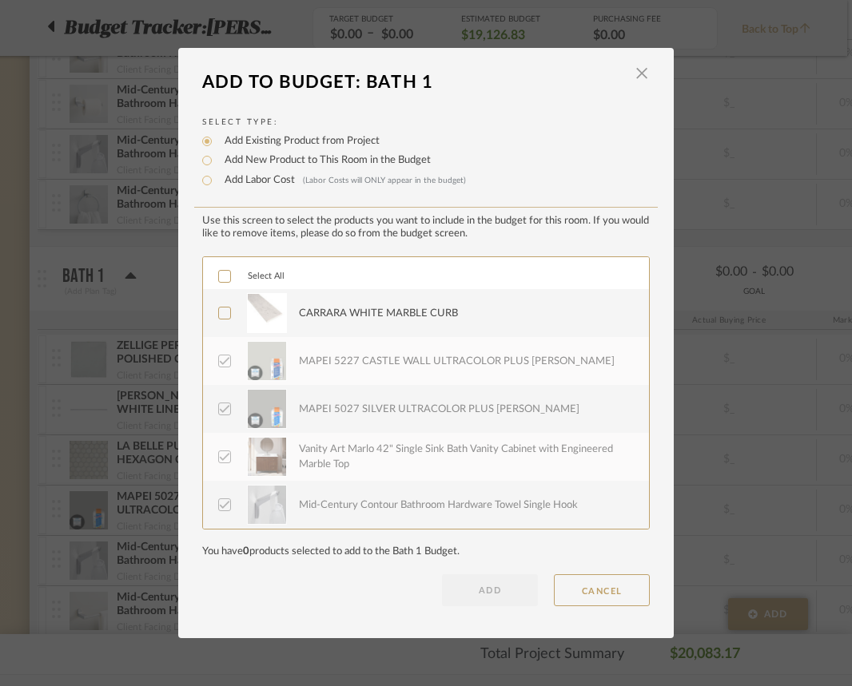
click at [220, 316] on icon at bounding box center [225, 314] width 10 height 8
click at [494, 593] on button "ADD" at bounding box center [490, 590] width 96 height 32
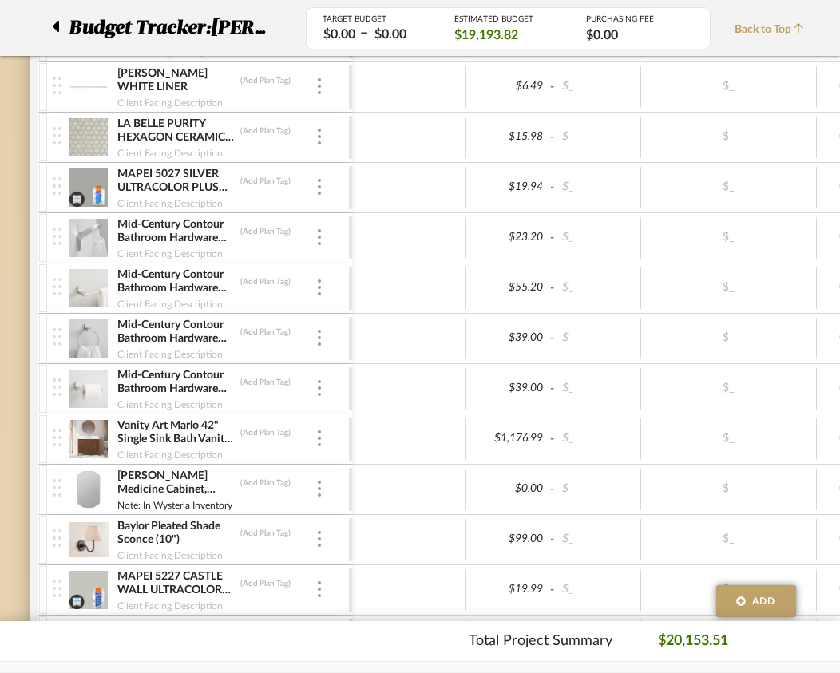
scroll to position [2596, 5]
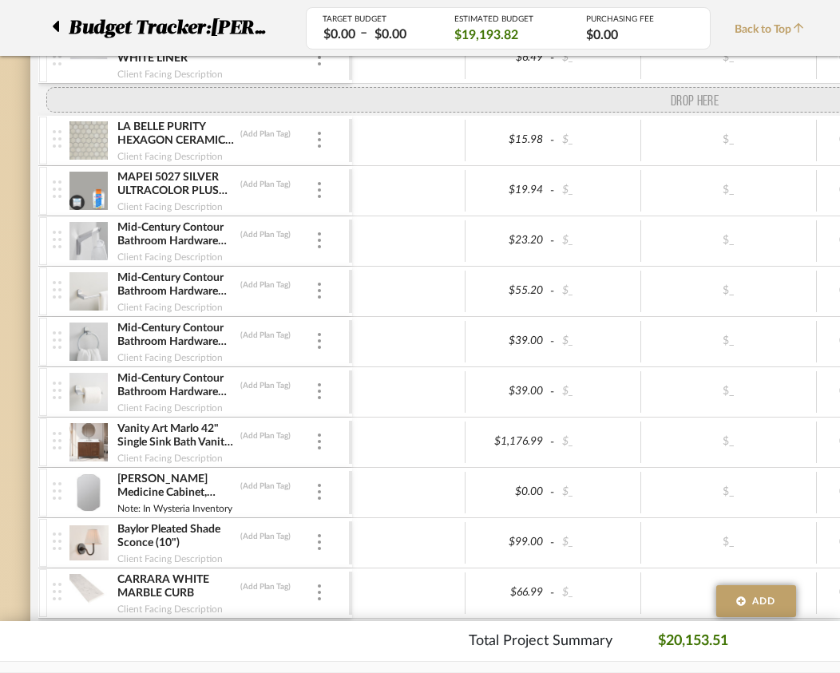
drag, startPoint x: 56, startPoint y: 558, endPoint x: 77, endPoint y: 101, distance: 457.5
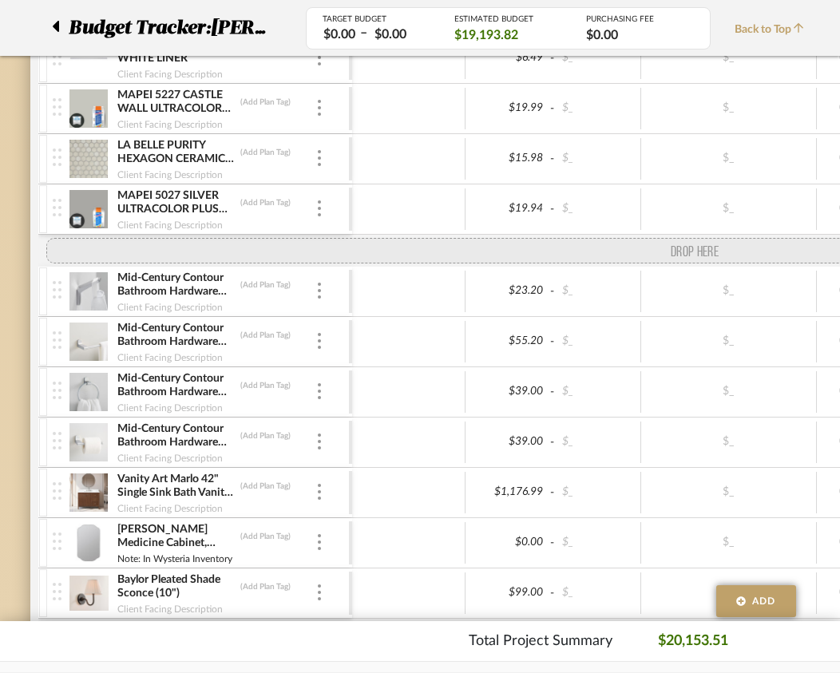
drag, startPoint x: 57, startPoint y: 609, endPoint x: 76, endPoint y: 248, distance: 361.6
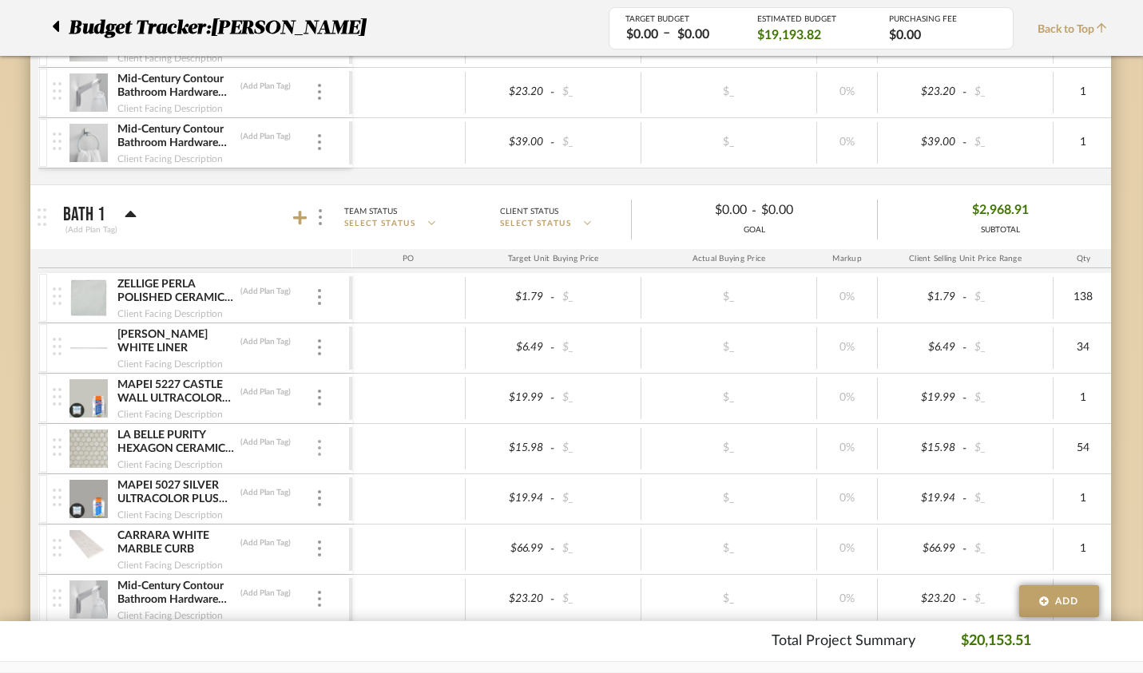
scroll to position [2411, 5]
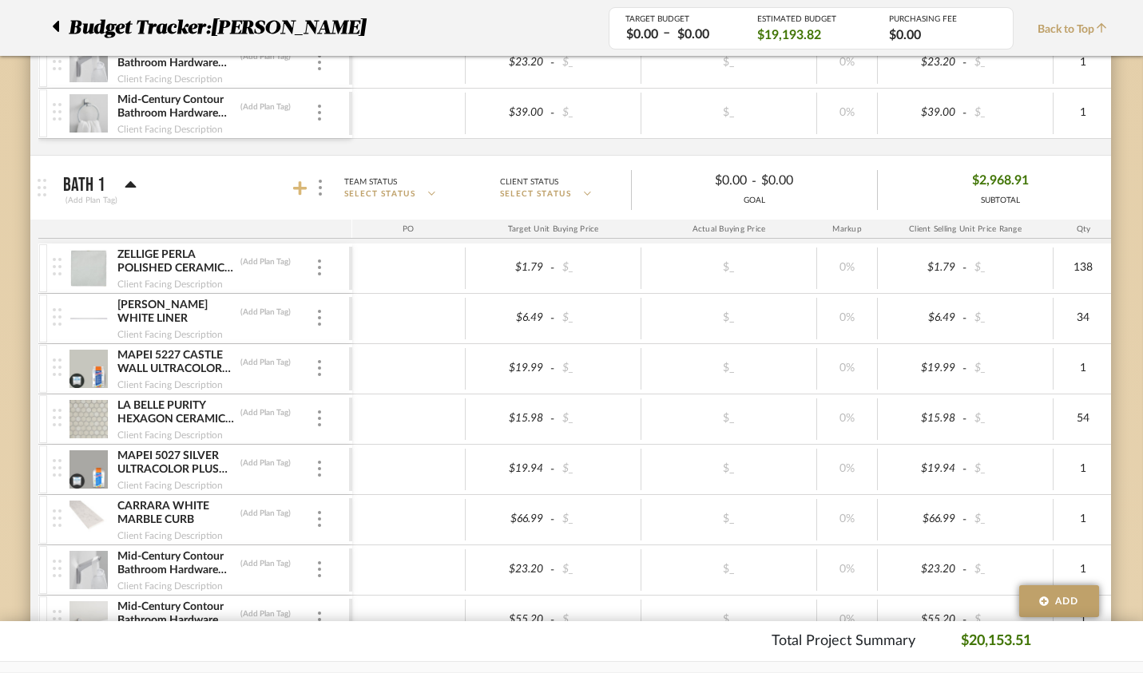
click at [293, 182] on icon at bounding box center [300, 189] width 14 height 16
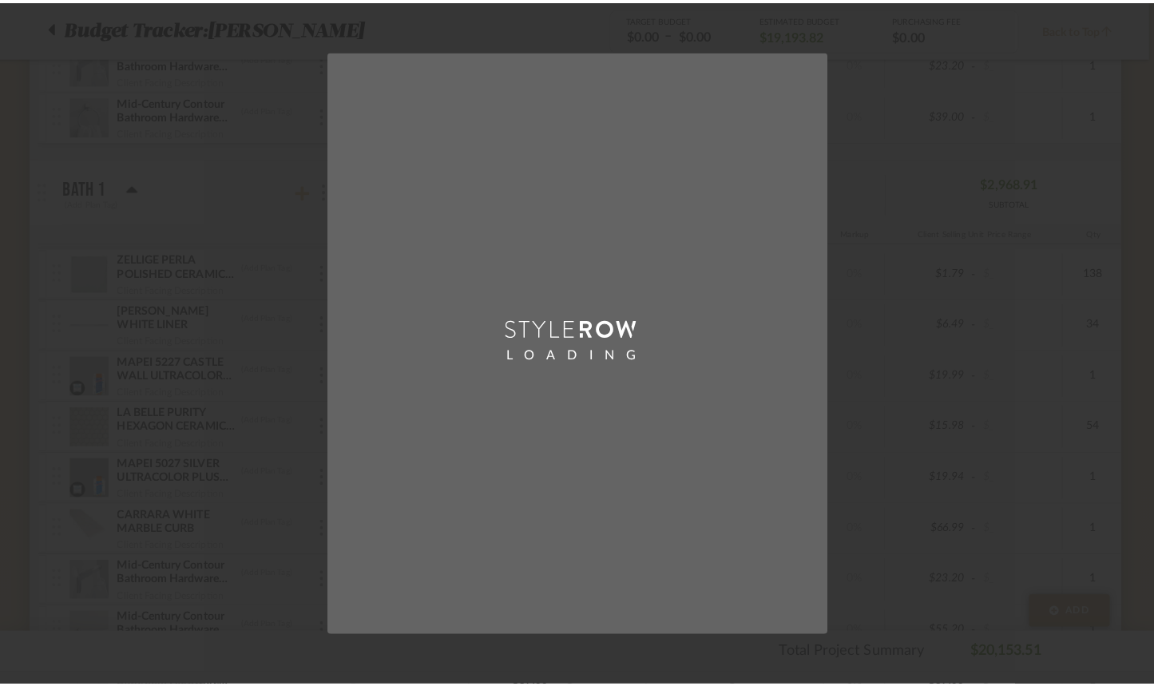
scroll to position [0, 0]
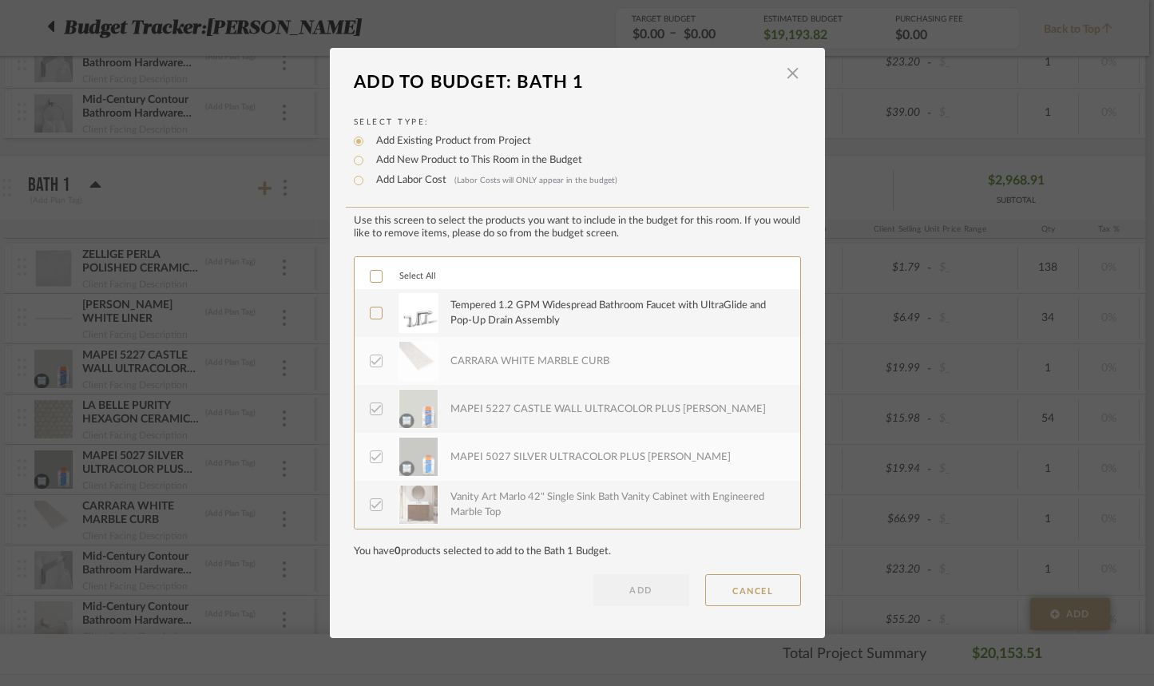
click at [372, 319] on icon at bounding box center [376, 313] width 11 height 11
click at [642, 605] on button "ADD" at bounding box center [642, 590] width 96 height 32
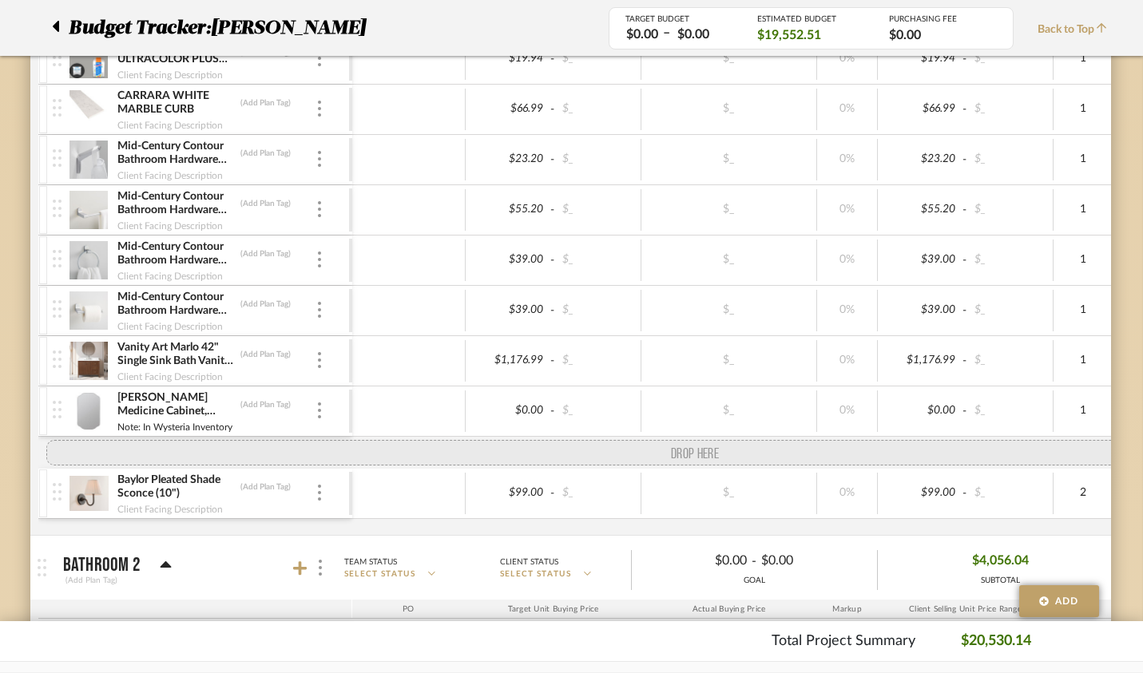
scroll to position [2822, 0]
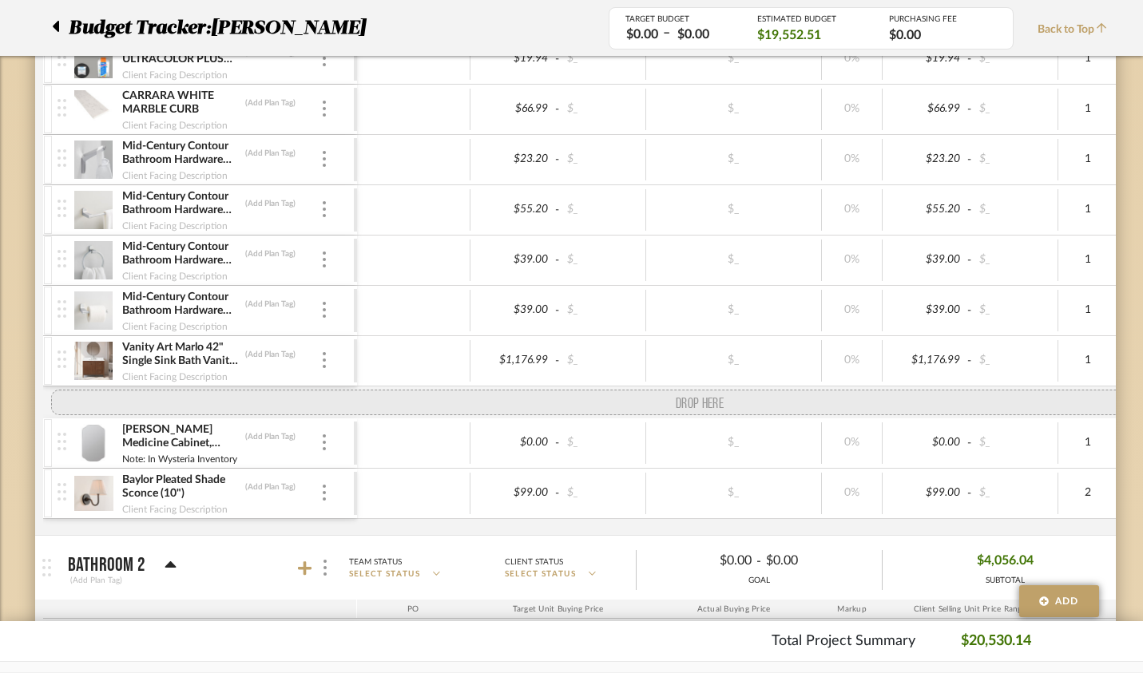
drag, startPoint x: 23, startPoint y: 508, endPoint x: 22, endPoint y: 403, distance: 105.5
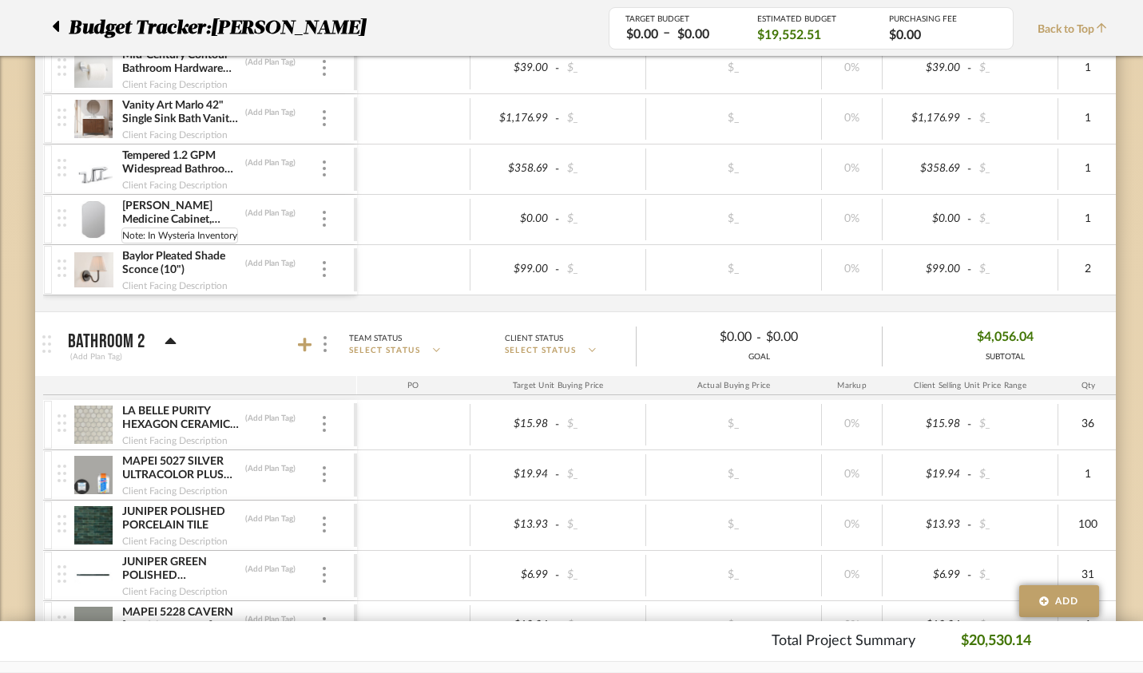
scroll to position [3076, 0]
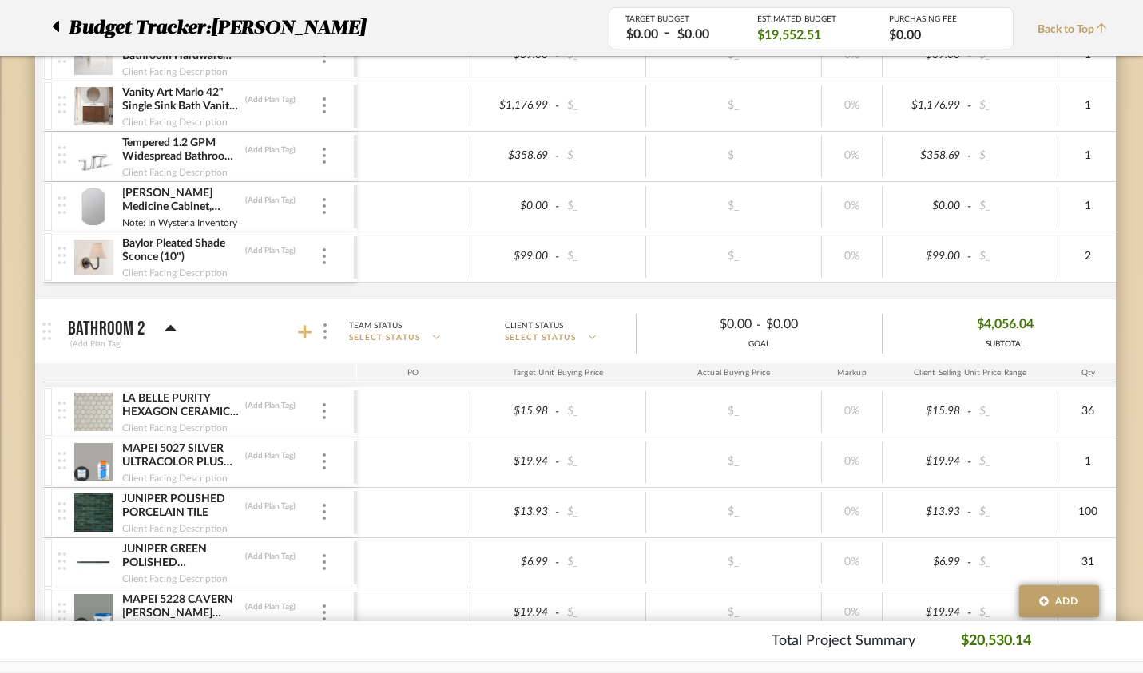
click at [298, 331] on icon at bounding box center [305, 332] width 14 height 14
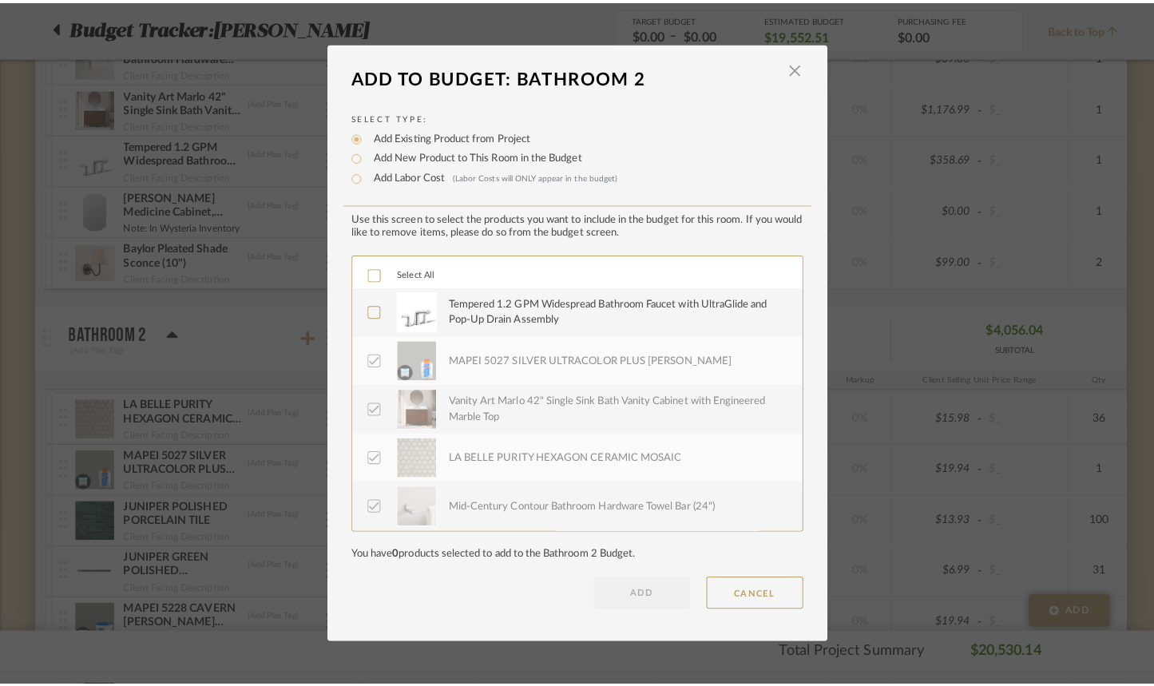
scroll to position [0, 0]
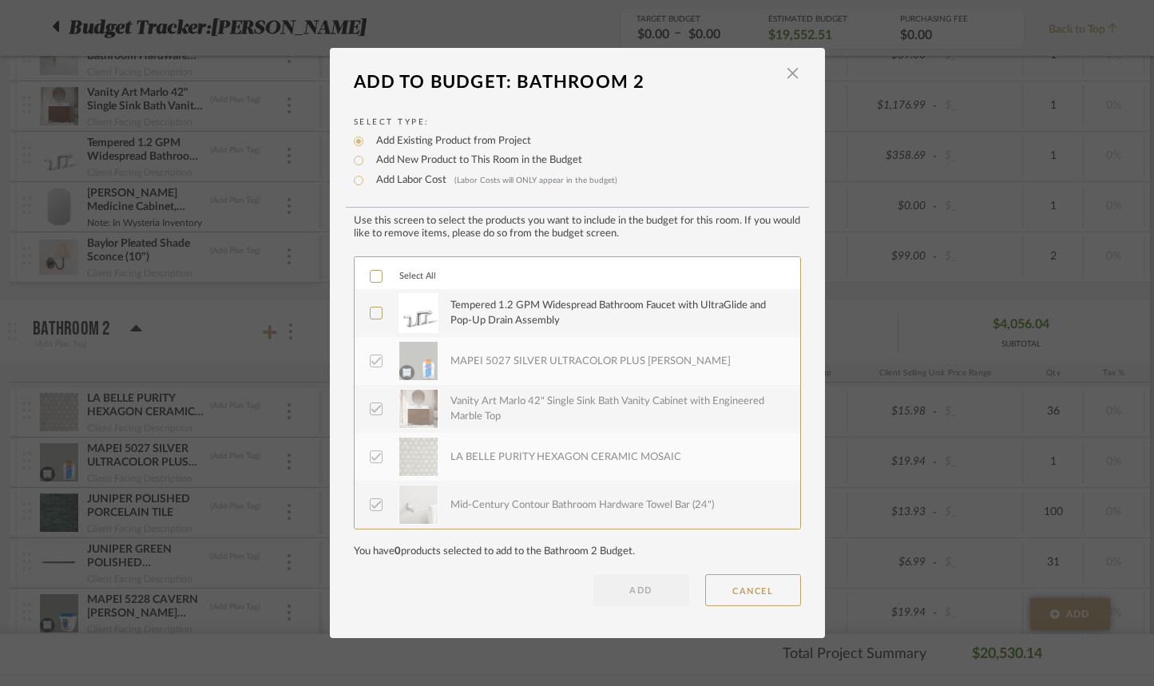
click at [374, 311] on icon at bounding box center [376, 313] width 11 height 11
click at [616, 592] on button "ADD" at bounding box center [642, 590] width 96 height 32
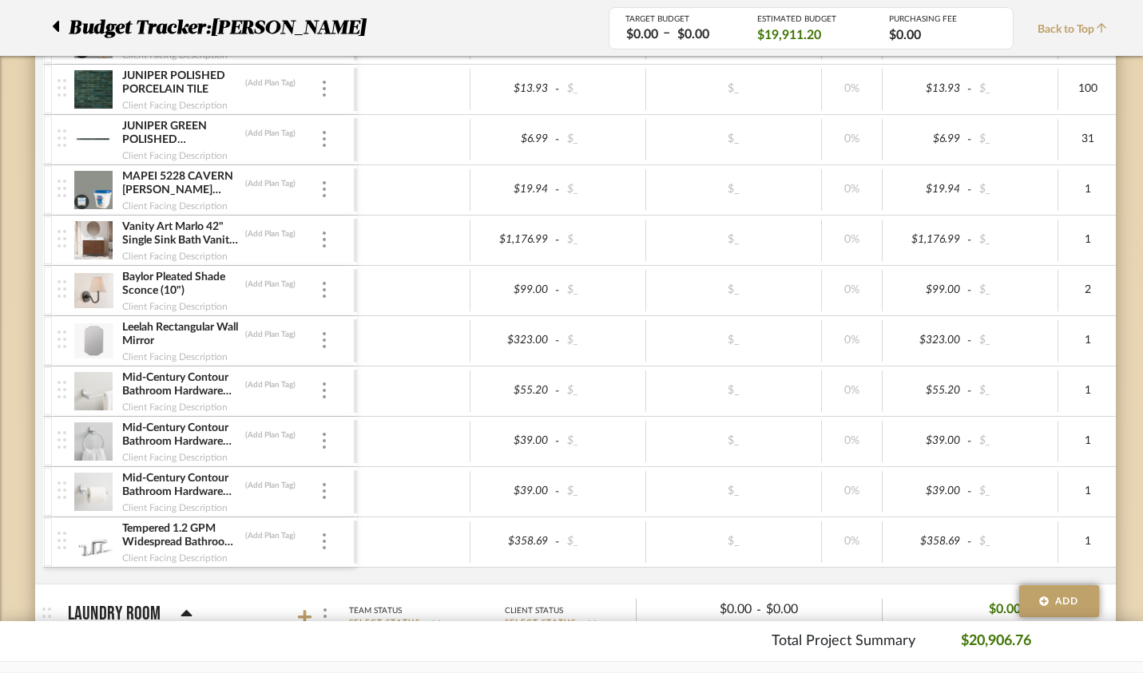
scroll to position [3505, 0]
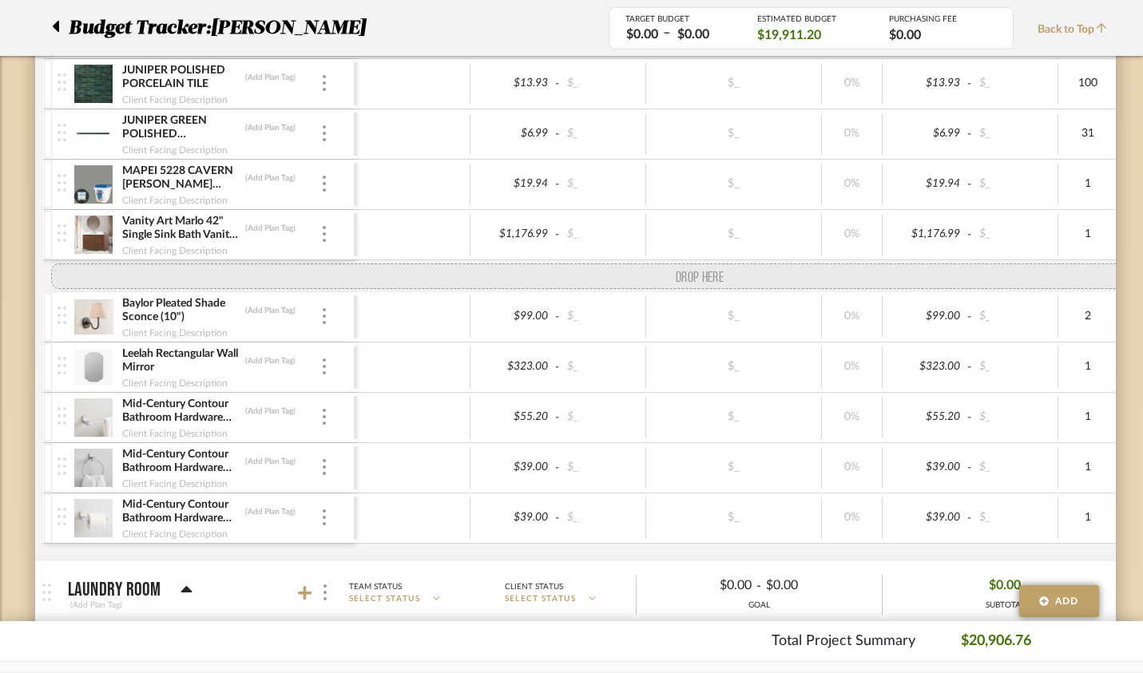
drag, startPoint x: 23, startPoint y: 539, endPoint x: 17, endPoint y: 268, distance: 271.7
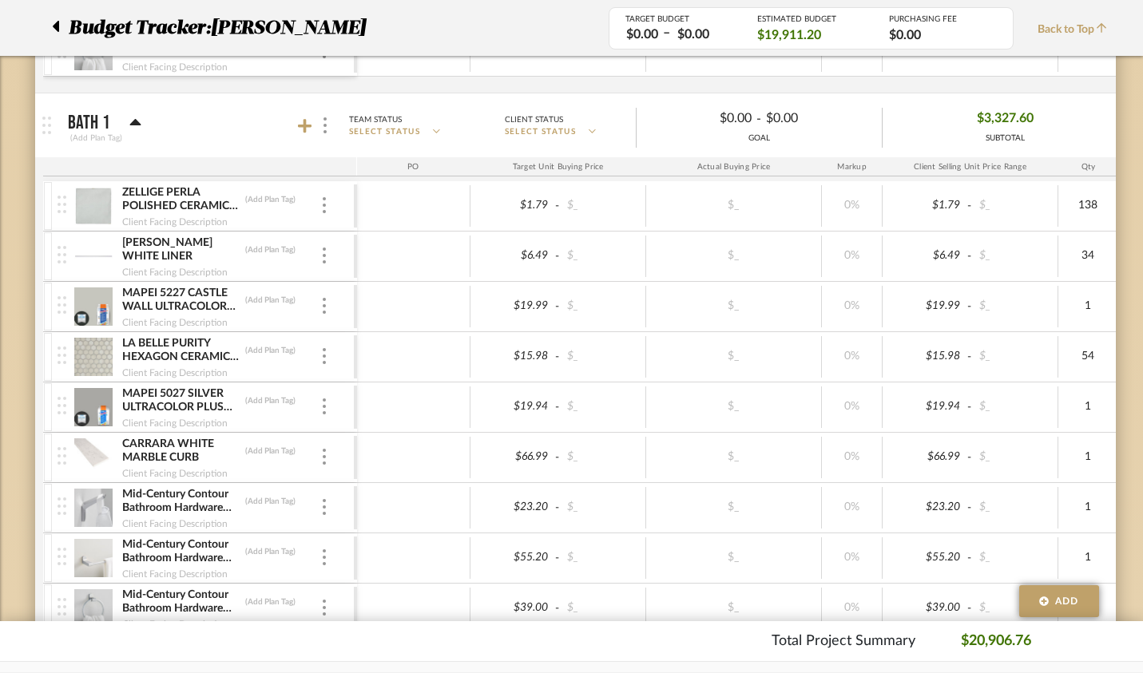
scroll to position [2461, 0]
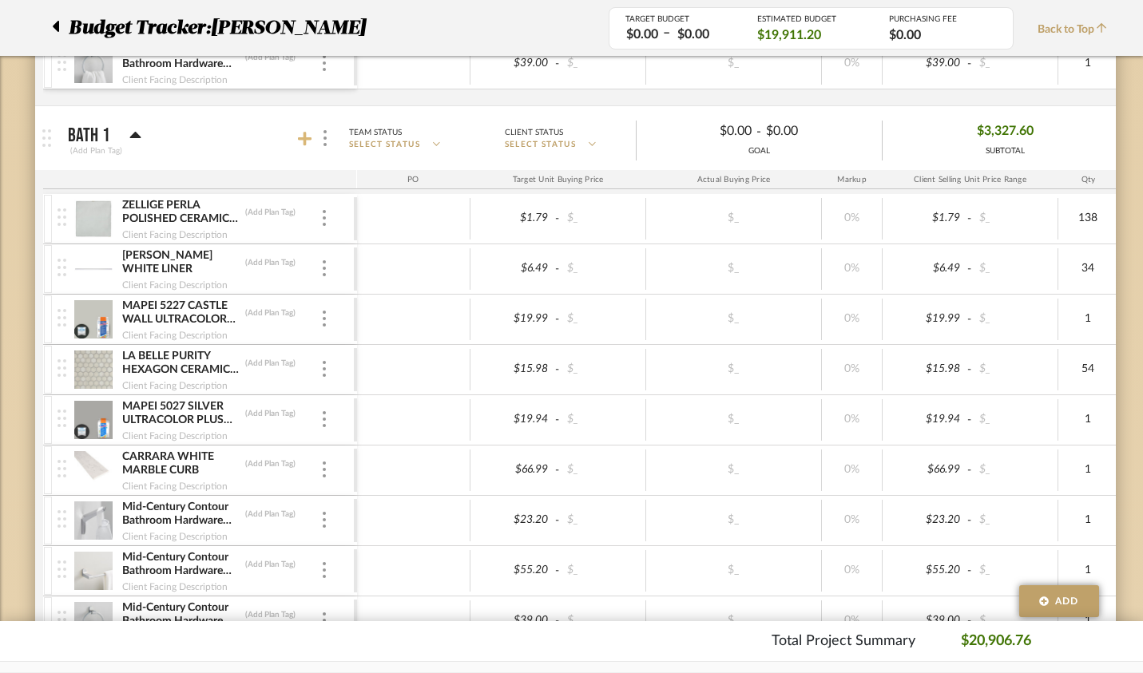
click at [298, 138] on icon at bounding box center [305, 139] width 14 height 14
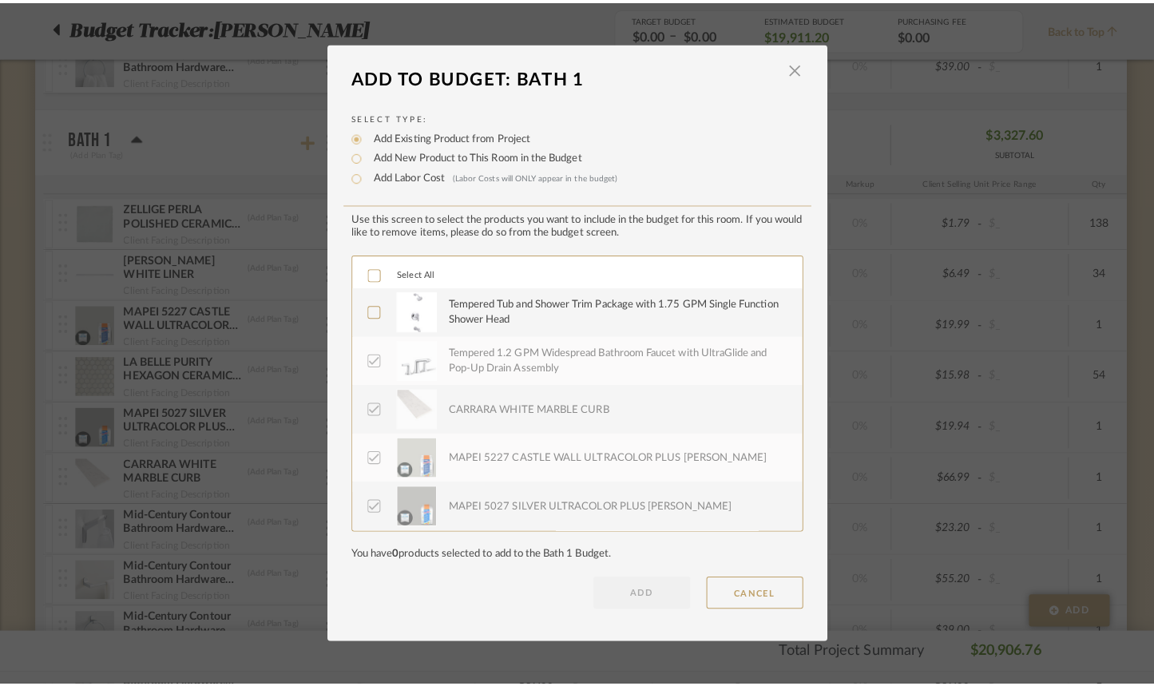
scroll to position [0, 0]
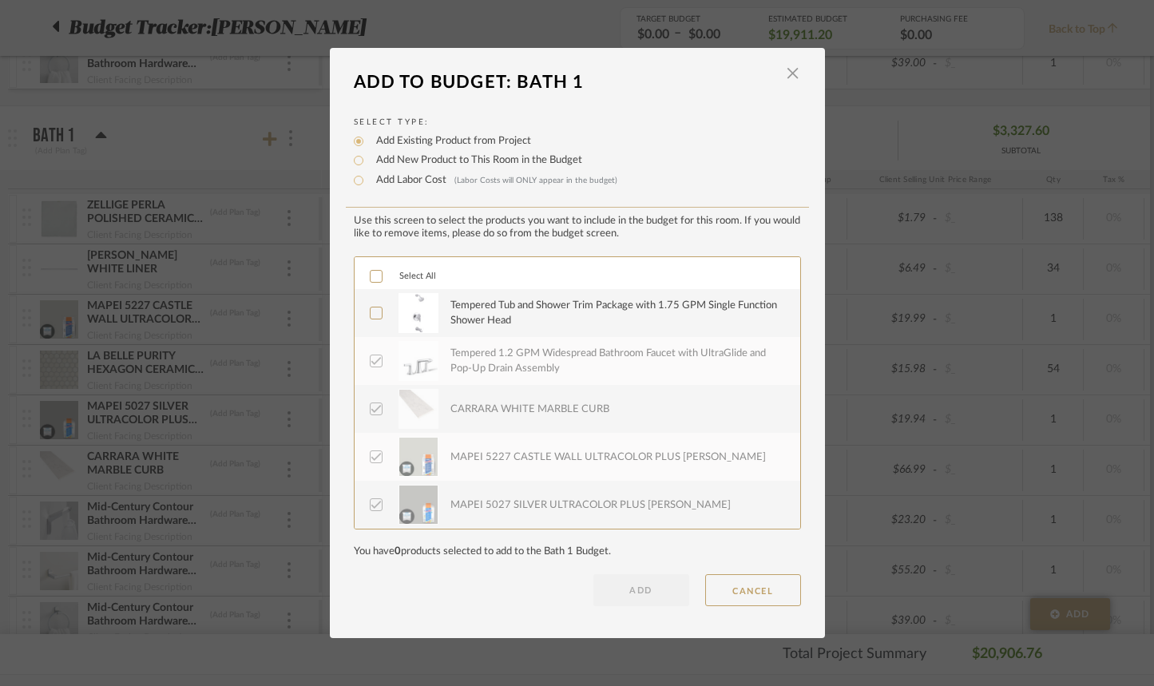
click at [371, 311] on icon at bounding box center [376, 313] width 11 height 11
click at [649, 590] on button "ADD" at bounding box center [642, 590] width 96 height 32
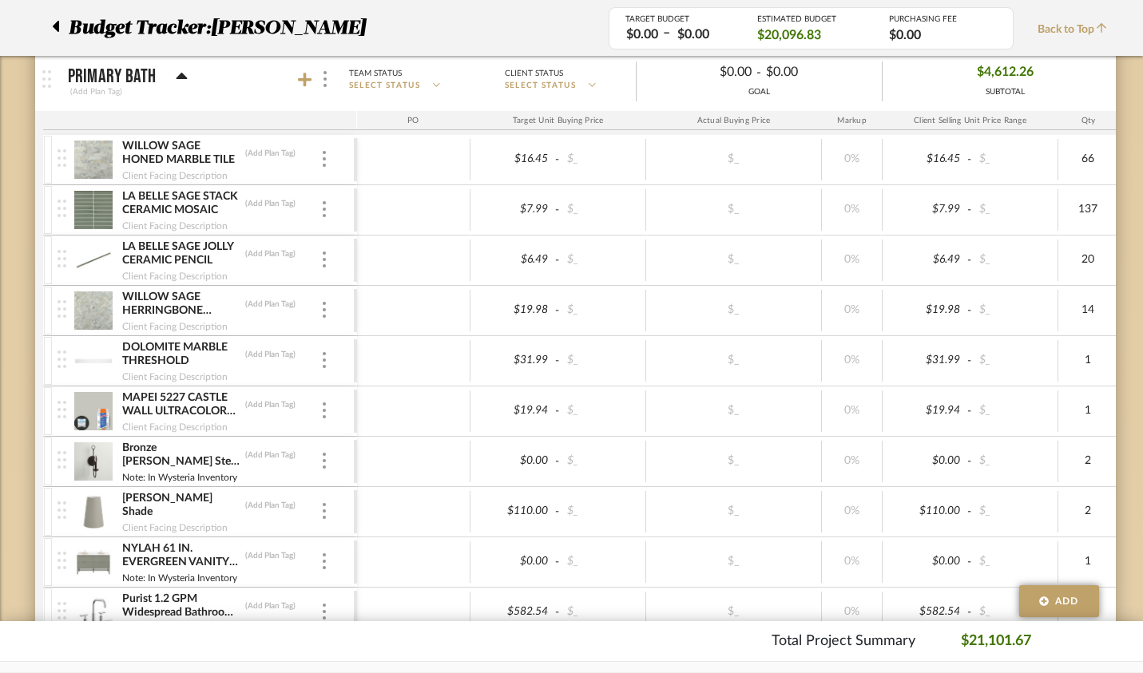
scroll to position [1530, 0]
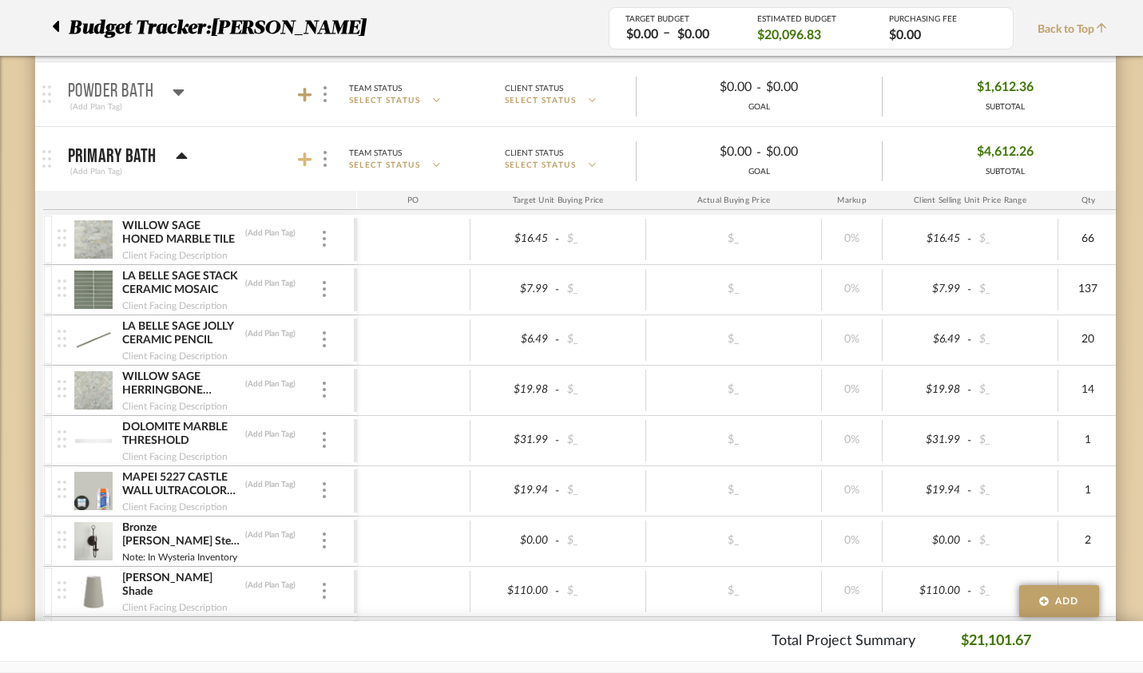
click at [298, 158] on icon at bounding box center [305, 160] width 14 height 14
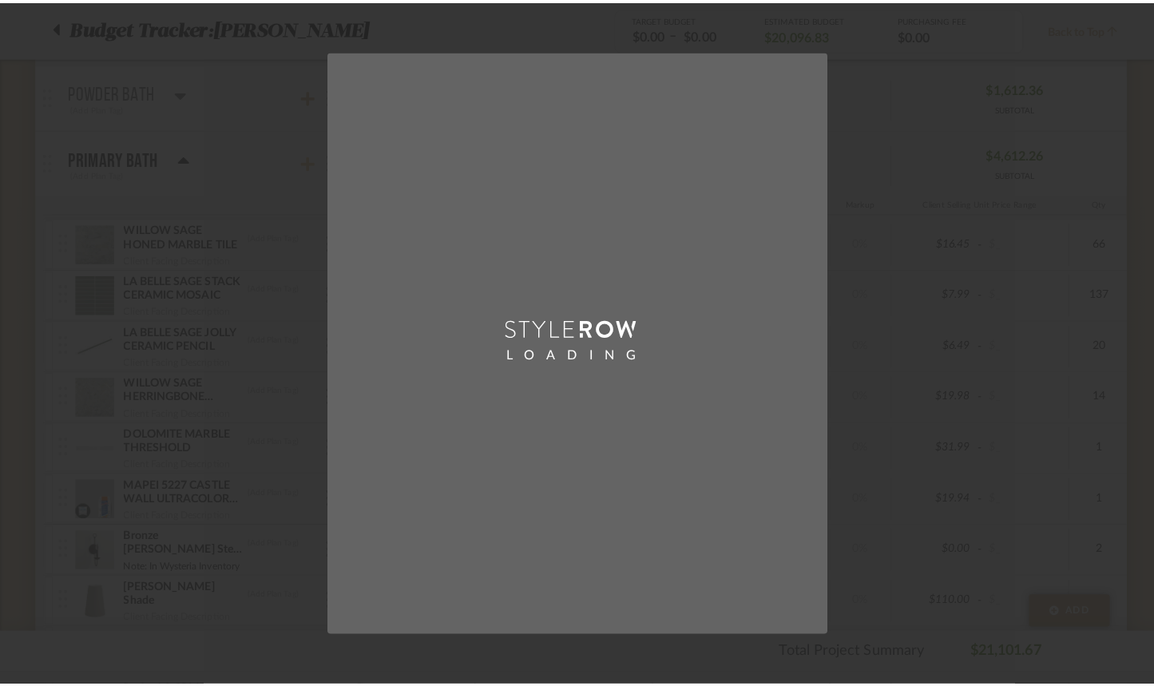
scroll to position [0, 0]
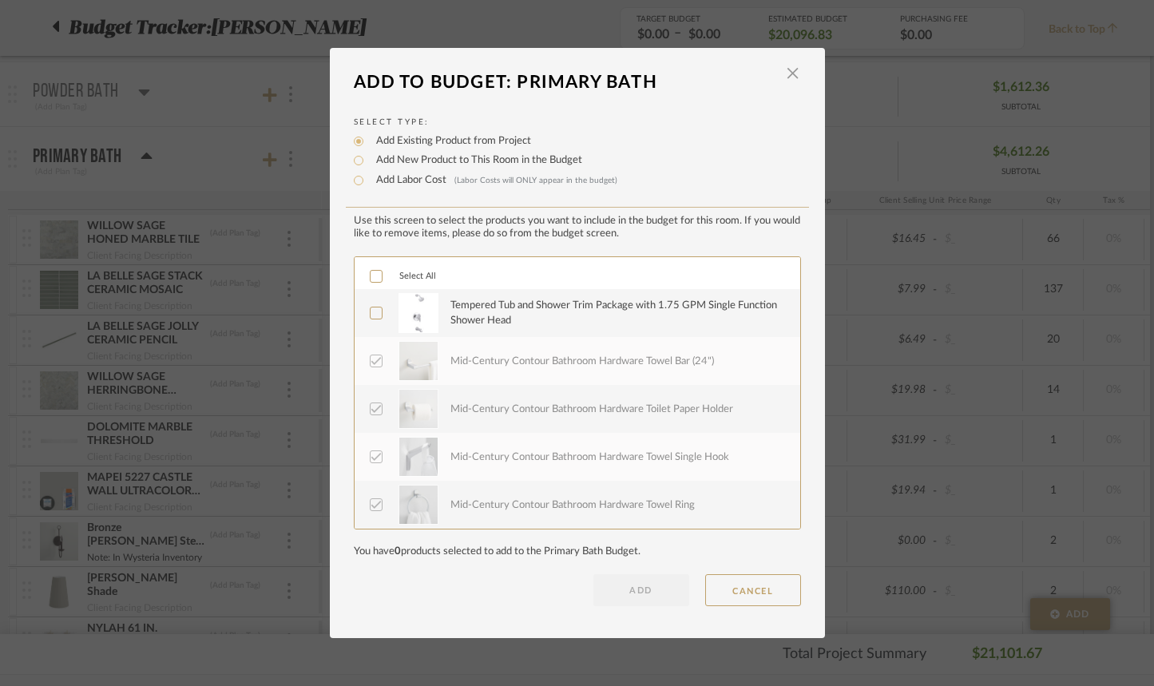
click at [375, 315] on icon at bounding box center [376, 313] width 11 height 11
click at [662, 589] on button "ADD" at bounding box center [642, 590] width 96 height 32
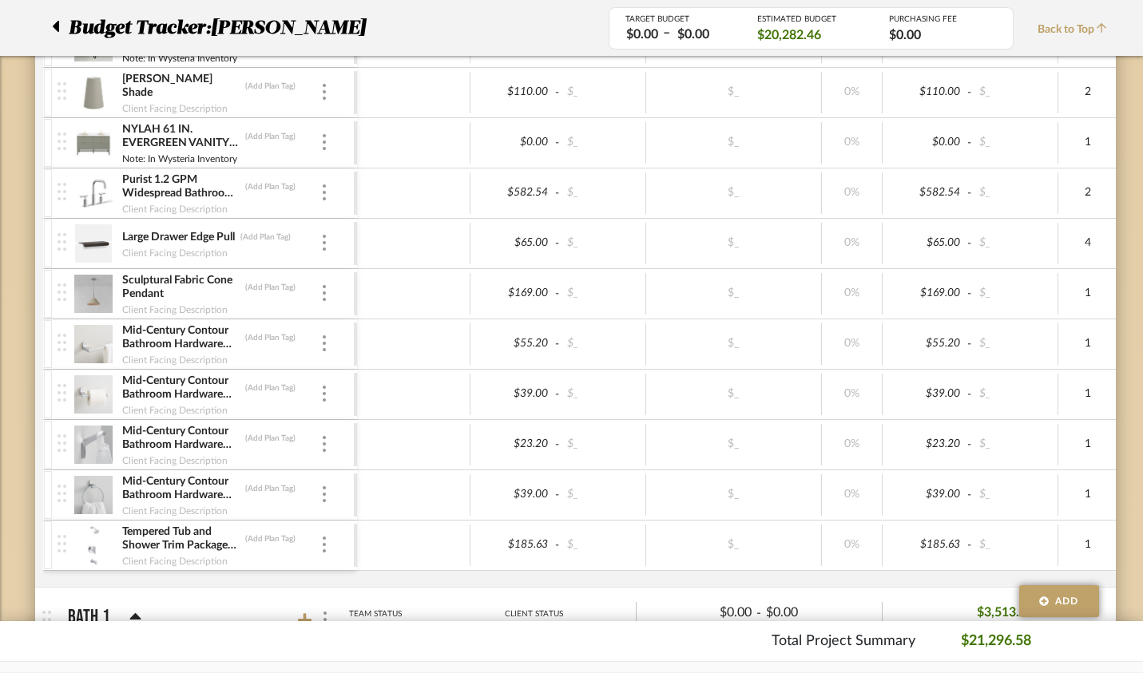
scroll to position [2261, 0]
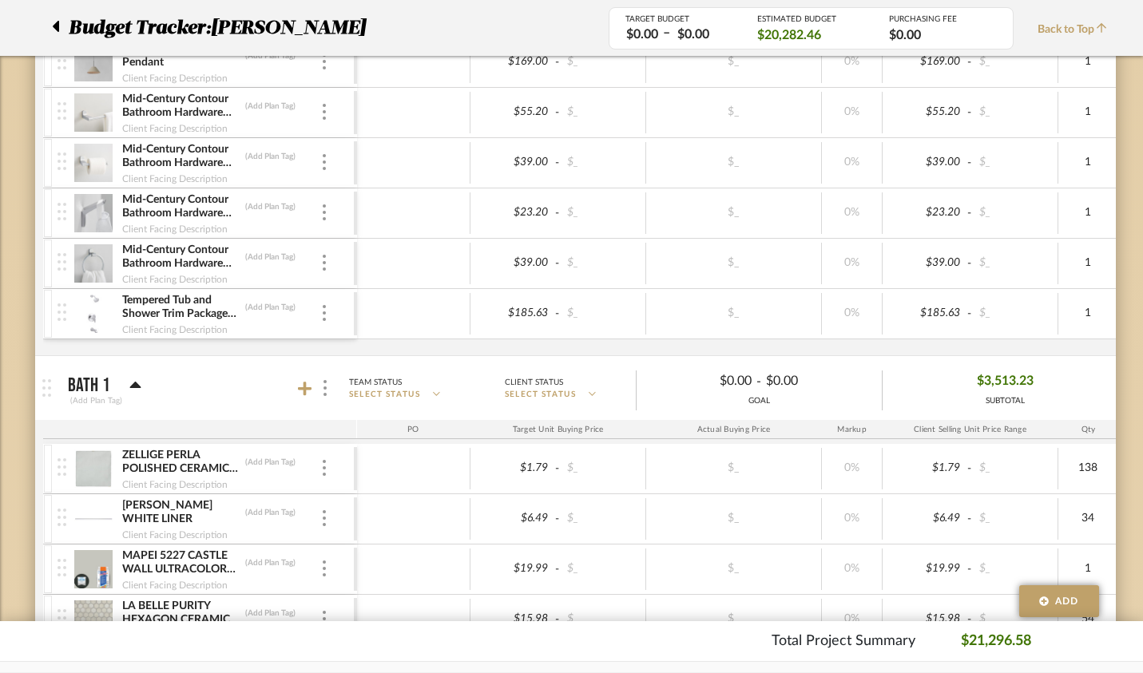
click at [74, 303] on img at bounding box center [93, 314] width 39 height 38
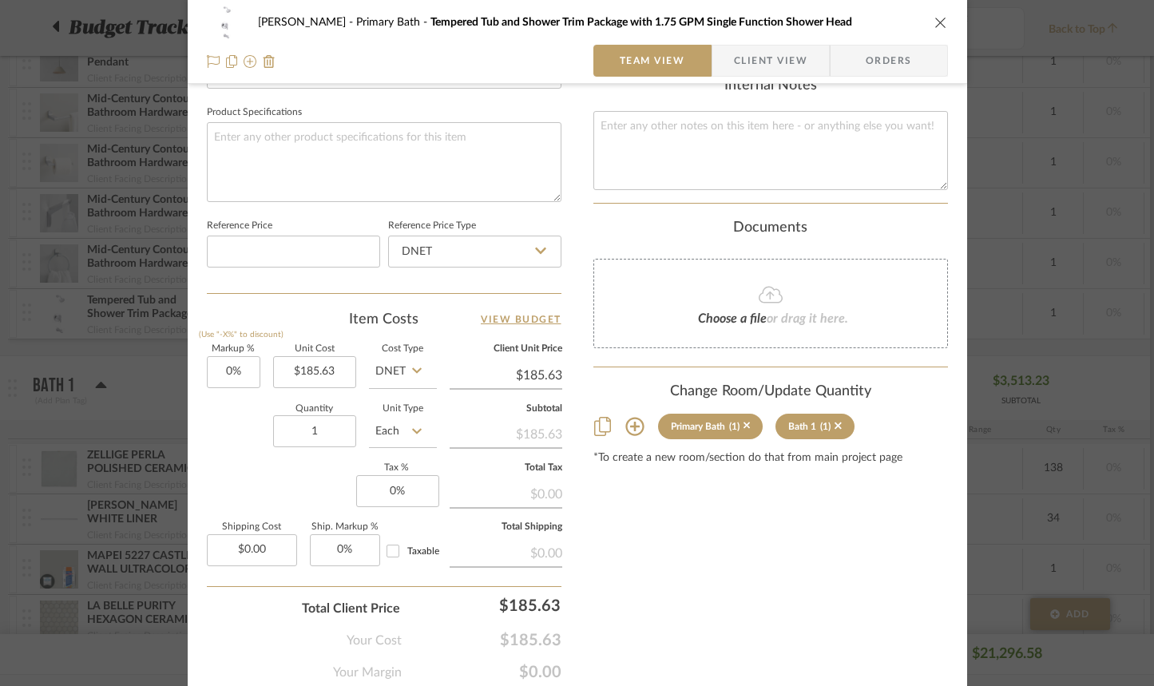
scroll to position [742, 0]
click at [626, 421] on icon at bounding box center [635, 425] width 19 height 19
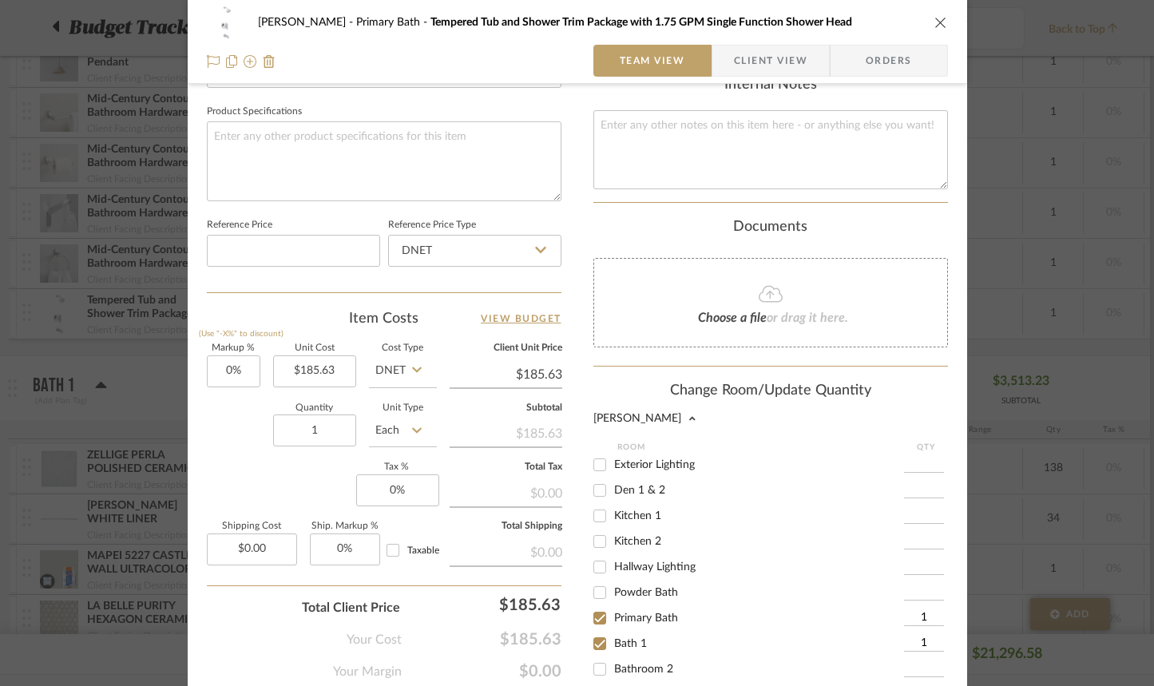
scroll to position [18, 0]
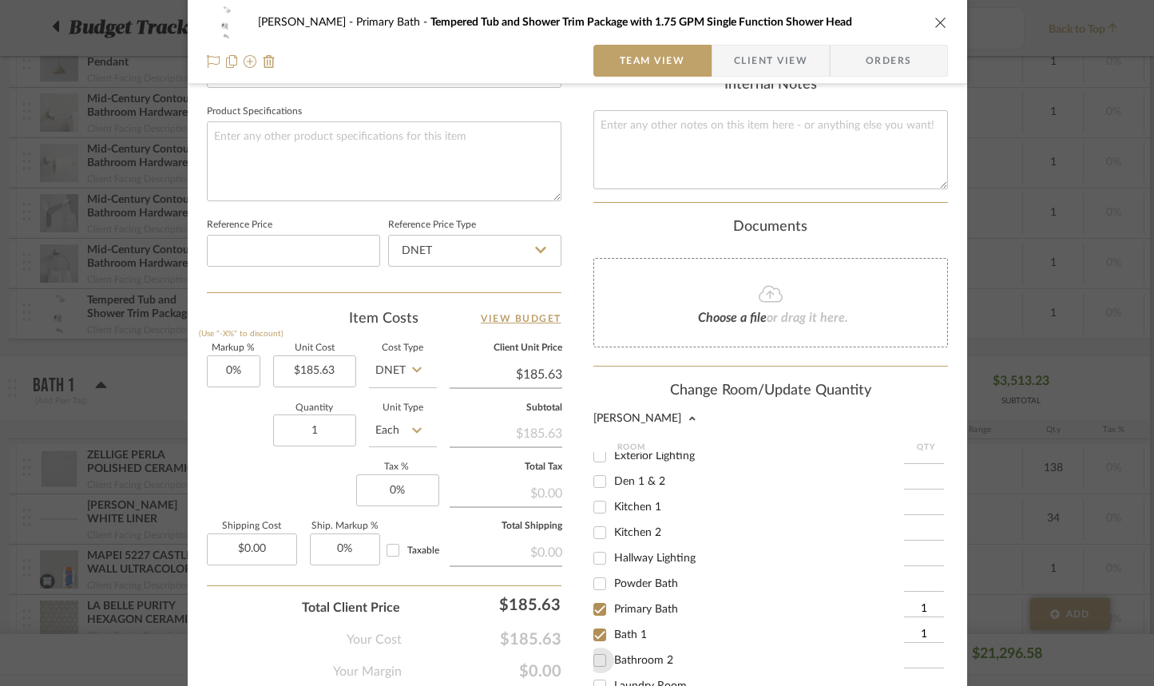
click at [598, 657] on input "Bathroom 2" at bounding box center [600, 661] width 26 height 26
checkbox input "true"
type input "1"
drag, startPoint x: 594, startPoint y: 631, endPoint x: 597, endPoint y: 622, distance: 9.9
click at [594, 631] on input "Bath 1" at bounding box center [600, 635] width 26 height 26
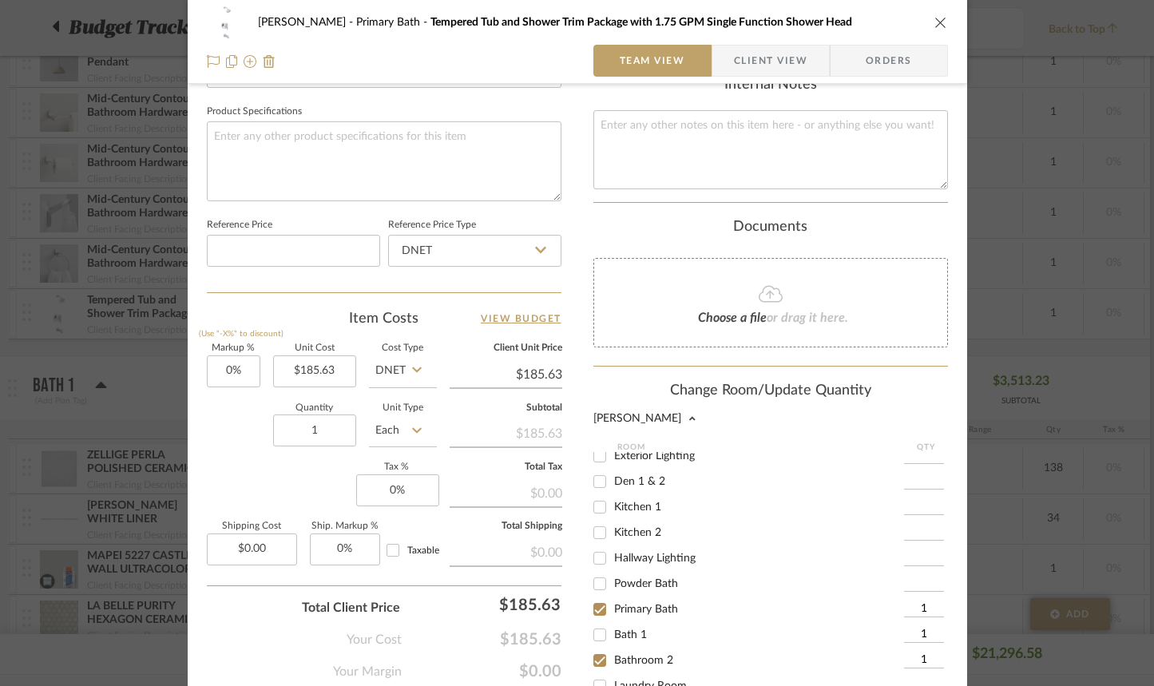
checkbox input "false"
click at [596, 608] on input "Primary Bath" at bounding box center [600, 610] width 26 height 26
checkbox input "false"
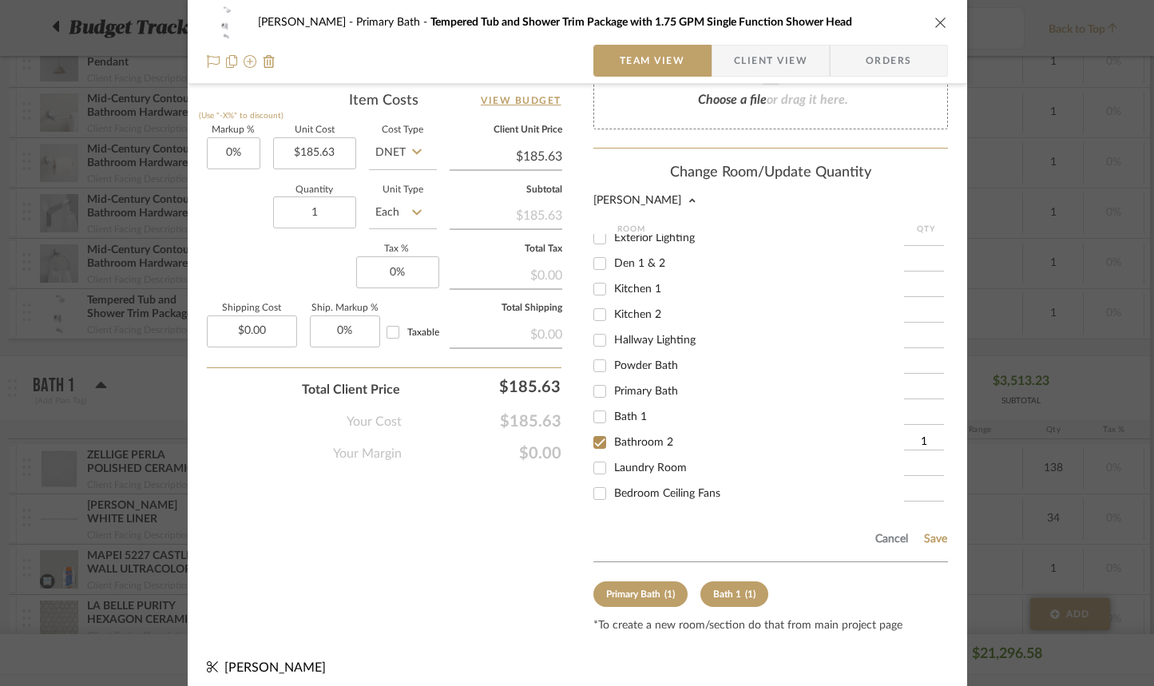
scroll to position [970, 0]
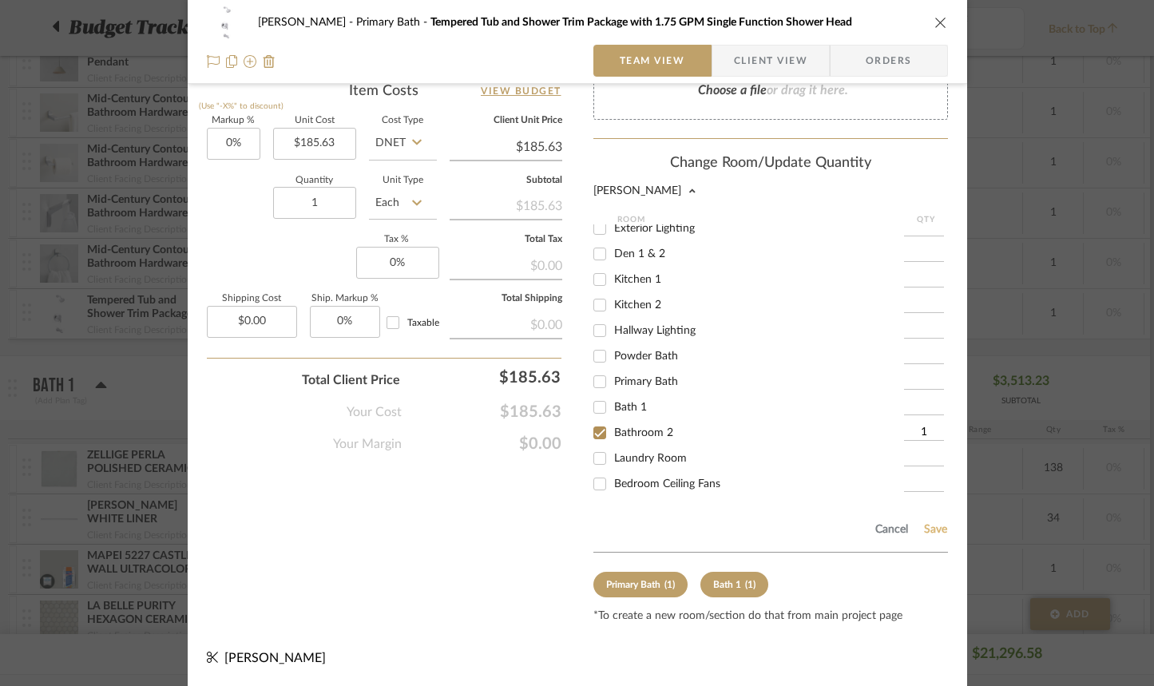
click at [938, 529] on button "Save" at bounding box center [936, 529] width 25 height 13
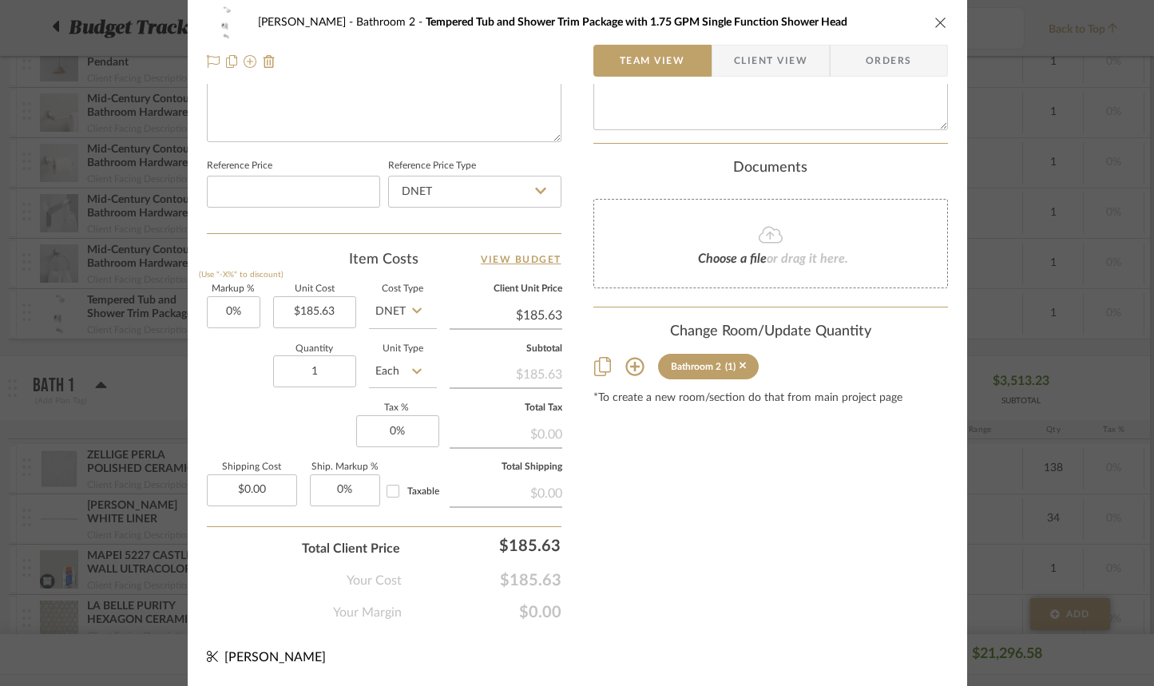
scroll to position [0, 0]
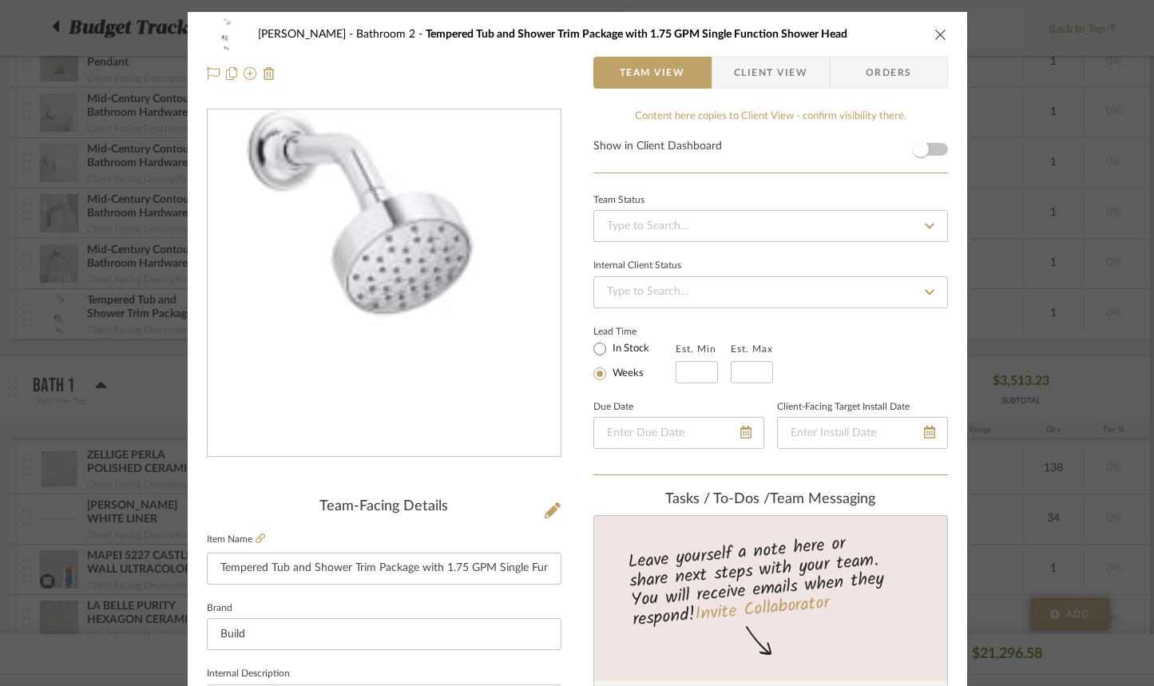
click at [397, 157] on img "0" at bounding box center [384, 283] width 347 height 347
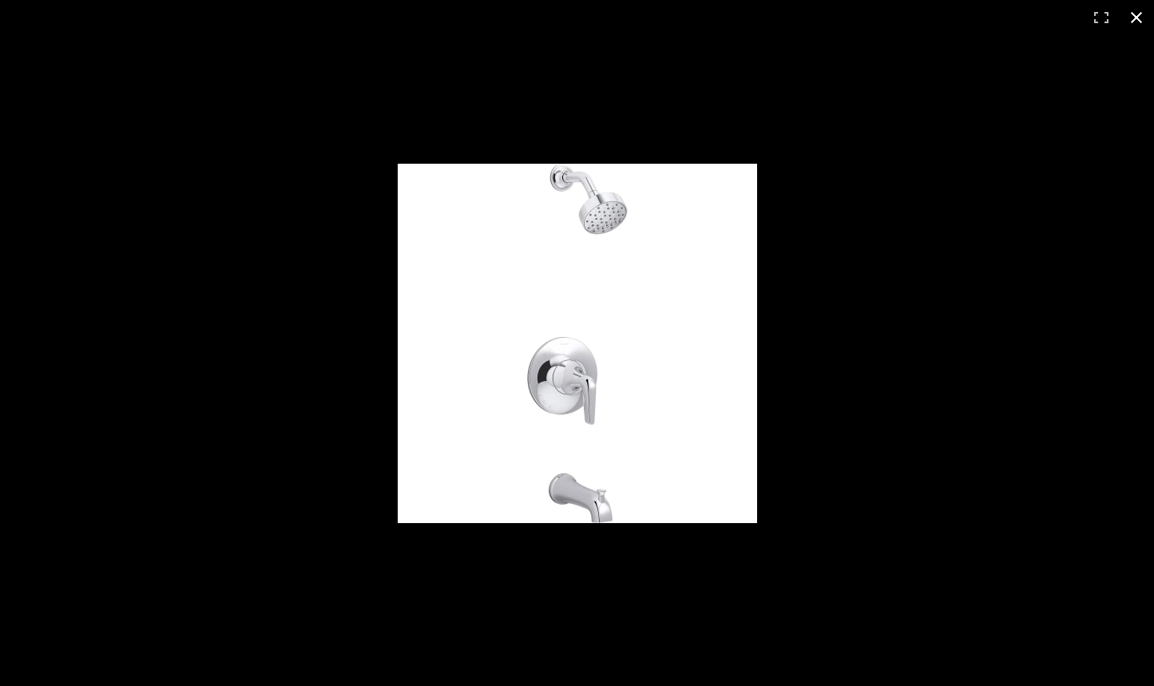
click at [1131, 17] on button at bounding box center [1136, 17] width 35 height 35
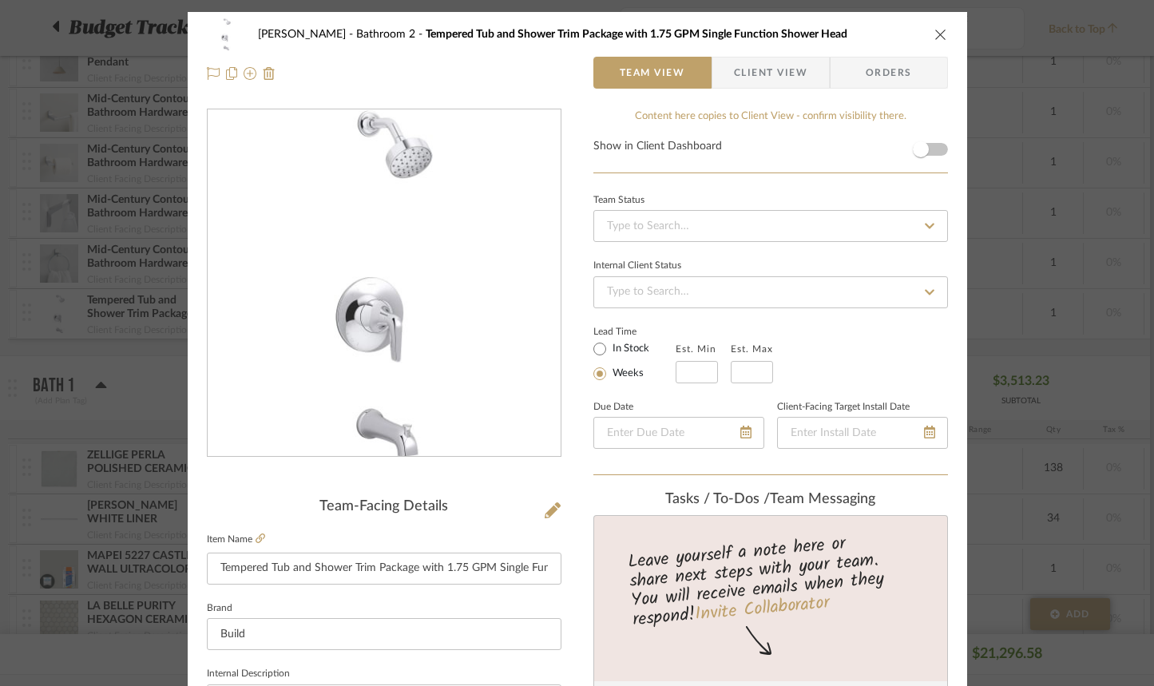
click at [935, 30] on icon "close" at bounding box center [941, 34] width 13 height 13
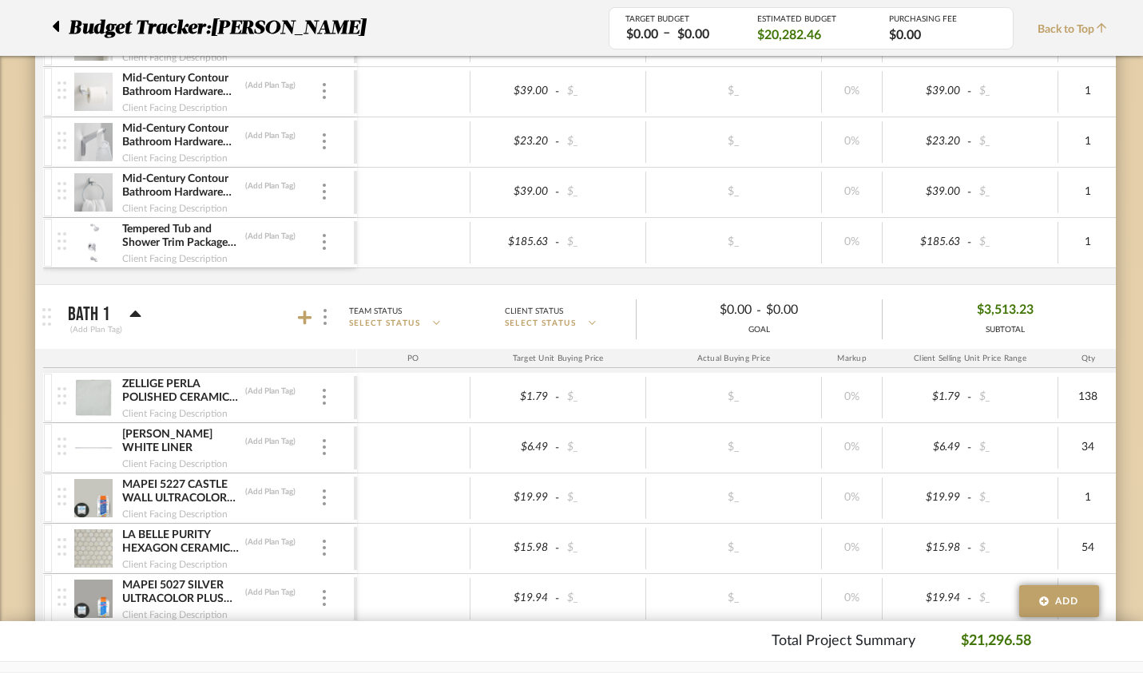
scroll to position [2337, 0]
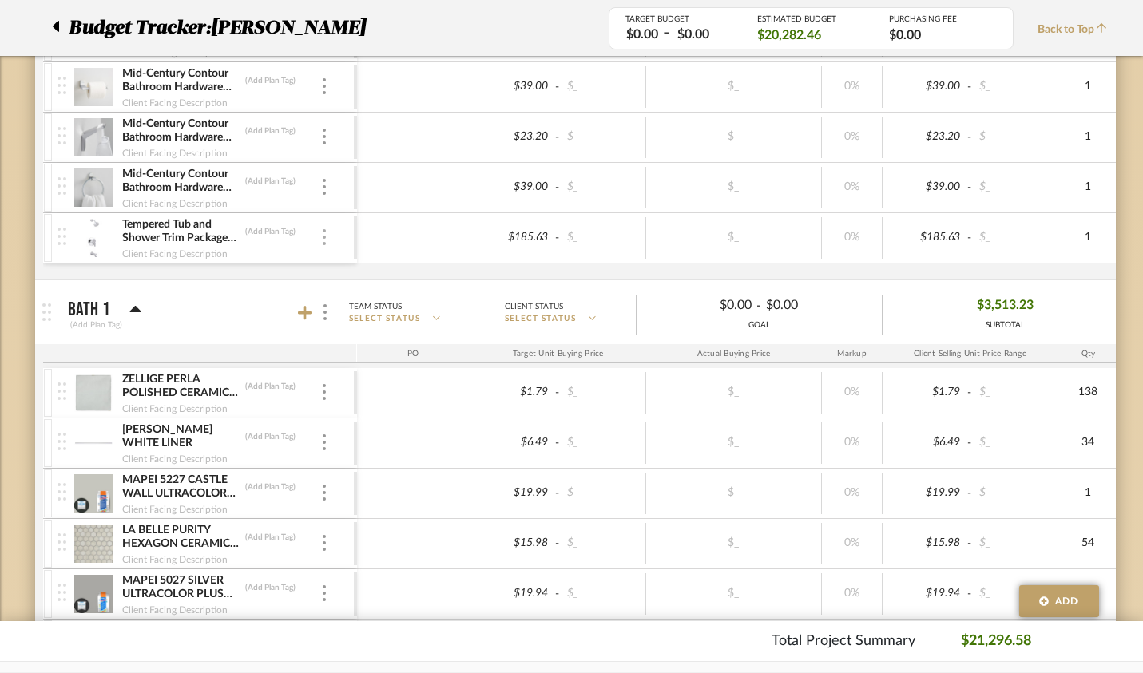
click at [320, 239] on div at bounding box center [324, 238] width 8 height 18
click at [342, 359] on span "Remove Item" at bounding box center [366, 358] width 99 height 14
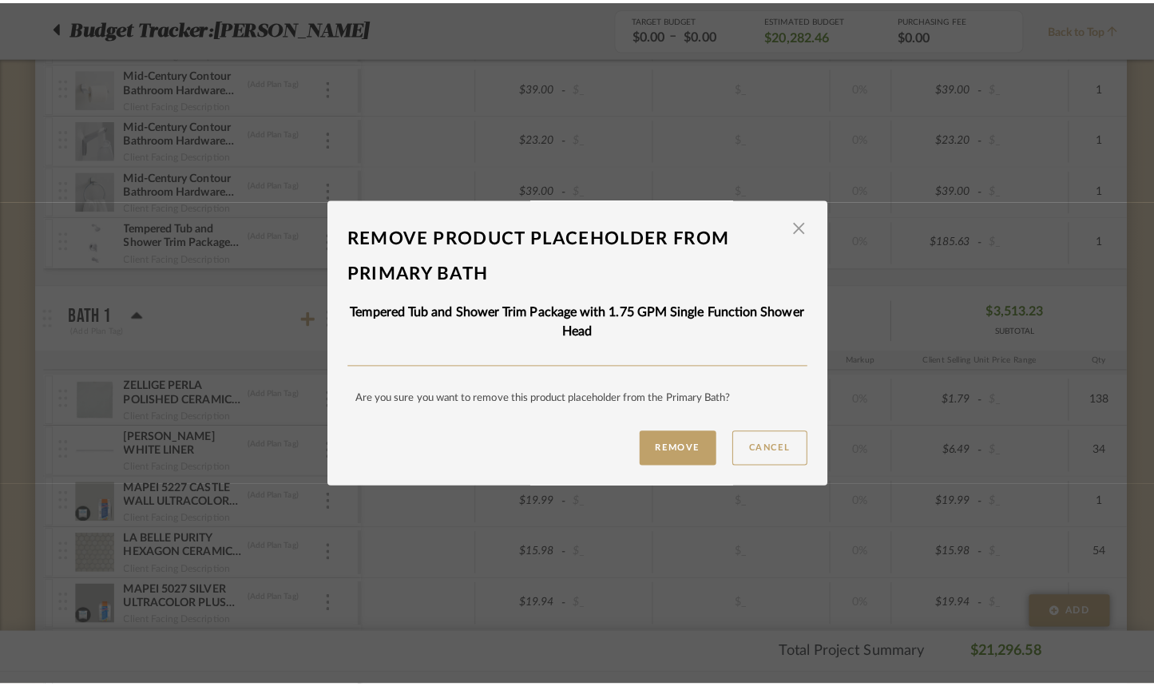
scroll to position [0, 0]
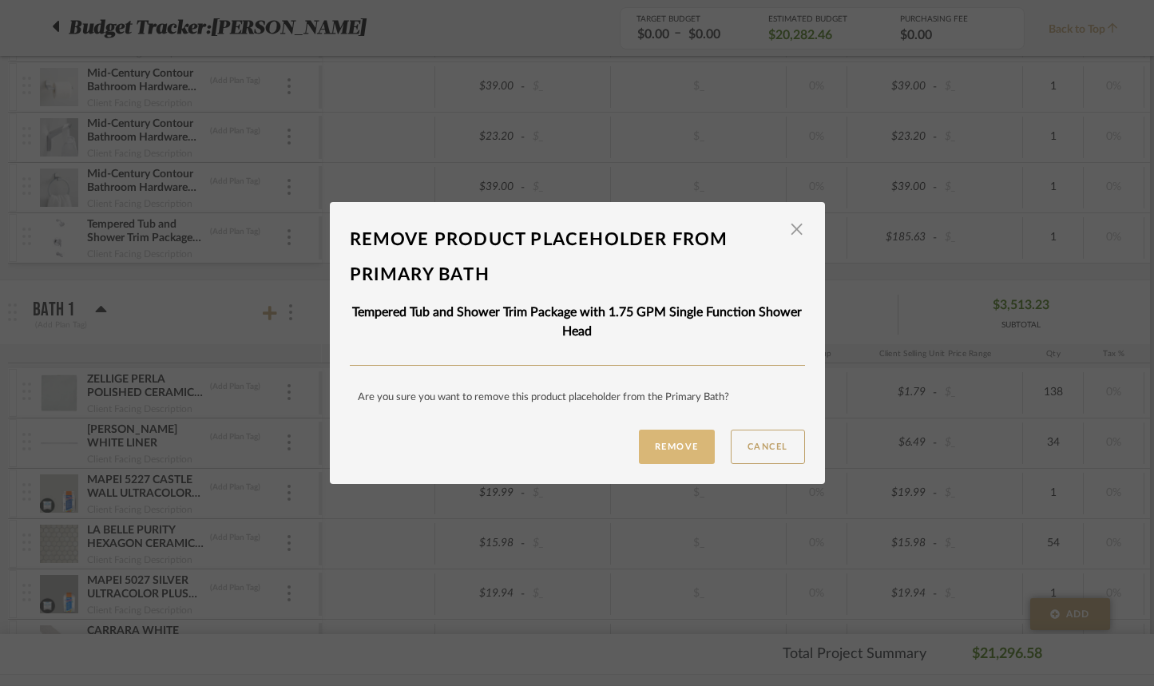
click at [691, 451] on button "Remove" at bounding box center [677, 447] width 76 height 34
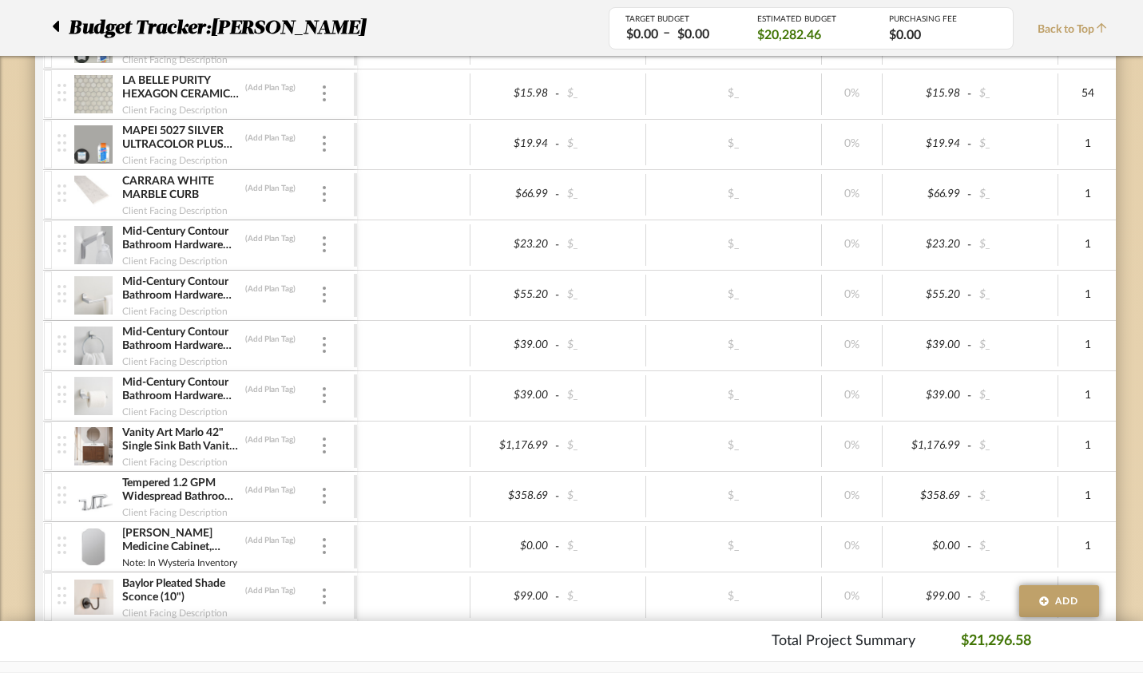
scroll to position [2949, 0]
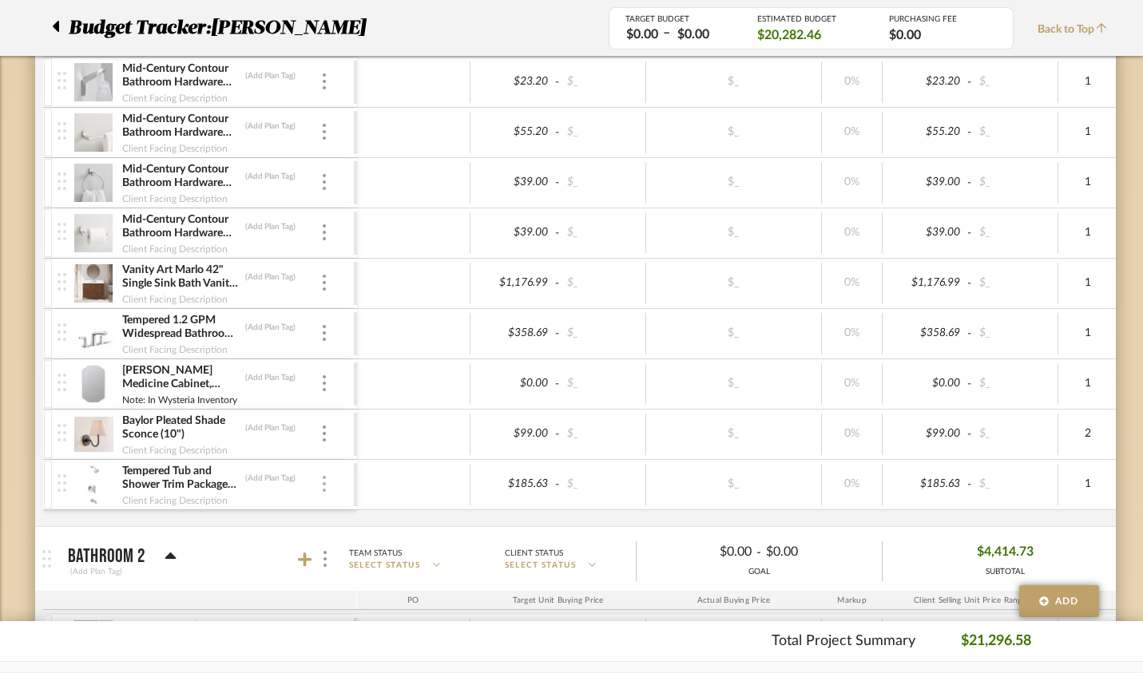
click at [320, 490] on div at bounding box center [324, 485] width 8 height 18
click at [347, 613] on button "Remove Item" at bounding box center [357, 604] width 144 height 38
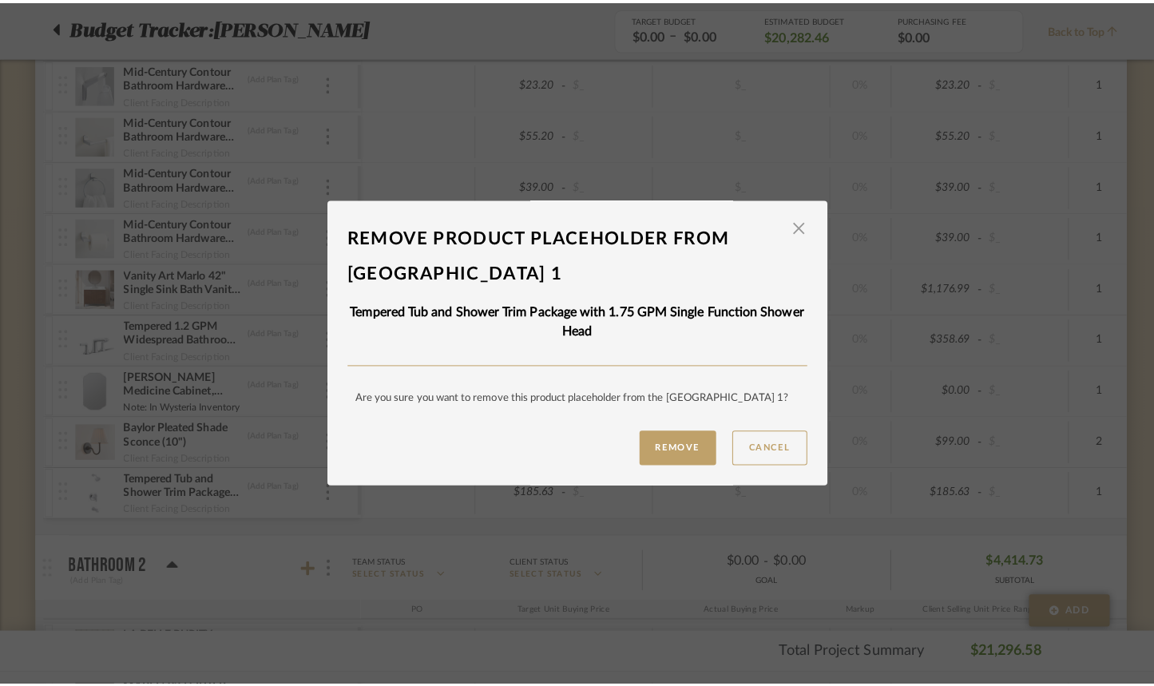
scroll to position [0, 0]
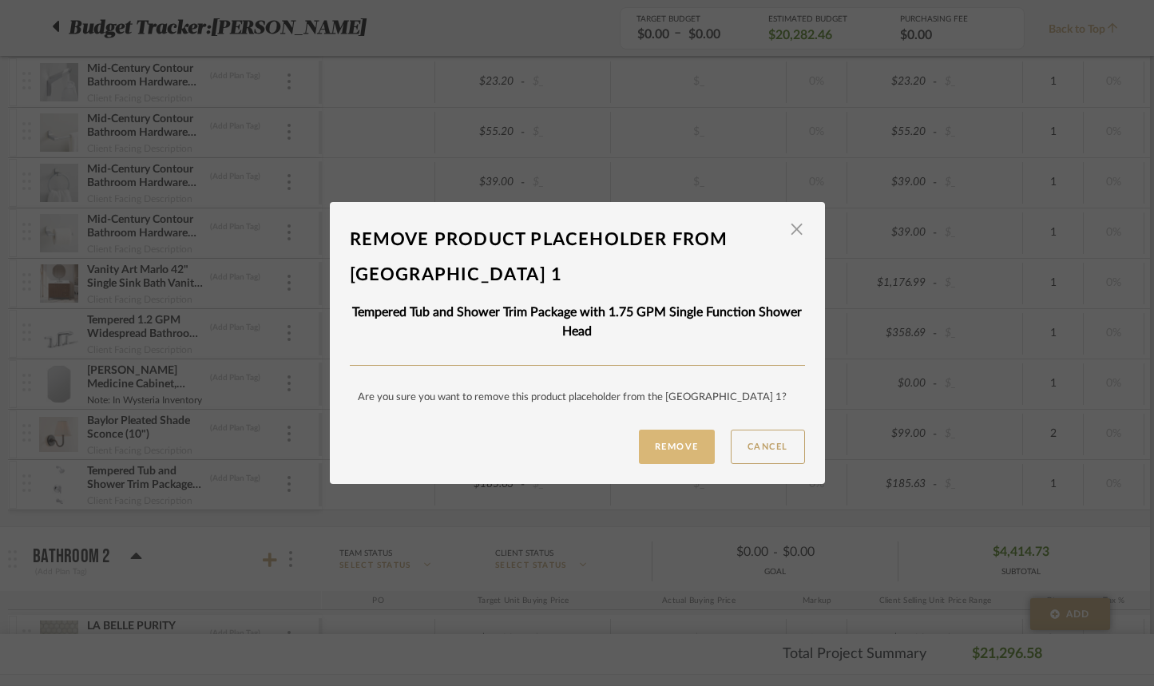
click at [654, 455] on button "Remove" at bounding box center [677, 447] width 76 height 34
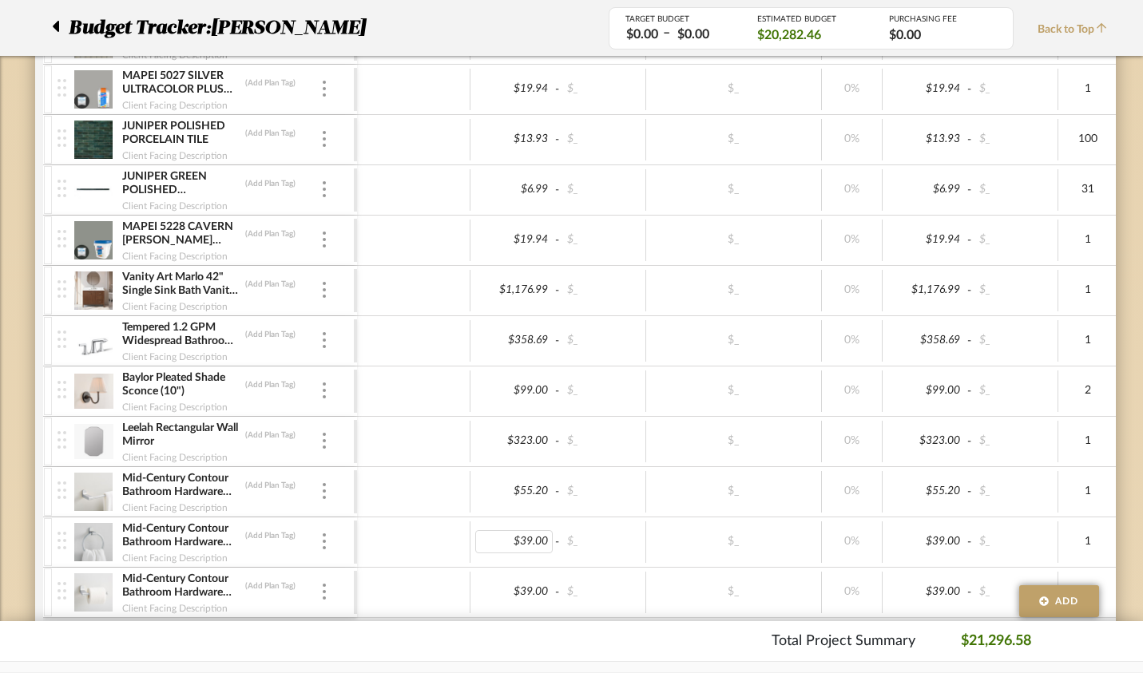
scroll to position [3310, 0]
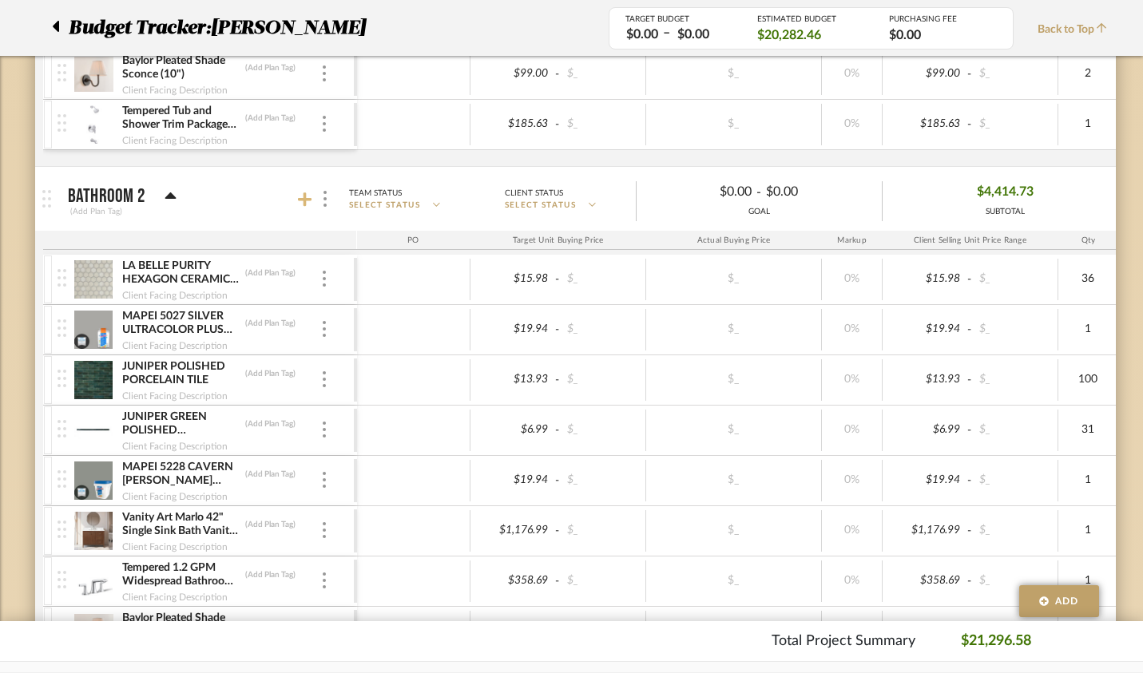
click at [298, 200] on icon at bounding box center [305, 200] width 14 height 14
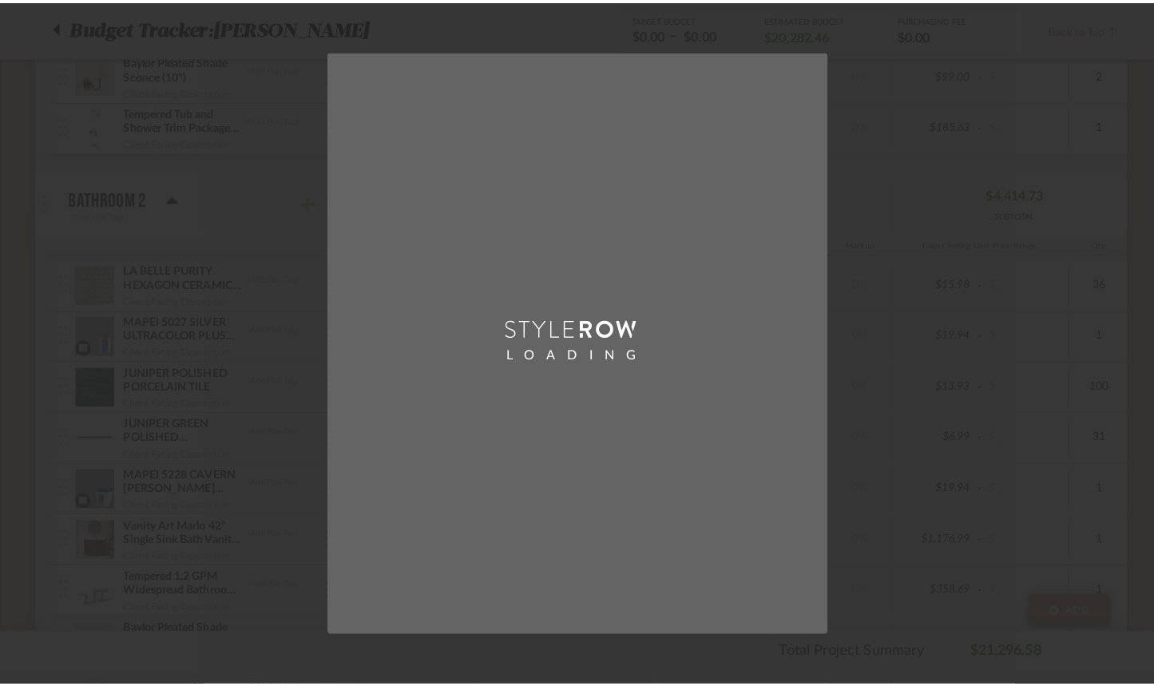
scroll to position [0, 0]
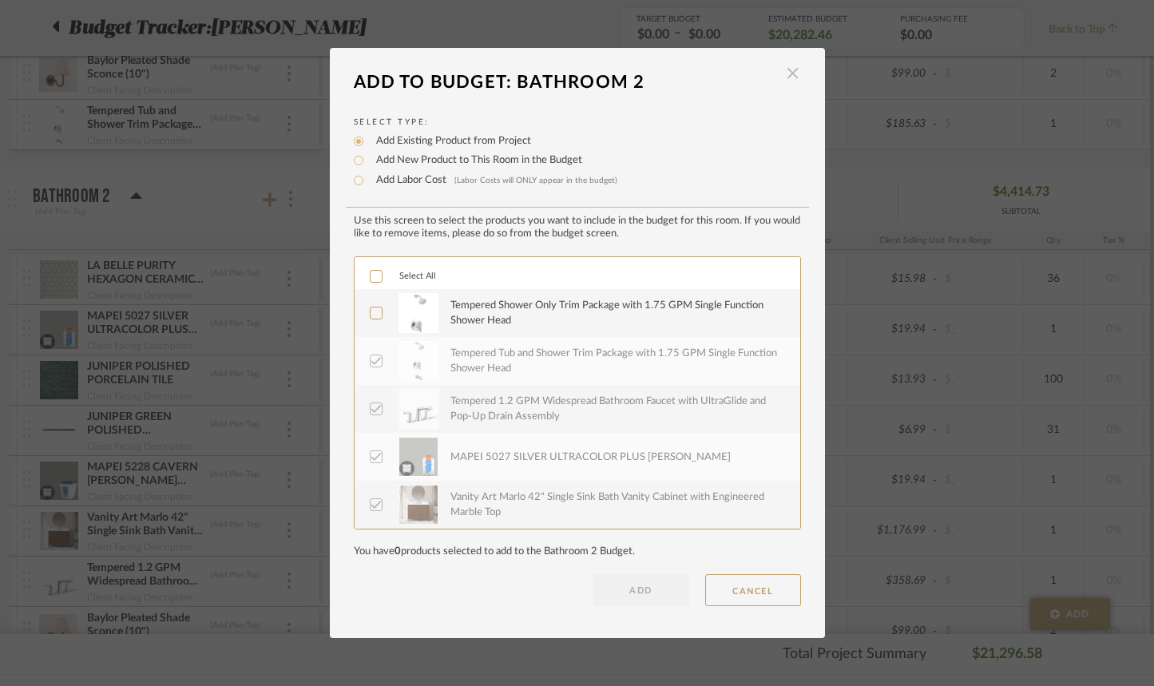
click at [788, 73] on span "button" at bounding box center [793, 74] width 32 height 32
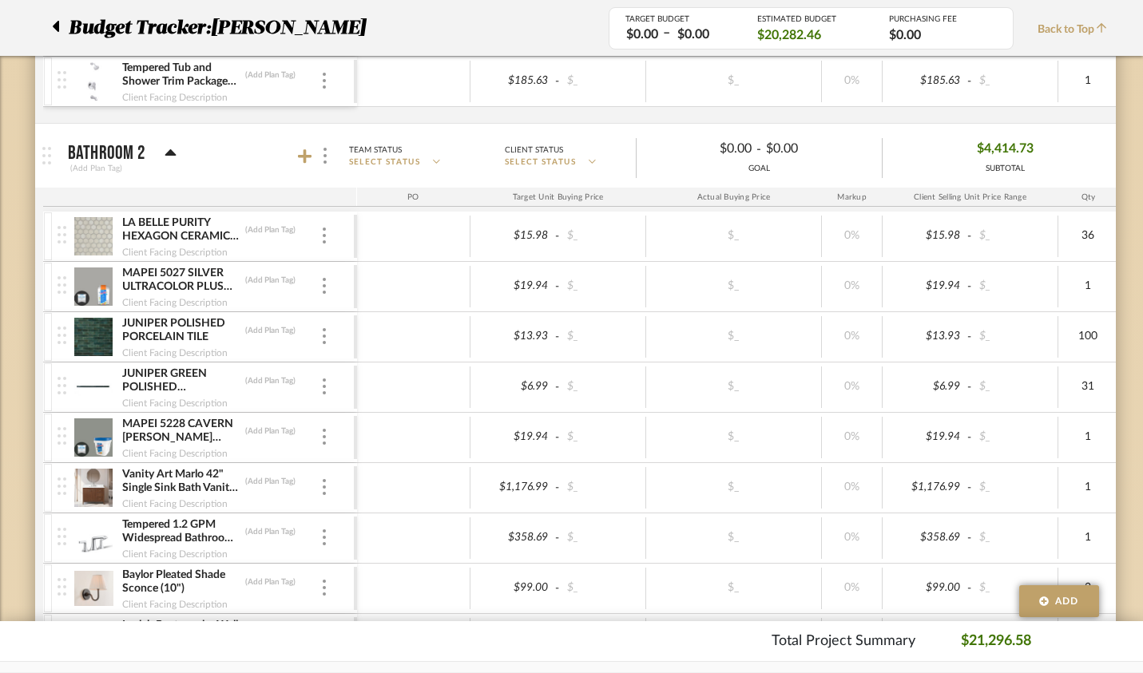
scroll to position [3354, 0]
click at [298, 149] on icon at bounding box center [305, 155] width 14 height 14
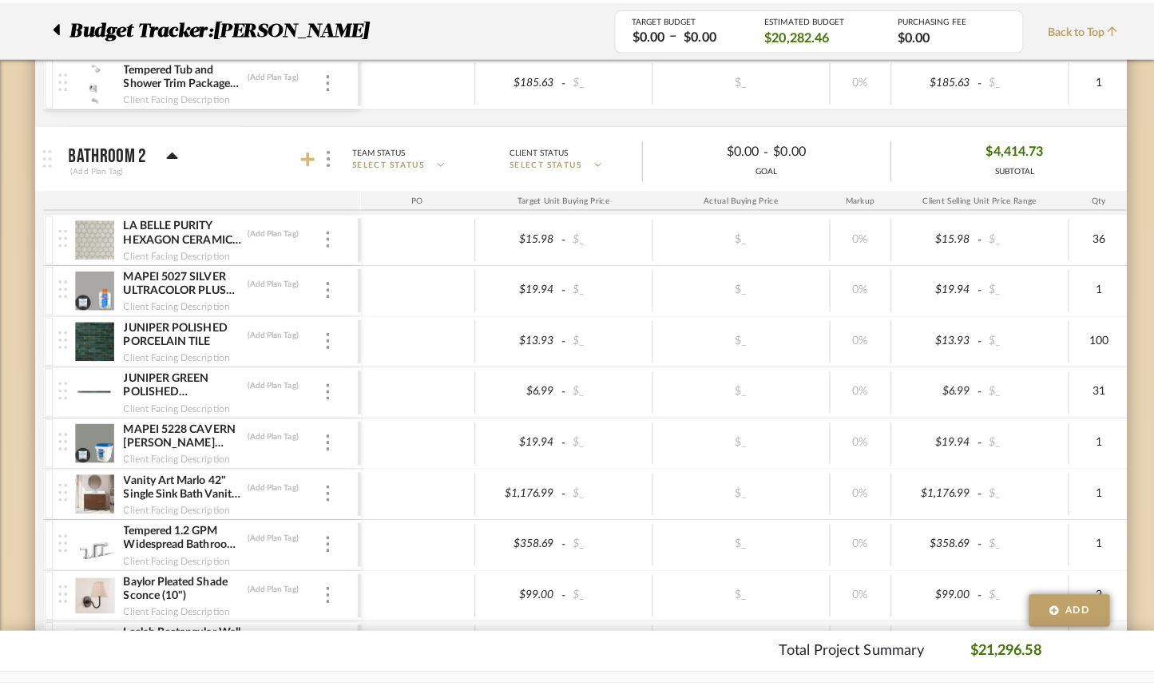
scroll to position [0, 0]
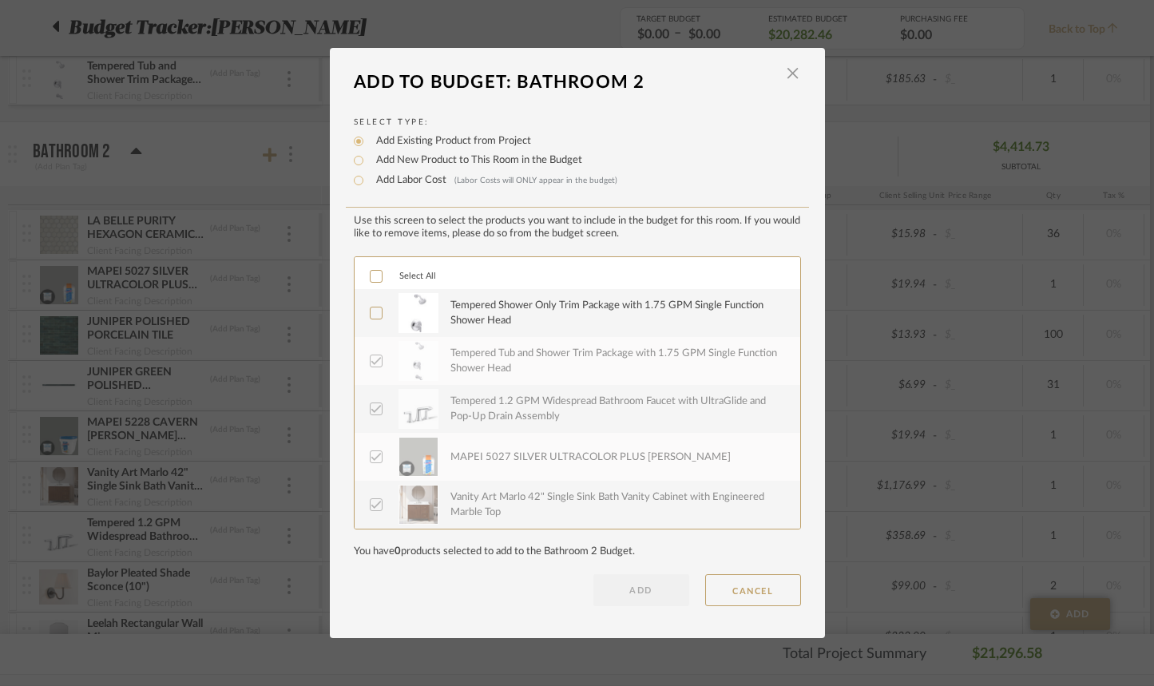
click at [373, 314] on icon at bounding box center [376, 313] width 11 height 11
click at [373, 363] on icon at bounding box center [376, 361] width 11 height 11
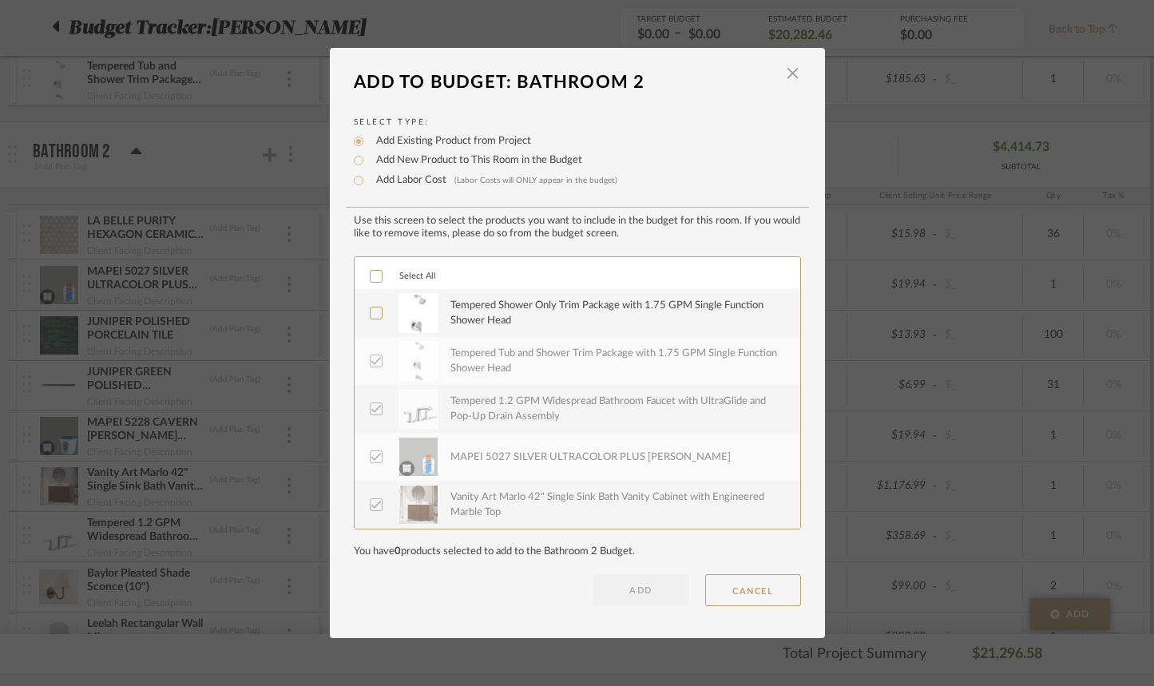
click at [373, 363] on icon at bounding box center [376, 361] width 11 height 11
click at [773, 590] on button "CANCEL" at bounding box center [753, 590] width 96 height 32
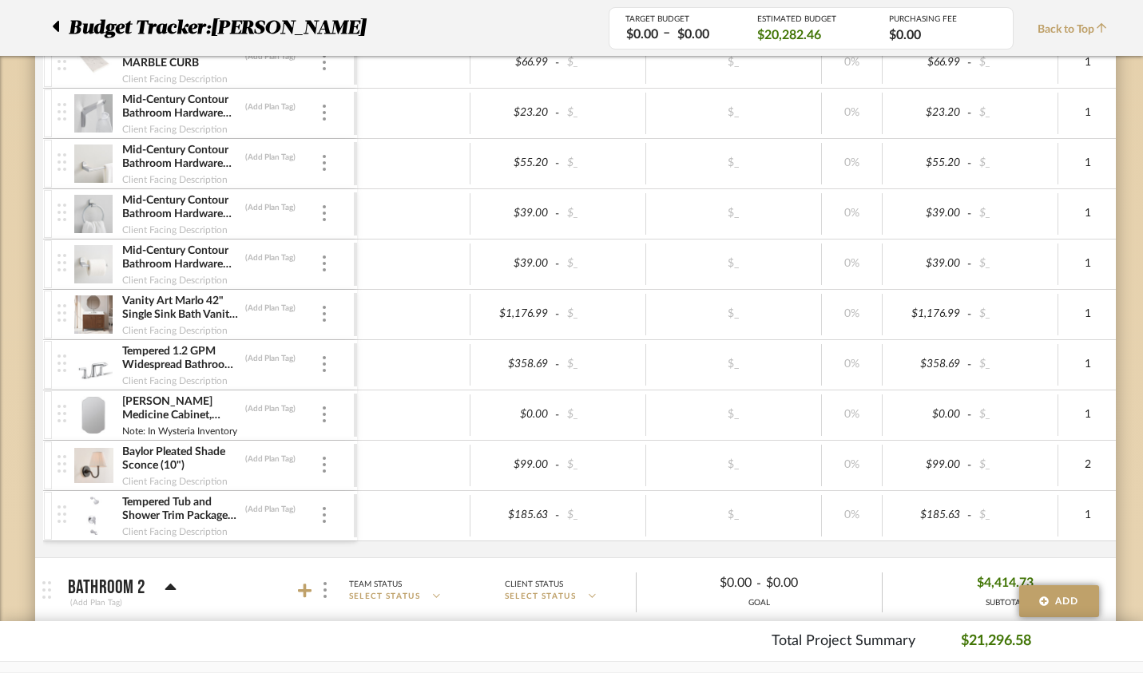
scroll to position [2917, 0]
click at [74, 512] on img at bounding box center [93, 518] width 39 height 38
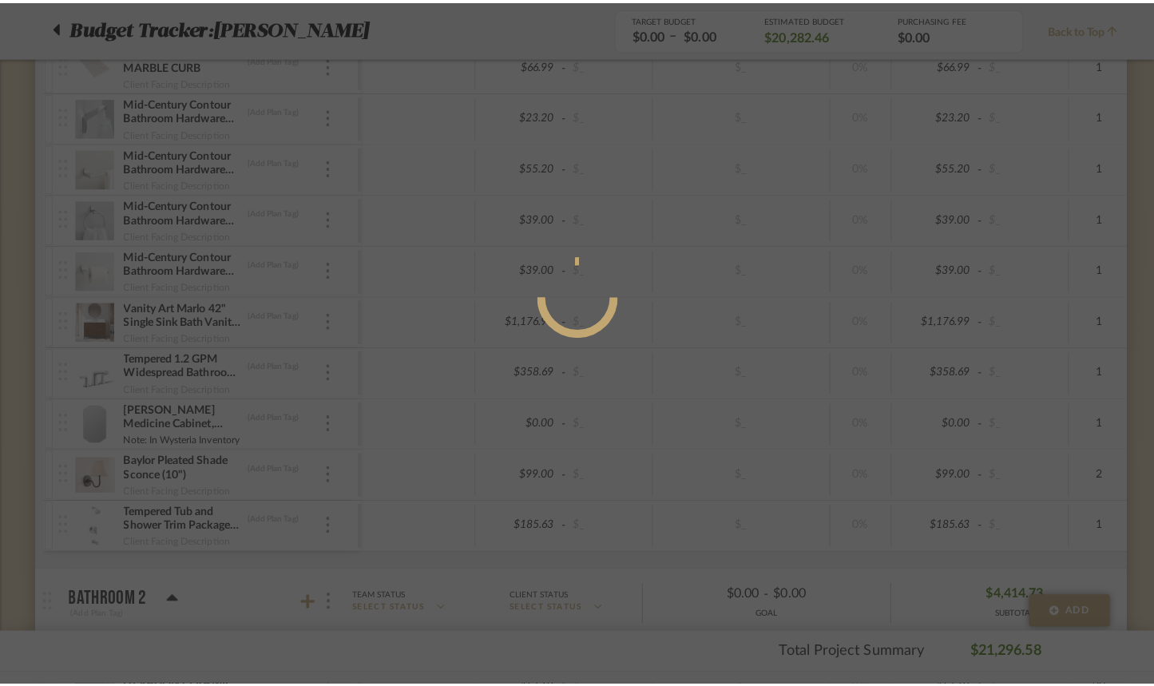
scroll to position [0, 0]
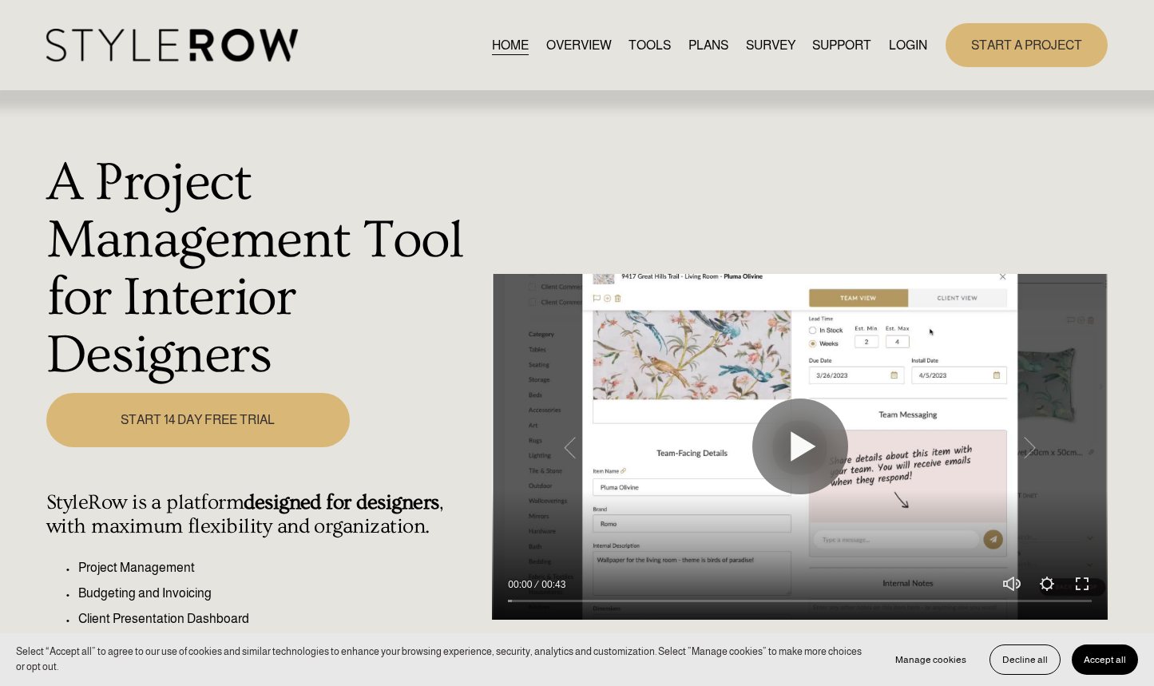
click at [902, 41] on link "LOGIN" at bounding box center [908, 45] width 38 height 22
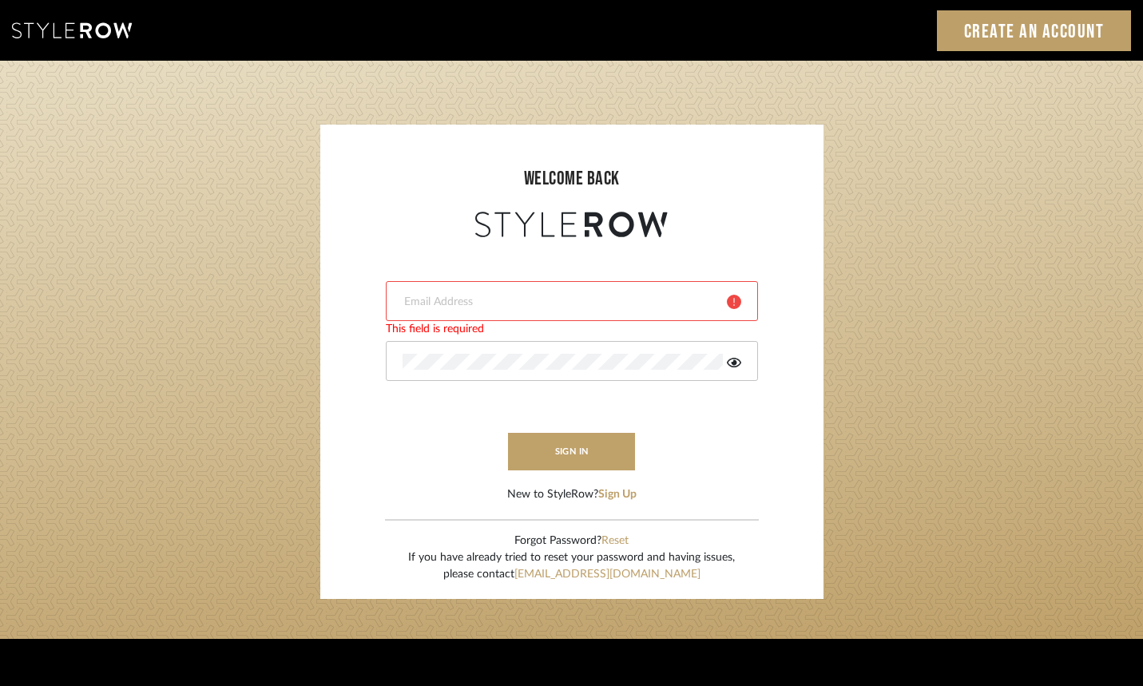
click at [450, 291] on div at bounding box center [572, 301] width 372 height 40
type input "aaron@hahnsellestudio.com"
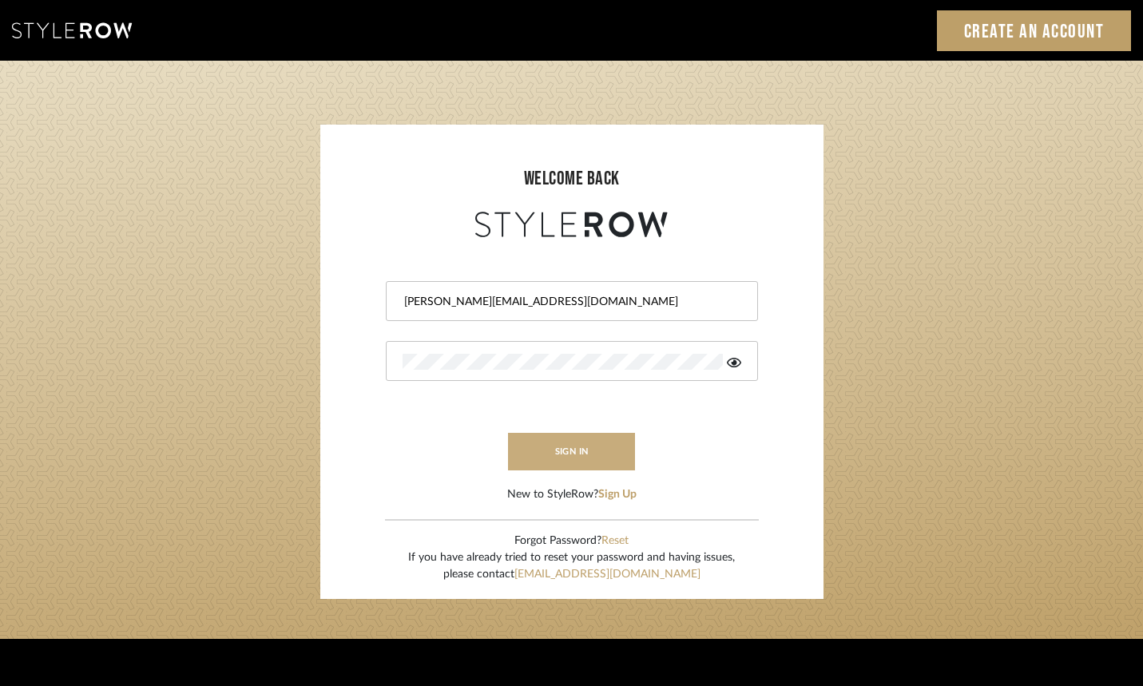
click at [578, 468] on button "sign in" at bounding box center [572, 452] width 128 height 38
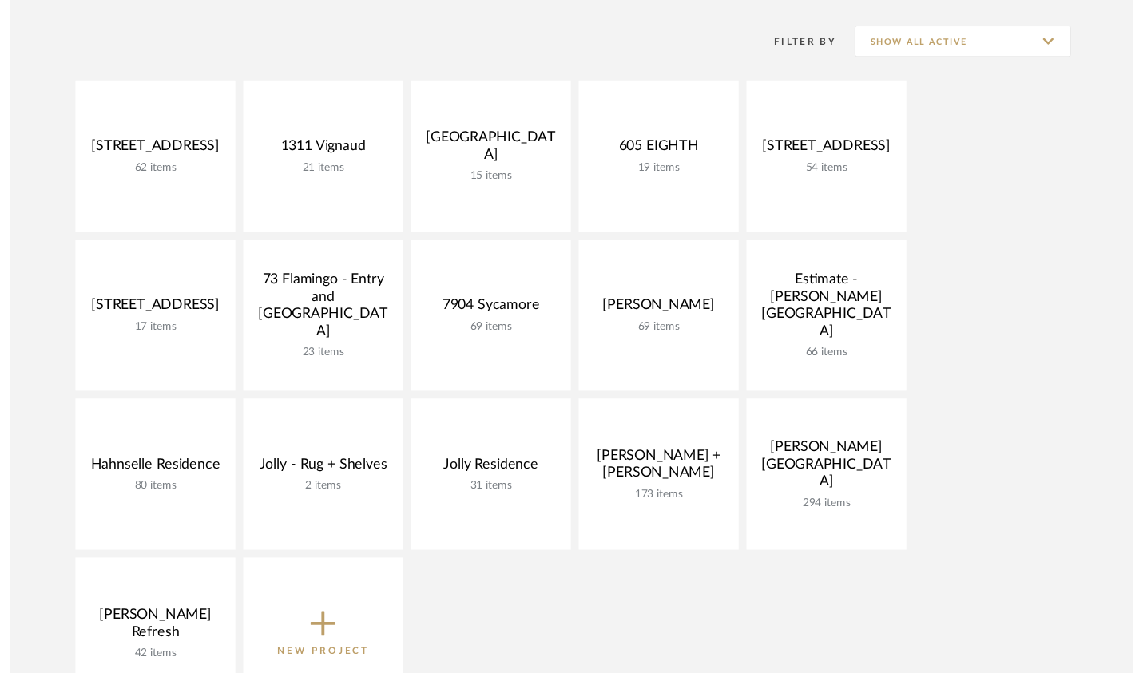
scroll to position [316, 0]
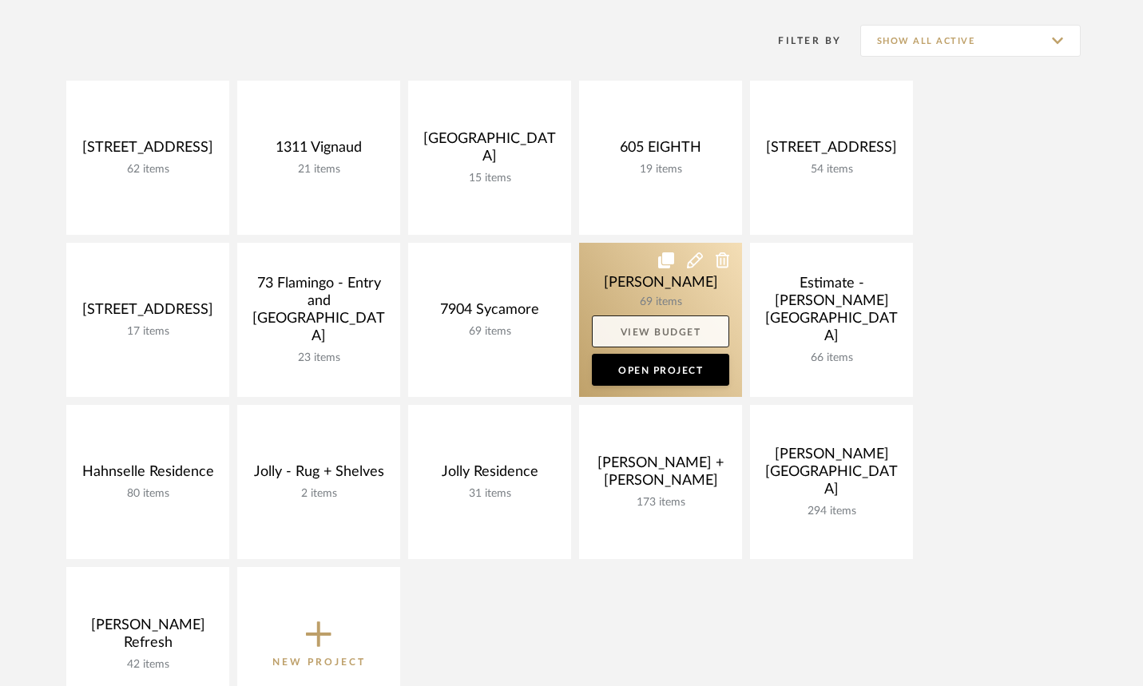
click at [650, 332] on link "View Budget" at bounding box center [660, 332] width 137 height 32
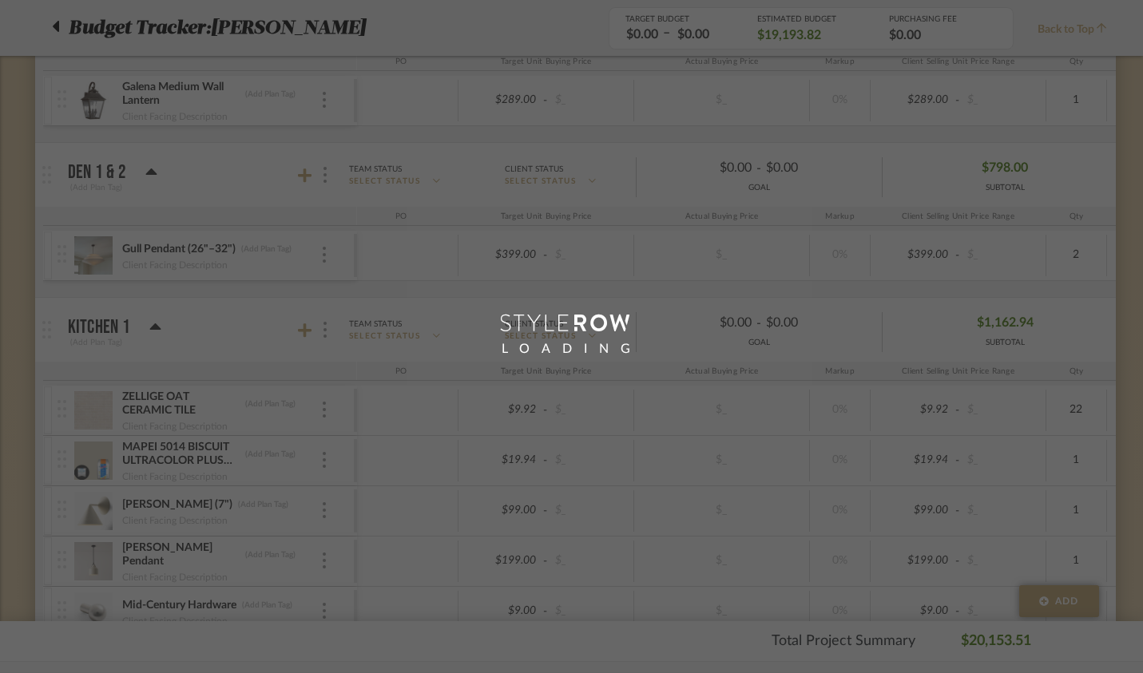
scroll to position [316, 0]
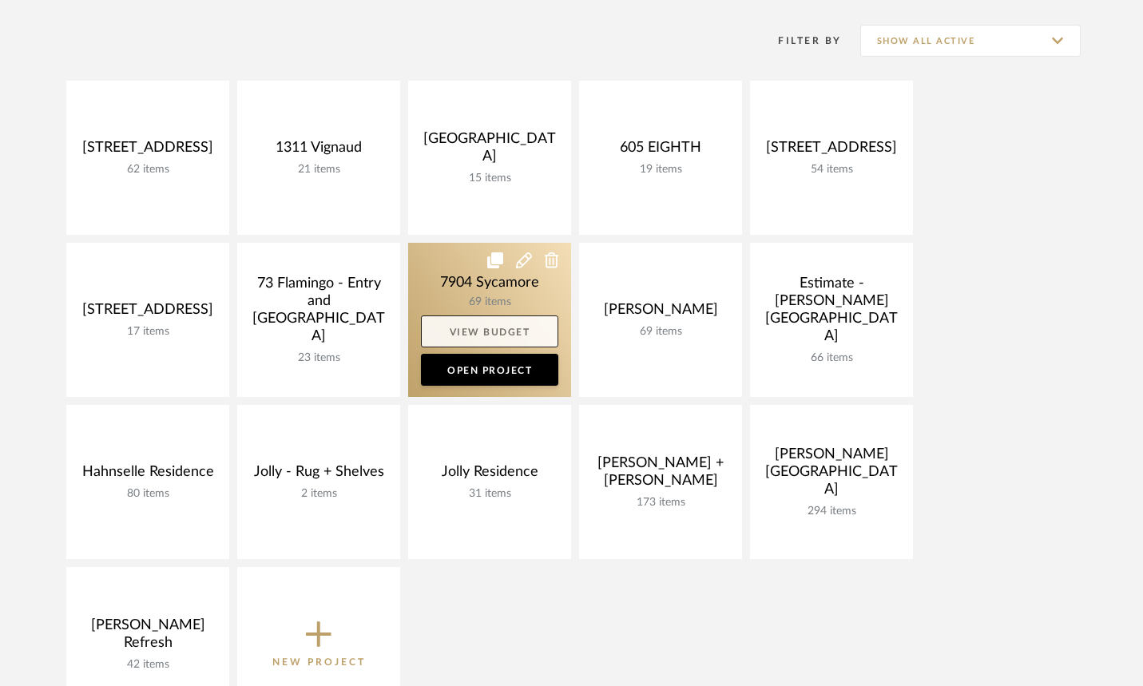
click at [489, 332] on link "View Budget" at bounding box center [489, 332] width 137 height 32
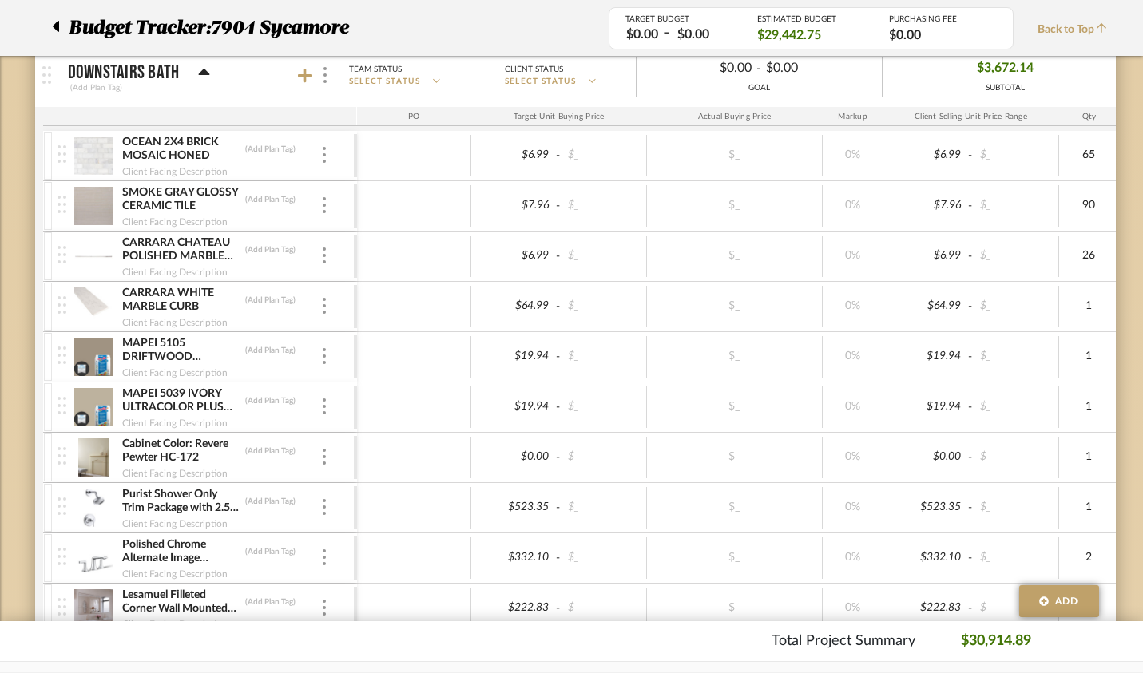
scroll to position [2320, 0]
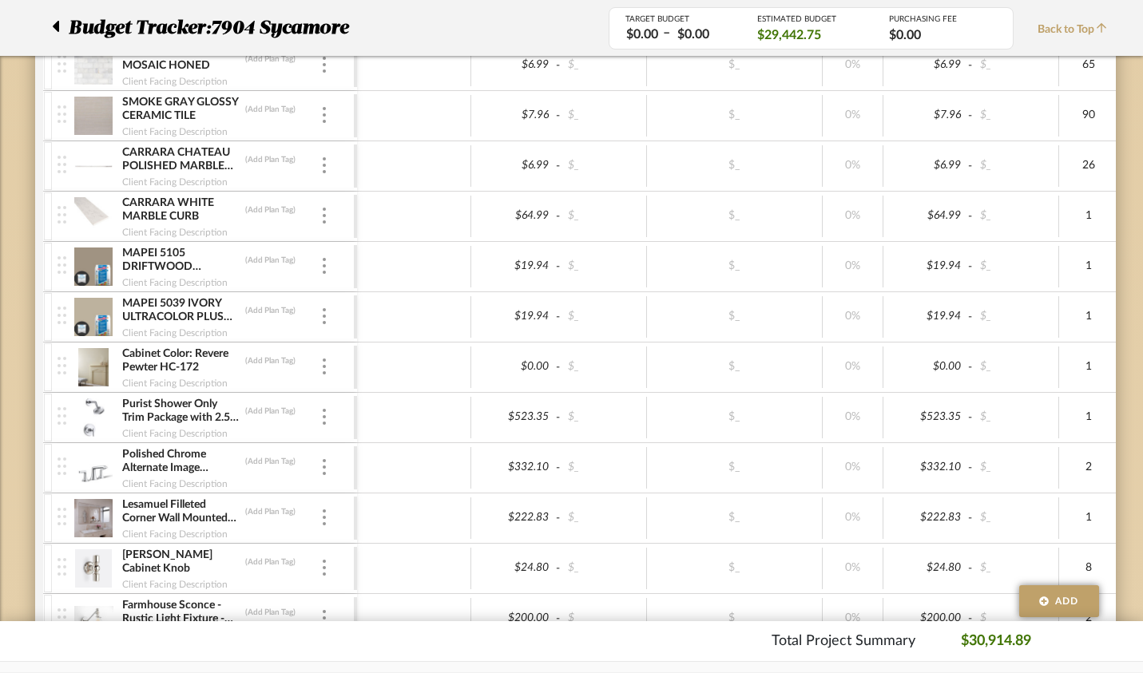
click at [74, 474] on img at bounding box center [93, 468] width 39 height 38
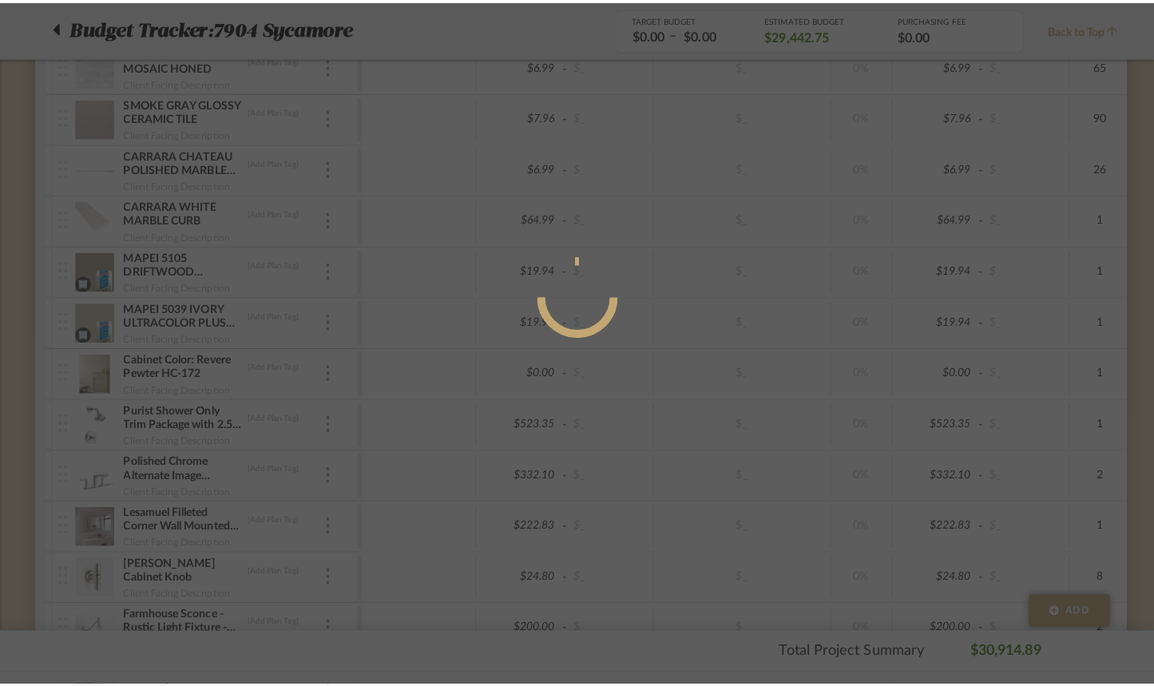
scroll to position [0, 0]
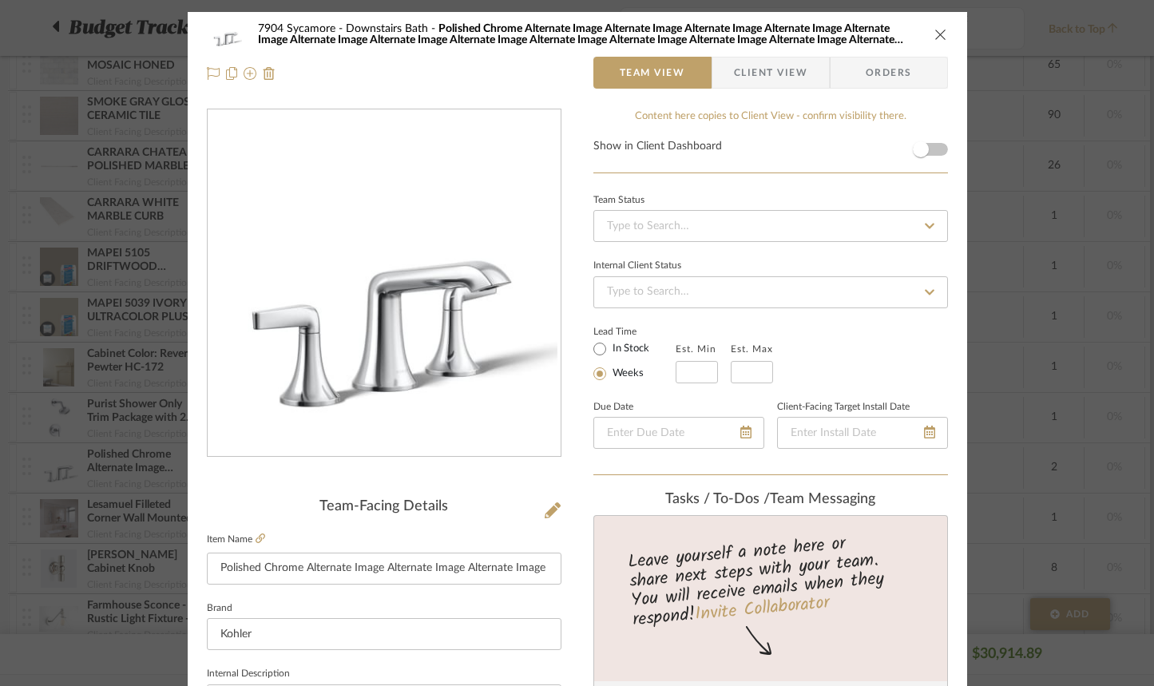
click at [740, 70] on span "Client View" at bounding box center [770, 73] width 73 height 32
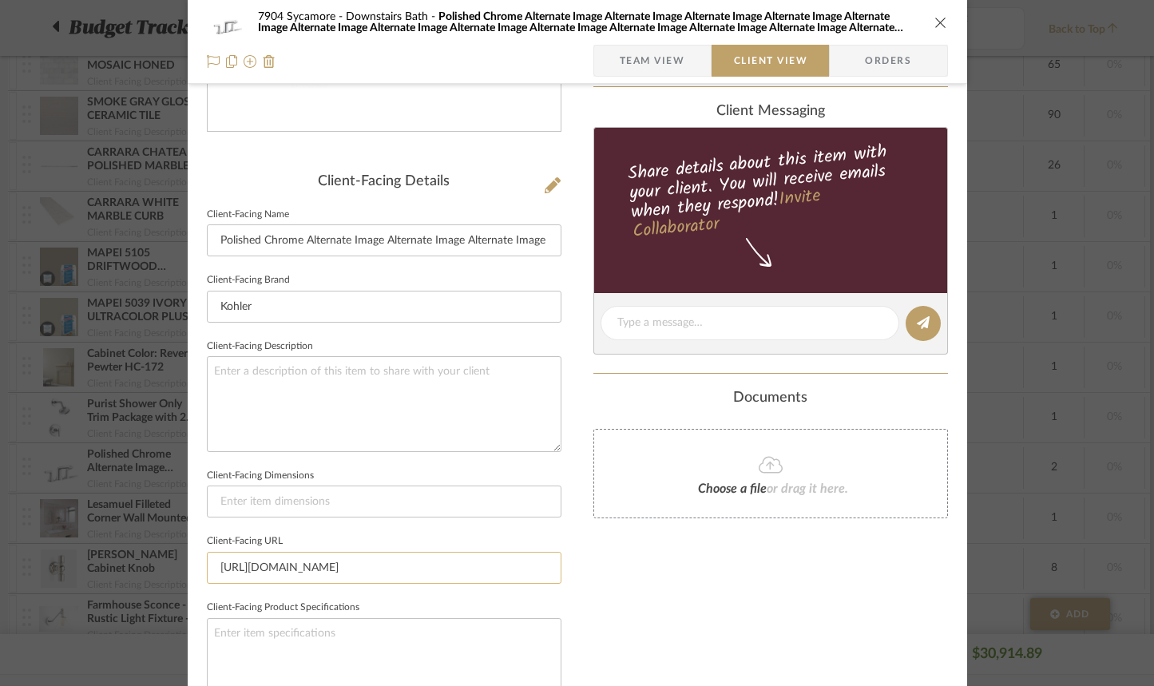
scroll to position [0, 123]
drag, startPoint x: 209, startPoint y: 564, endPoint x: 544, endPoint y: 575, distance: 334.9
click at [544, 575] on input "https://www.build.com/kohler-k-22020-4/s1515417?uid=3559829&searchId=6gSOOr1Pz9" at bounding box center [384, 568] width 355 height 32
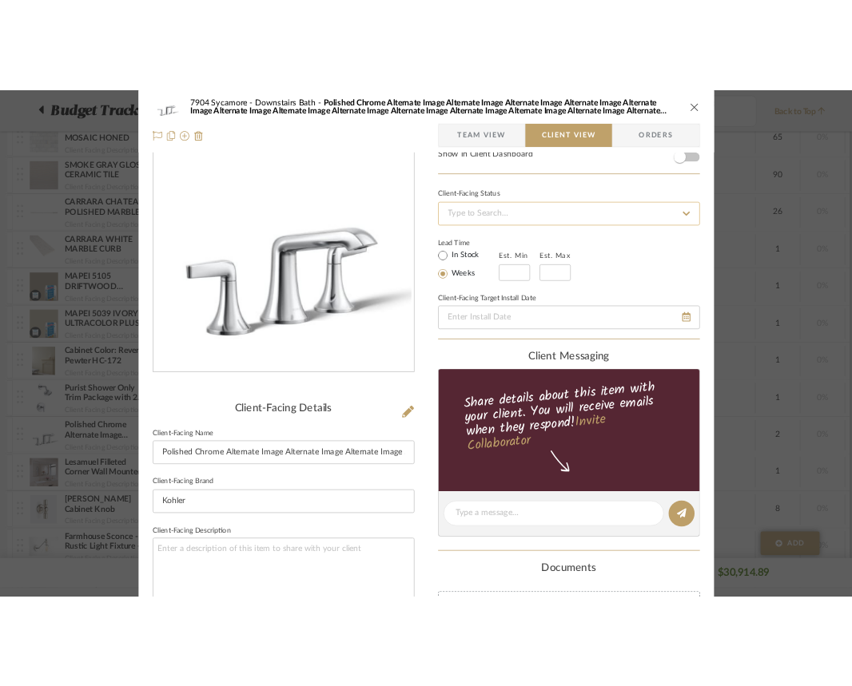
scroll to position [0, 0]
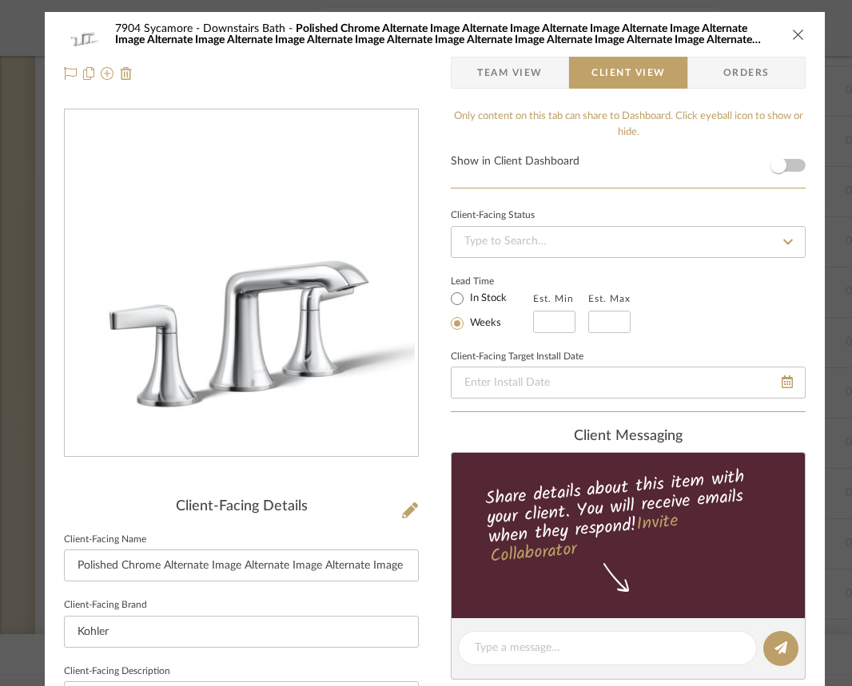
click at [800, 30] on icon "close" at bounding box center [798, 34] width 13 height 13
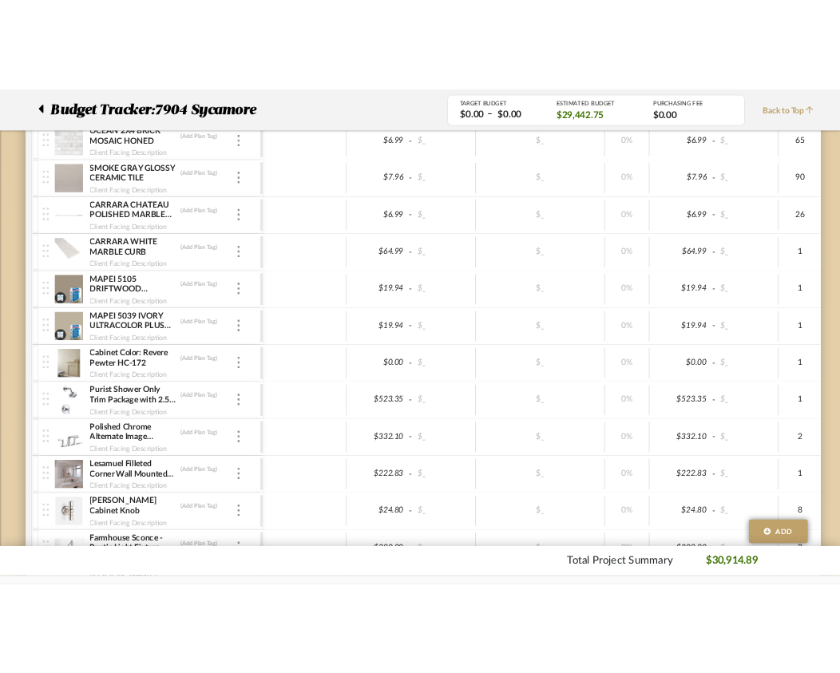
scroll to position [2280, 0]
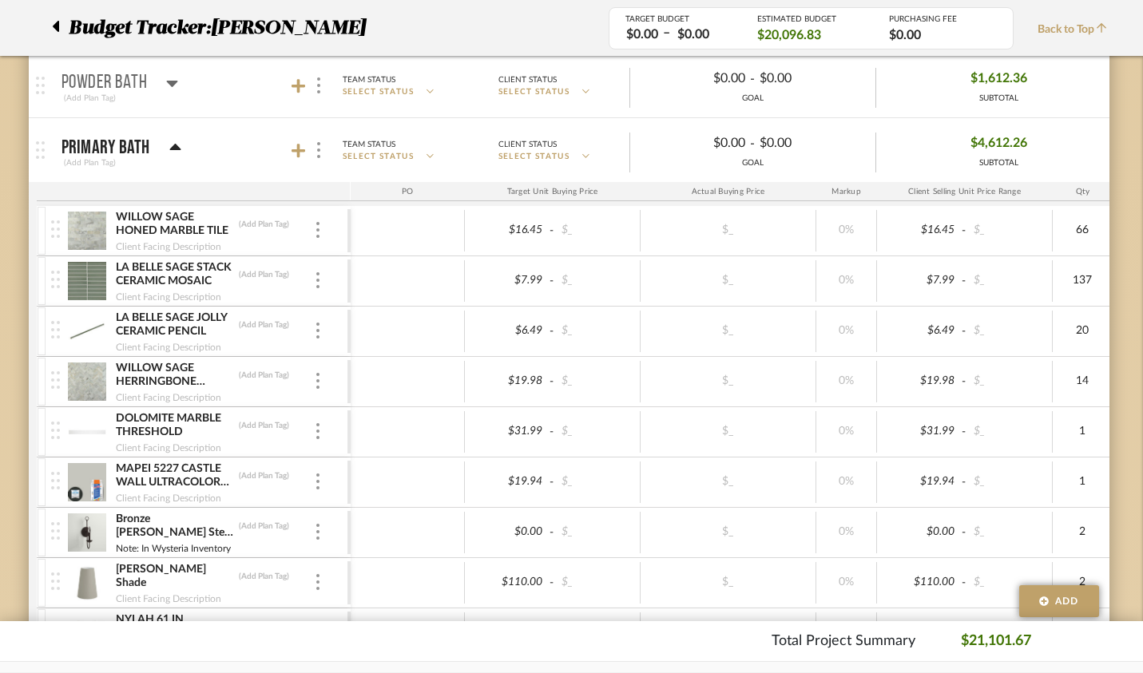
scroll to position [1537, 6]
click at [292, 149] on icon at bounding box center [299, 153] width 14 height 16
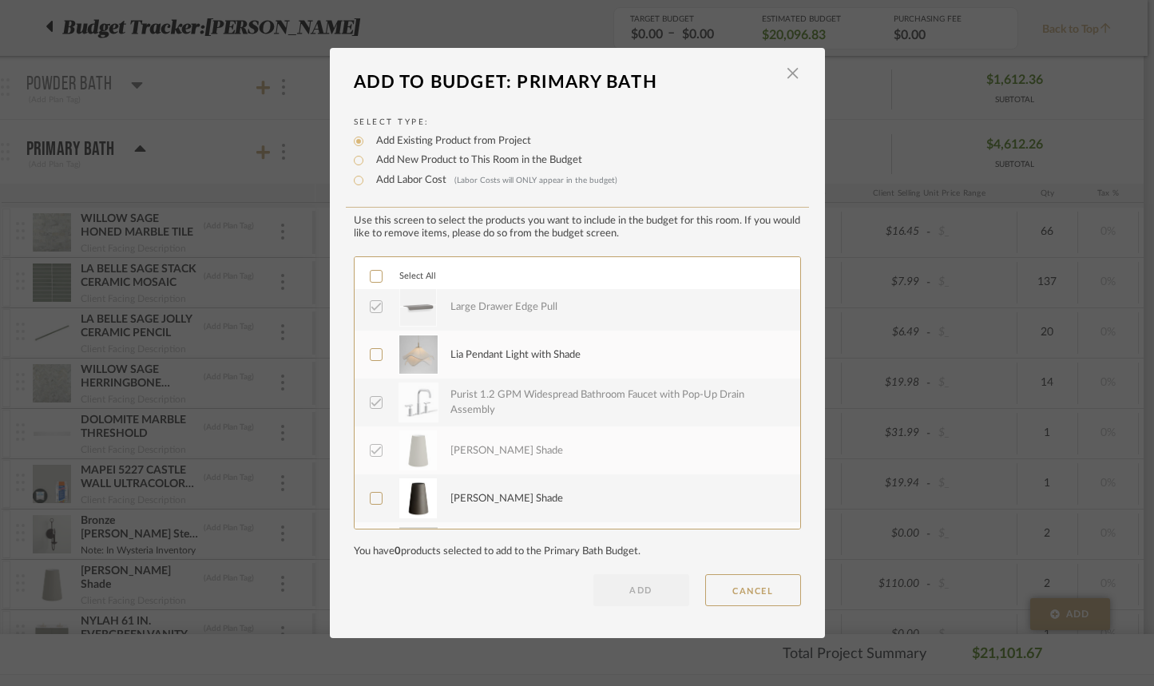
scroll to position [131, 0]
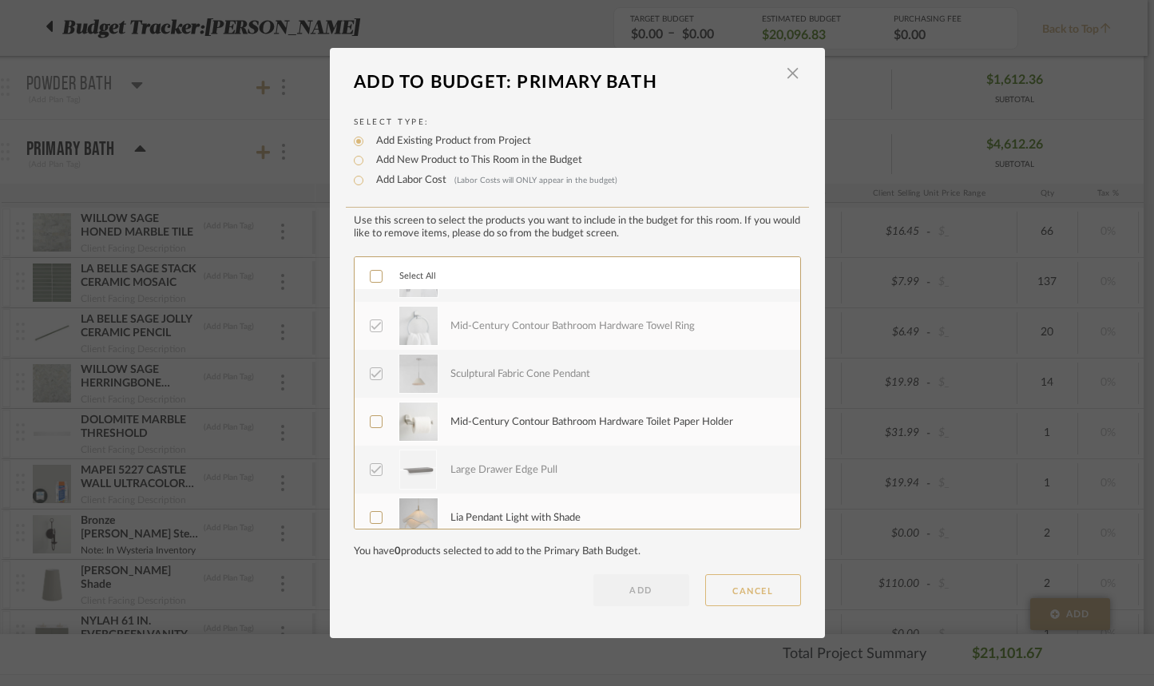
click at [742, 590] on button "CANCEL" at bounding box center [753, 590] width 96 height 32
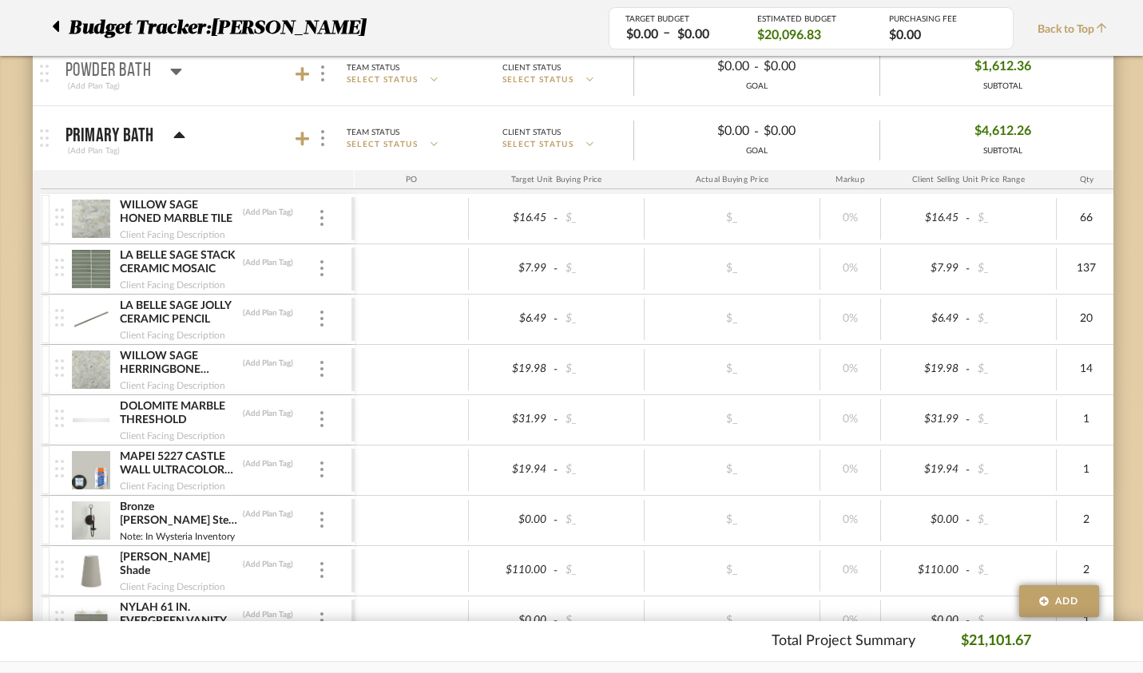
scroll to position [0, 2]
click at [296, 136] on icon at bounding box center [303, 139] width 14 height 14
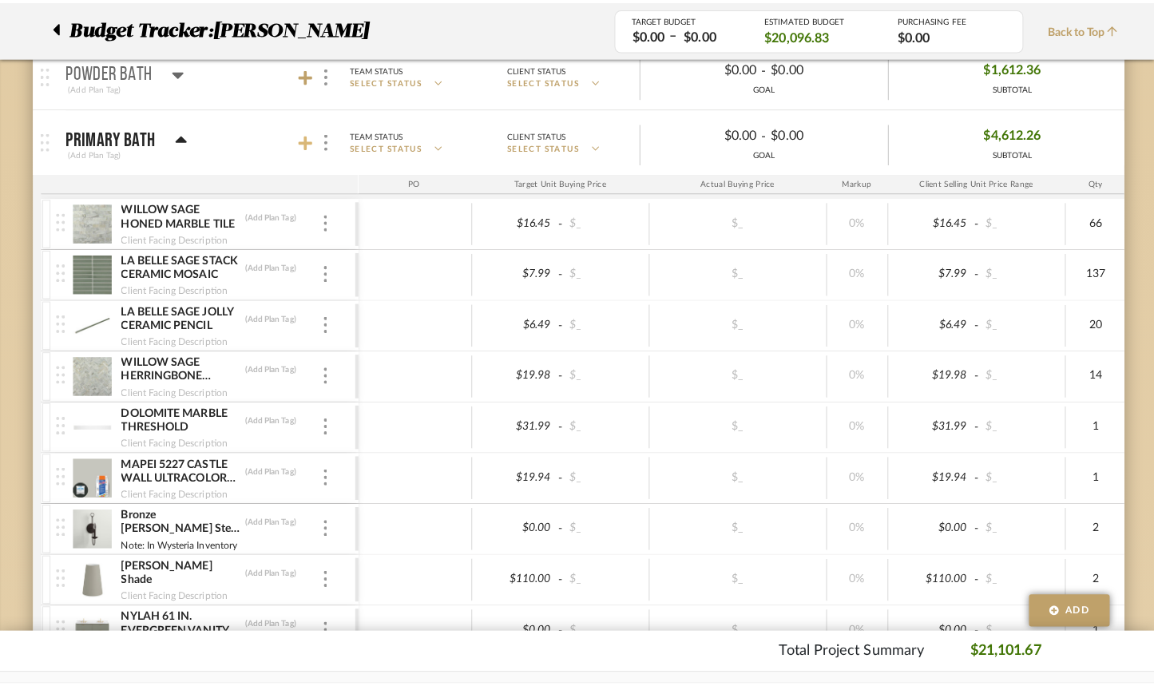
scroll to position [0, 0]
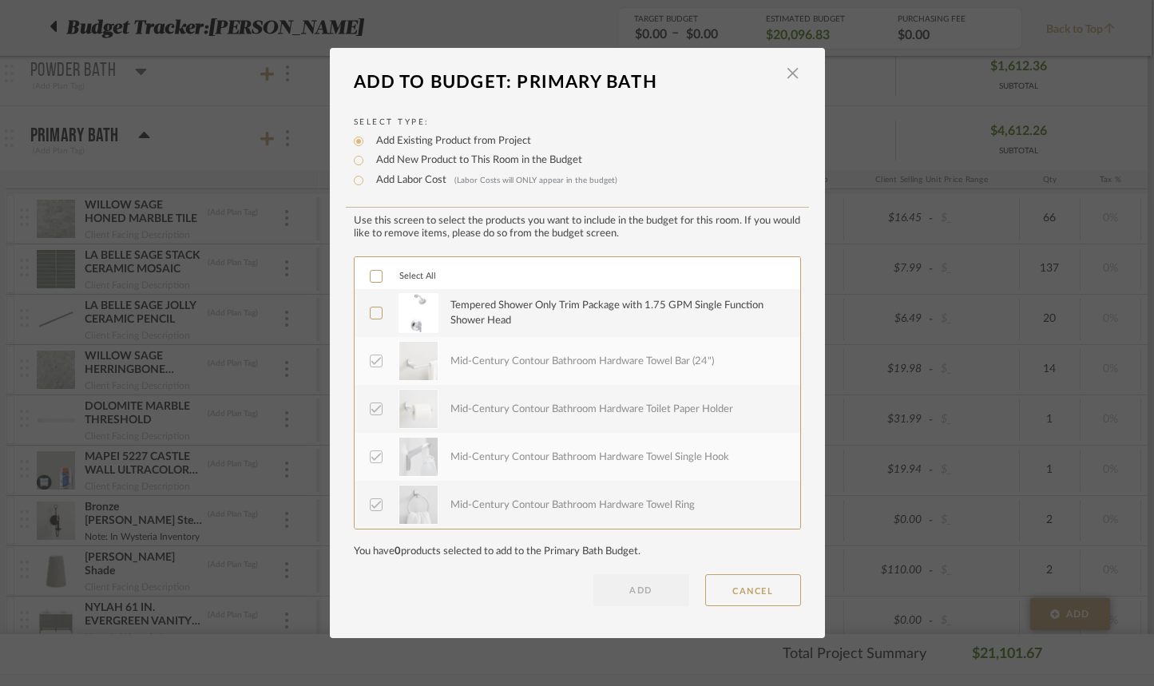
click at [371, 316] on icon at bounding box center [376, 313] width 11 height 11
click at [645, 594] on button "ADD" at bounding box center [642, 590] width 96 height 32
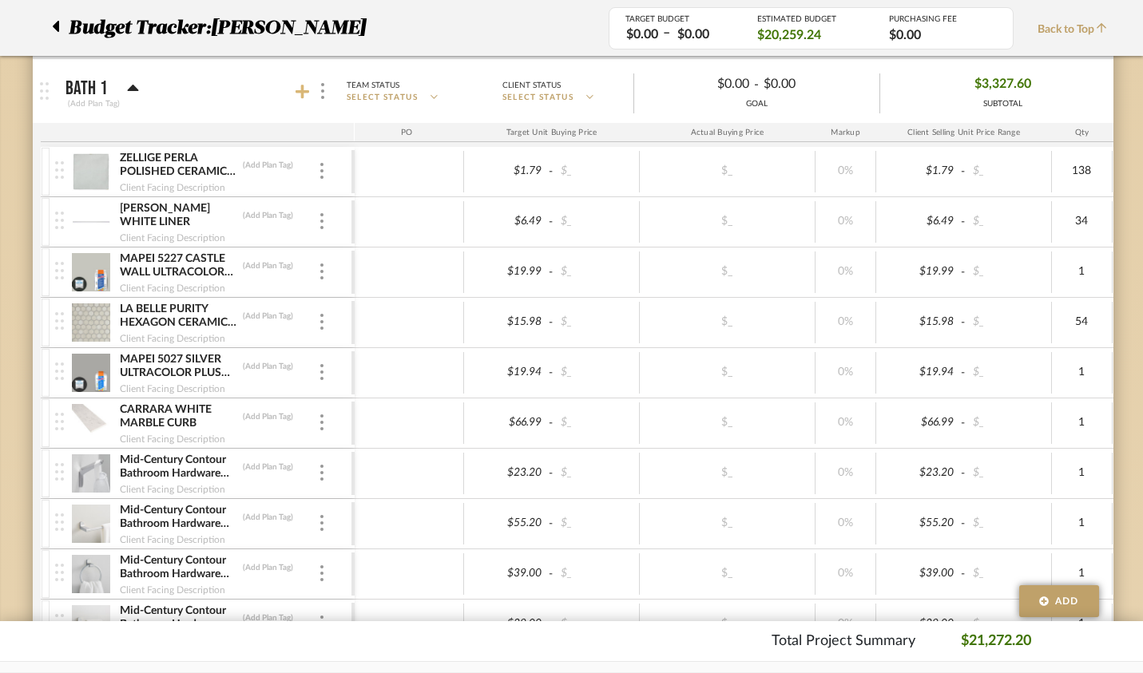
click at [296, 93] on icon at bounding box center [303, 92] width 14 height 14
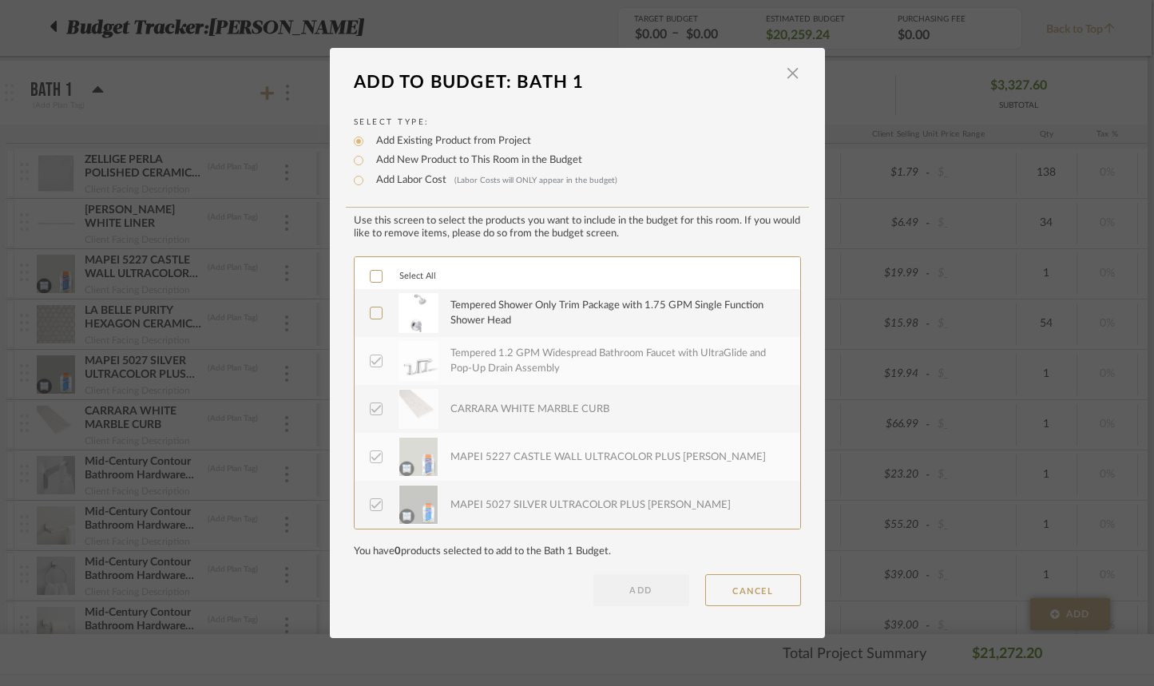
click at [371, 315] on icon at bounding box center [376, 314] width 10 height 8
click at [661, 590] on button "ADD" at bounding box center [642, 590] width 96 height 32
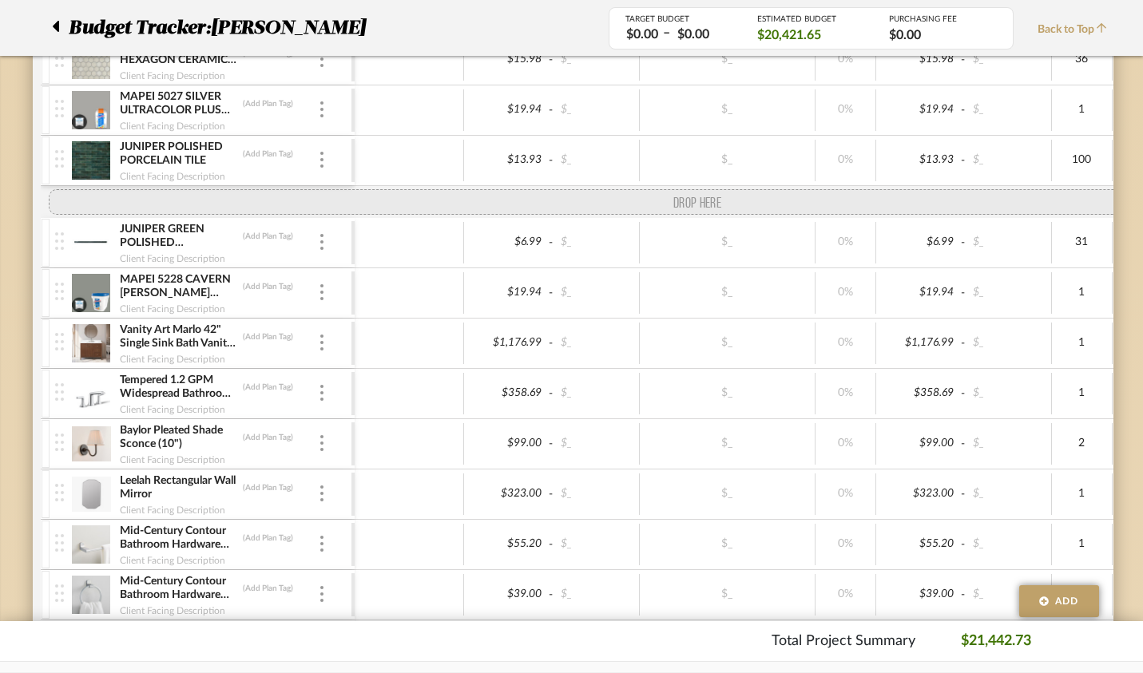
scroll to position [3529, 0]
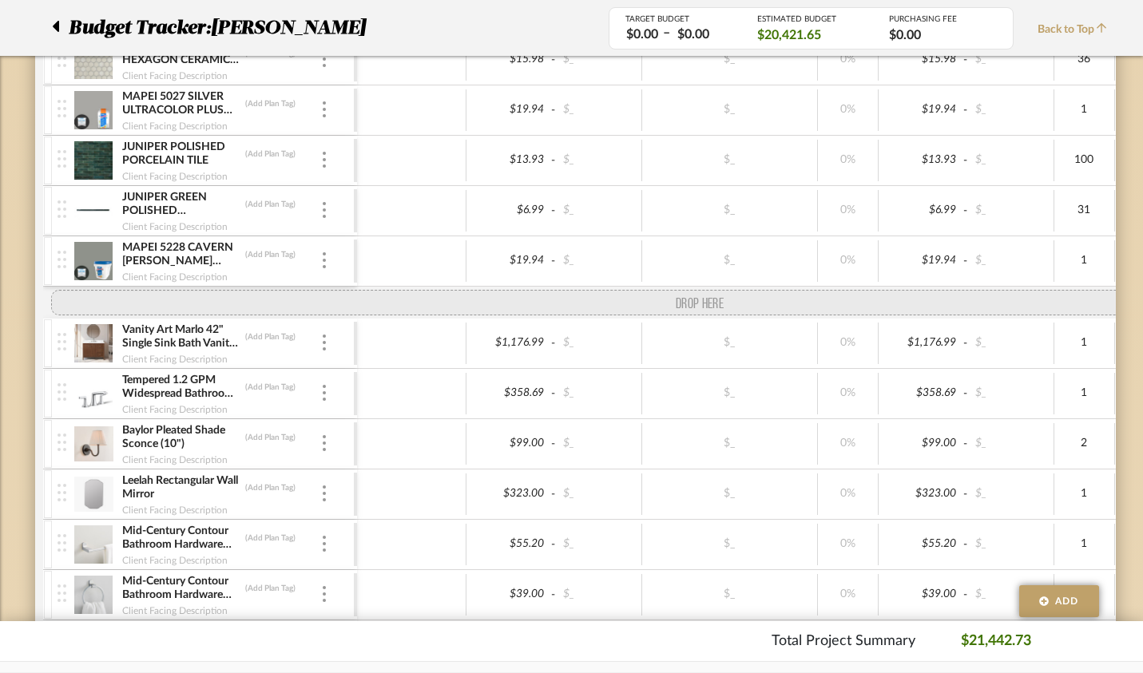
drag, startPoint x: 21, startPoint y: 66, endPoint x: 38, endPoint y: 294, distance: 229.2
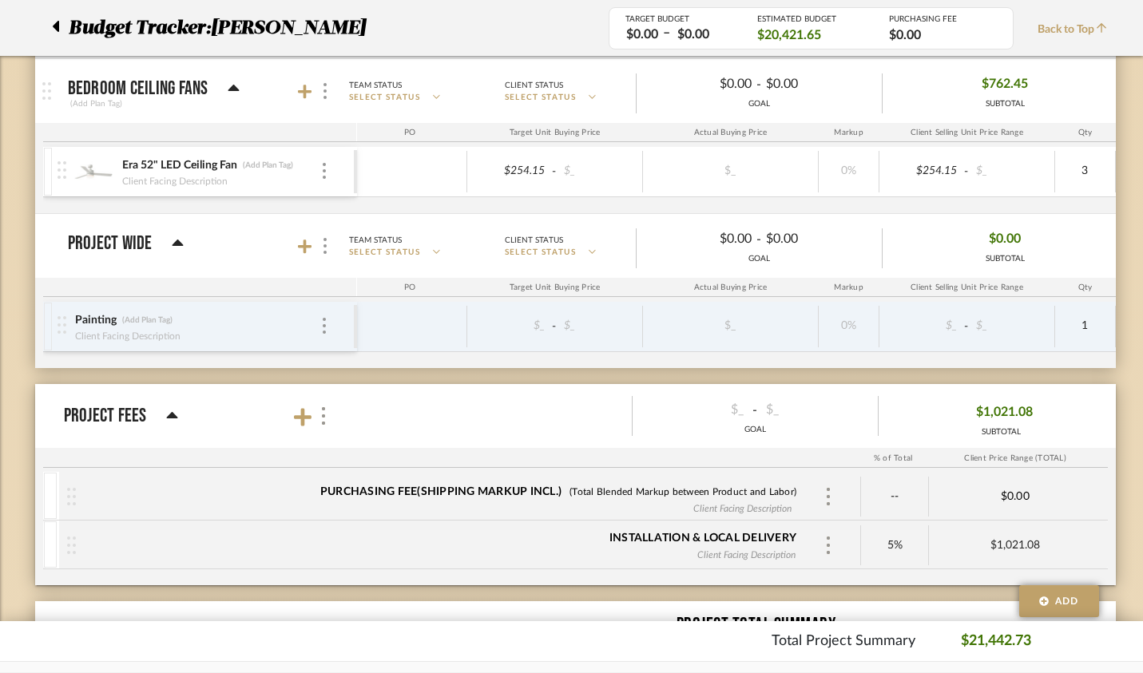
scroll to position [4335, 0]
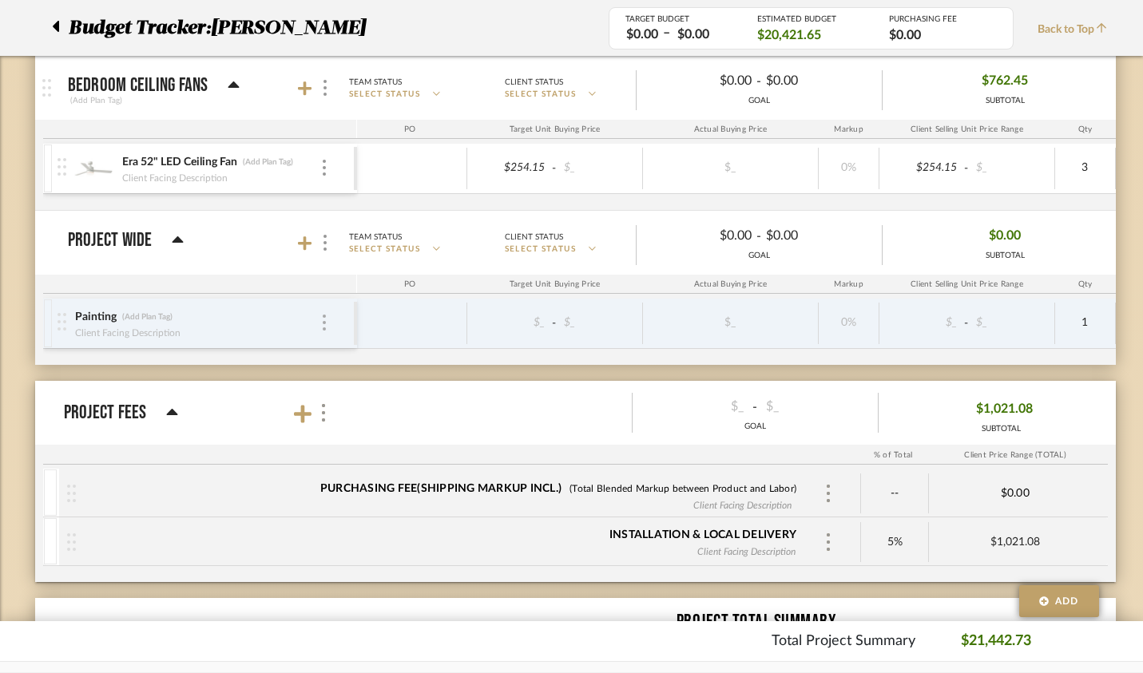
click at [323, 325] on img at bounding box center [324, 323] width 3 height 16
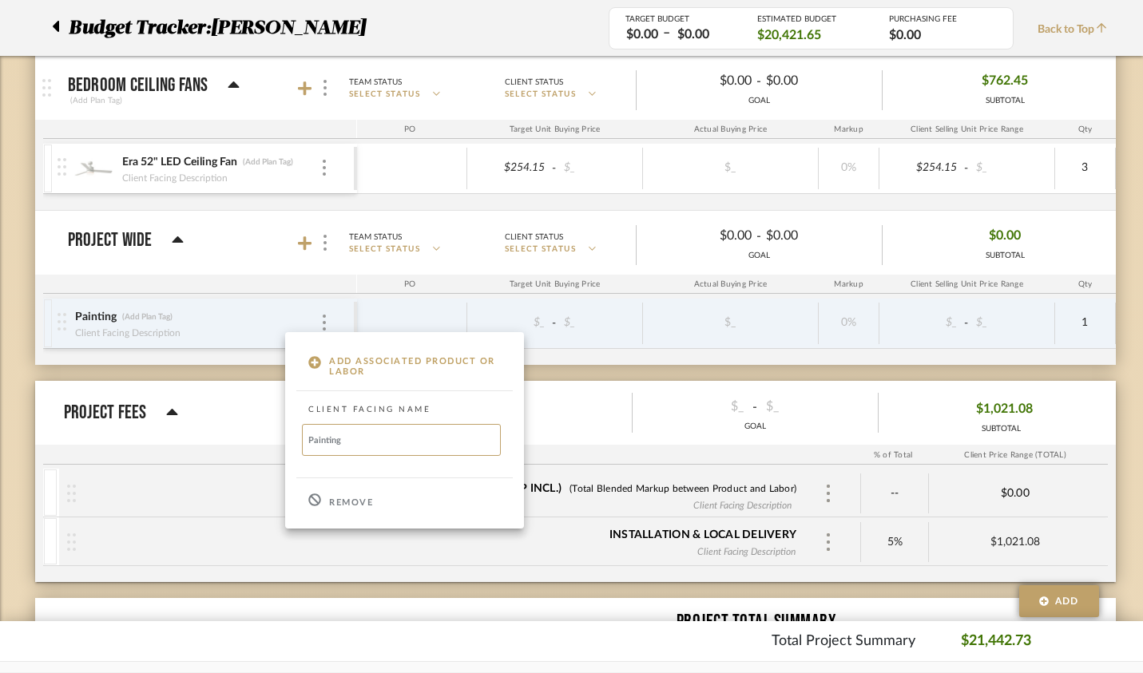
click at [340, 501] on p "Remove" at bounding box center [351, 503] width 44 height 11
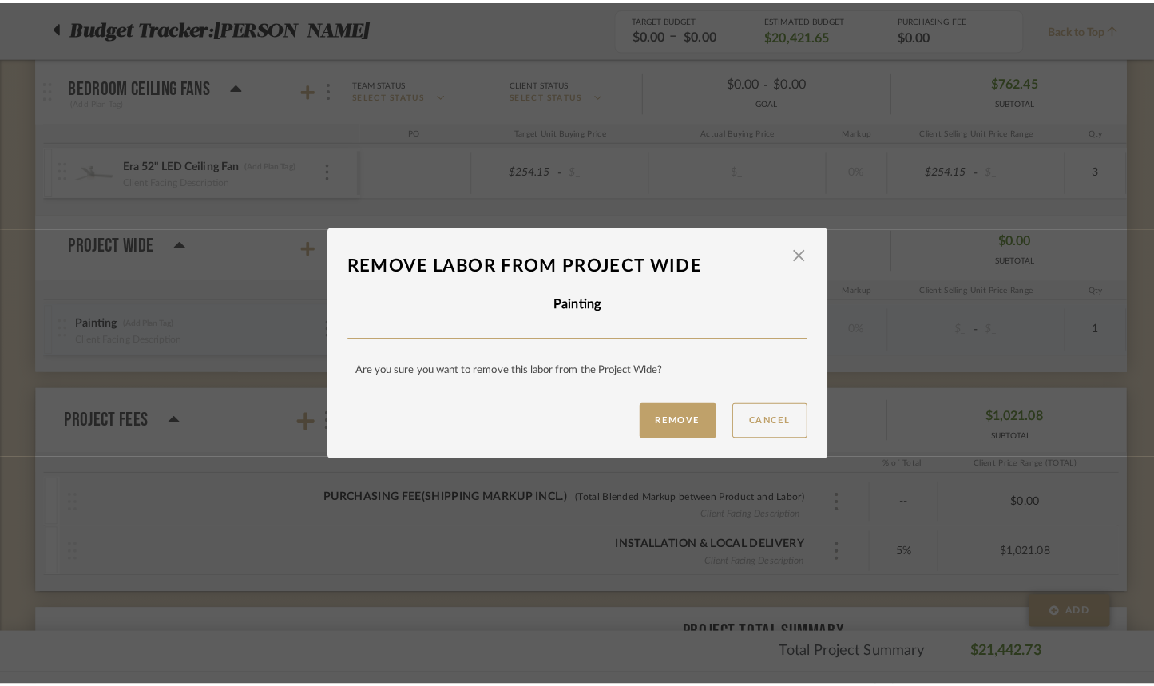
scroll to position [0, 0]
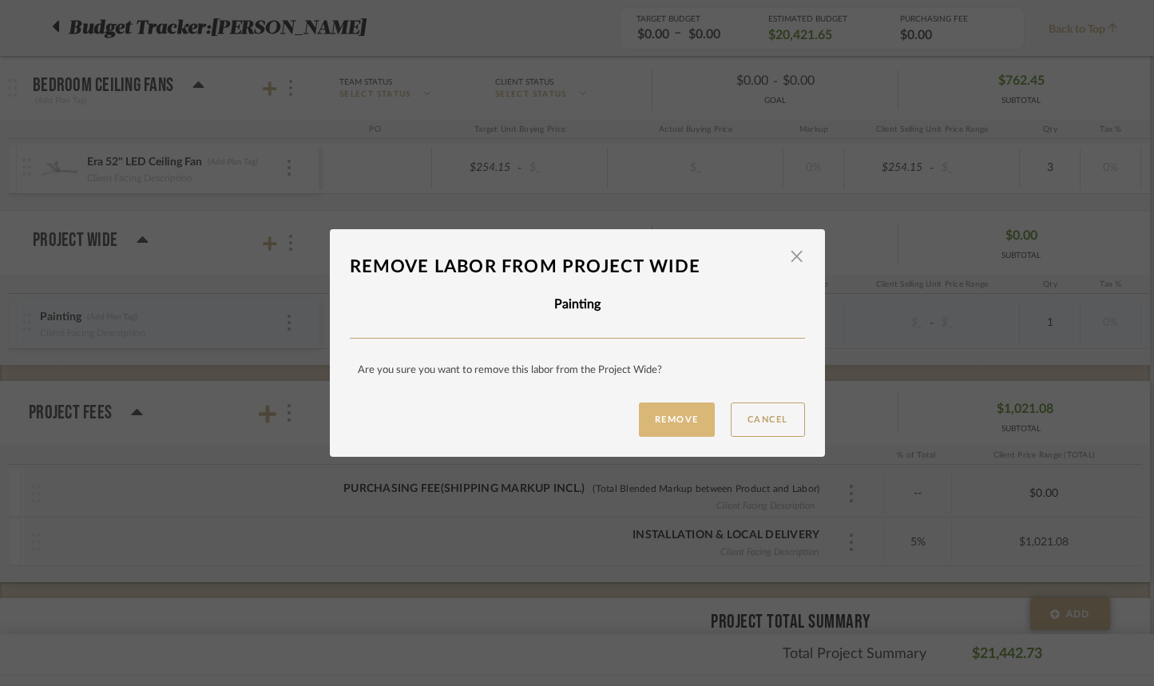
click at [645, 425] on button "Remove" at bounding box center [677, 420] width 76 height 34
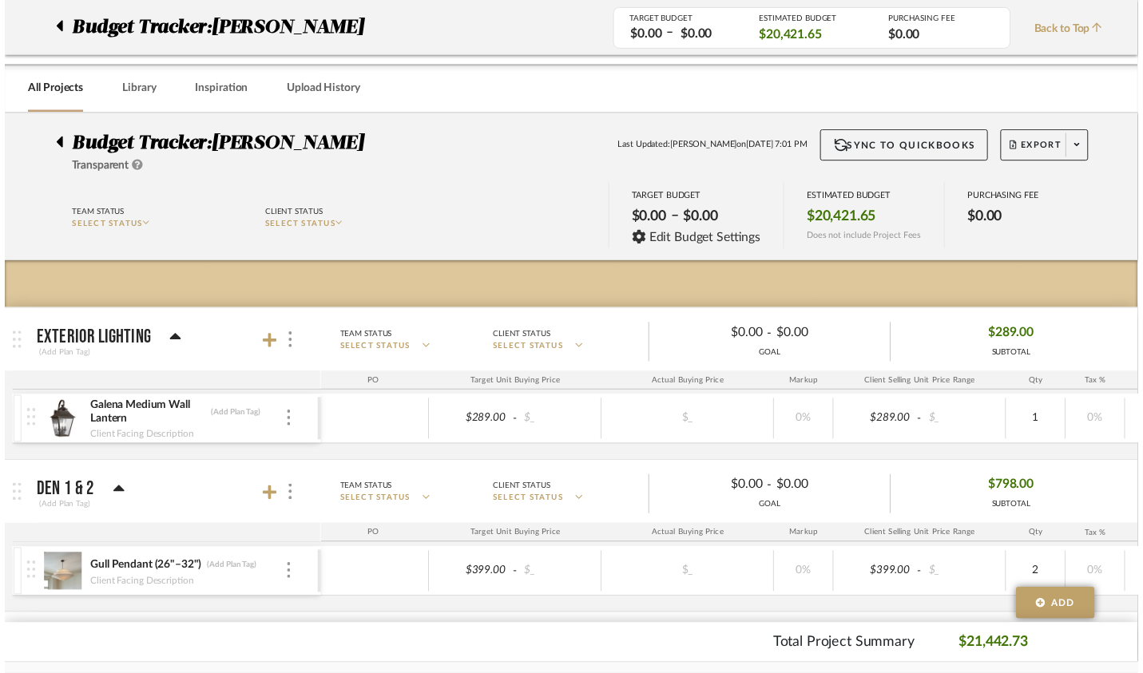
scroll to position [4335, 0]
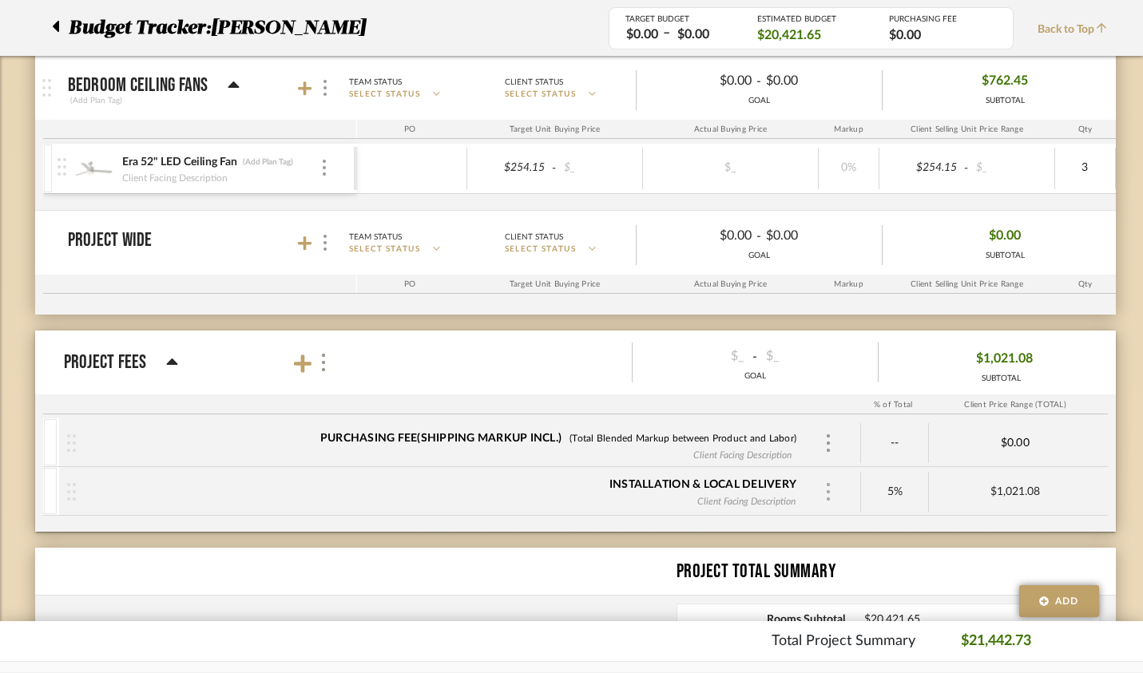
click at [832, 489] on img at bounding box center [828, 492] width 8 height 18
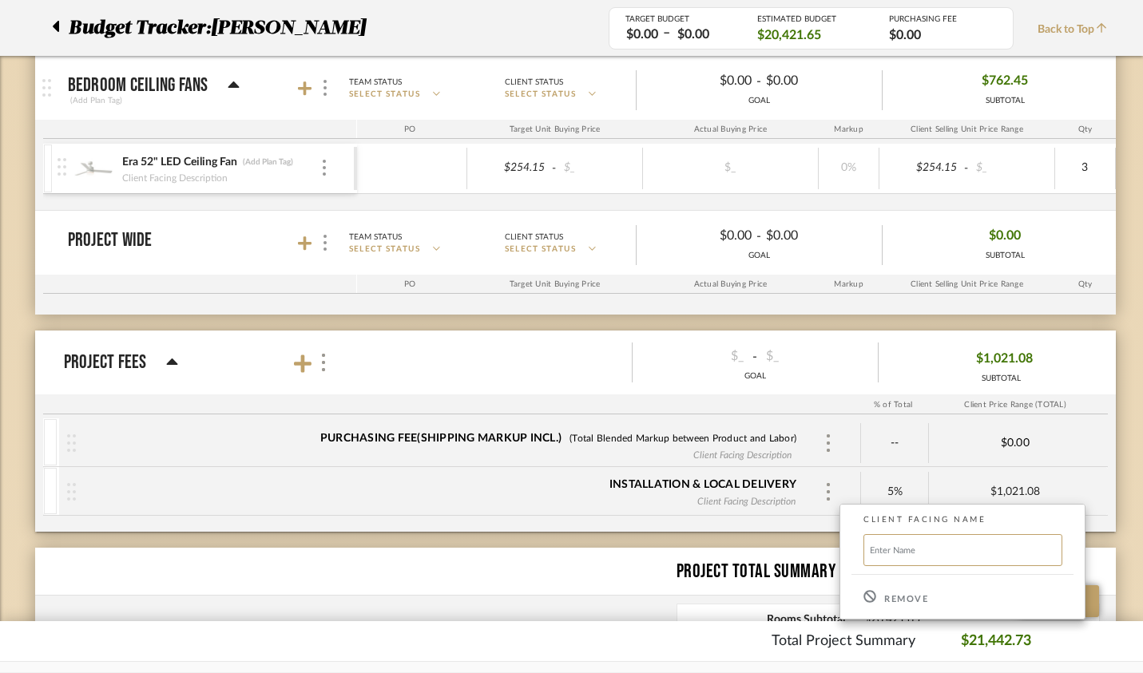
click at [900, 601] on p "Remove" at bounding box center [906, 599] width 44 height 11
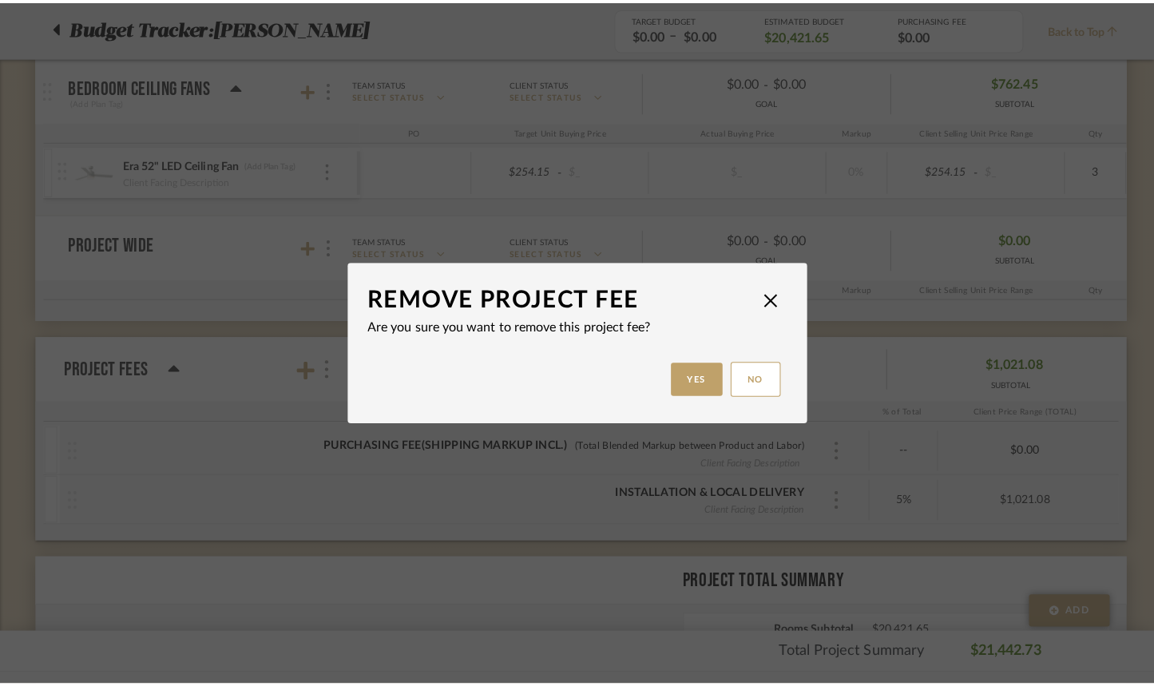
scroll to position [0, 0]
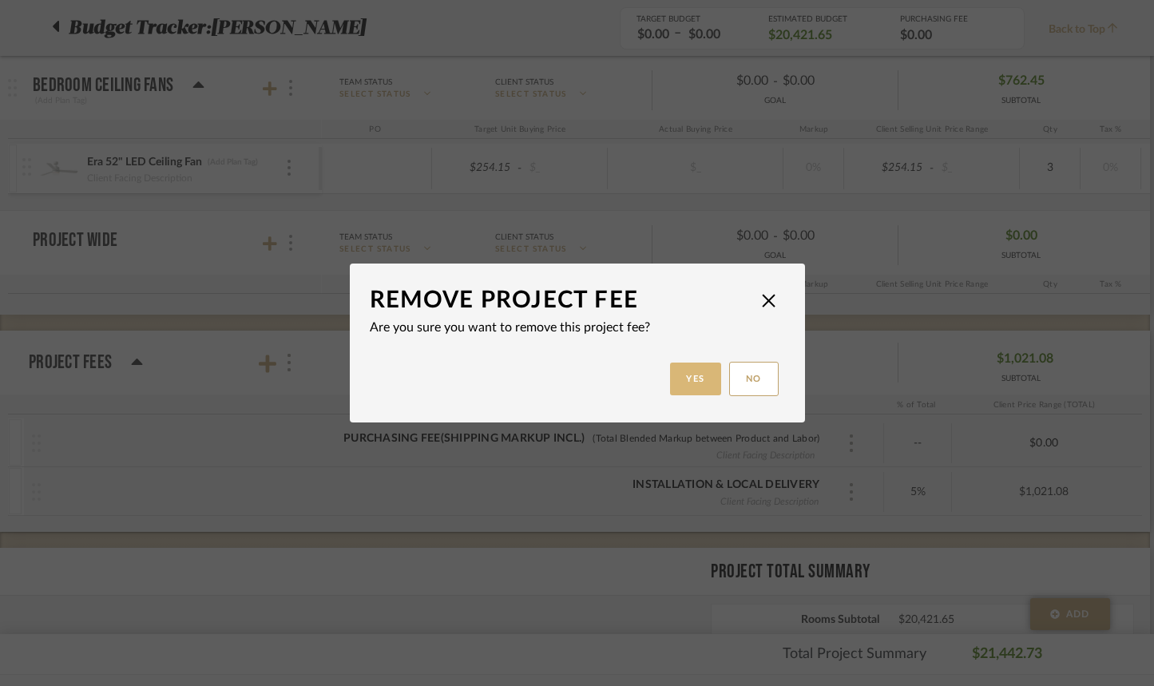
click at [690, 382] on button "Yes" at bounding box center [695, 379] width 51 height 33
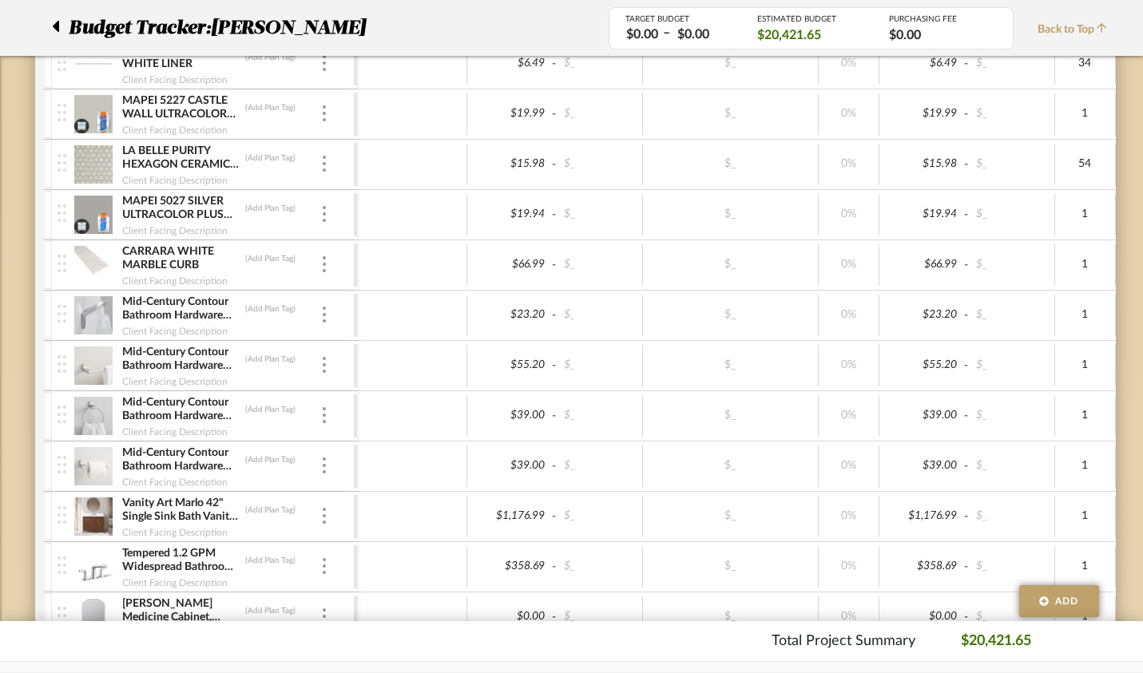
scroll to position [0, 6]
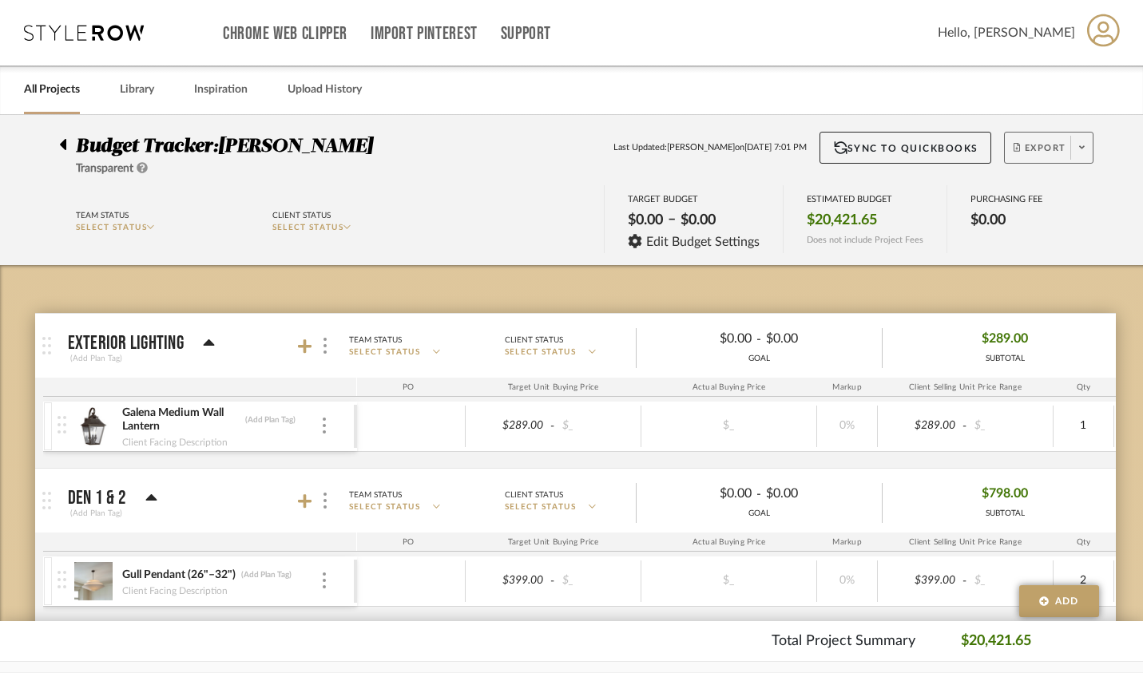
click at [1091, 142] on span at bounding box center [1081, 148] width 22 height 24
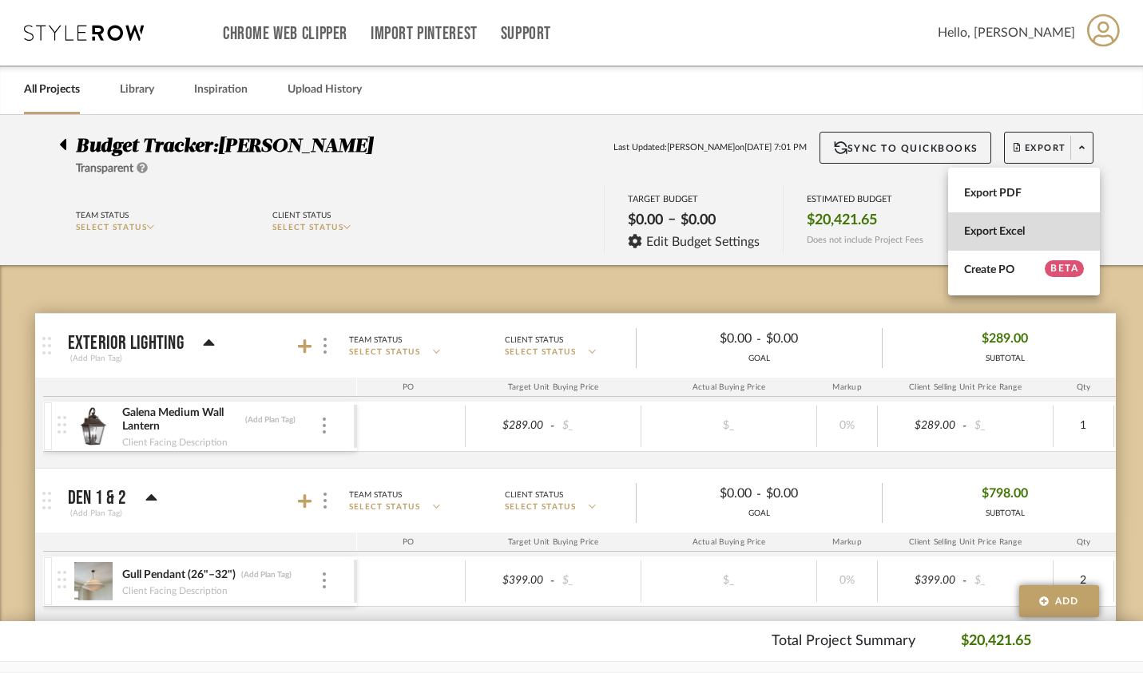
click at [1017, 228] on span "Export Excel" at bounding box center [1024, 232] width 120 height 14
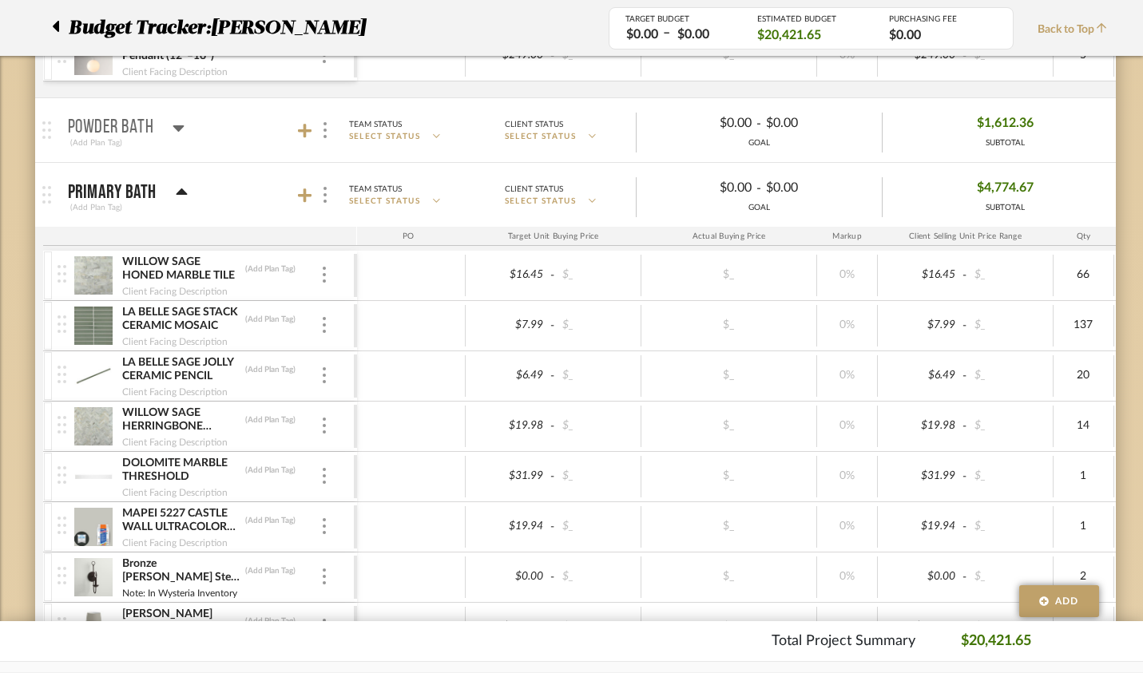
scroll to position [1496, 0]
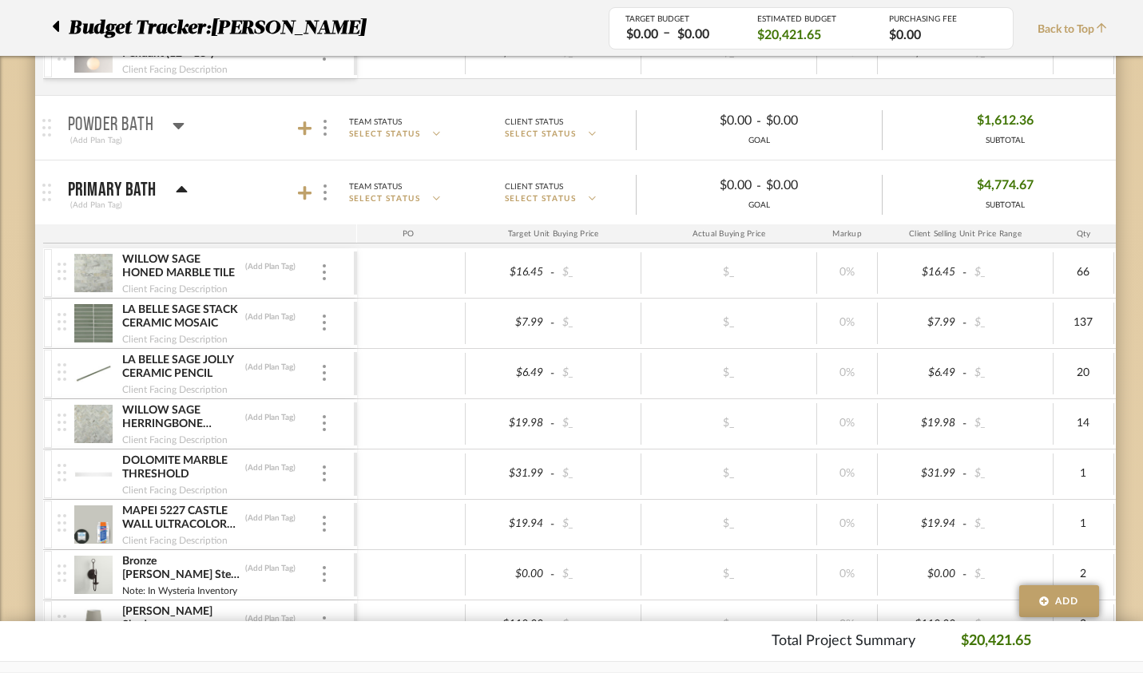
click at [173, 123] on icon at bounding box center [178, 126] width 11 height 6
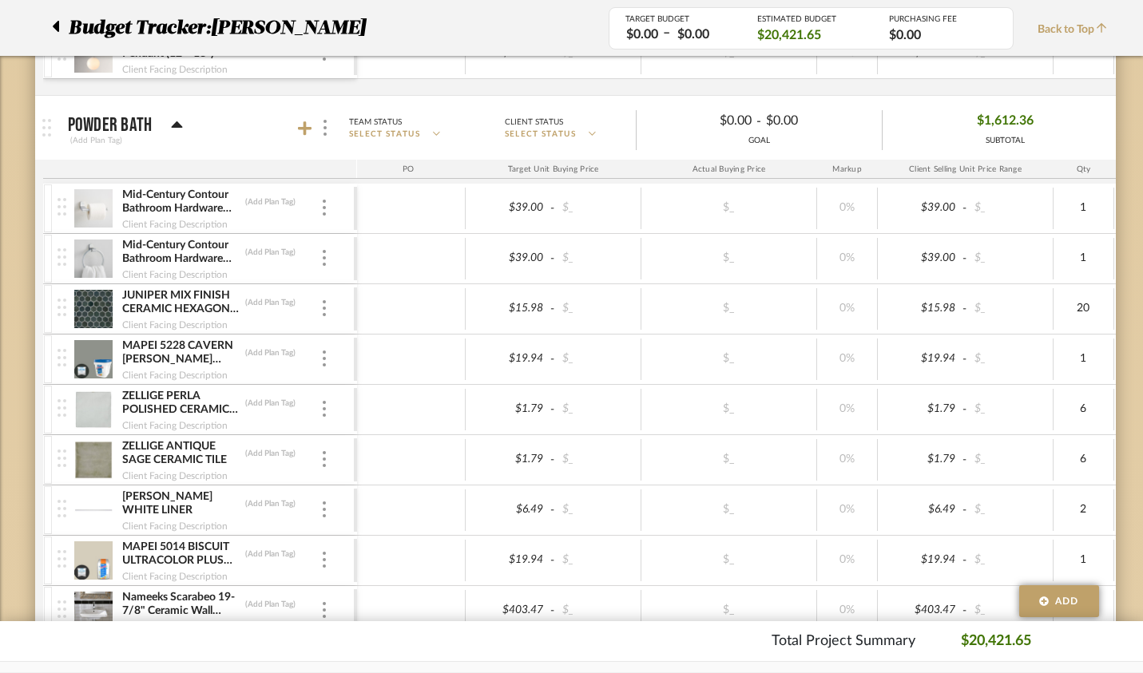
scroll to position [1898, 0]
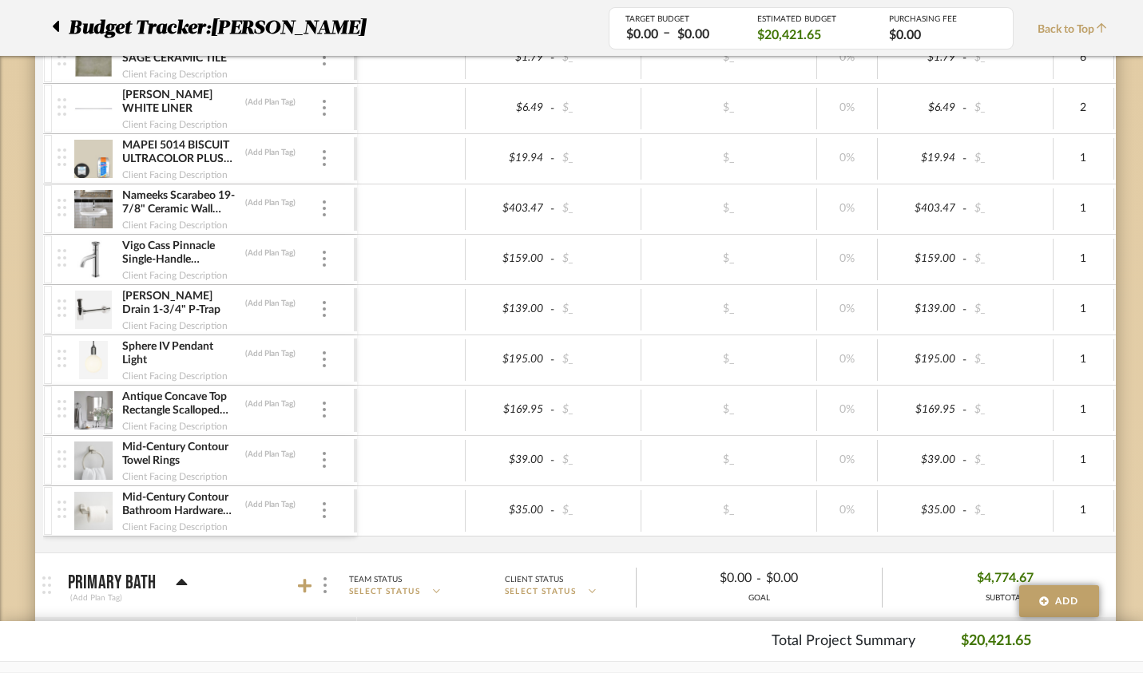
click at [74, 312] on img at bounding box center [93, 310] width 39 height 38
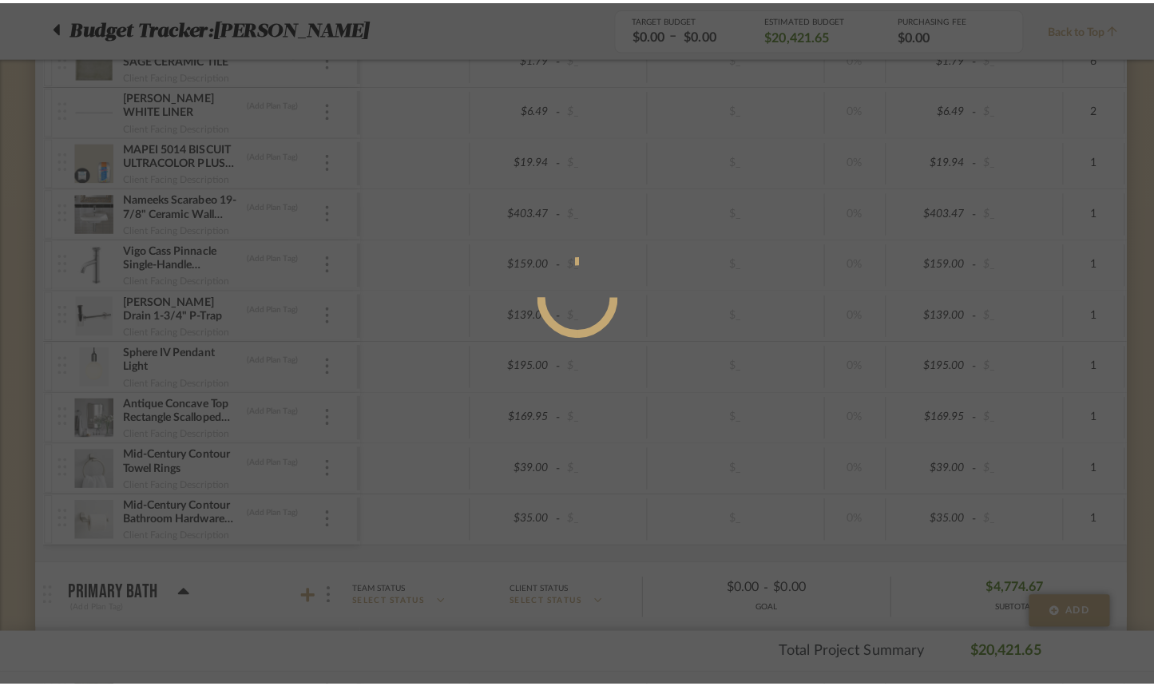
scroll to position [0, 0]
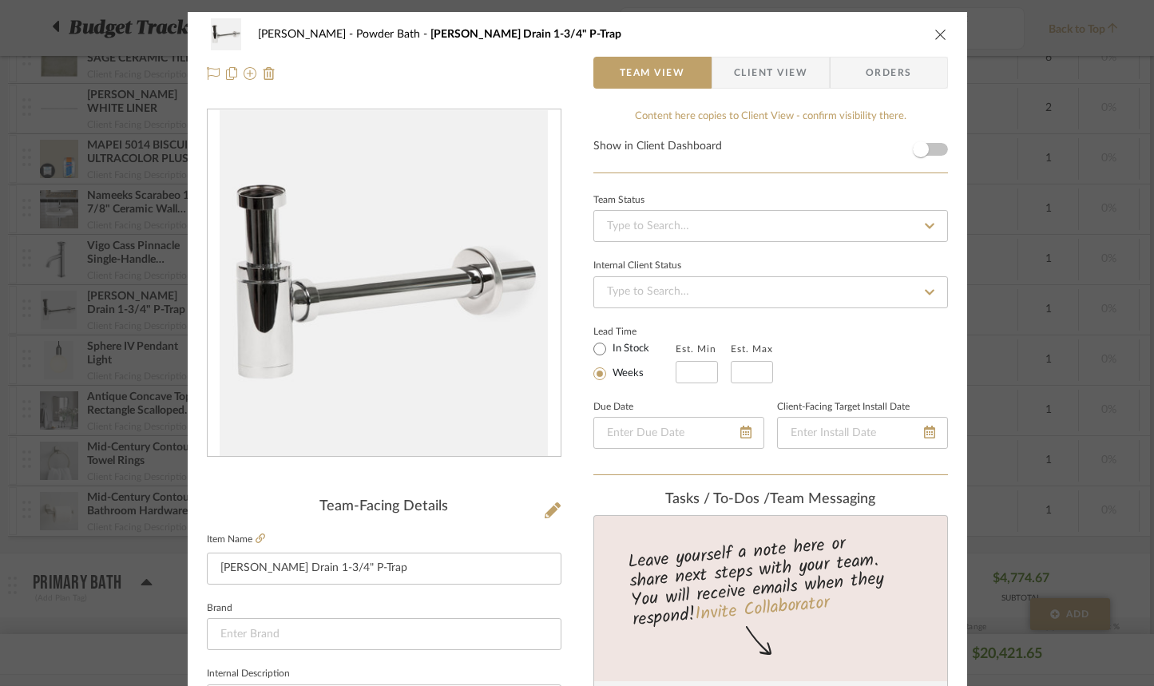
click at [748, 69] on span "Client View" at bounding box center [770, 73] width 73 height 32
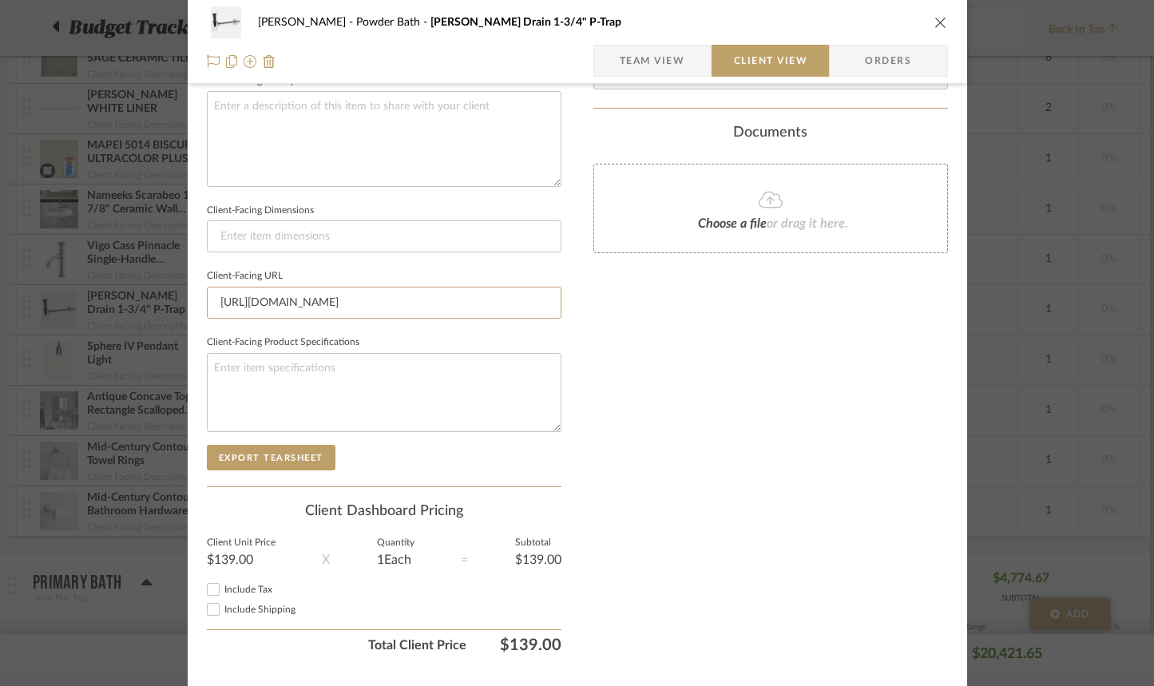
scroll to position [0, 2224]
drag, startPoint x: 208, startPoint y: 306, endPoint x: 646, endPoint y: 322, distance: 438.9
click at [646, 322] on div "[PERSON_NAME] Powder Bath [PERSON_NAME] Drain 1-3/4" P-Trap Team View Client Vi…" at bounding box center [578, 74] width 780 height 1304
